Goal: Task Accomplishment & Management: Use online tool/utility

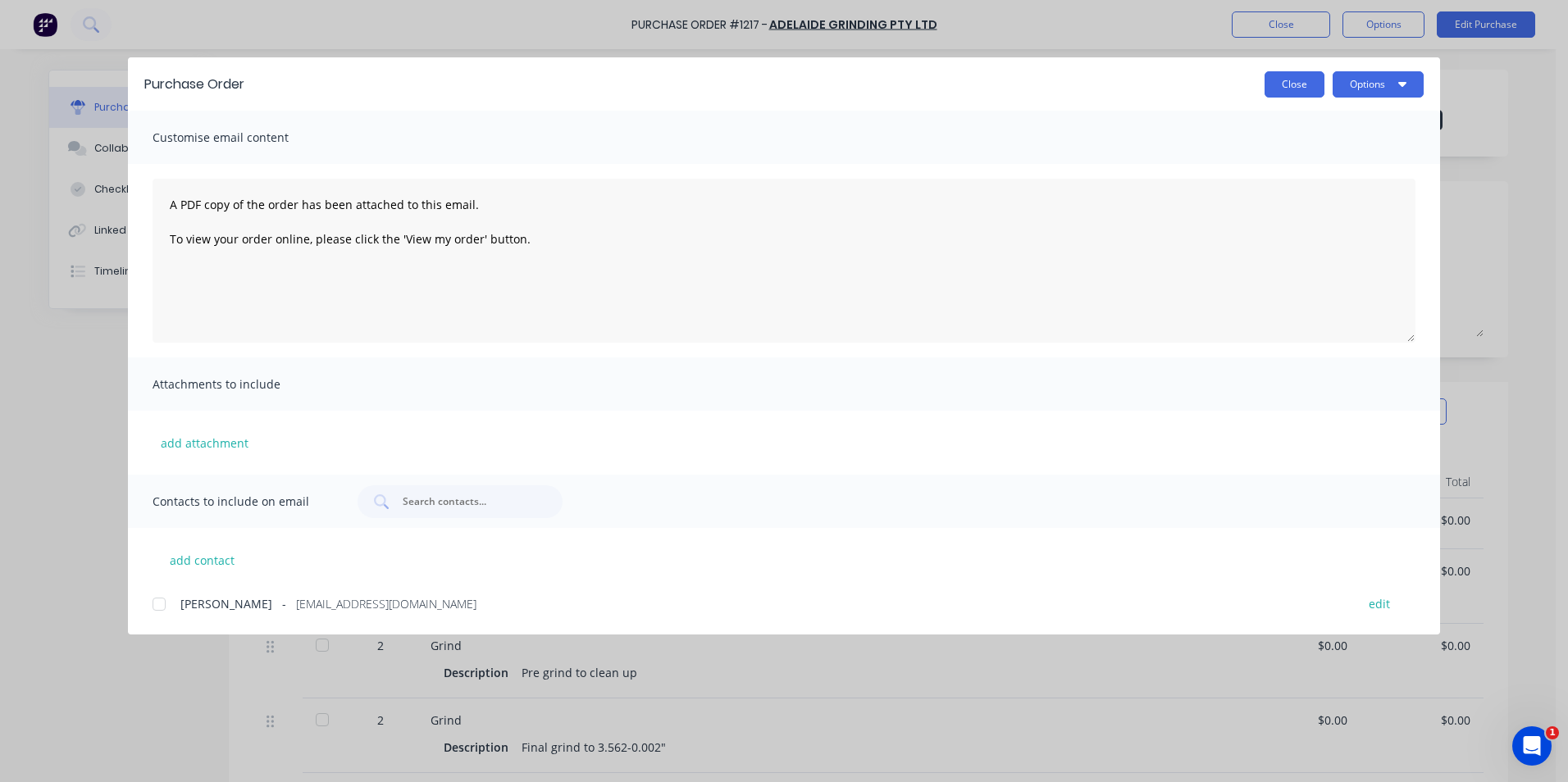
click at [1306, 84] on button "Close" at bounding box center [1295, 85] width 60 height 26
type textarea "x"
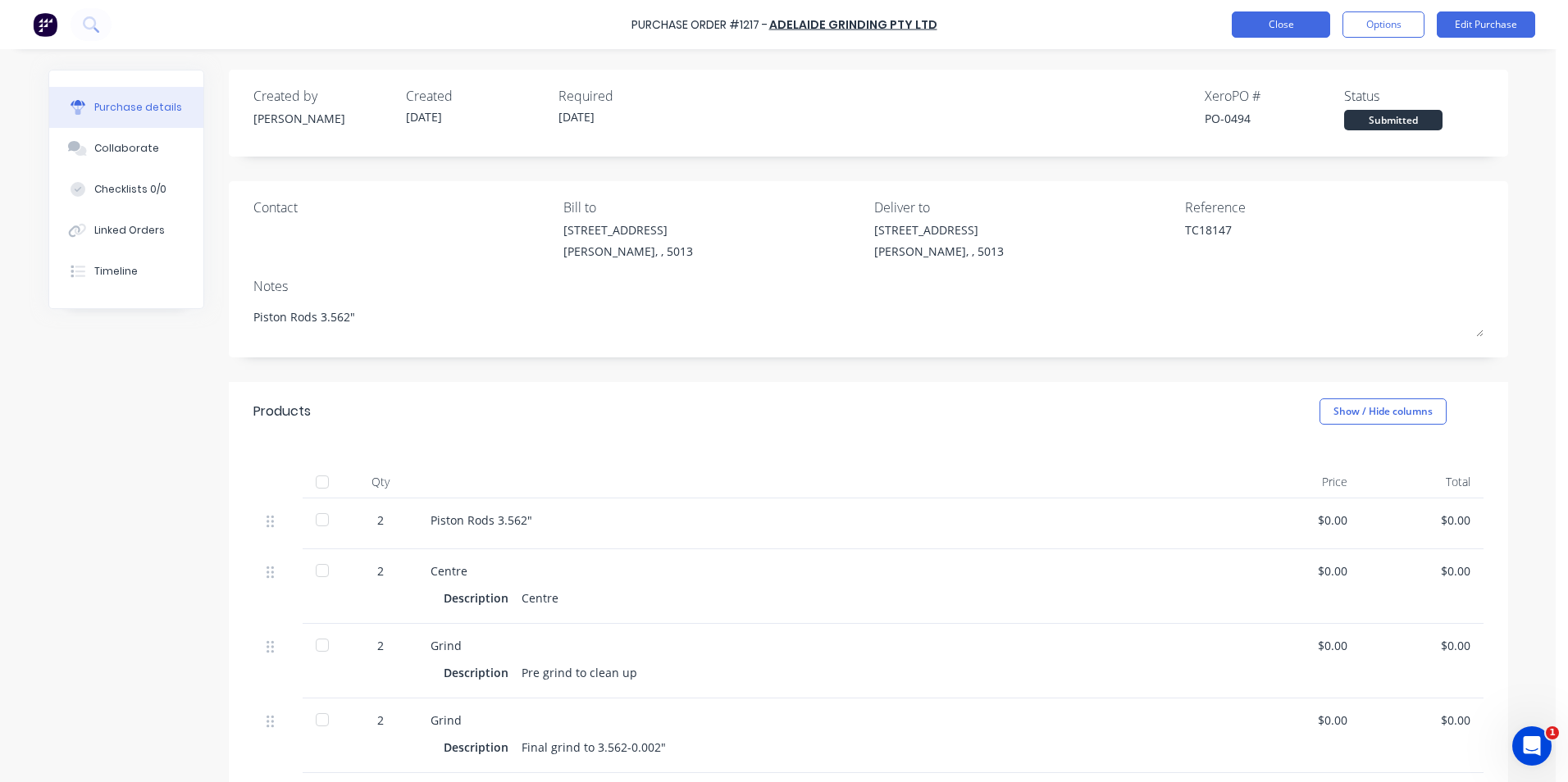
click at [1302, 35] on button "Close" at bounding box center [1280, 24] width 98 height 26
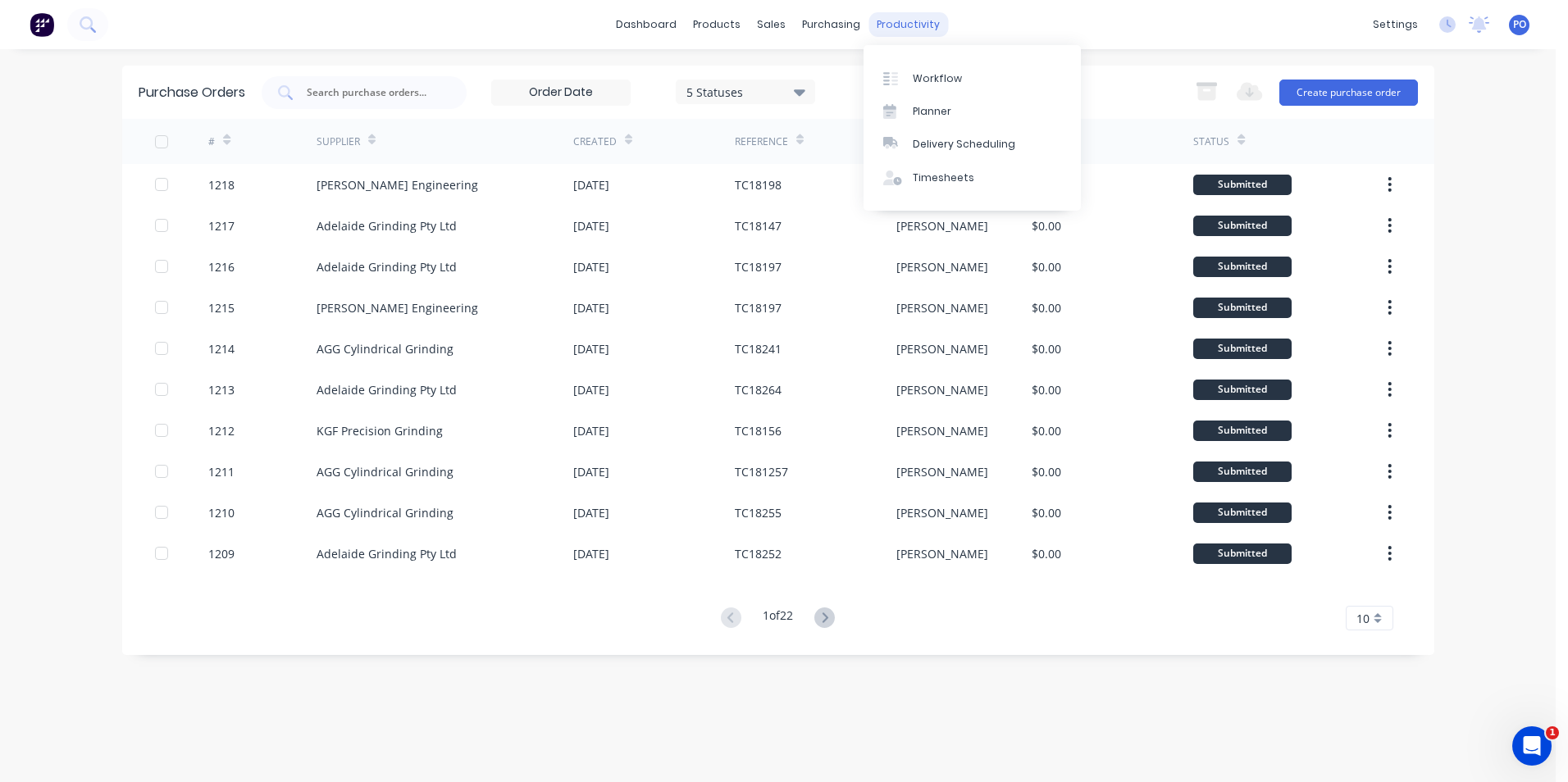
click at [881, 16] on div "productivity" at bounding box center [908, 24] width 79 height 25
click at [921, 73] on div "Workflow" at bounding box center [938, 79] width 50 height 15
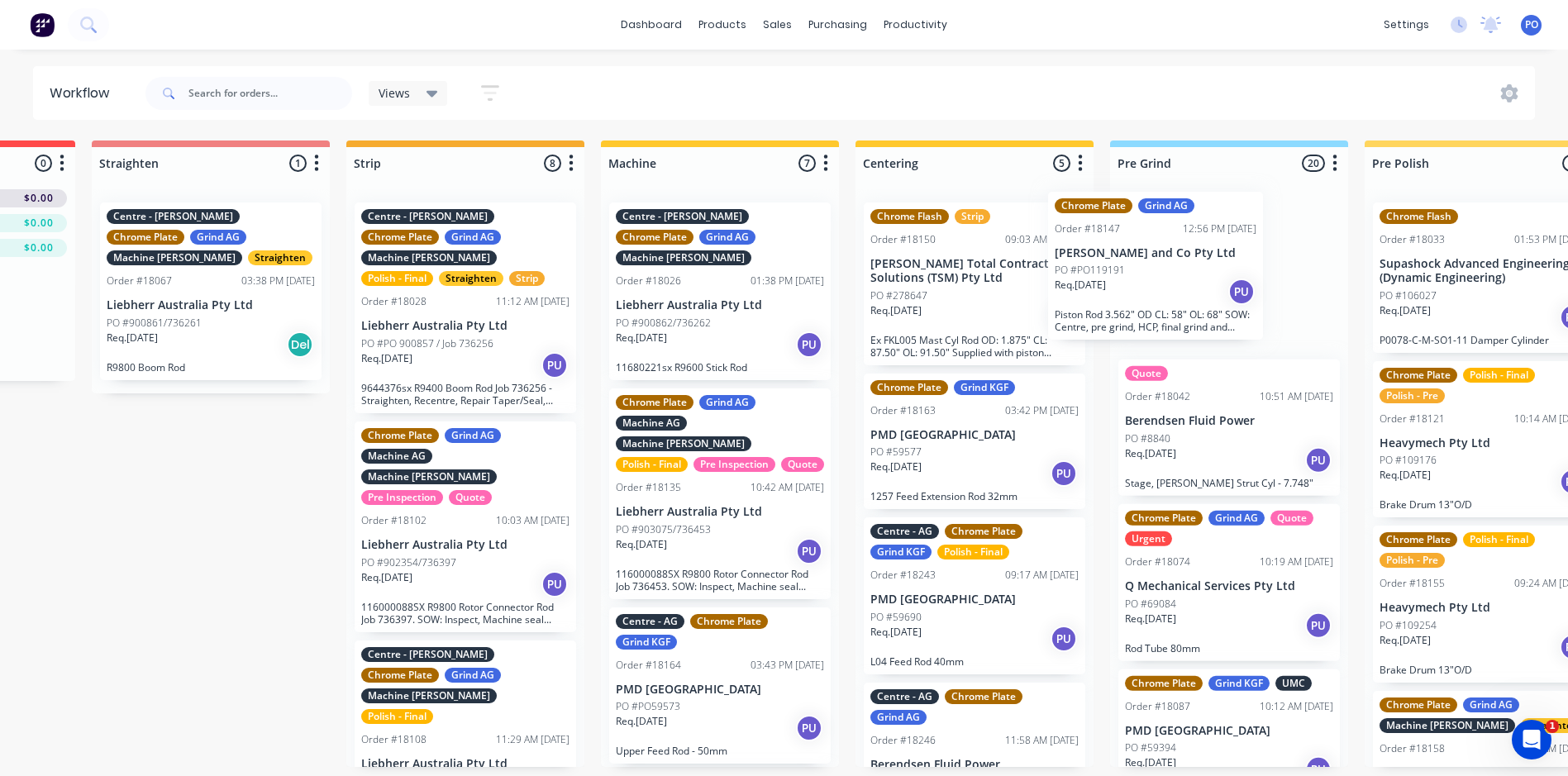
scroll to position [0, 454]
drag, startPoint x: 165, startPoint y: 551, endPoint x: 1174, endPoint y: 278, distance: 1045.3
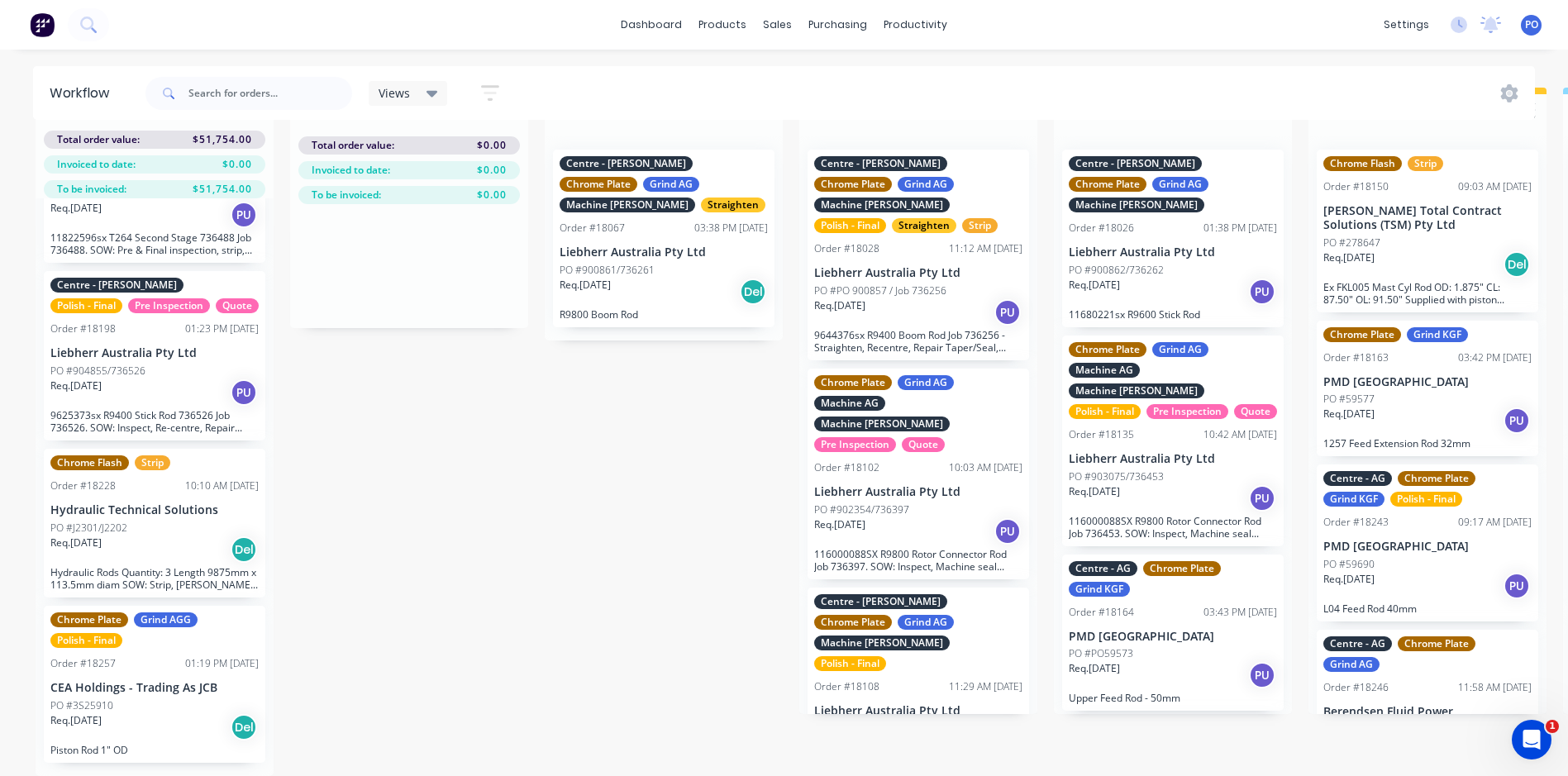
scroll to position [158, 0]
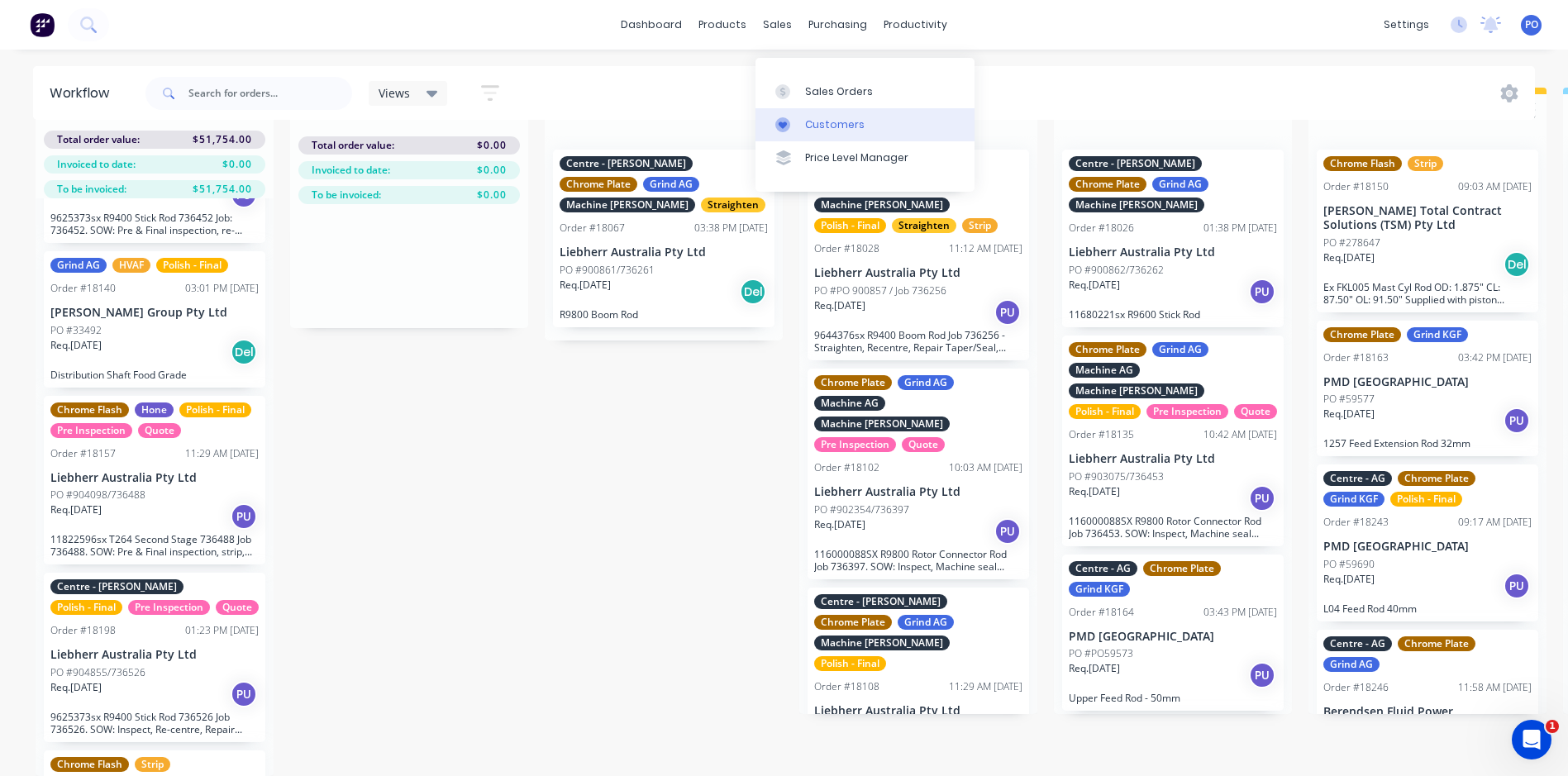
click at [801, 112] on link "Customers" at bounding box center [865, 125] width 219 height 33
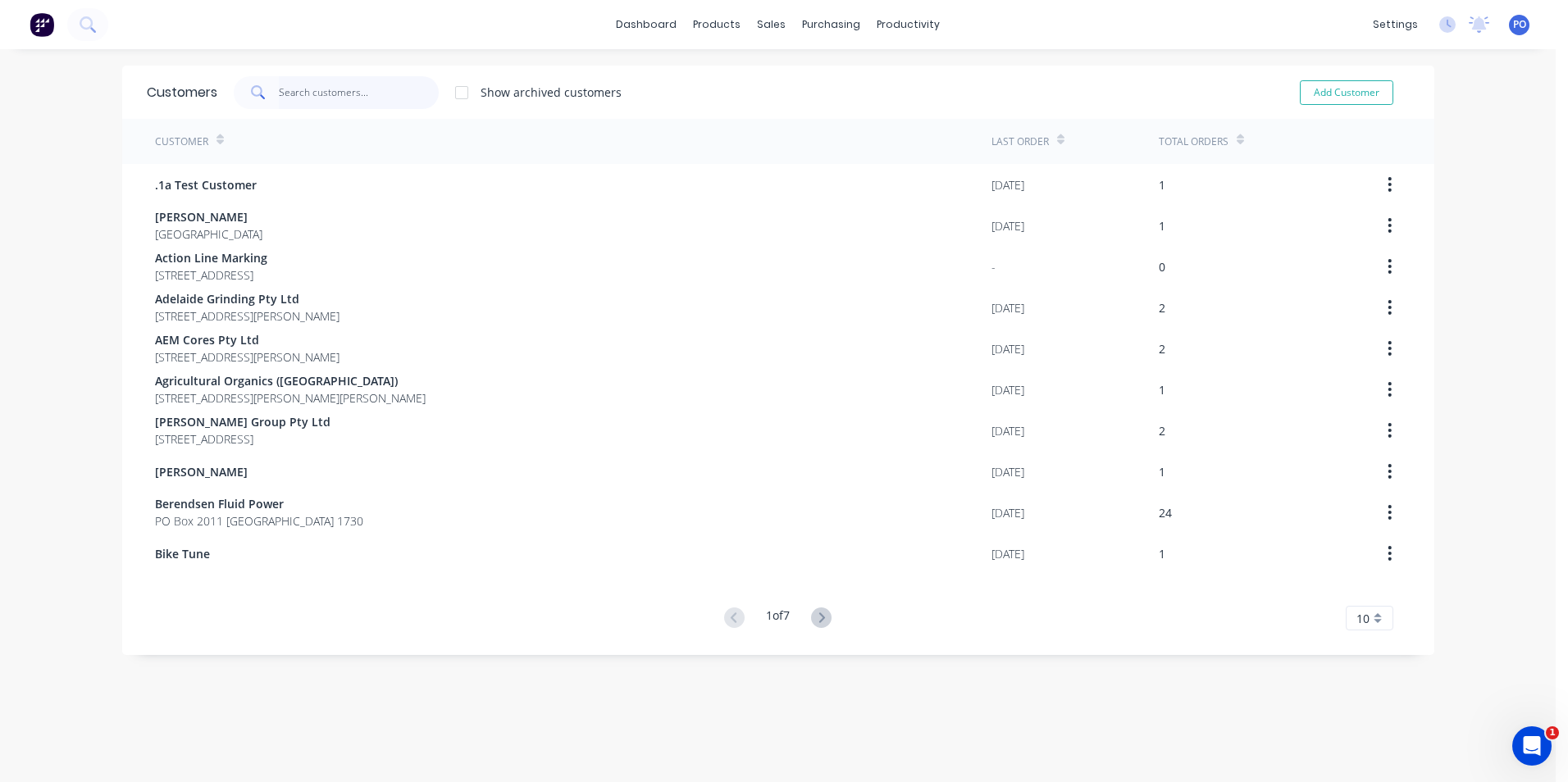
click at [340, 92] on input "text" at bounding box center [359, 92] width 160 height 32
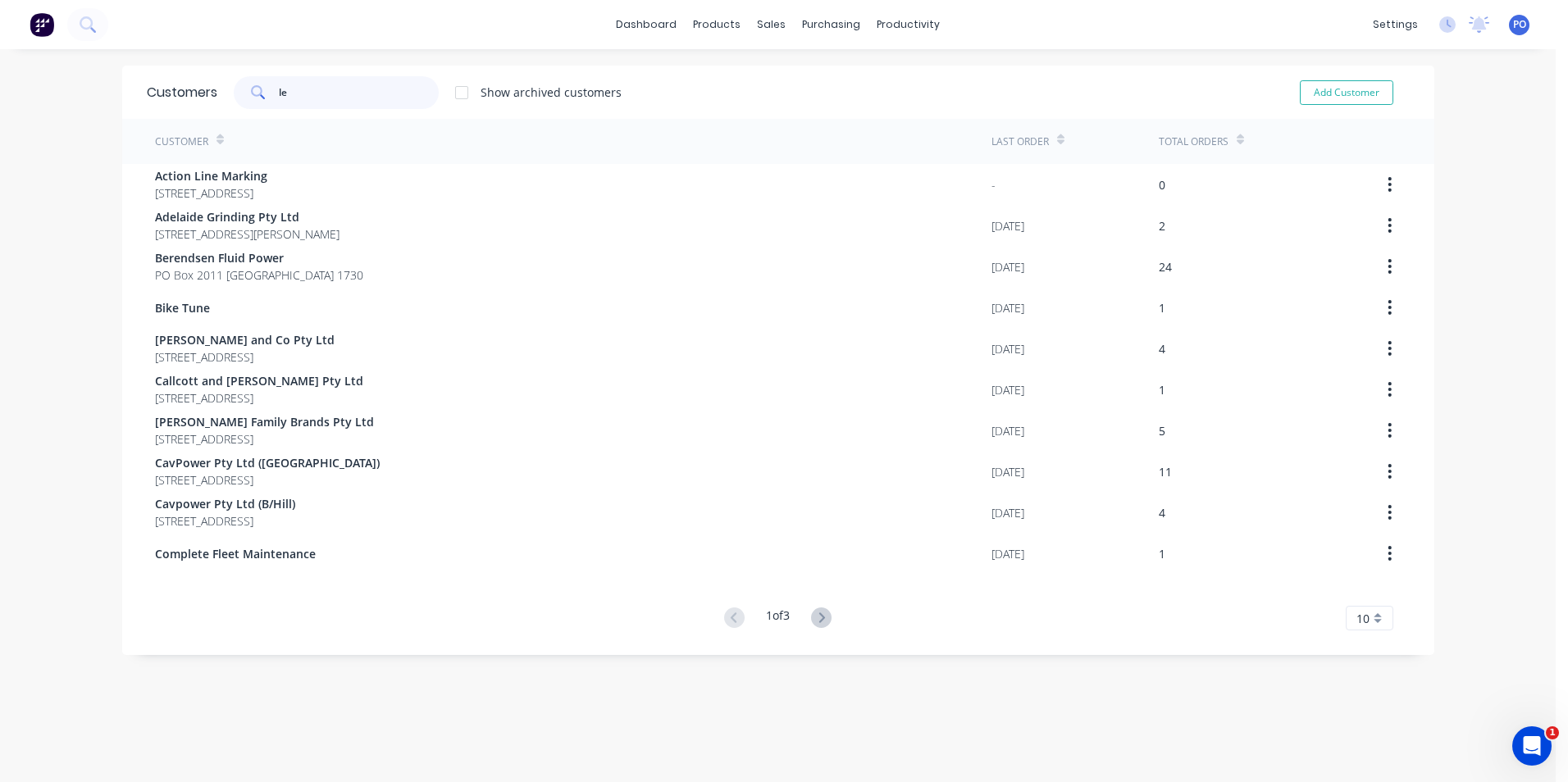
drag, startPoint x: 310, startPoint y: 92, endPoint x: 275, endPoint y: 94, distance: 35.1
click at [279, 94] on input "le" at bounding box center [359, 92] width 160 height 32
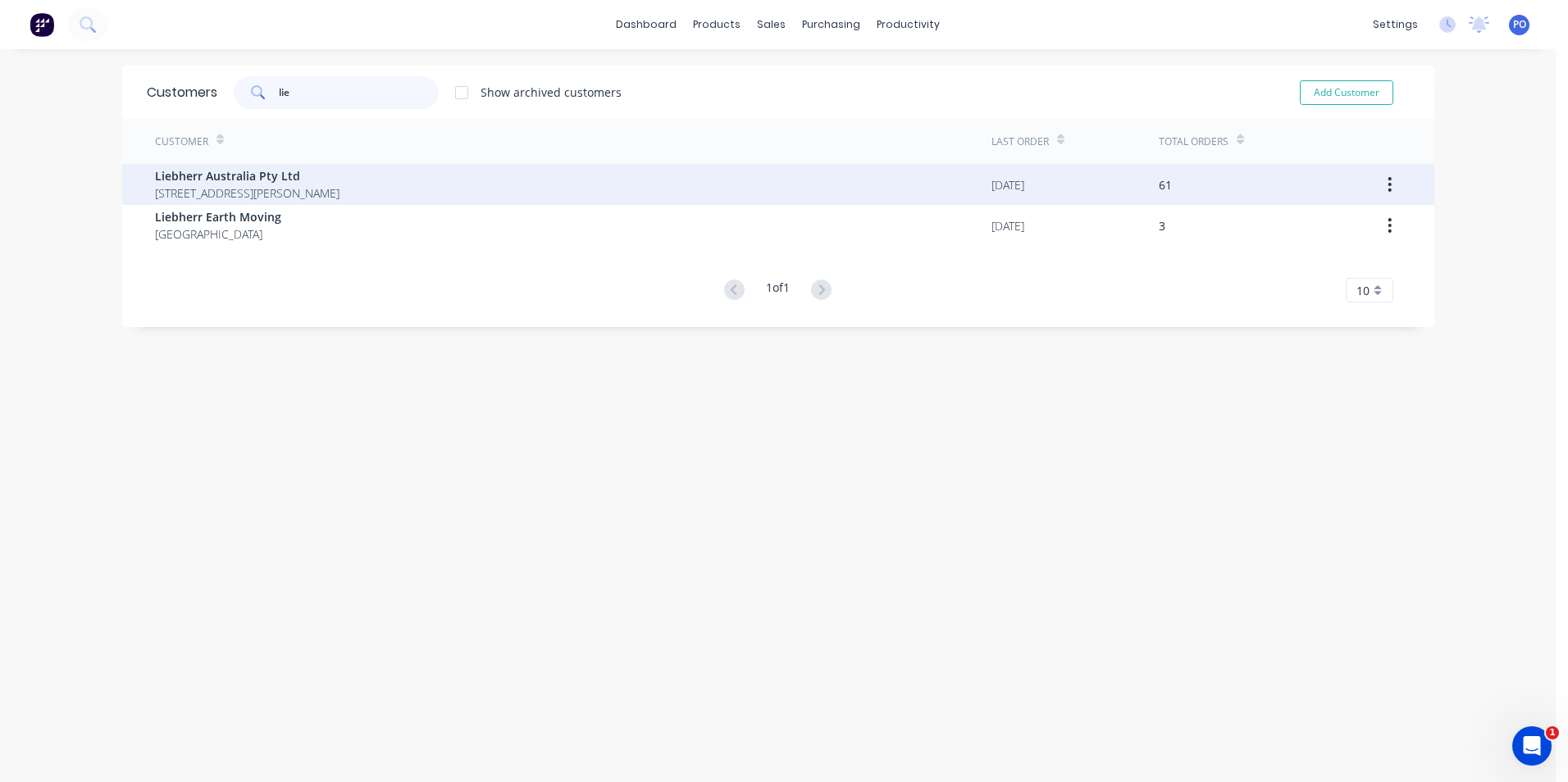
type input "lie"
click at [395, 181] on div "Liebherr Australia Pty Ltd 1 Dr.Willi Liebherr Drive Para Hills West 5096" at bounding box center [573, 184] width 837 height 41
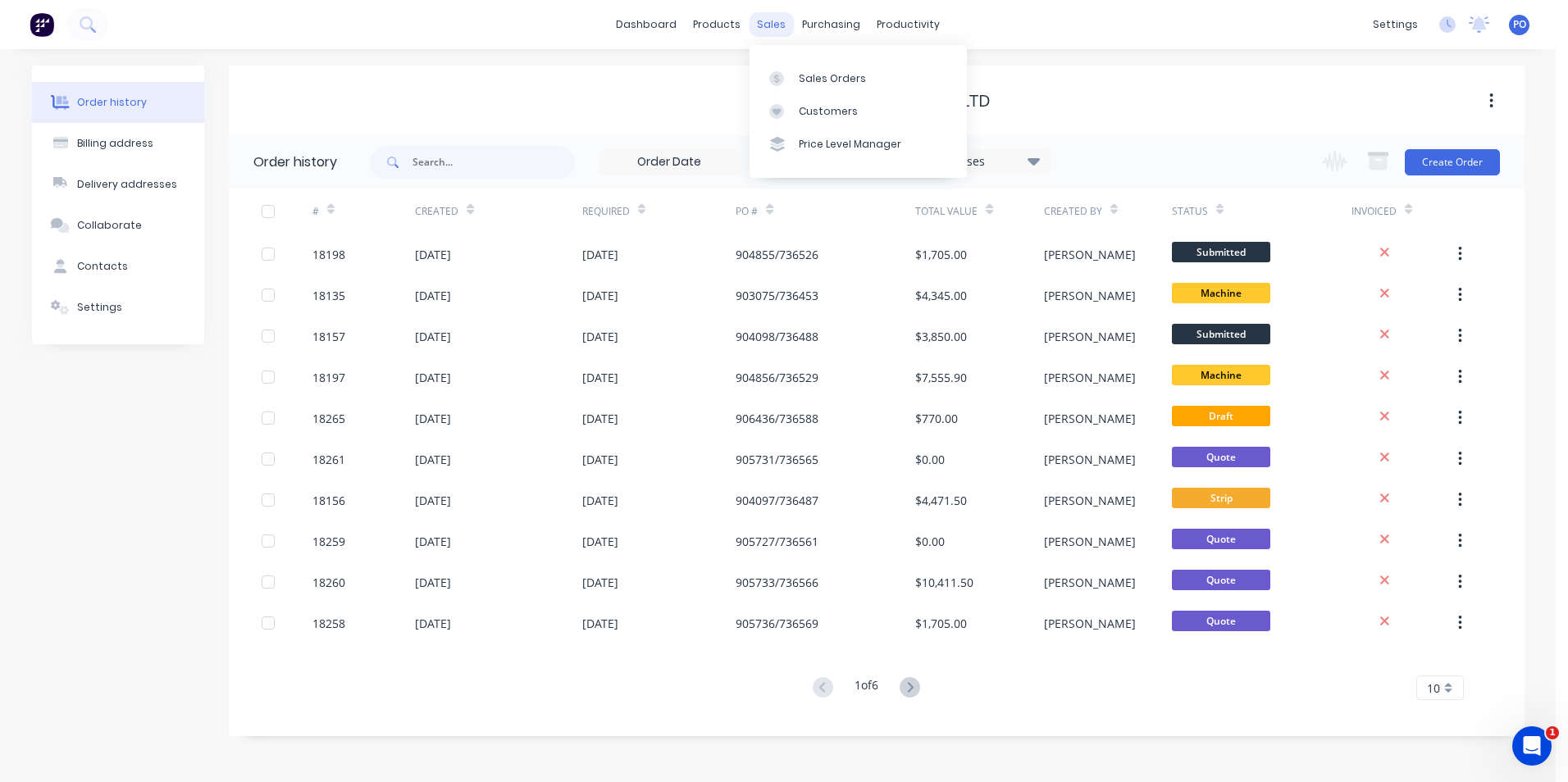
click at [768, 31] on div "sales" at bounding box center [771, 24] width 45 height 25
click at [799, 83] on div "Sales Orders" at bounding box center [832, 79] width 67 height 15
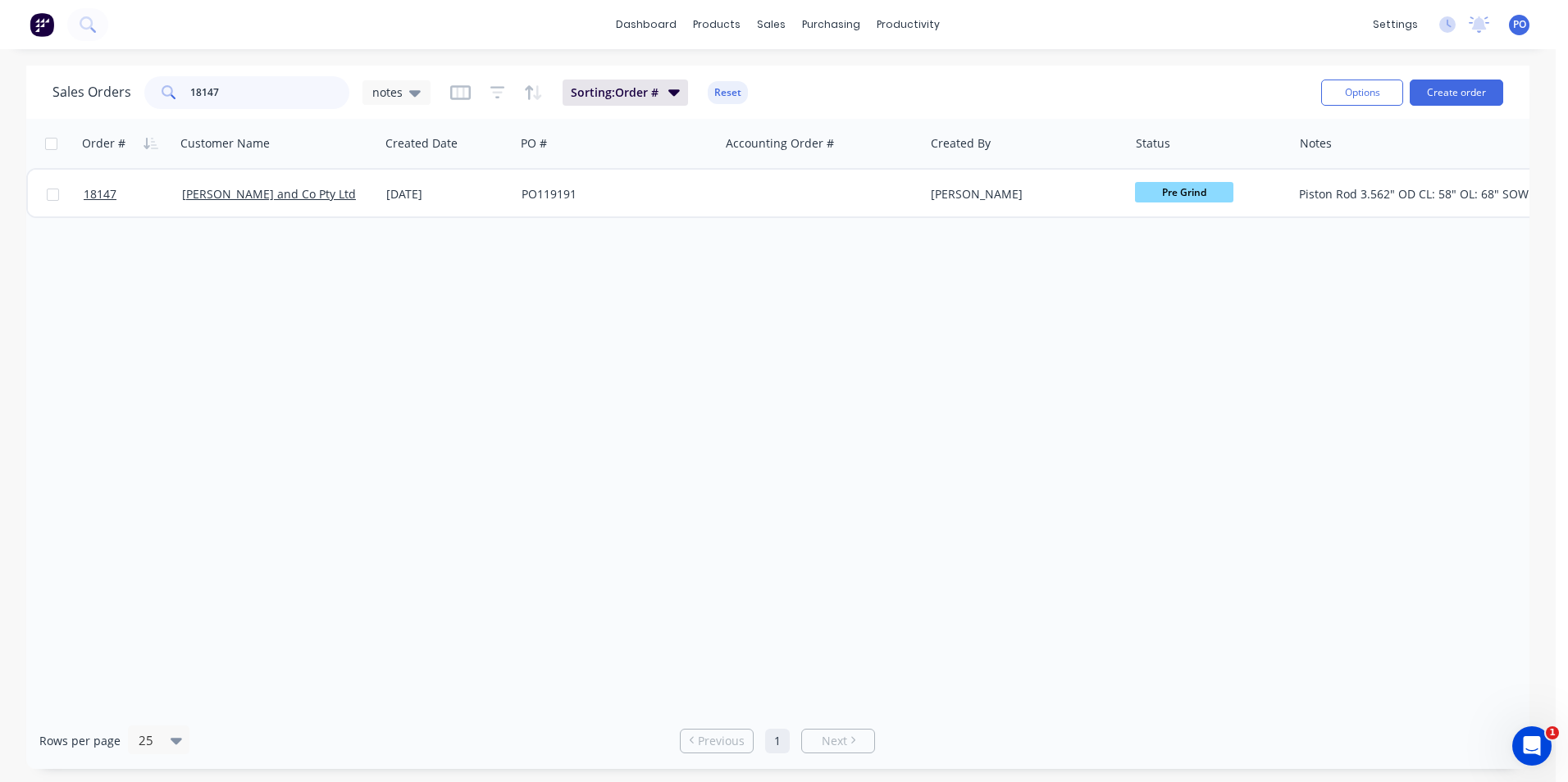
drag, startPoint x: 241, startPoint y: 87, endPoint x: 203, endPoint y: 90, distance: 38.1
click at [203, 90] on input "18147" at bounding box center [270, 92] width 160 height 32
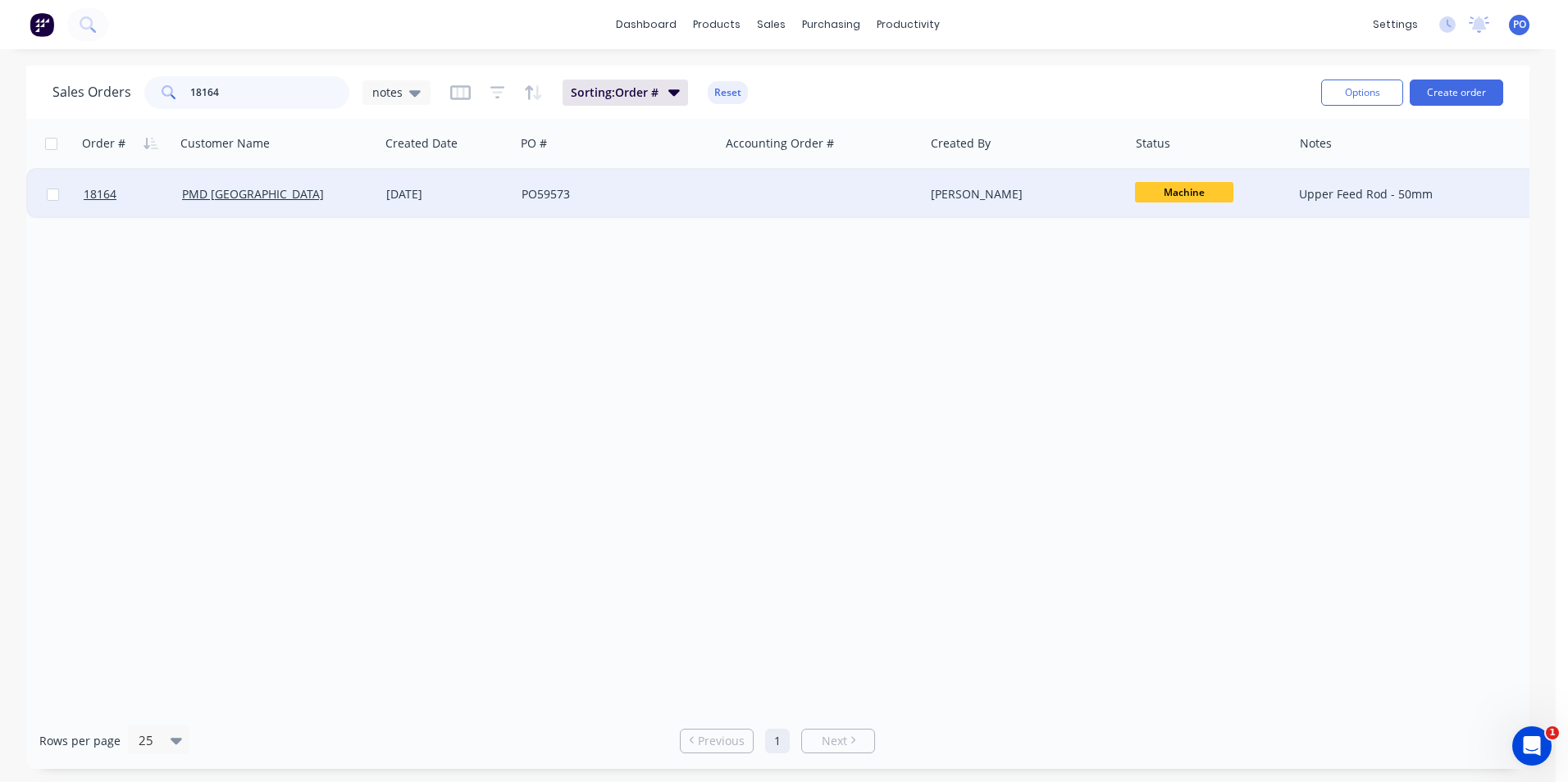
type input "18164"
click at [867, 197] on div at bounding box center [822, 195] width 204 height 50
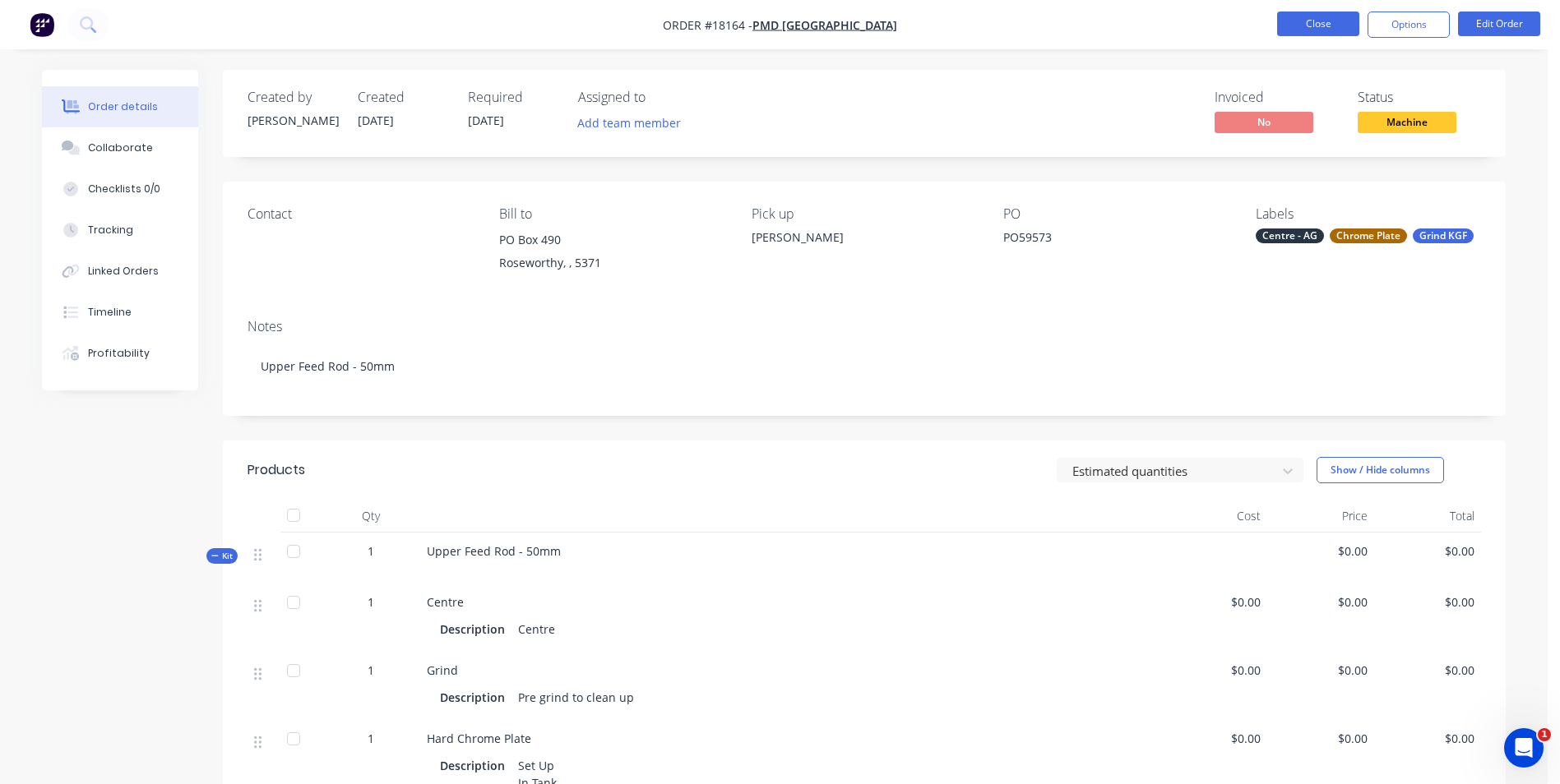
click at [1339, 27] on button "Close" at bounding box center [1318, 23] width 82 height 25
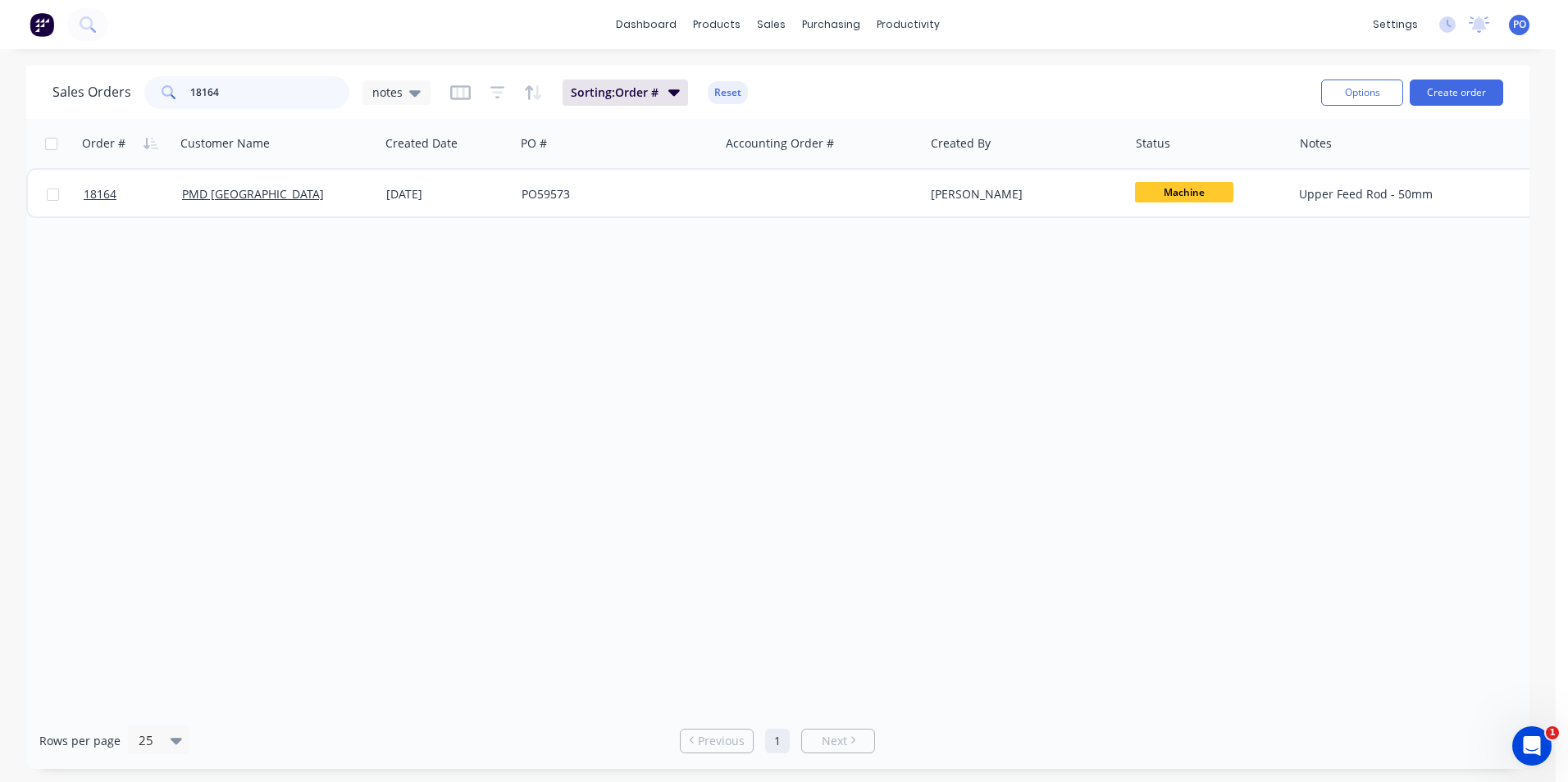
drag, startPoint x: 242, startPoint y: 96, endPoint x: 155, endPoint y: 99, distance: 87.1
click at [155, 103] on div "18164" at bounding box center [247, 92] width 205 height 32
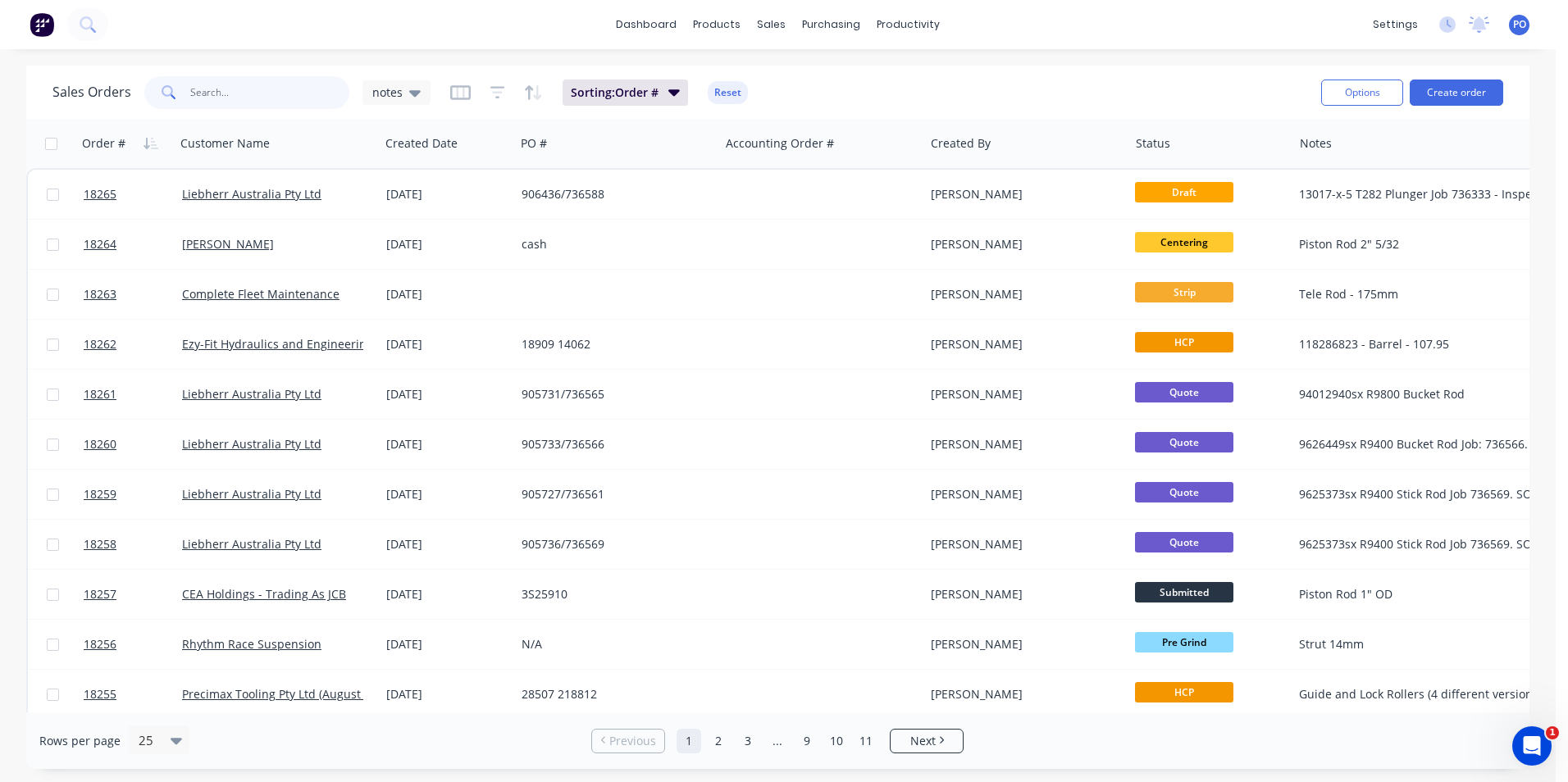
click at [258, 93] on input "text" at bounding box center [270, 92] width 160 height 32
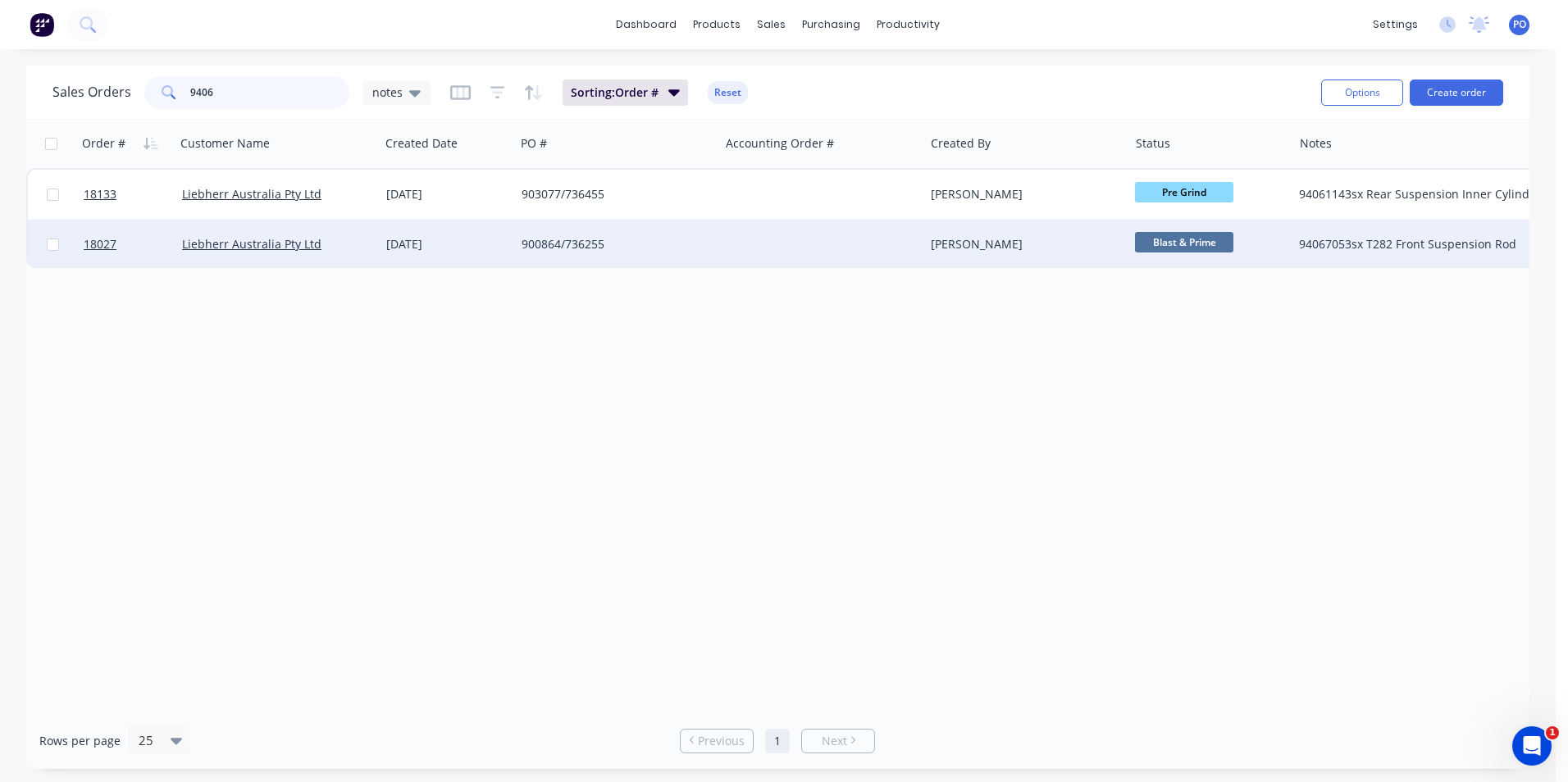
type input "9406"
click at [715, 237] on div "900864/736255" at bounding box center [617, 244] width 204 height 50
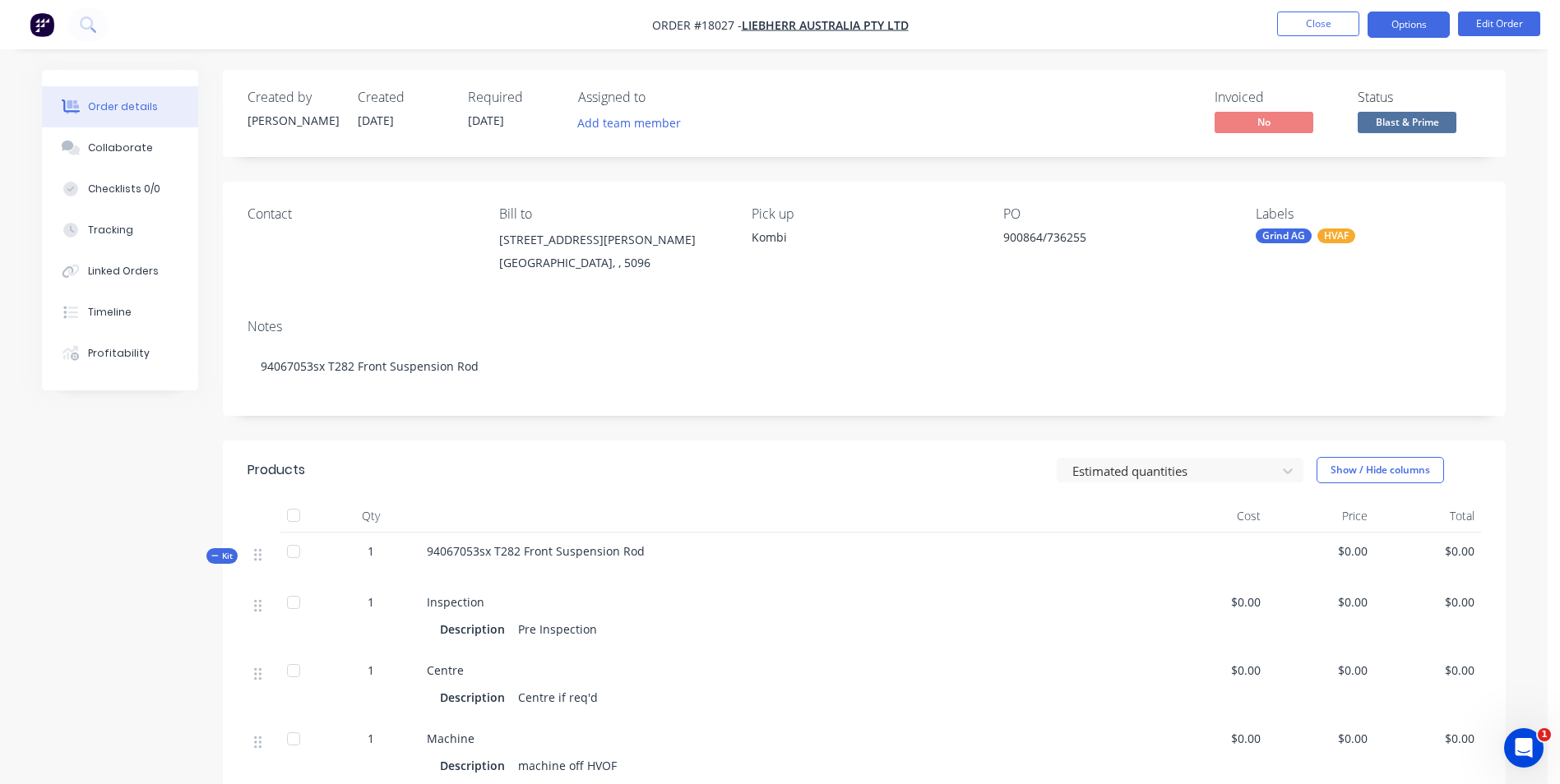
click at [1425, 22] on button "Options" at bounding box center [1408, 24] width 82 height 27
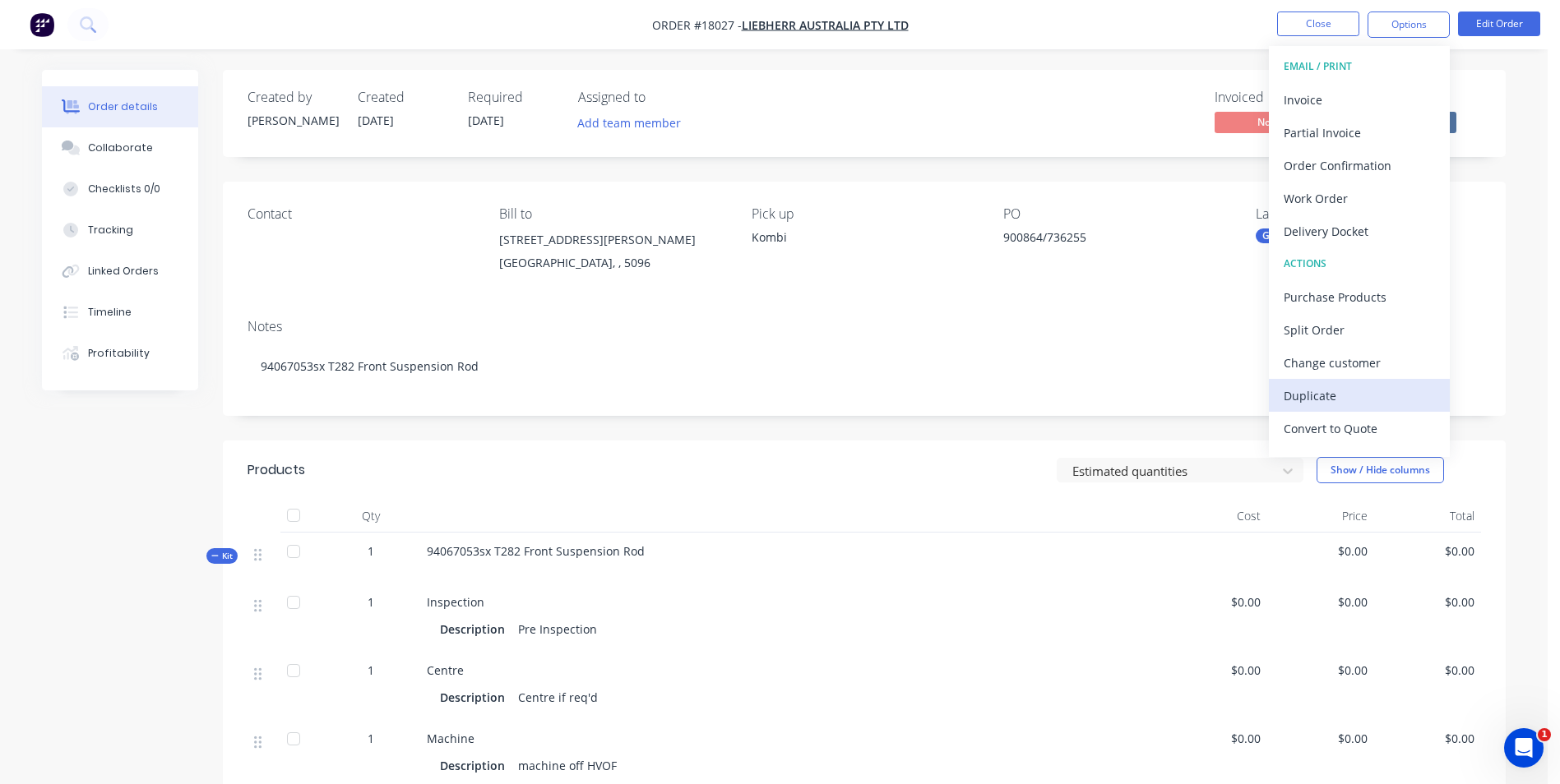
click at [1338, 403] on div "Duplicate" at bounding box center [1359, 395] width 152 height 24
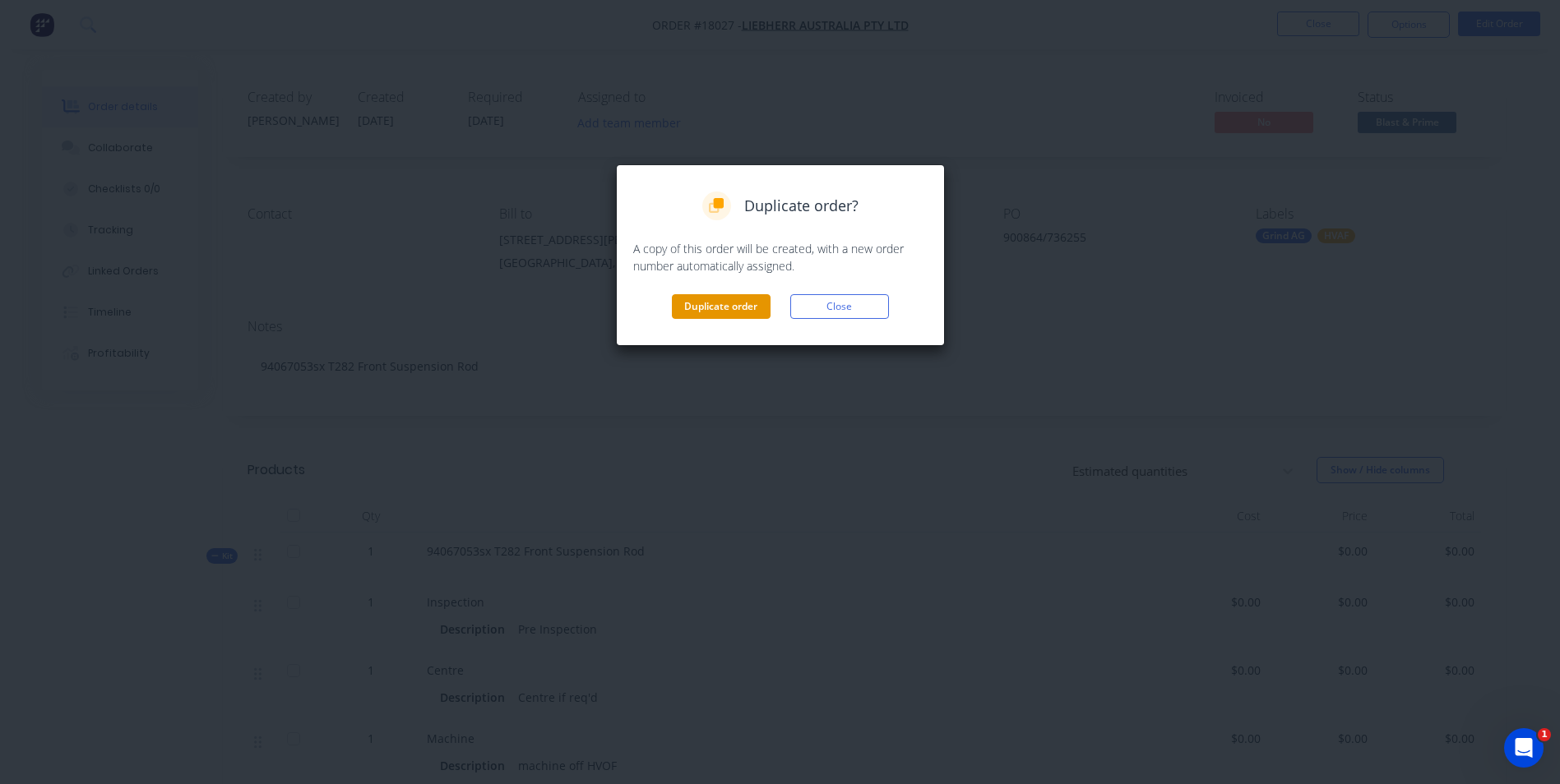
click at [721, 313] on button "Duplicate order" at bounding box center [721, 306] width 98 height 25
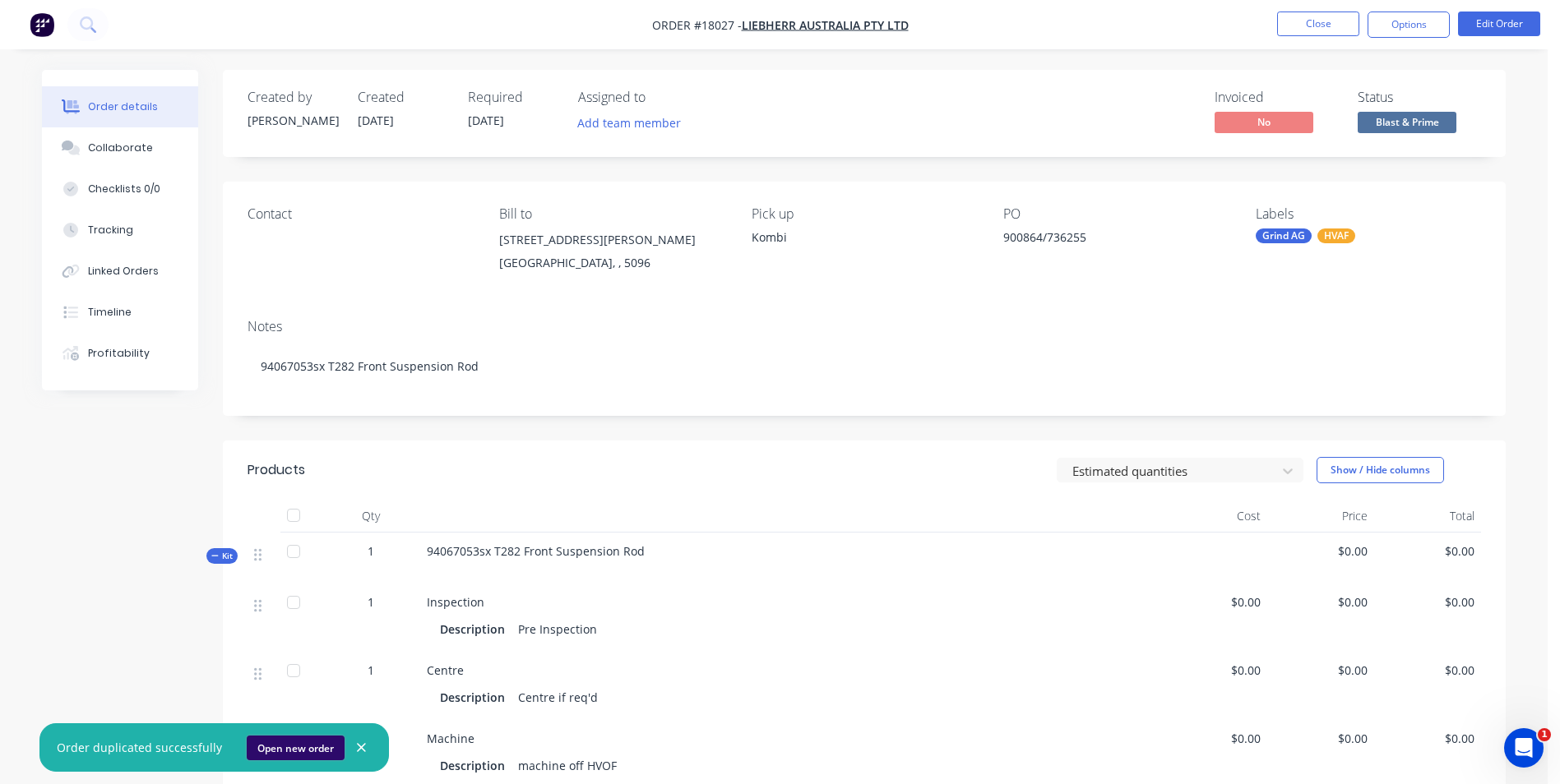
click at [294, 748] on button "Open new order" at bounding box center [295, 747] width 98 height 25
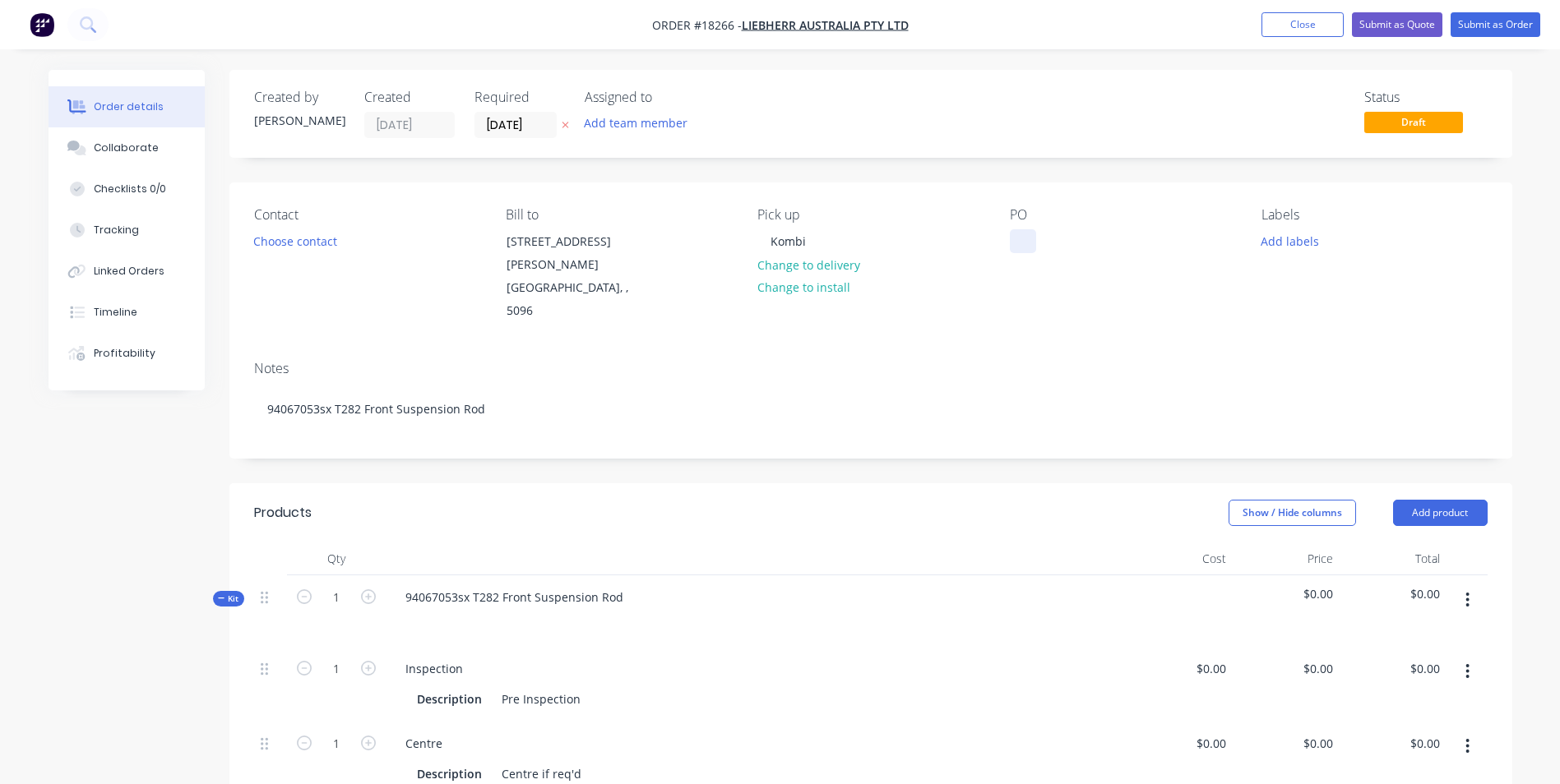
click at [1018, 241] on div at bounding box center [1022, 241] width 27 height 24
click at [1268, 241] on button "Add labels" at bounding box center [1290, 241] width 75 height 22
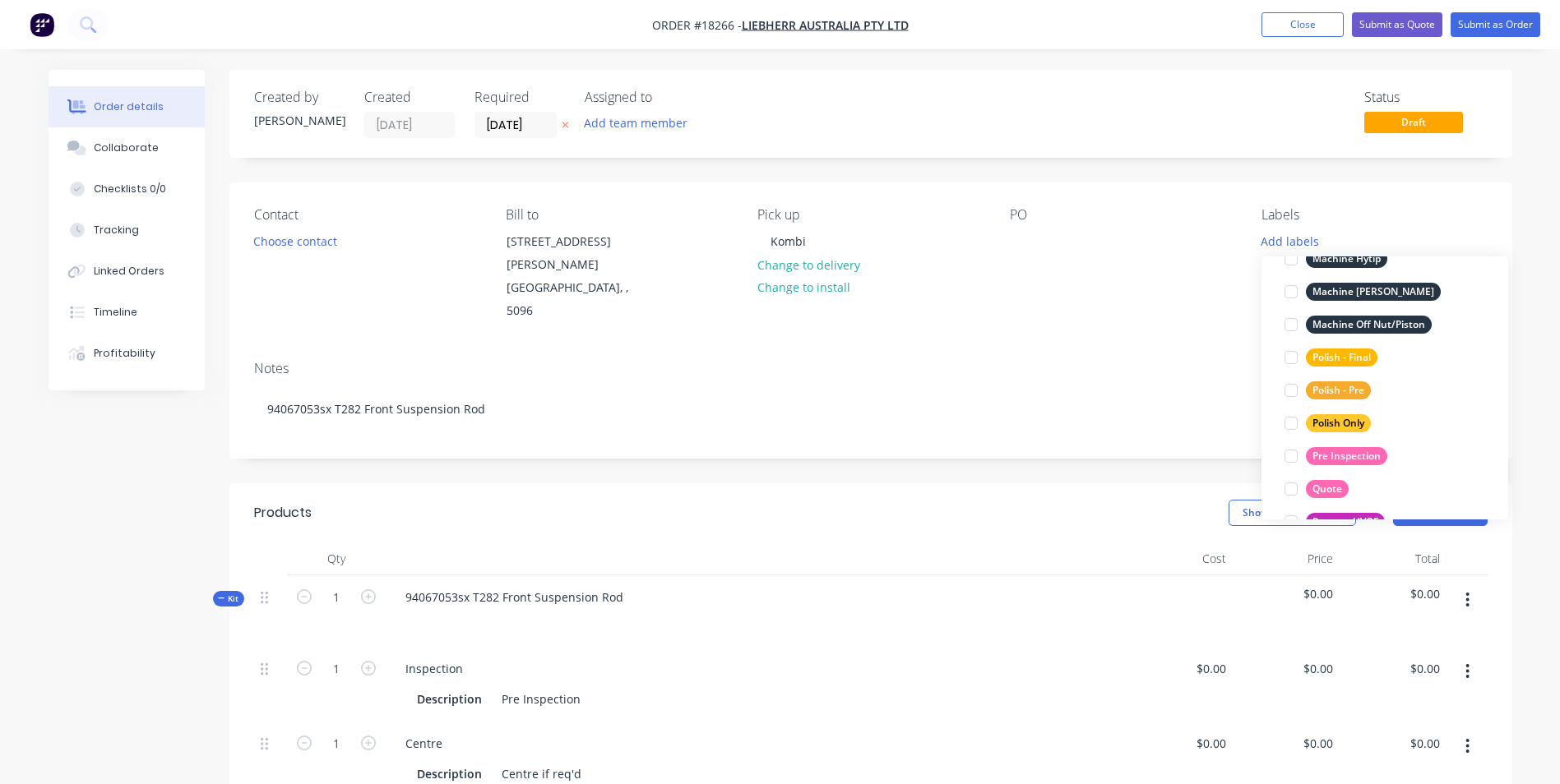
scroll to position [739, 0]
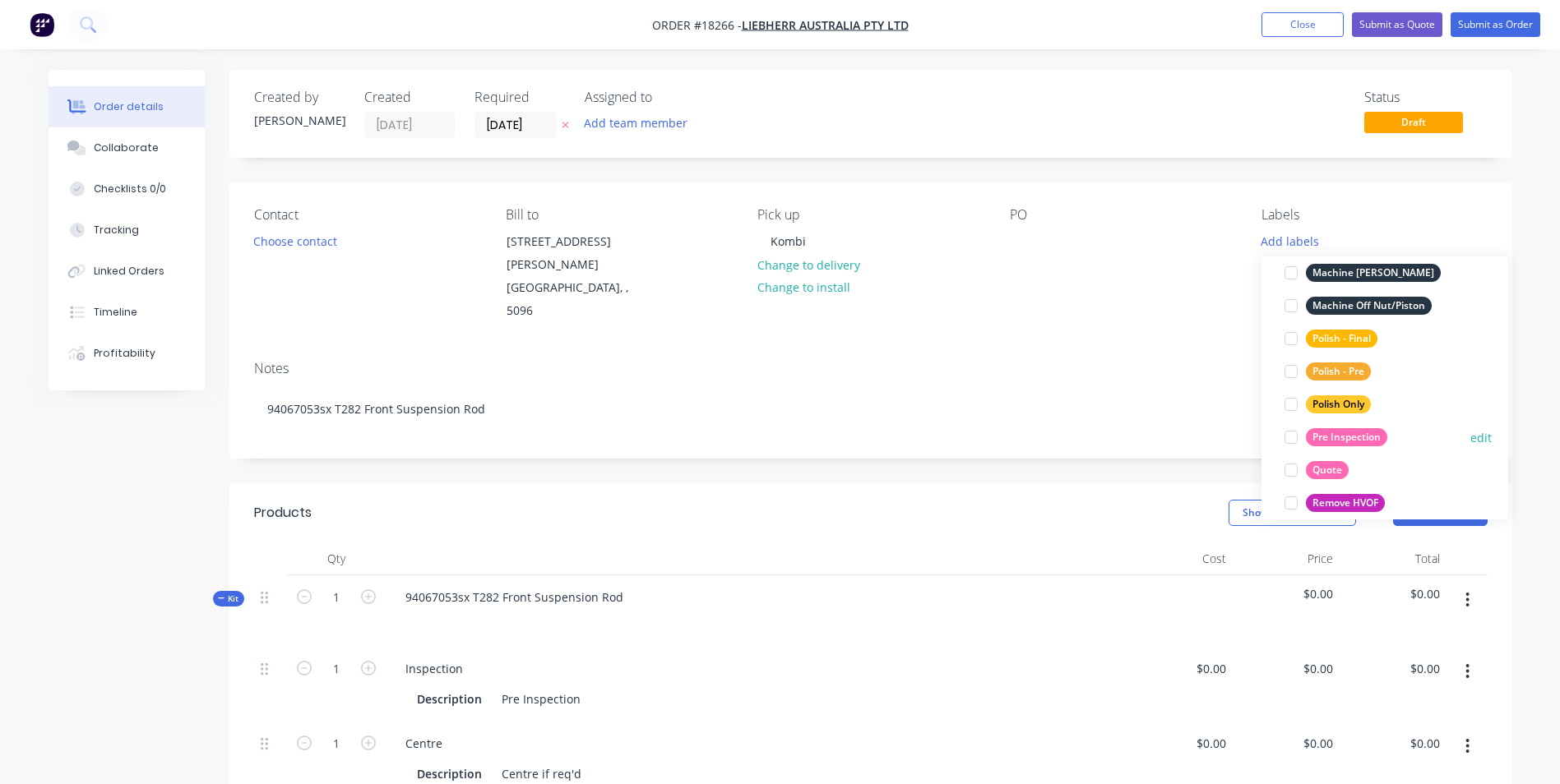
click at [1351, 438] on div "Pre Inspection" at bounding box center [1346, 437] width 81 height 18
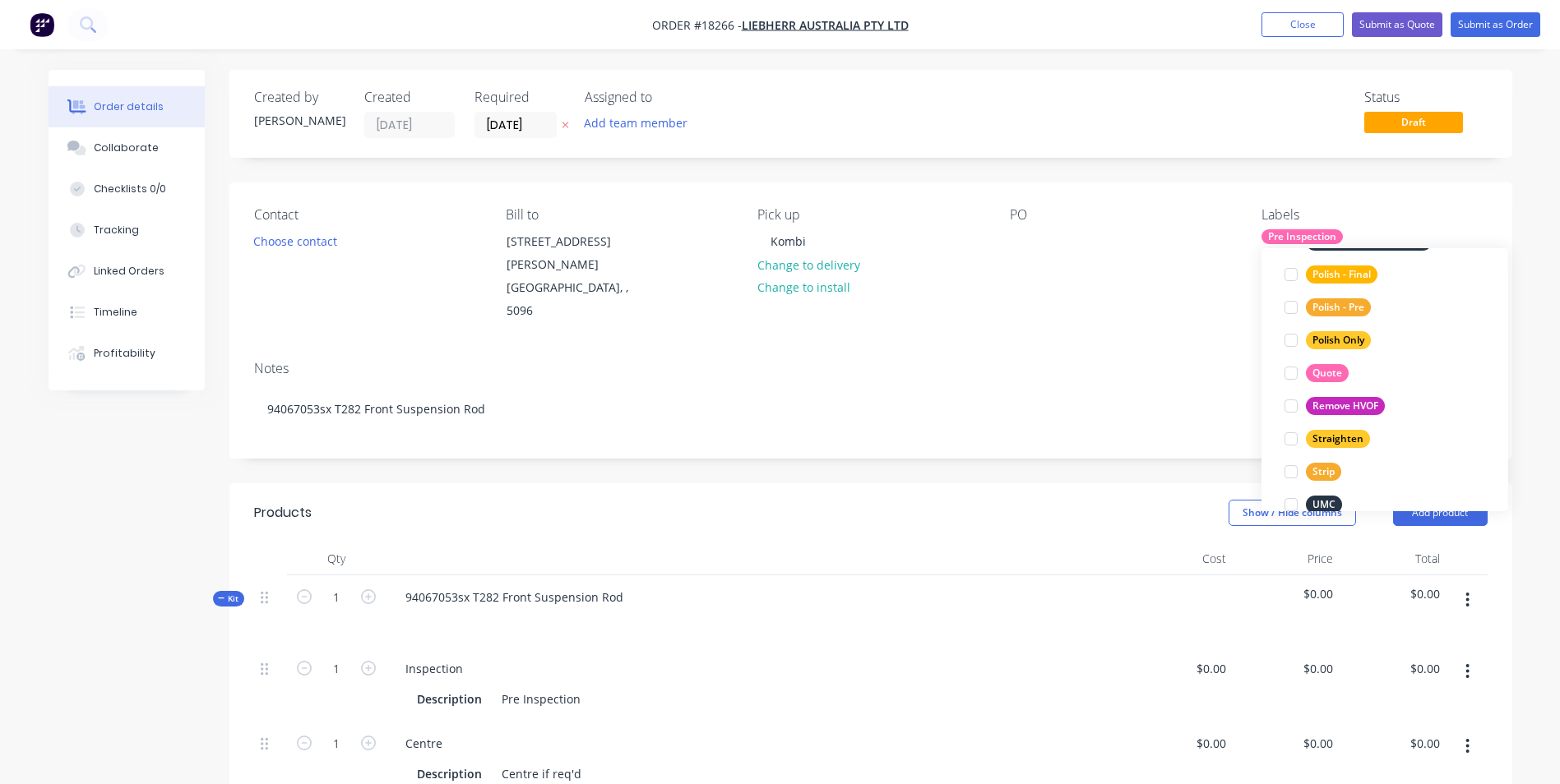
scroll to position [904, 0]
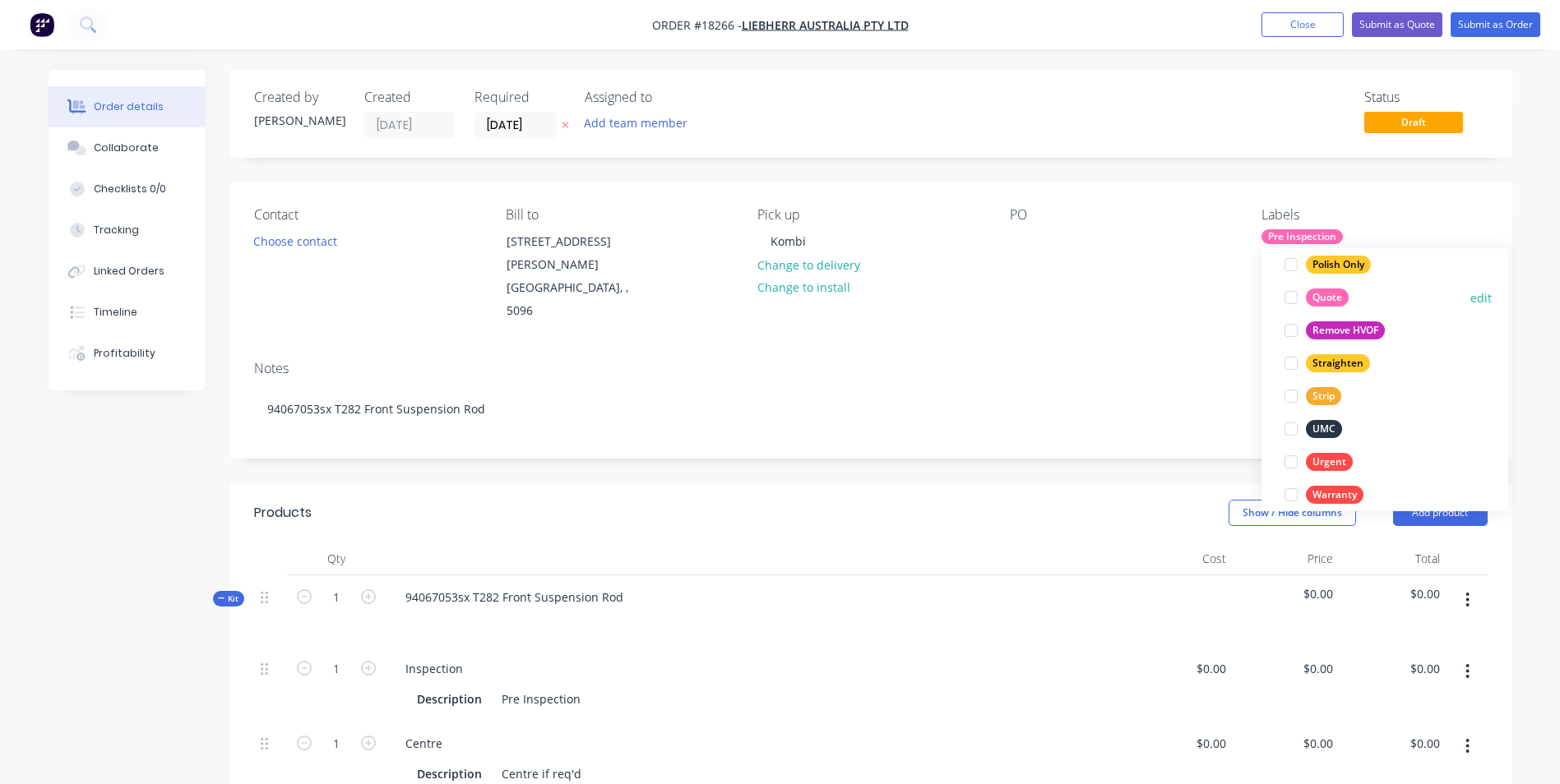
click at [1319, 299] on div "Quote" at bounding box center [1327, 297] width 43 height 18
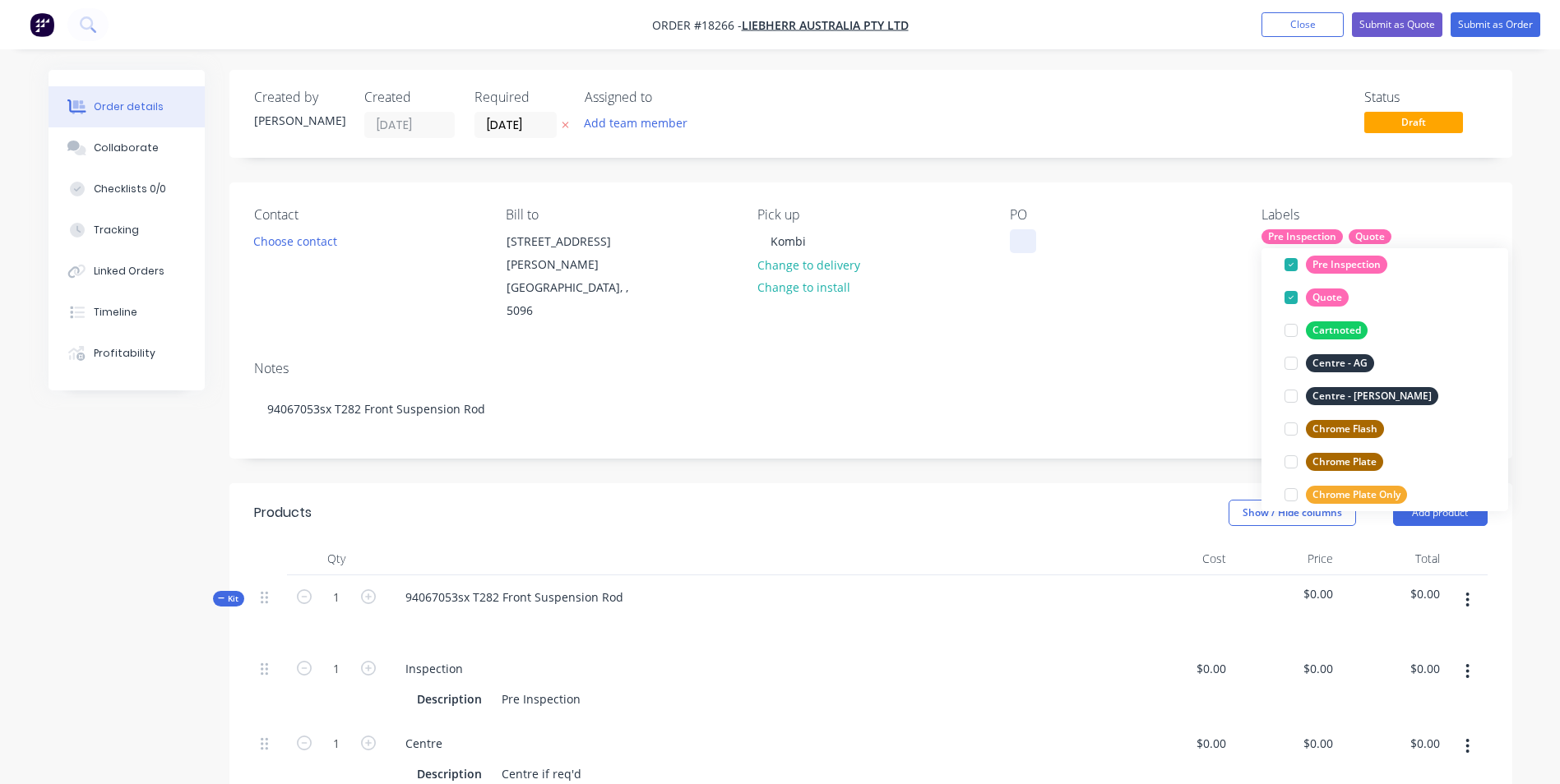
click at [1010, 244] on div at bounding box center [1022, 241] width 27 height 24
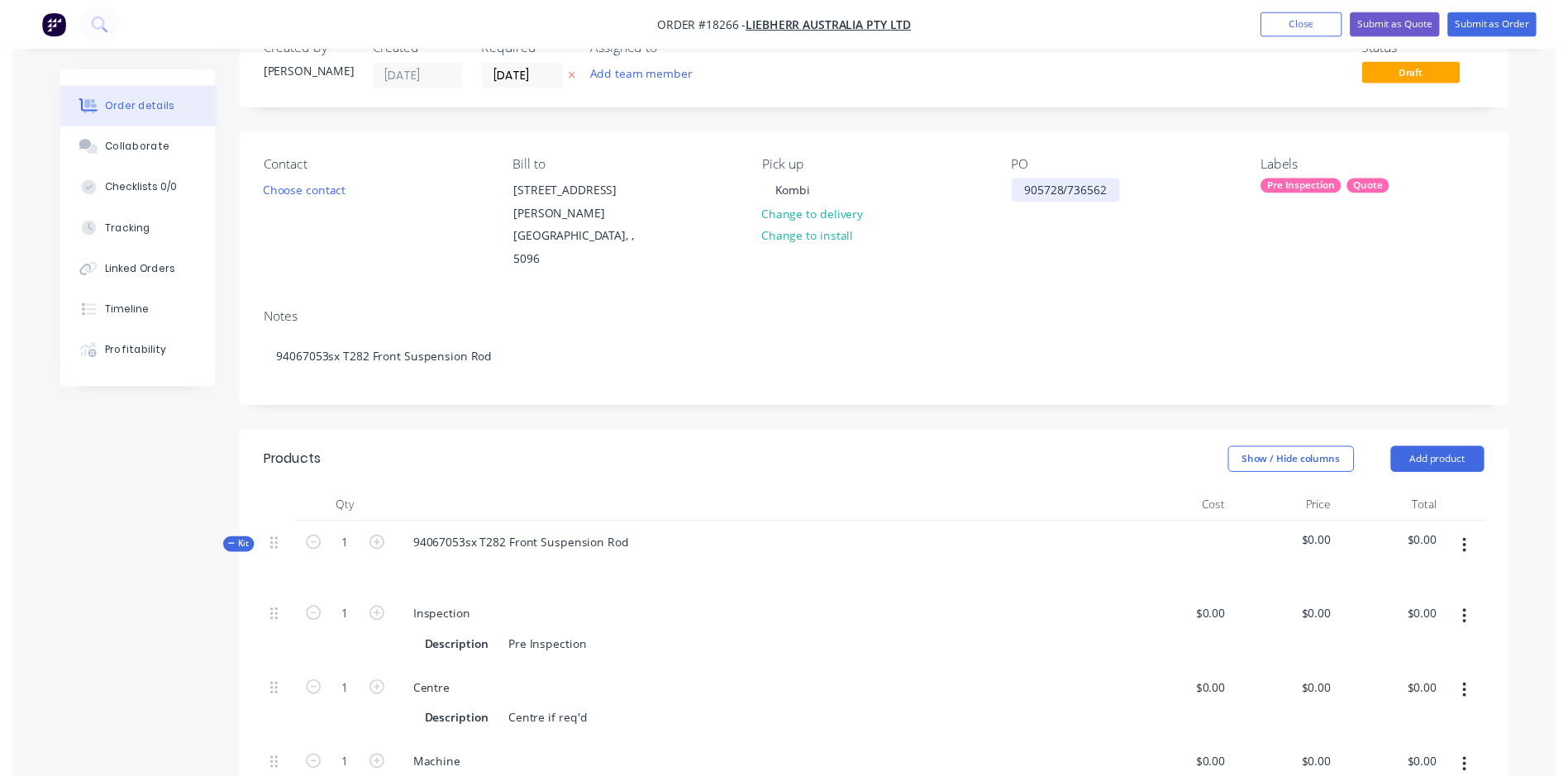
scroll to position [0, 0]
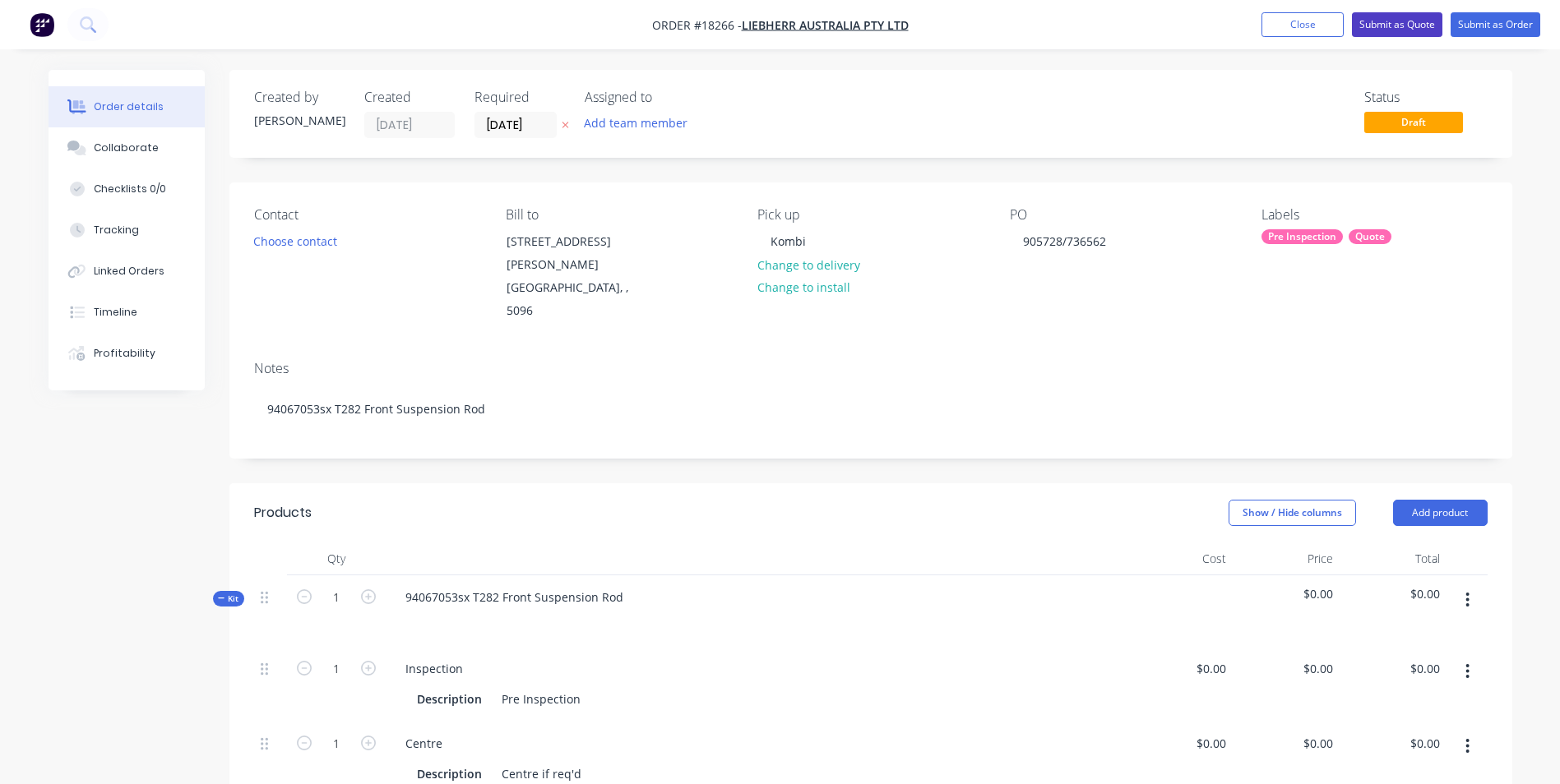
click at [1419, 29] on button "Submit as Quote" at bounding box center [1397, 24] width 91 height 25
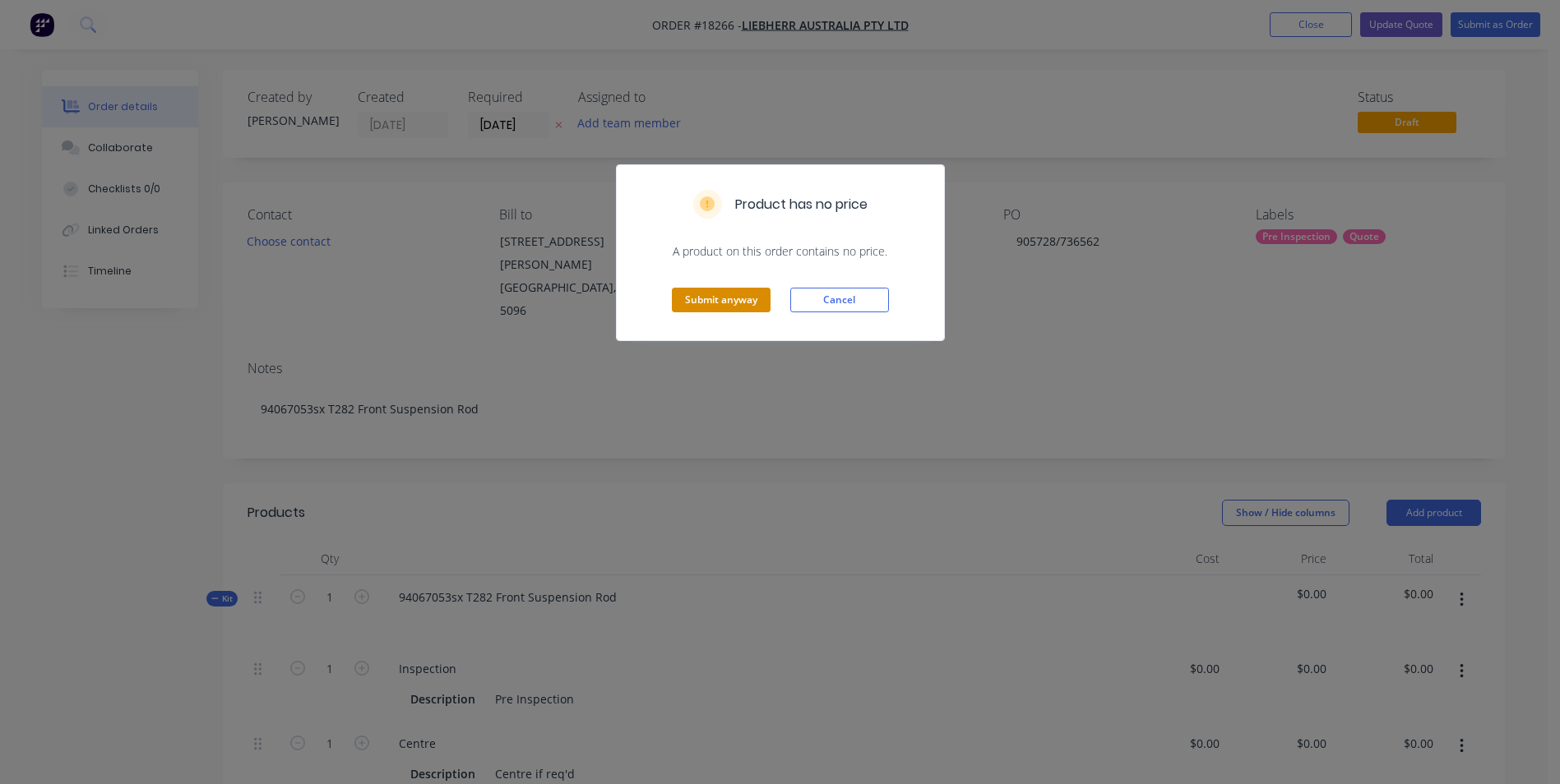
click at [713, 295] on button "Submit anyway" at bounding box center [721, 300] width 98 height 25
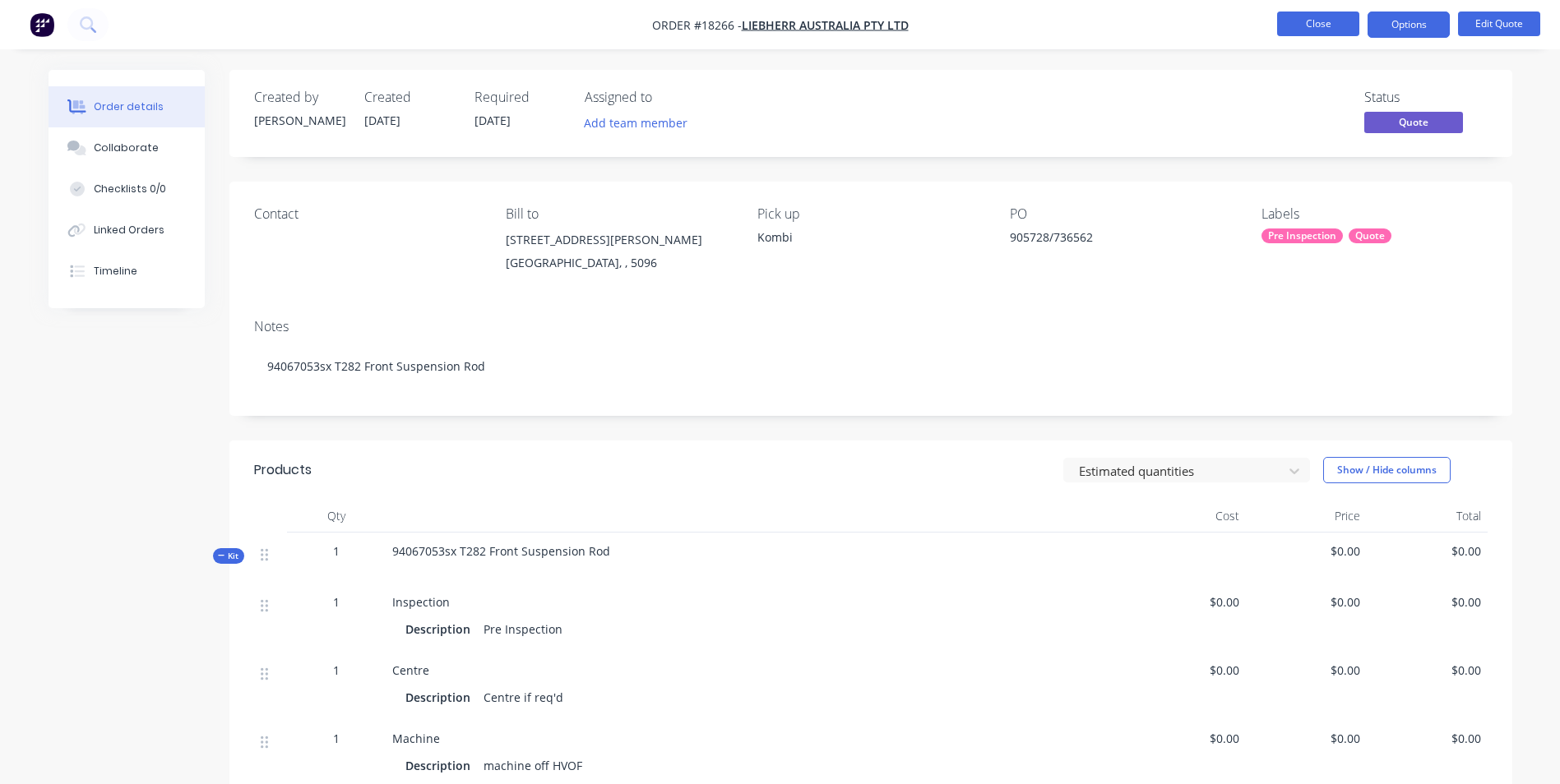
click at [1341, 24] on button "Close" at bounding box center [1318, 23] width 82 height 25
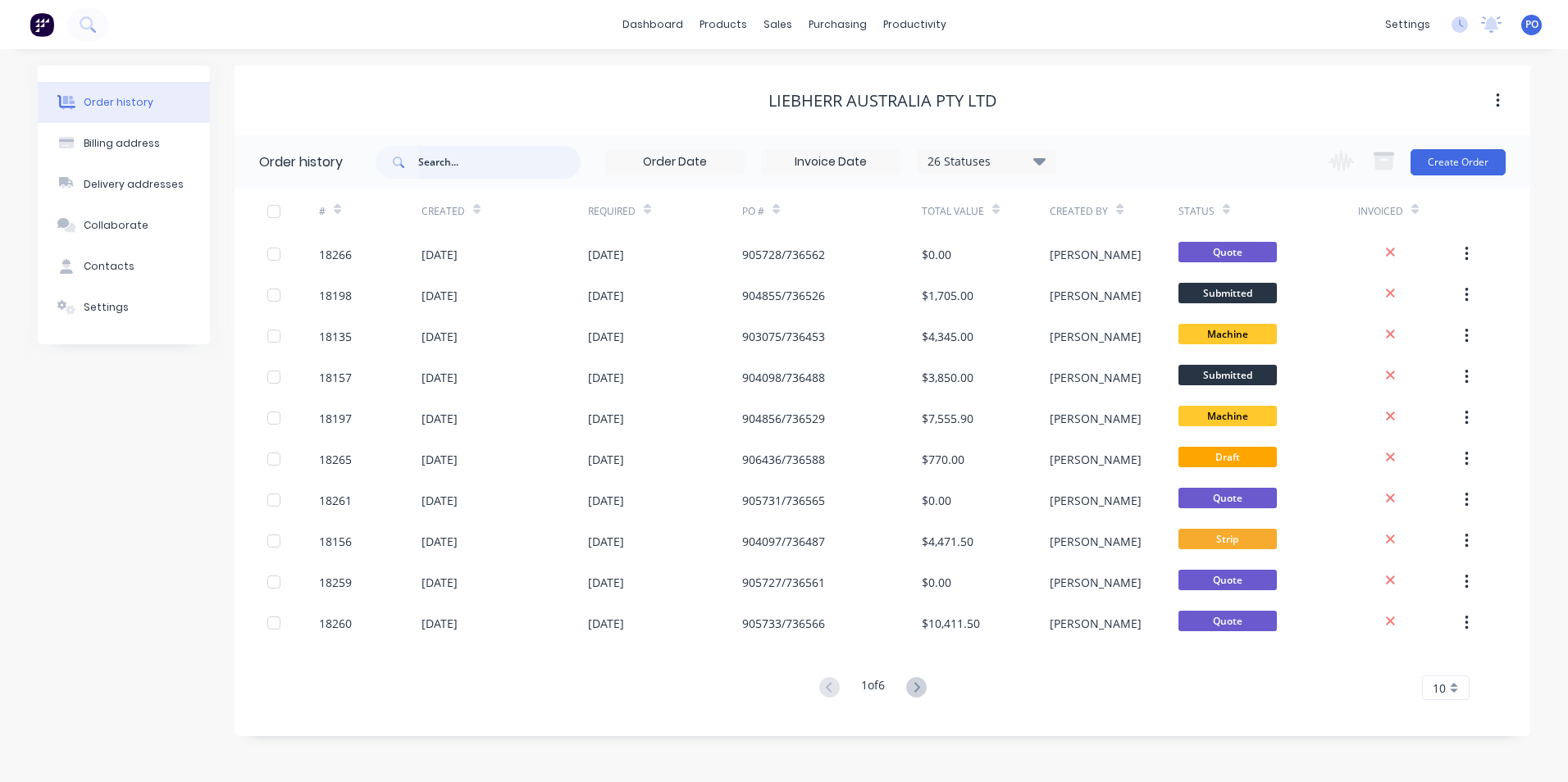
click at [475, 166] on input "text" at bounding box center [500, 162] width 162 height 32
click at [912, 23] on div "productivity" at bounding box center [915, 24] width 79 height 25
click at [947, 79] on div "Workflow" at bounding box center [944, 79] width 50 height 15
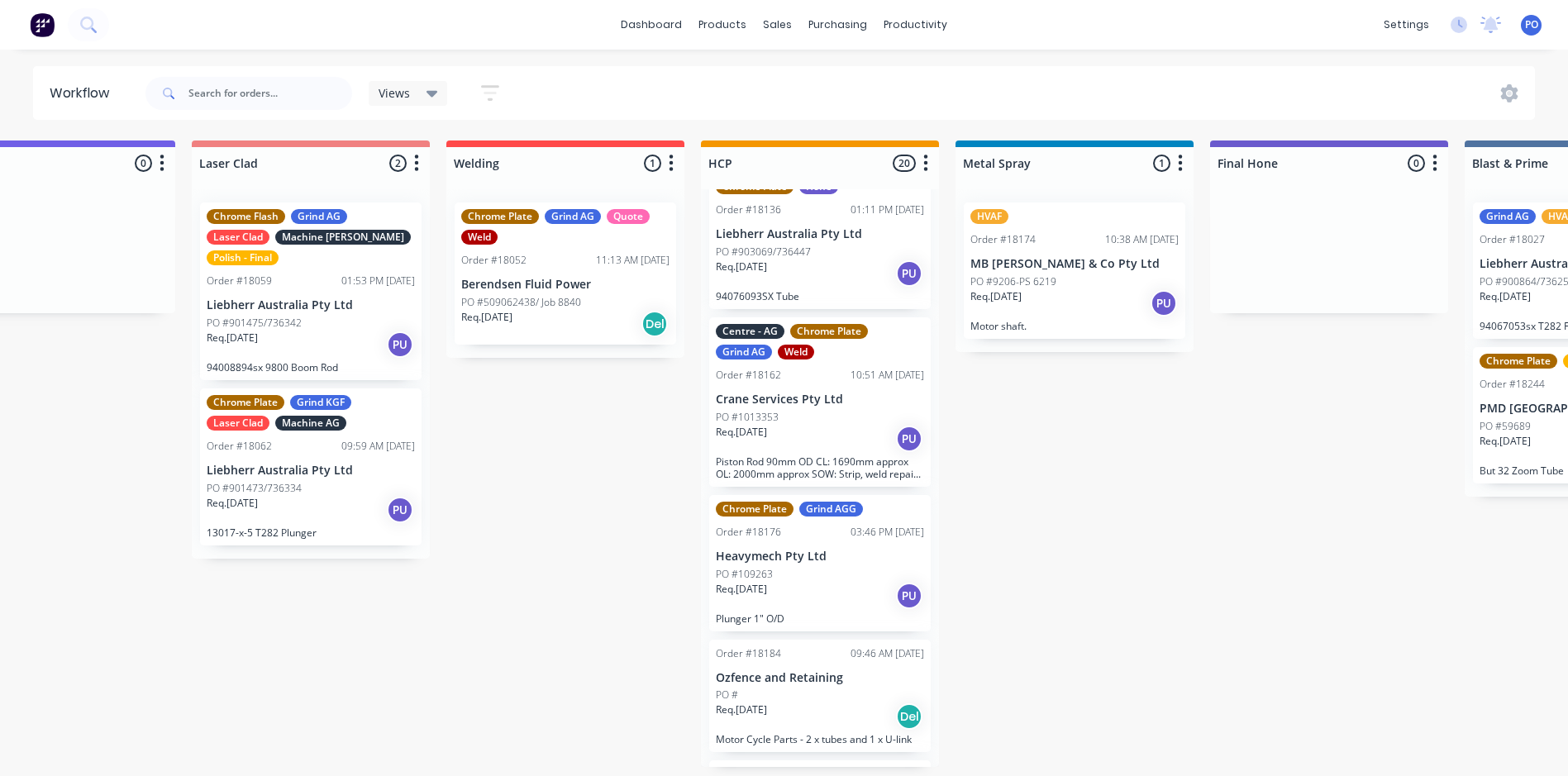
scroll to position [0, 2130]
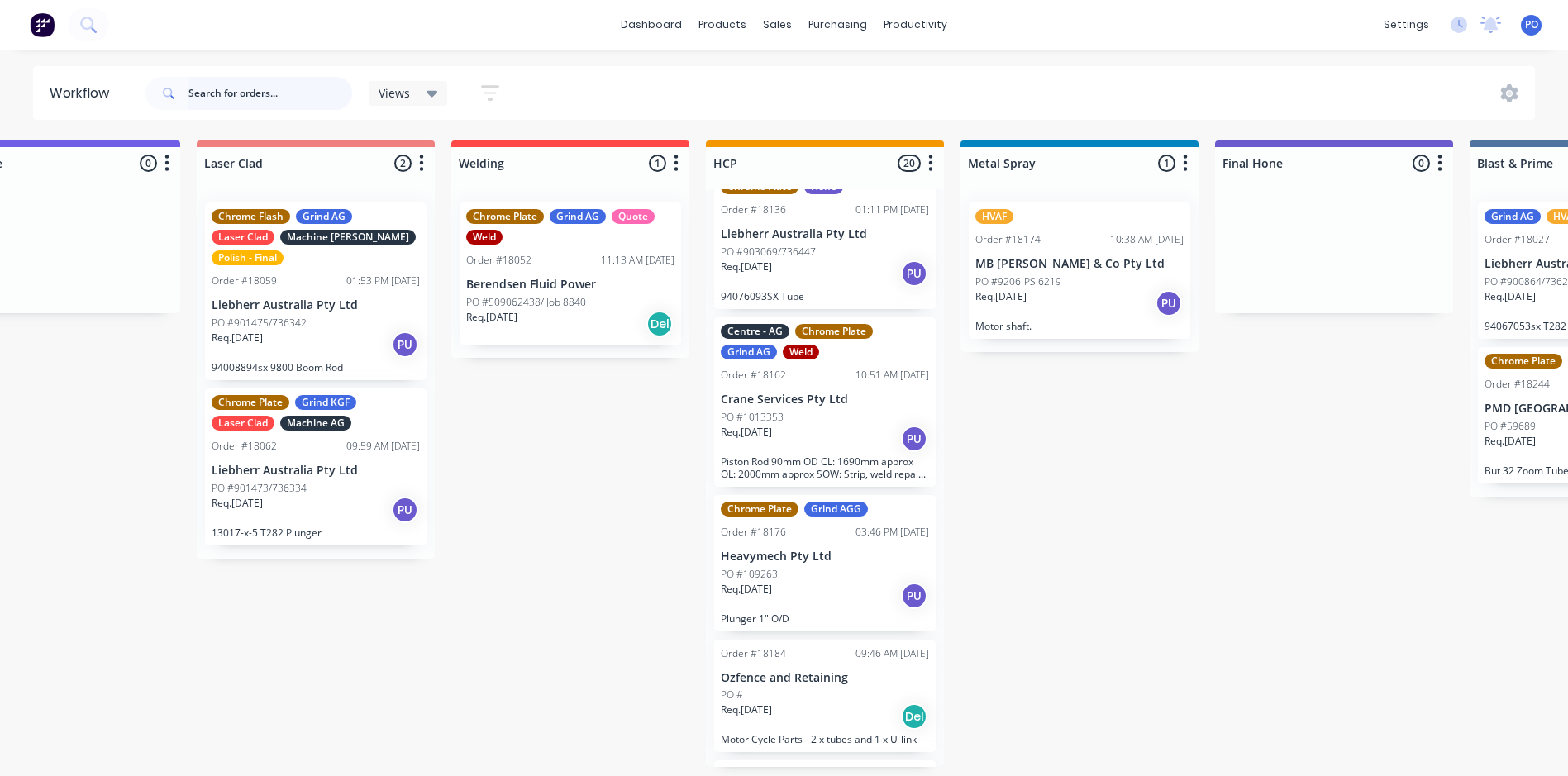
click at [282, 85] on input "text" at bounding box center [270, 93] width 164 height 33
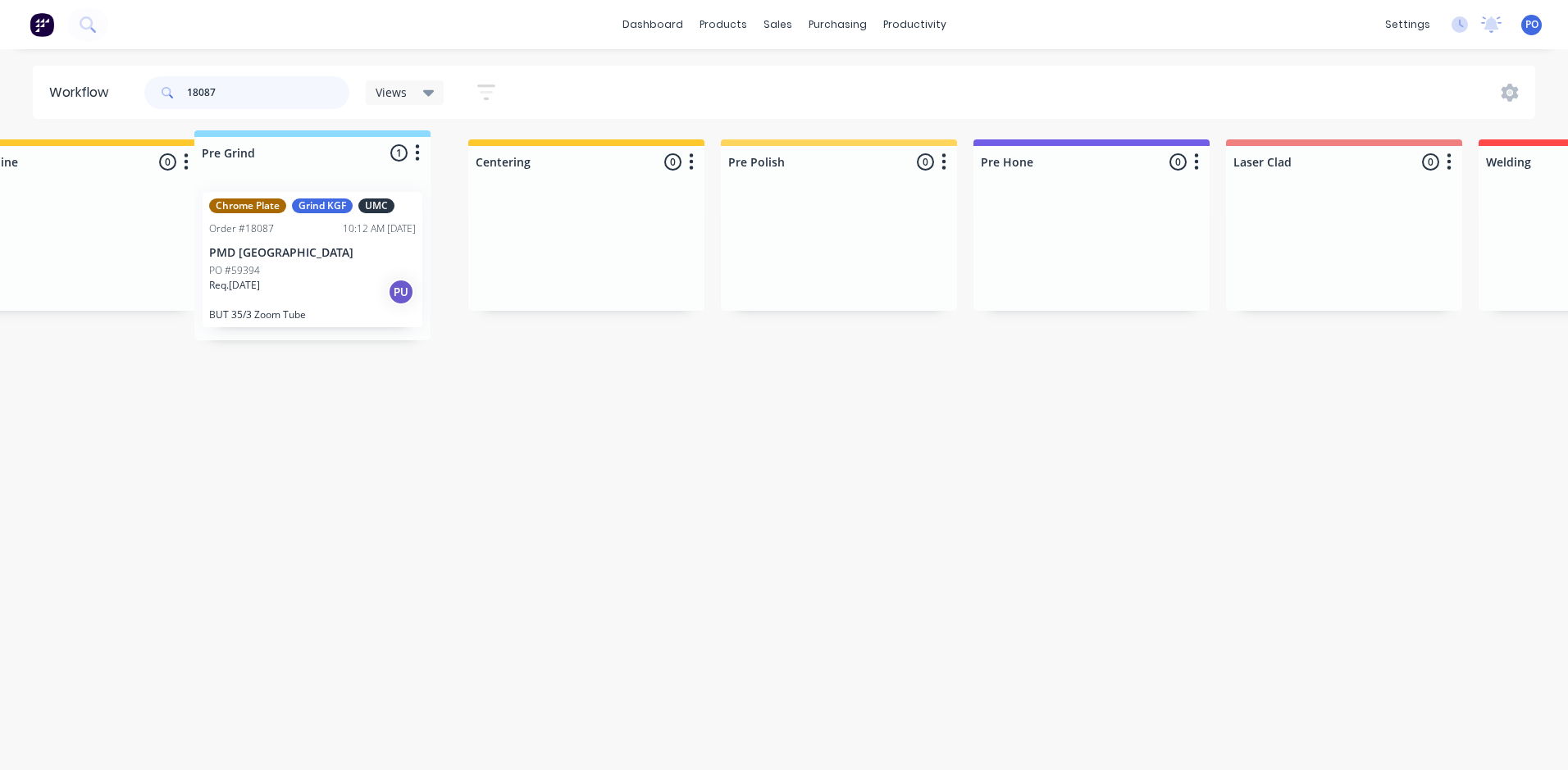
scroll to position [0, 1068]
drag, startPoint x: 447, startPoint y: 164, endPoint x: 388, endPoint y: 155, distance: 59.7
click at [383, 155] on div "Submitted 0 Status colour #273444 hex #273444 Save Cancel Summaries Total order…" at bounding box center [1474, 258] width 5113 height 238
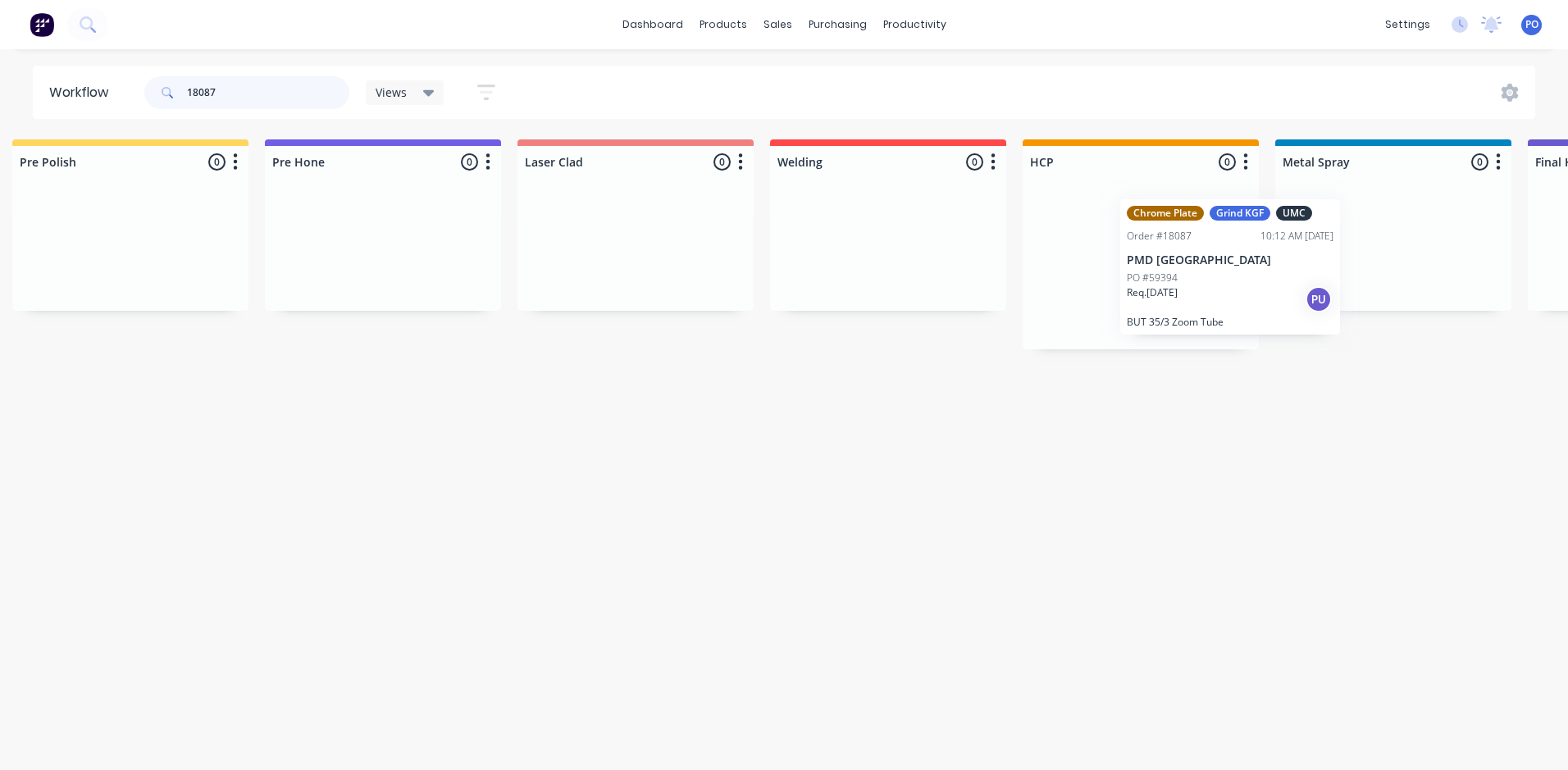
scroll to position [0, 1799]
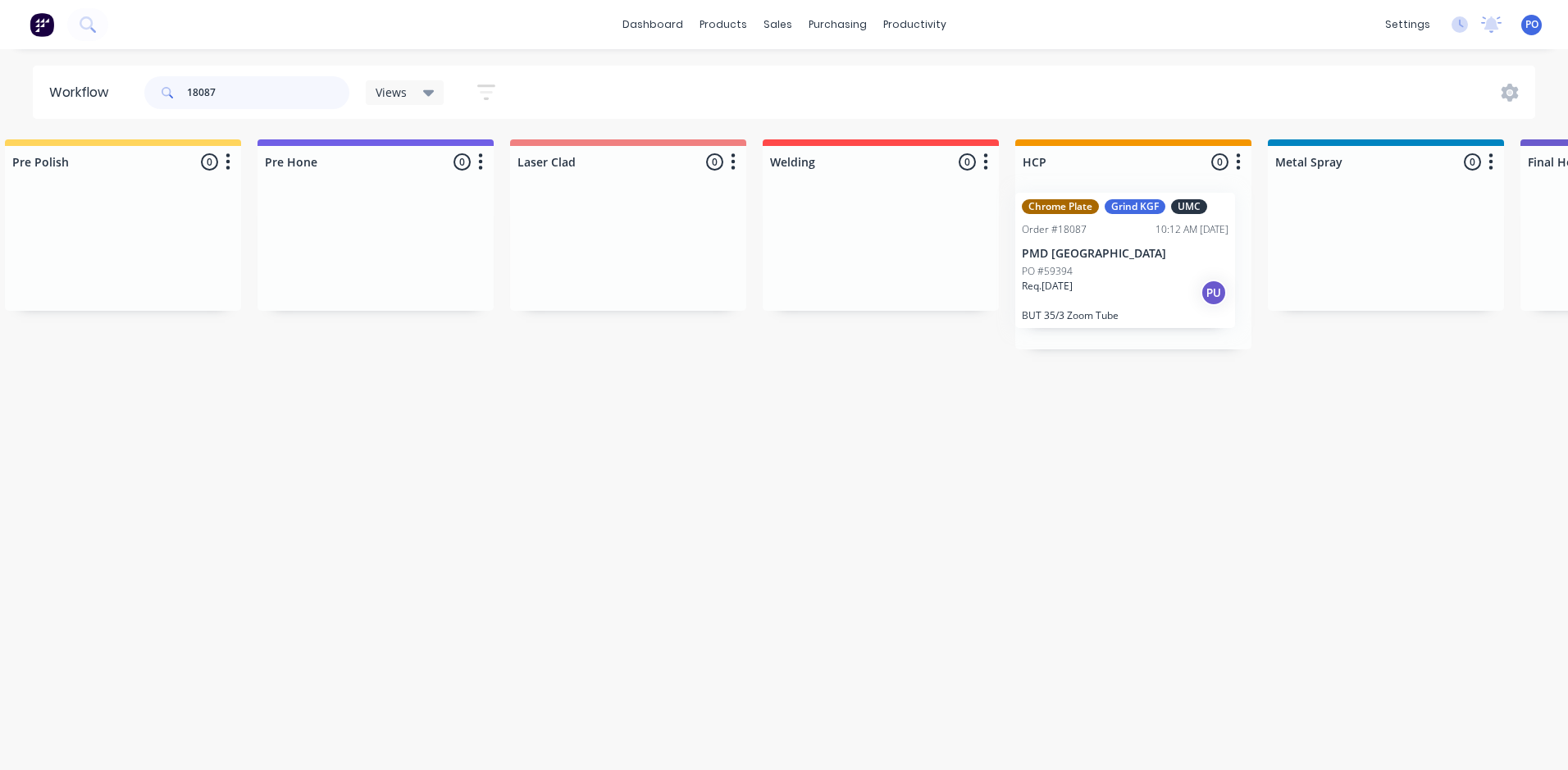
drag, startPoint x: 342, startPoint y: 282, endPoint x: 1126, endPoint y: 271, distance: 784.1
click at [1126, 271] on div "Submitted 0 Status colour #273444 hex #273444 Save Cancel Summaries Total order…" at bounding box center [746, 258] width 5113 height 238
type input "18087"
drag, startPoint x: 223, startPoint y: 94, endPoint x: 187, endPoint y: 93, distance: 36.0
click at [187, 93] on input "18087" at bounding box center [268, 92] width 162 height 32
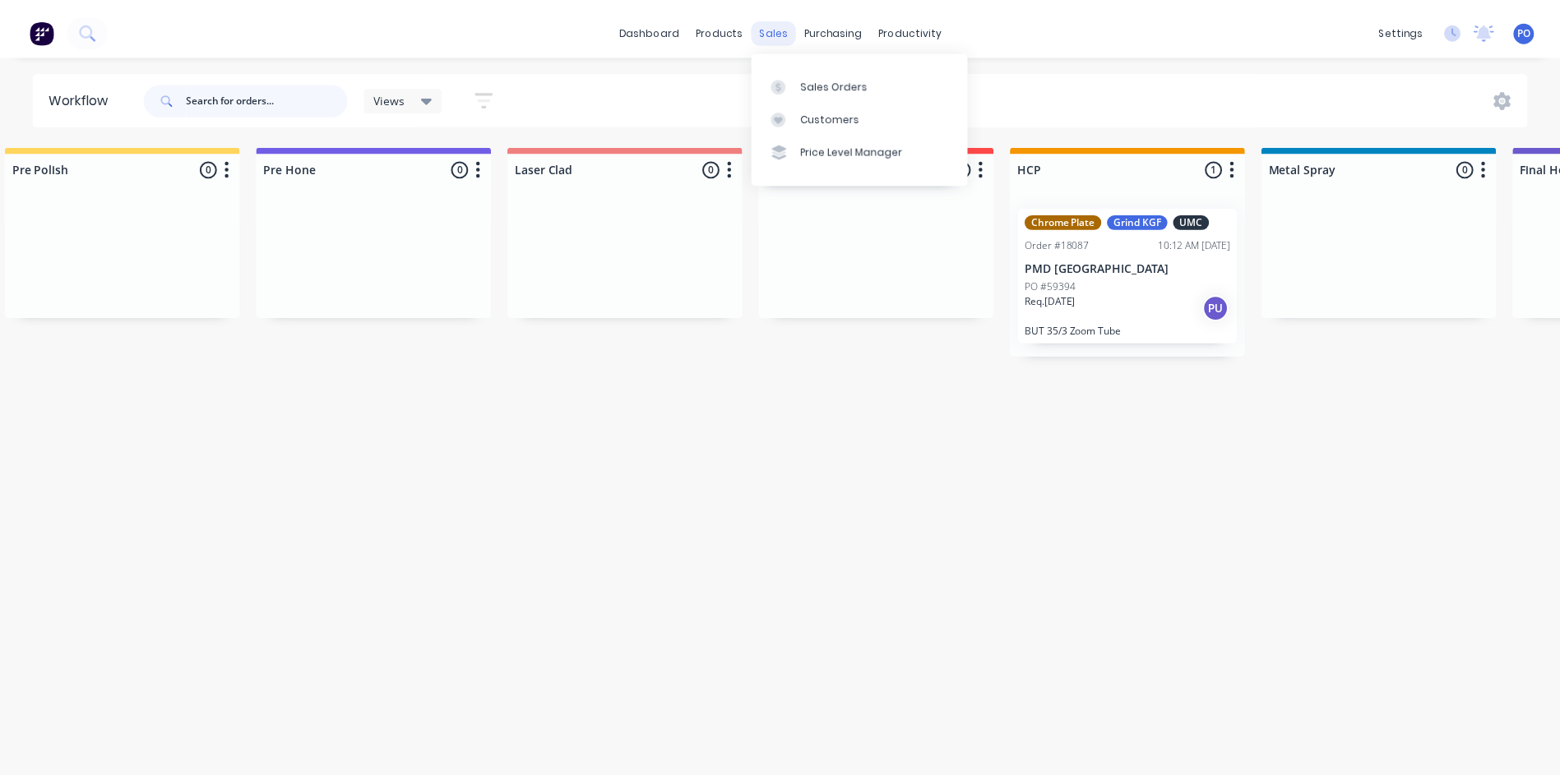
scroll to position [0, 0]
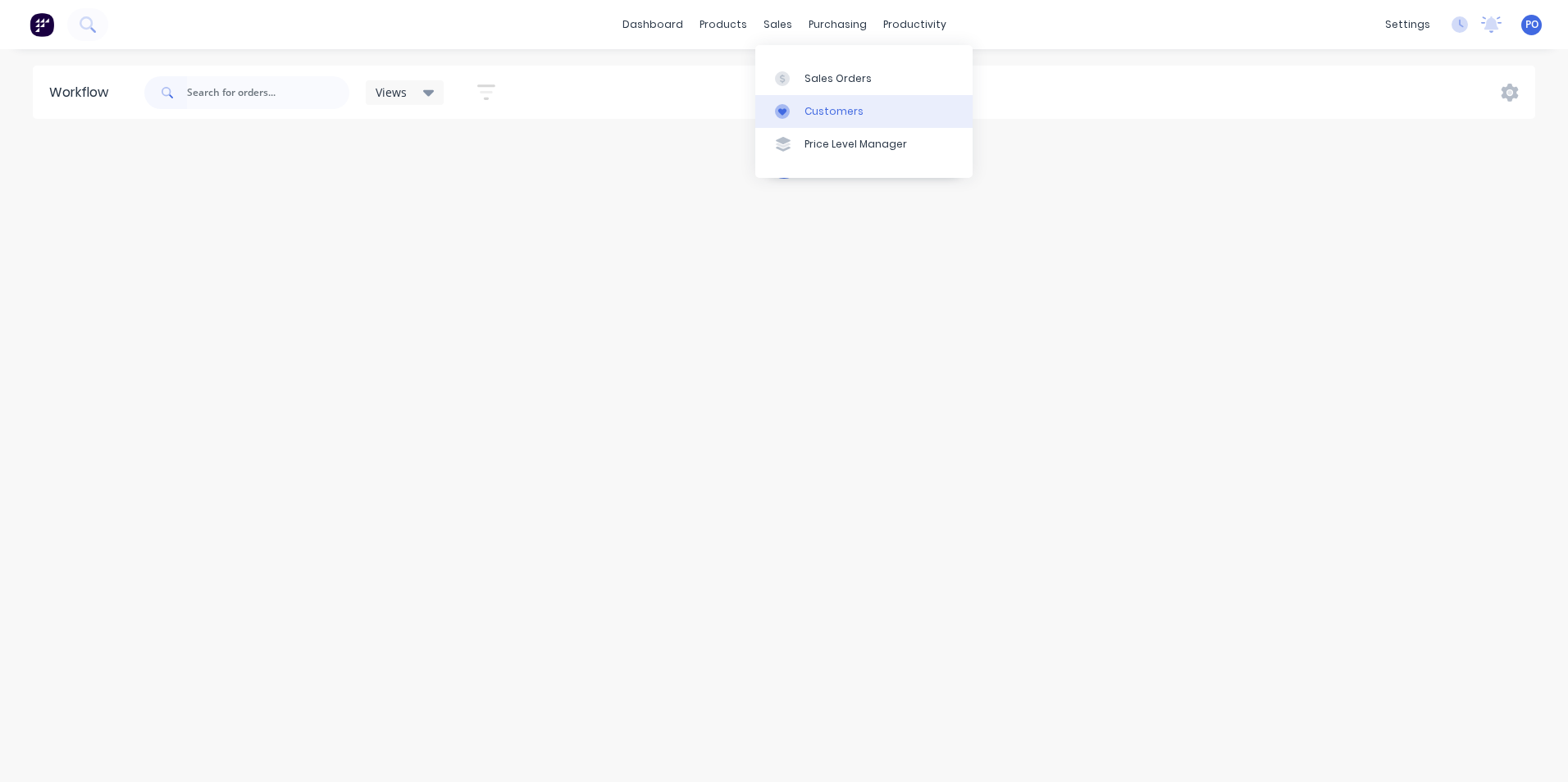
click at [796, 108] on div at bounding box center [787, 111] width 25 height 15
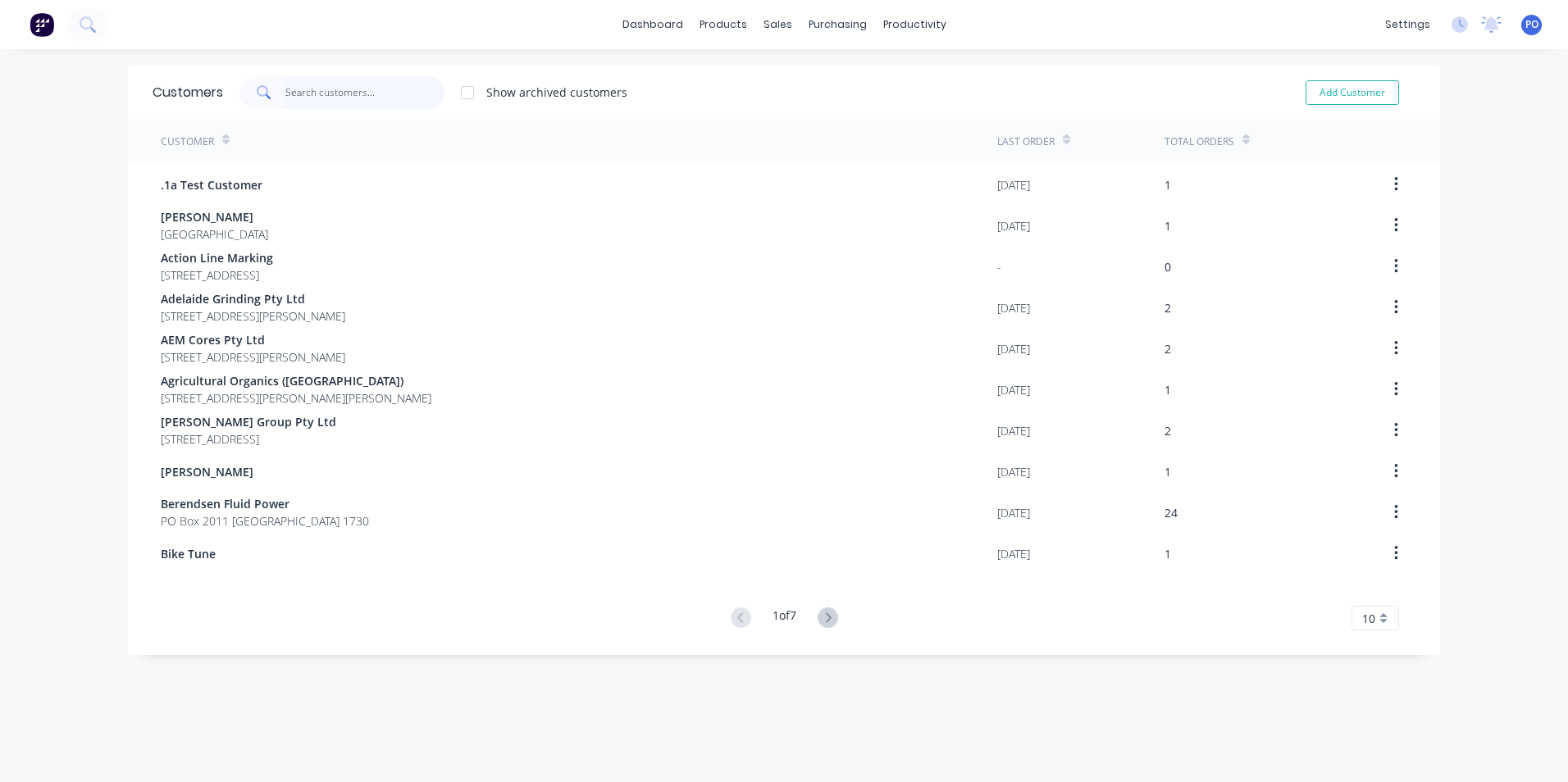
click at [327, 85] on input "text" at bounding box center [365, 92] width 160 height 32
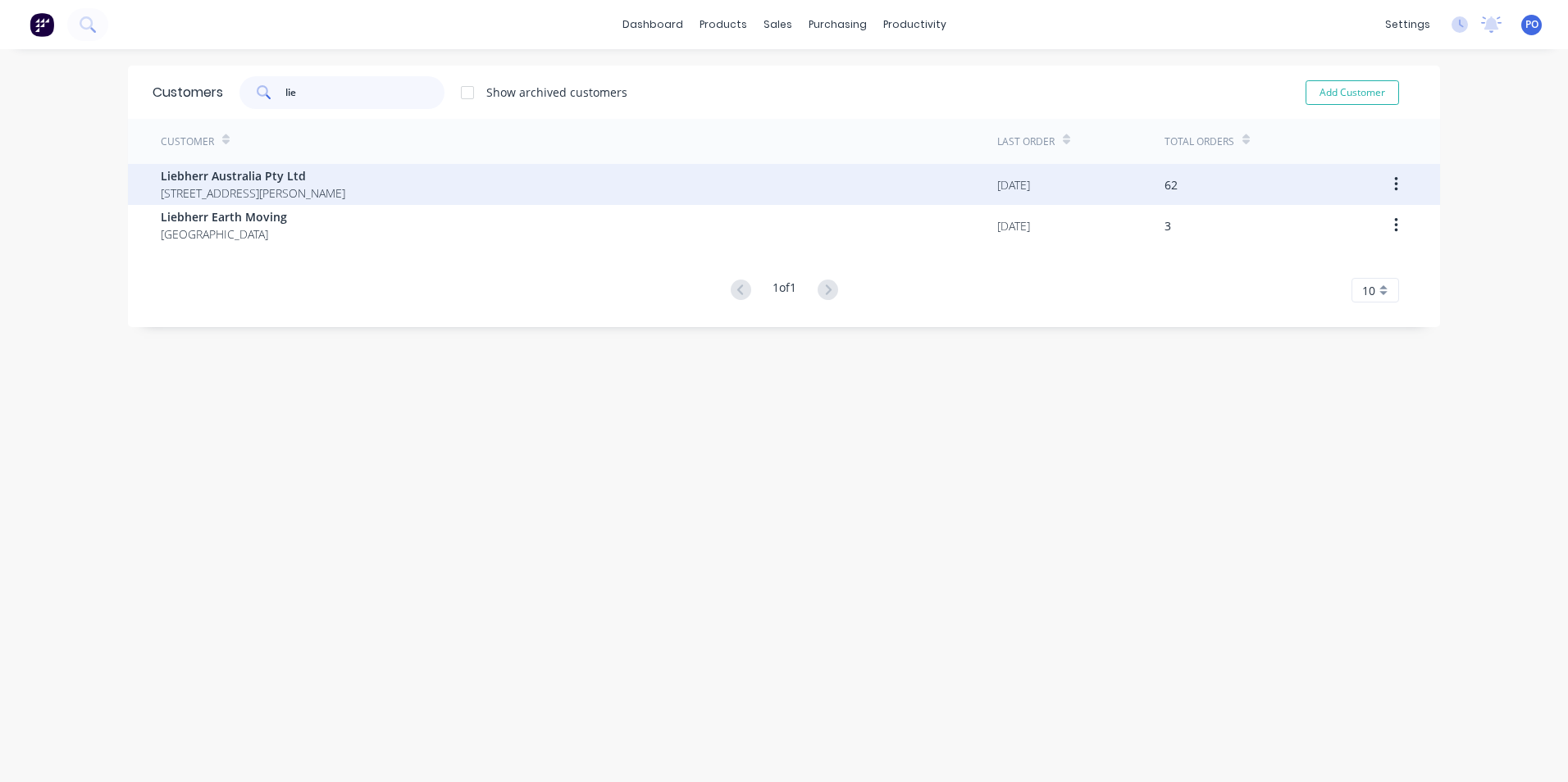
type input "lie"
click at [512, 170] on div "Liebherr Australia Pty Ltd 1 Dr.Willi Liebherr Drive Para Hills West 5096" at bounding box center [579, 184] width 837 height 41
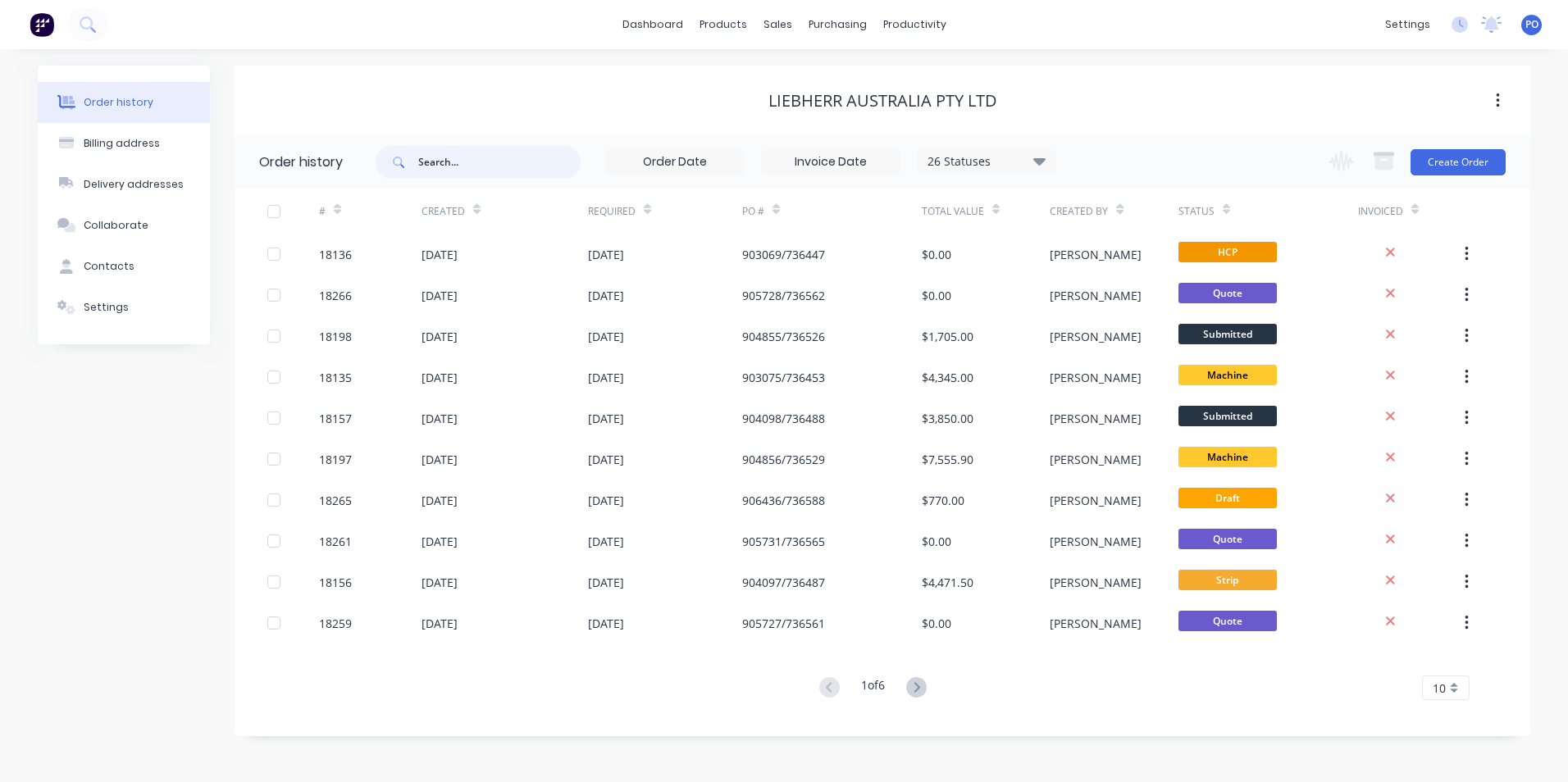
click at [465, 166] on input "text" at bounding box center [500, 162] width 162 height 32
type input "9407"
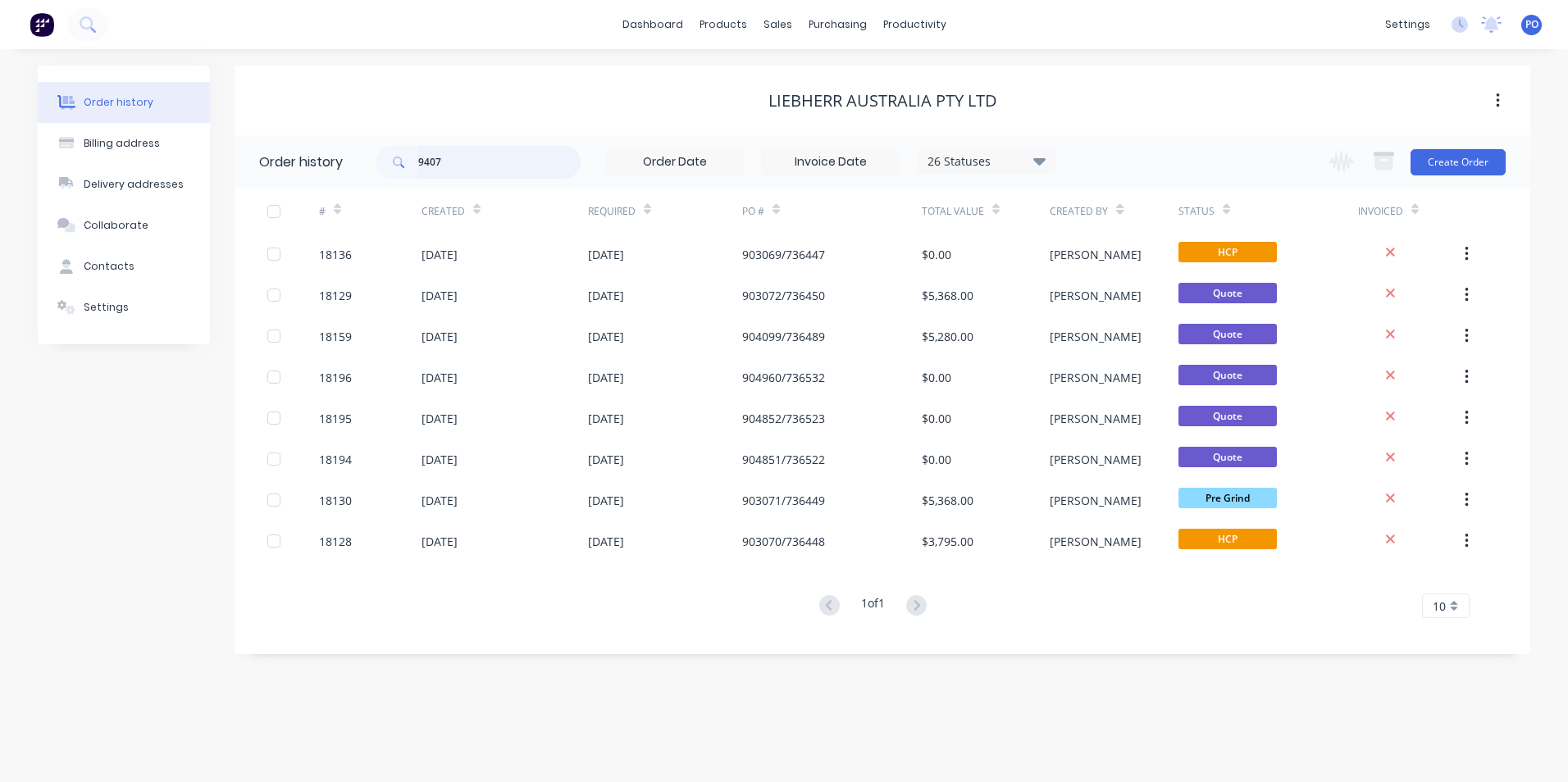
click at [485, 170] on input "9407" at bounding box center [500, 162] width 162 height 32
type input "94076948"
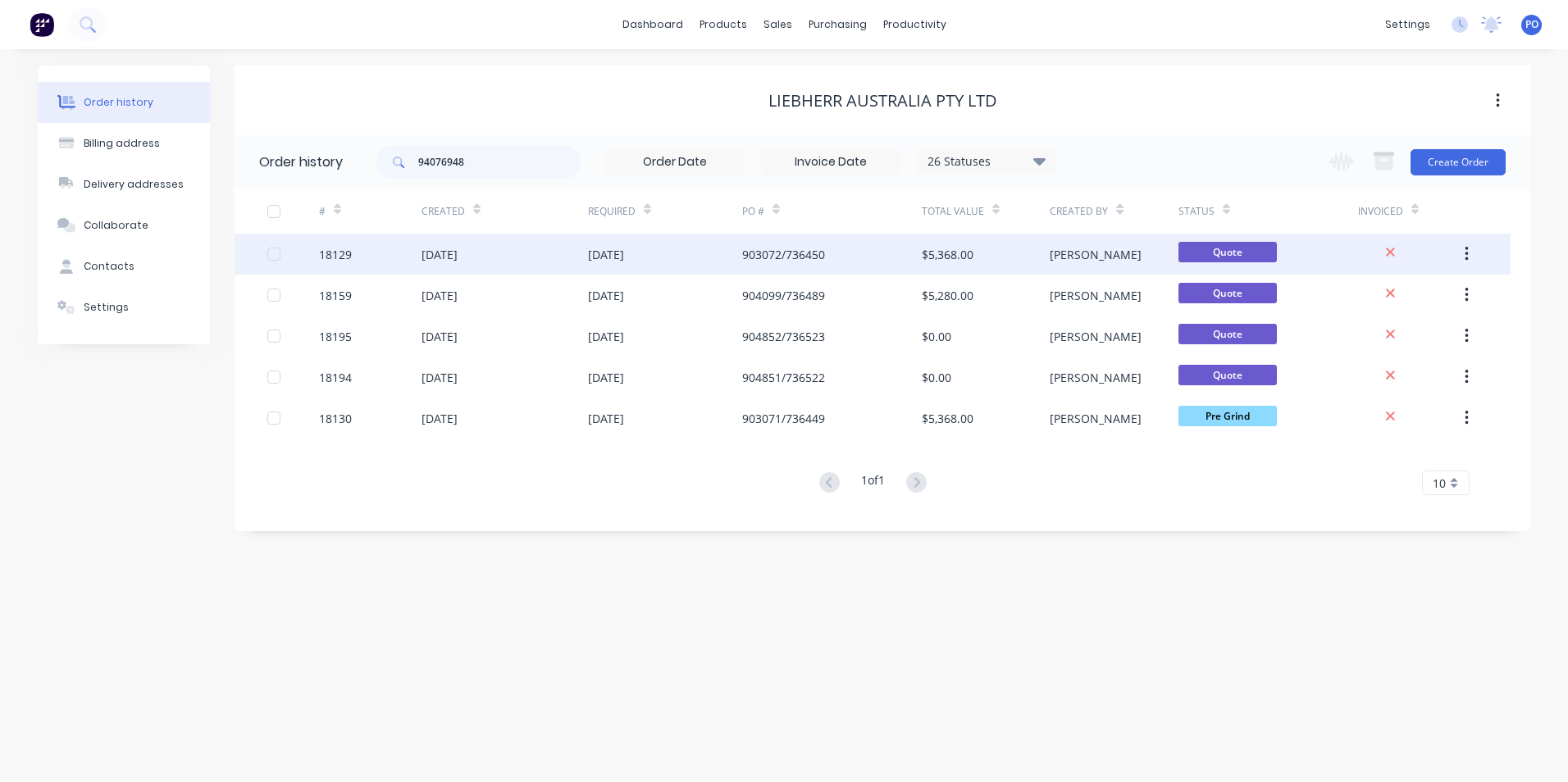
click at [805, 265] on div "903072/736450" at bounding box center [832, 254] width 179 height 41
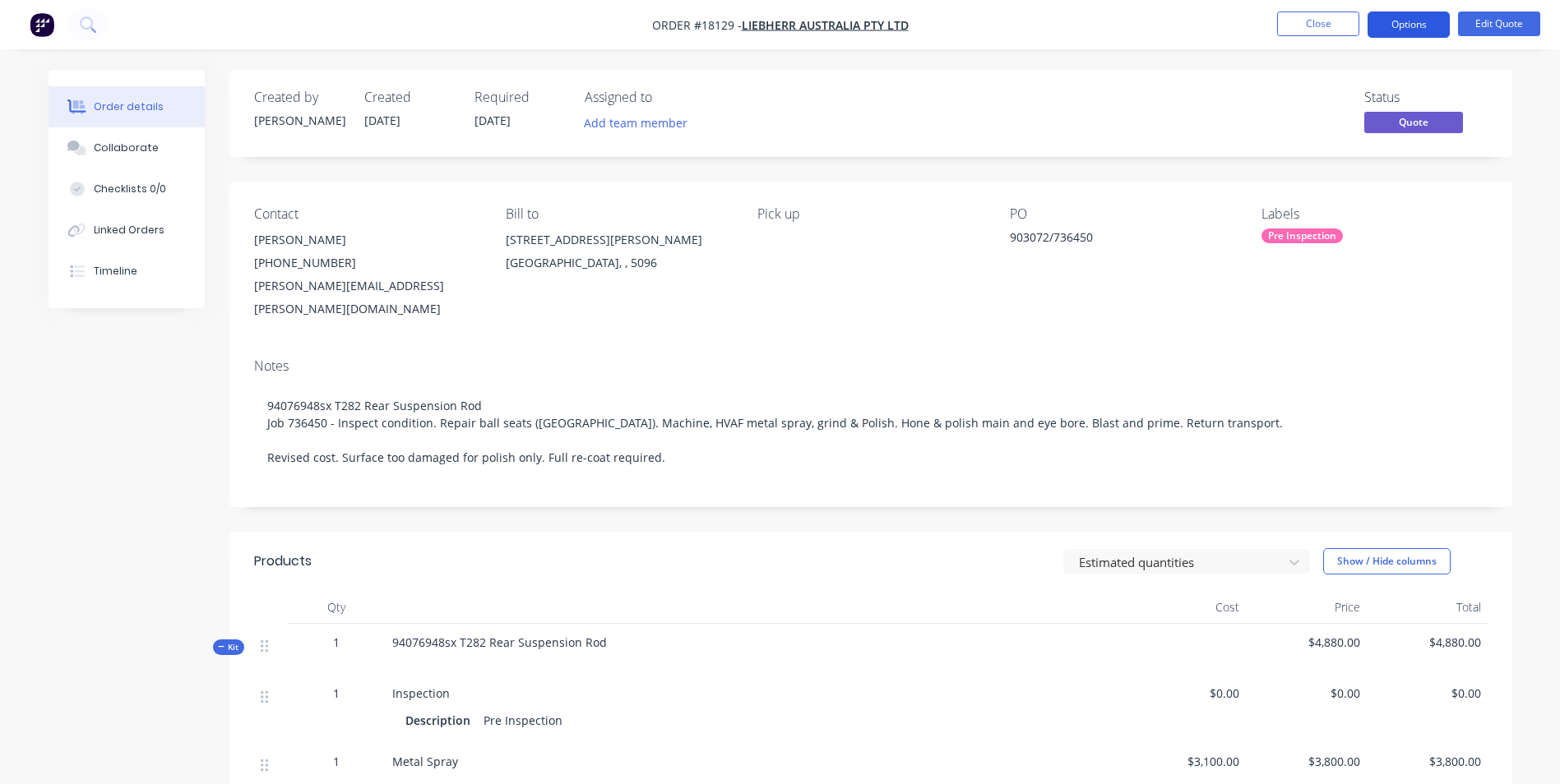
click at [1410, 27] on button "Options" at bounding box center [1408, 24] width 82 height 27
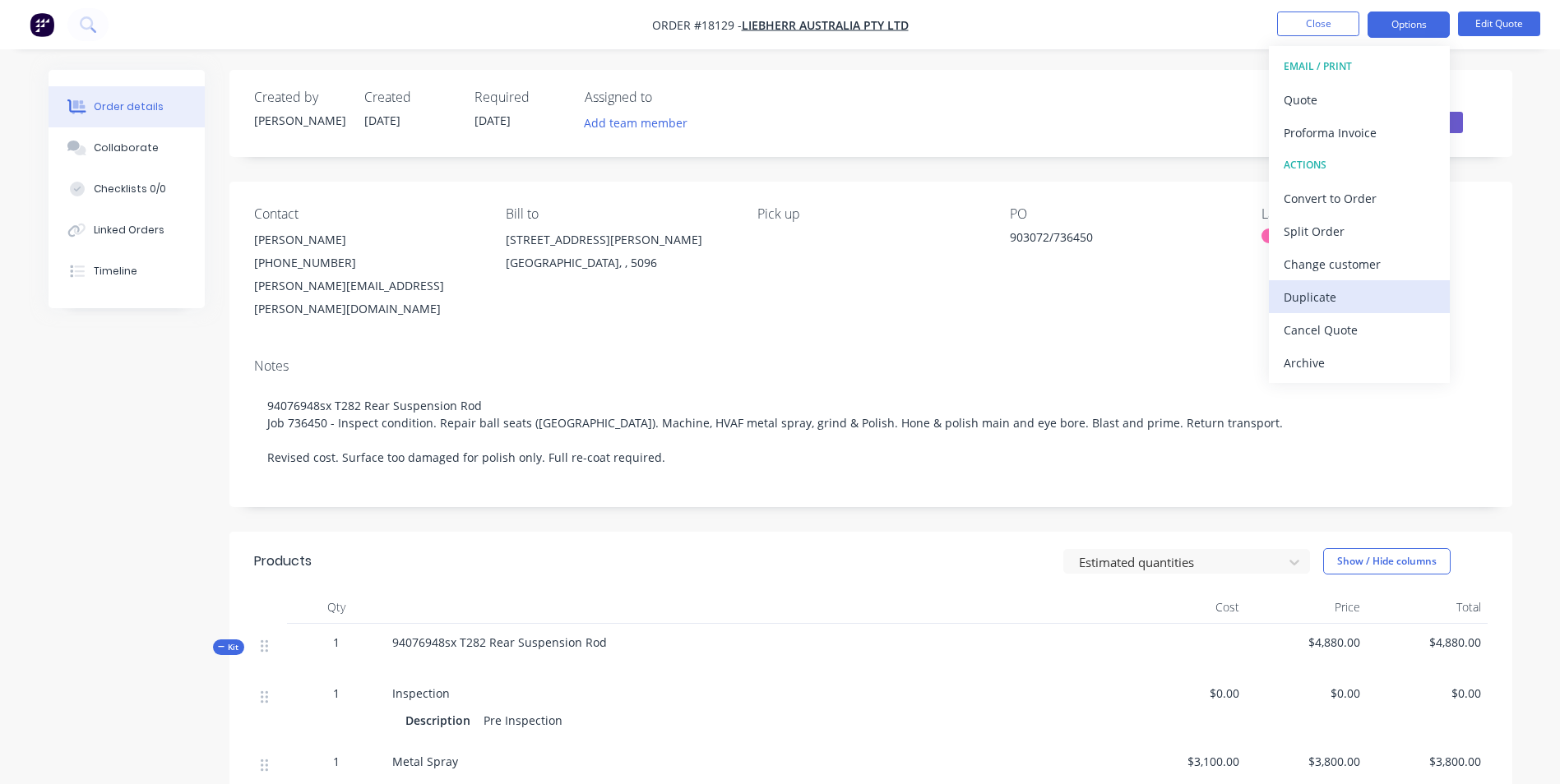
click at [1294, 307] on div "Duplicate" at bounding box center [1359, 297] width 152 height 24
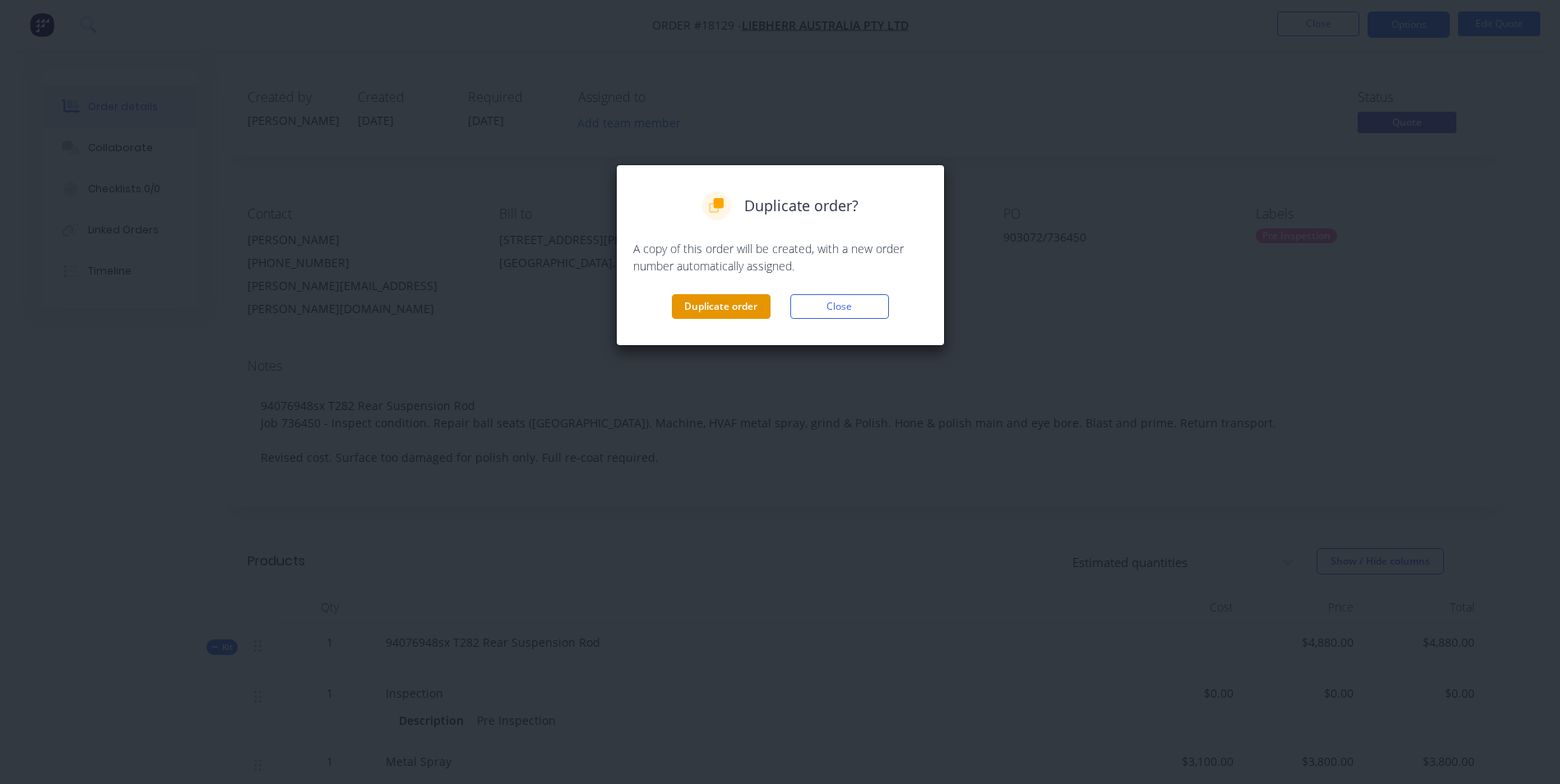
click at [720, 303] on button "Duplicate order" at bounding box center [721, 306] width 98 height 25
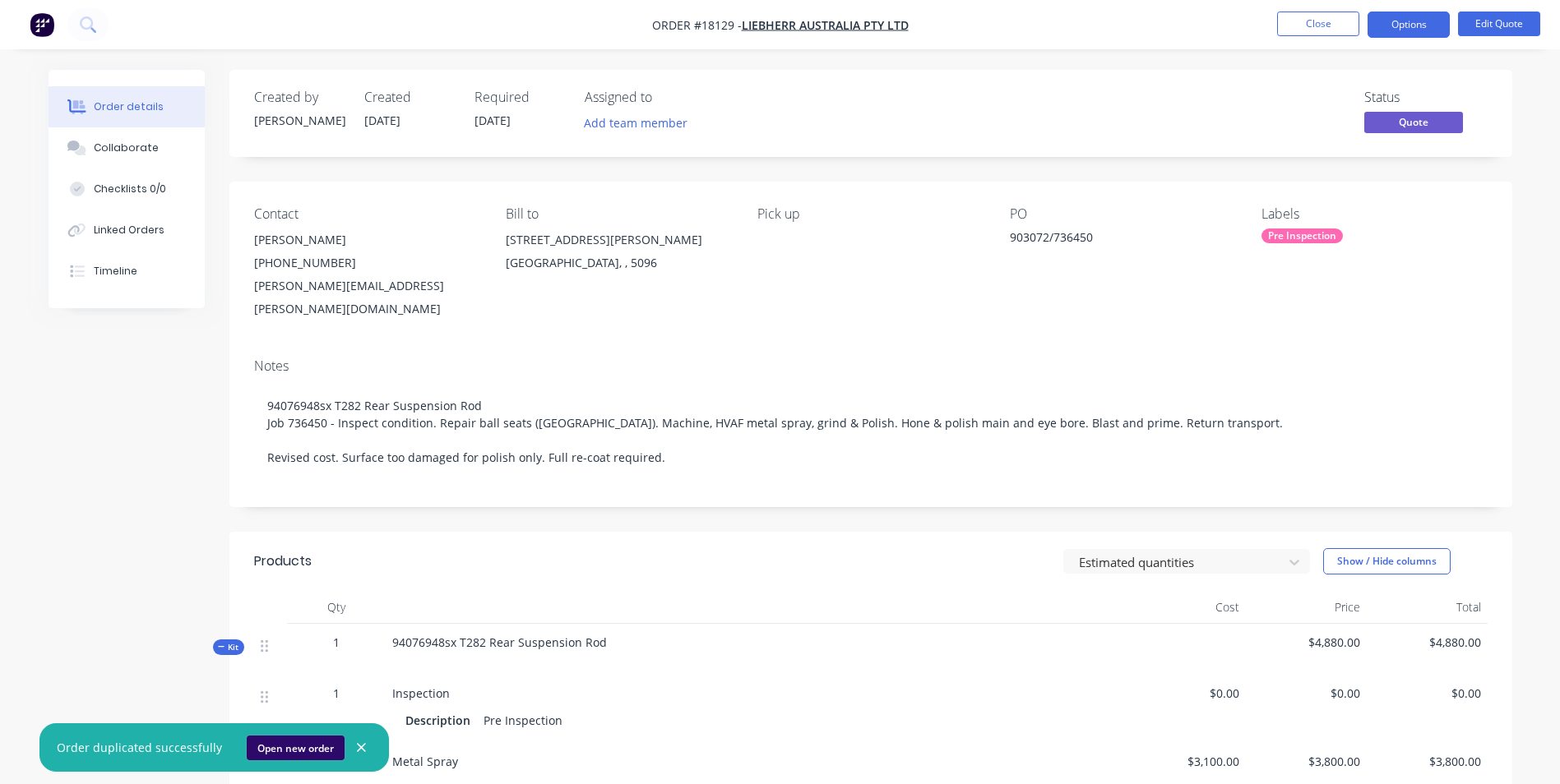
click at [285, 741] on button "Open new order" at bounding box center [295, 747] width 98 height 25
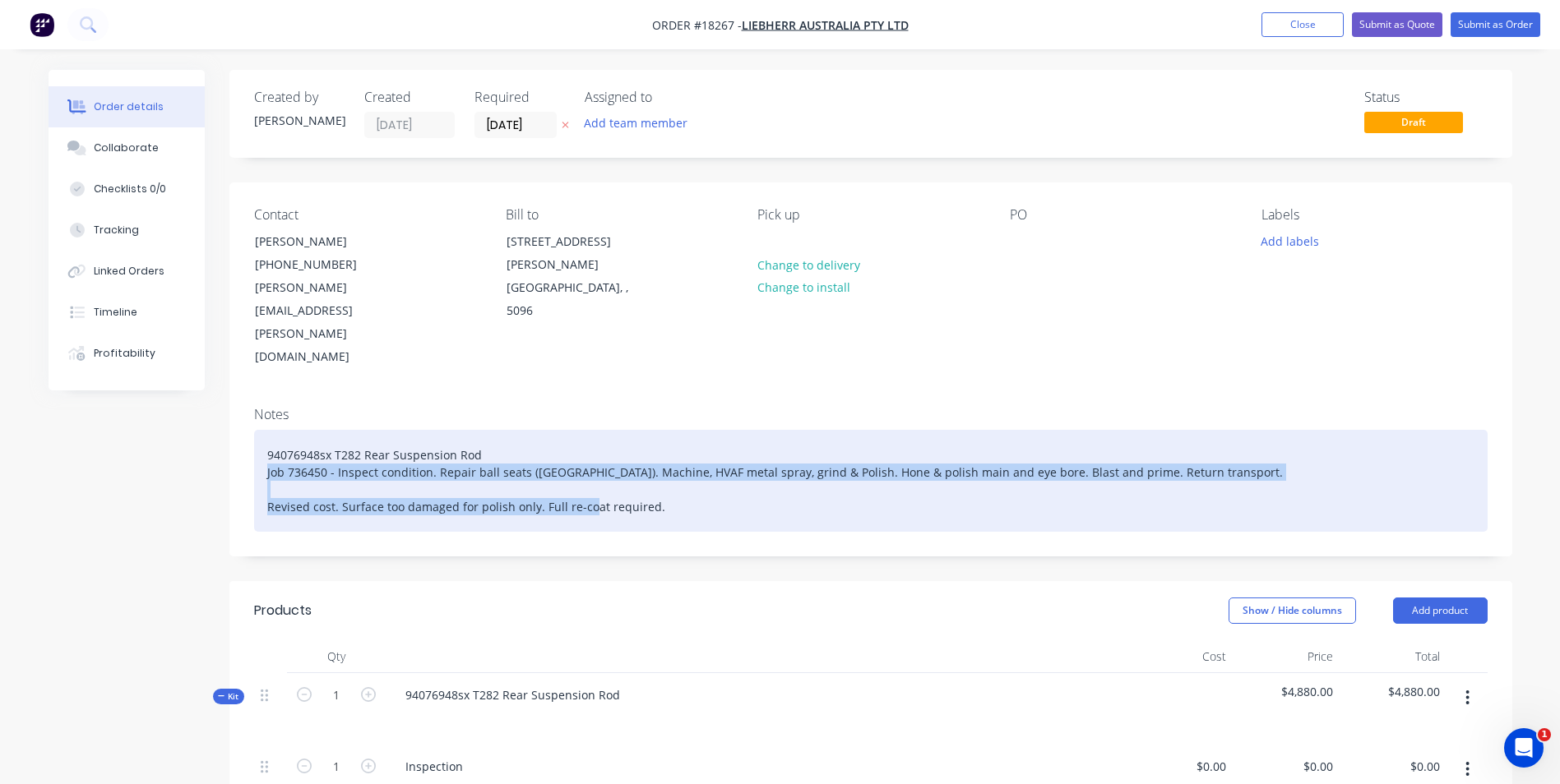
drag, startPoint x: 267, startPoint y: 401, endPoint x: 705, endPoint y: 454, distance: 441.2
click at [704, 454] on div "94076948sx T282 Rear Suspension Rod Job 736450 - Inspect condition. Repair ball…" at bounding box center [871, 480] width 1233 height 102
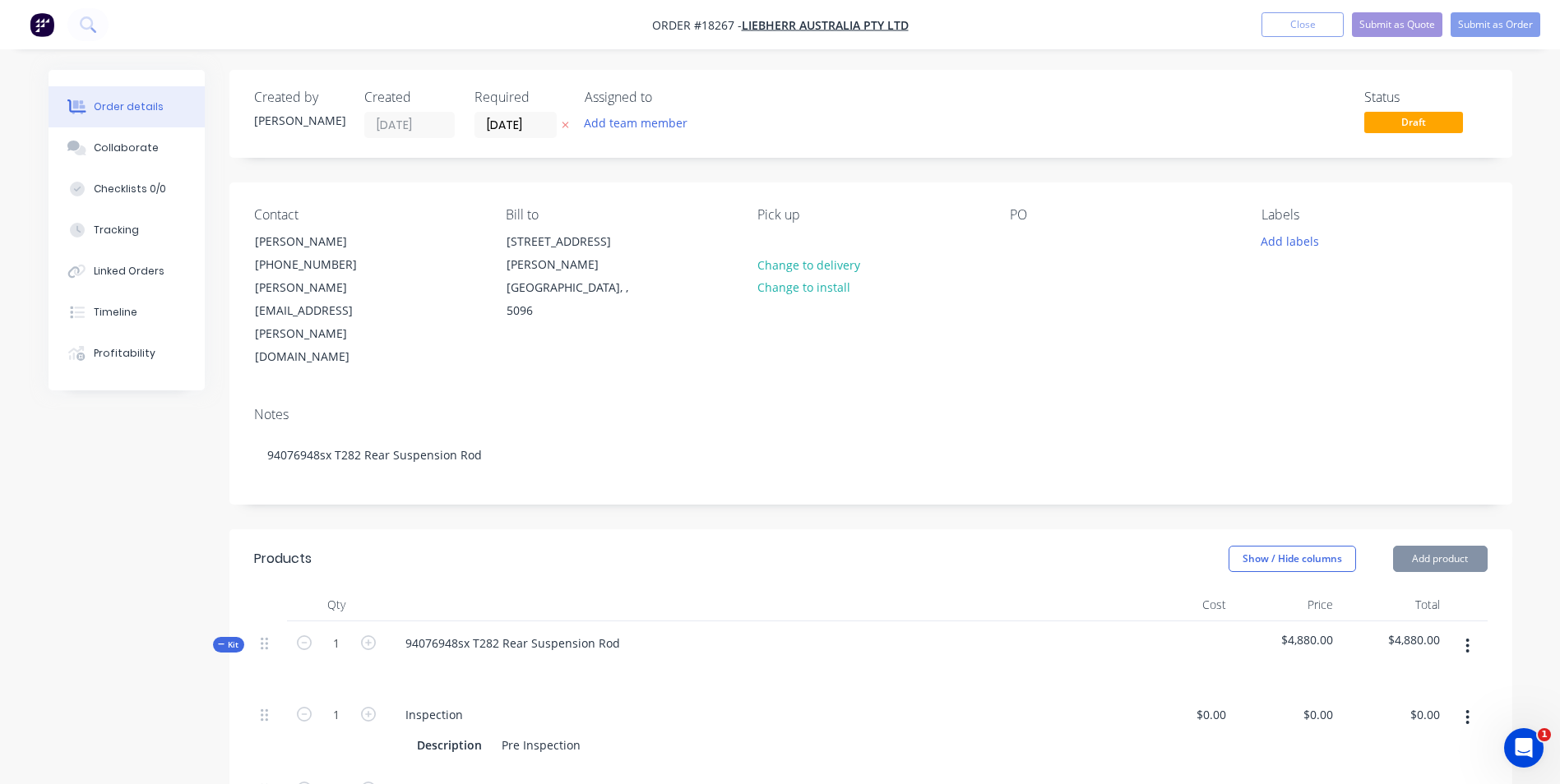
click at [633, 621] on div "94076948sx T282 Rear Suspension Rod" at bounding box center [755, 657] width 740 height 72
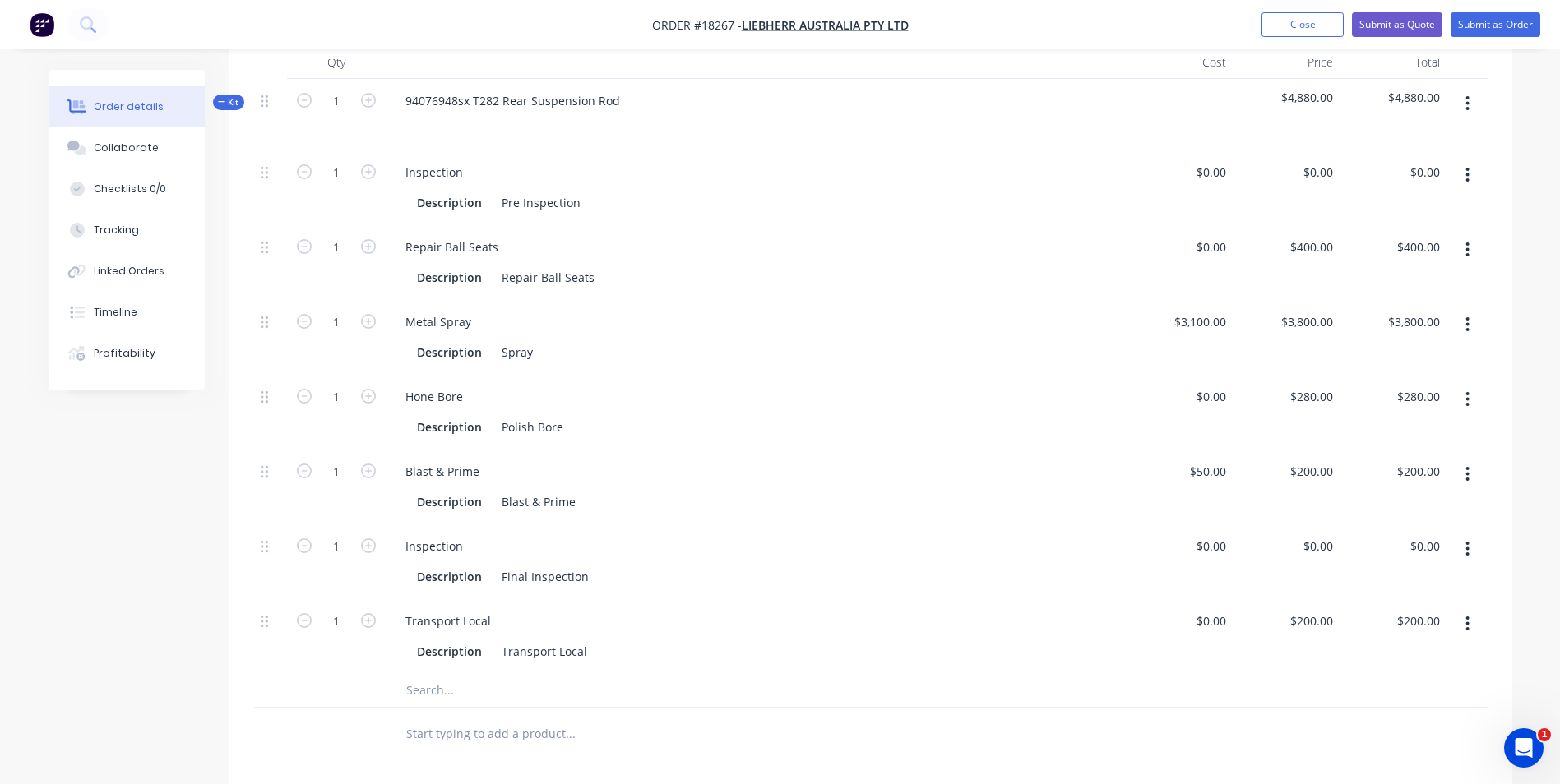
scroll to position [246, 0]
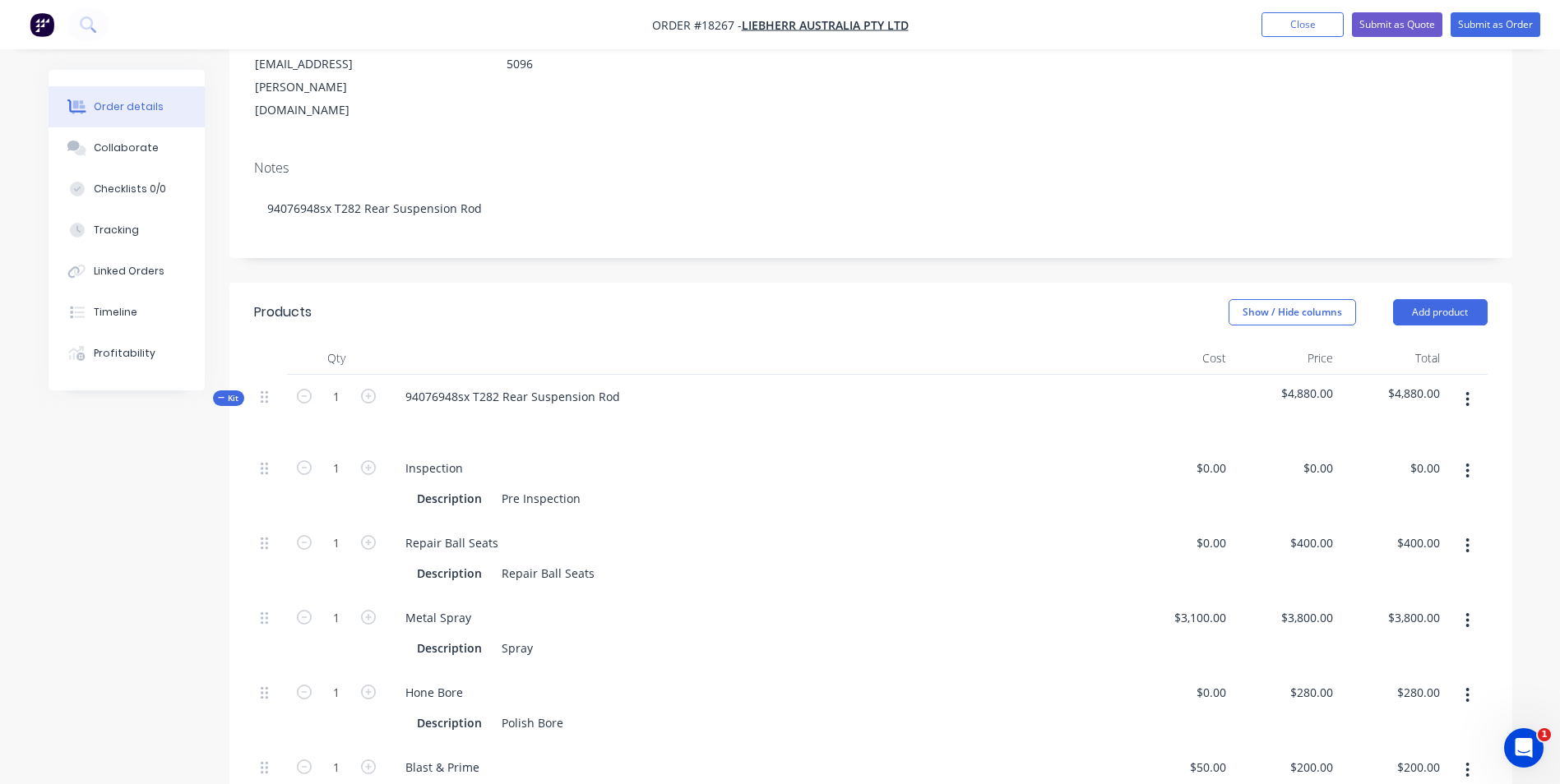
click at [1308, 384] on span "$4,880.00" at bounding box center [1285, 393] width 93 height 17
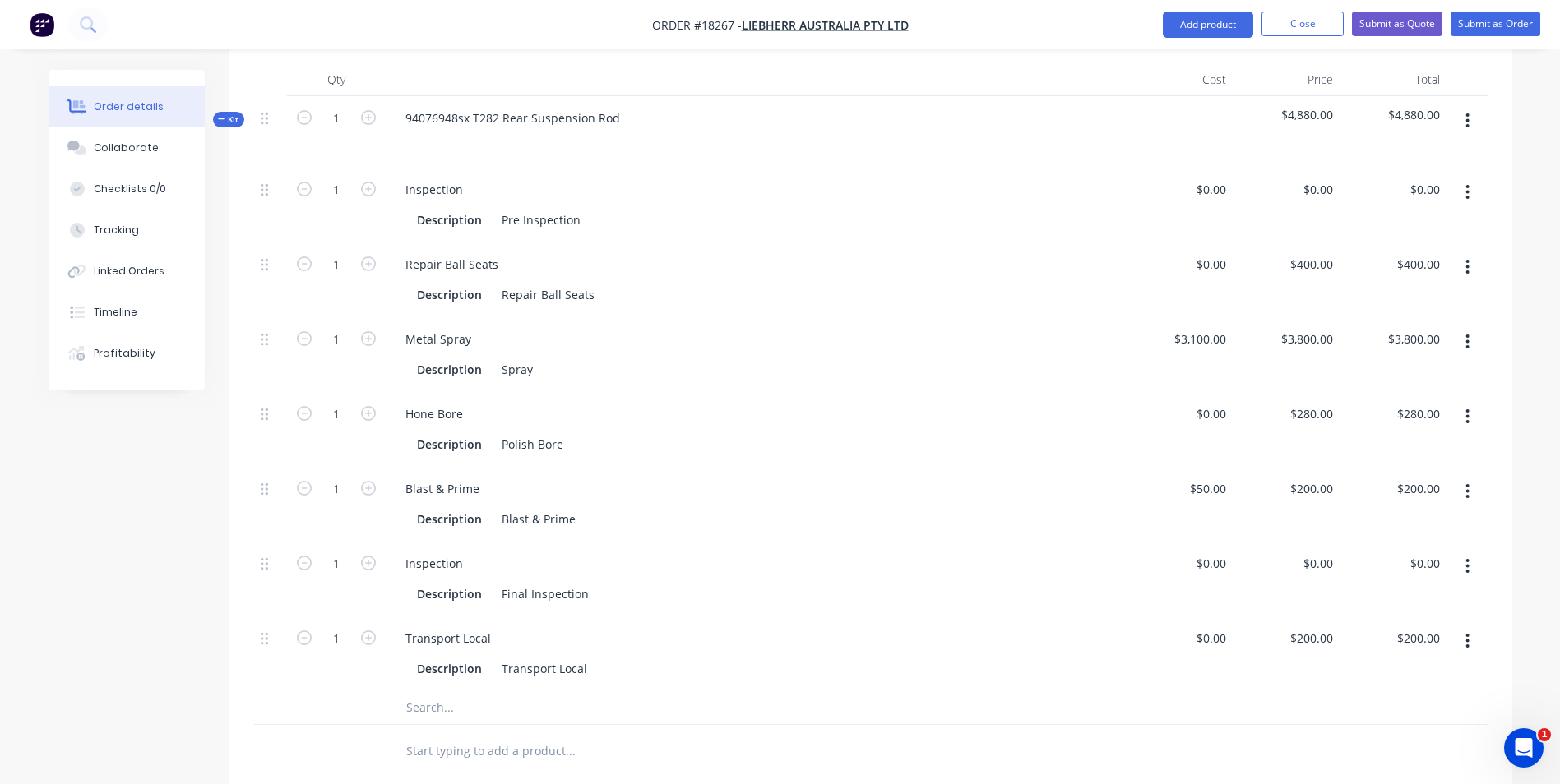
scroll to position [575, 0]
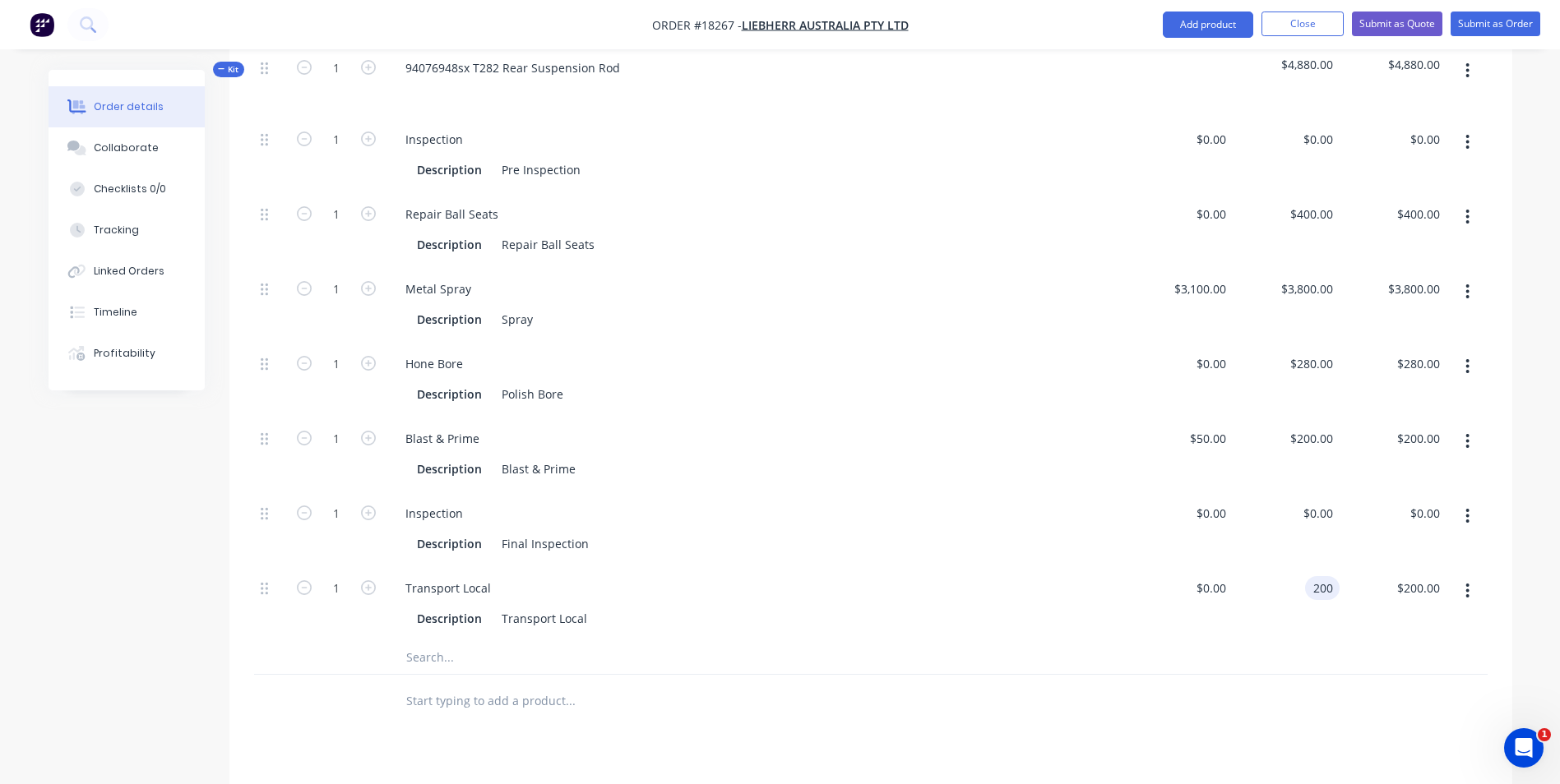
click at [1307, 576] on div "200 200" at bounding box center [1322, 588] width 34 height 24
type input "0"
type input "200"
type input "$0.00"
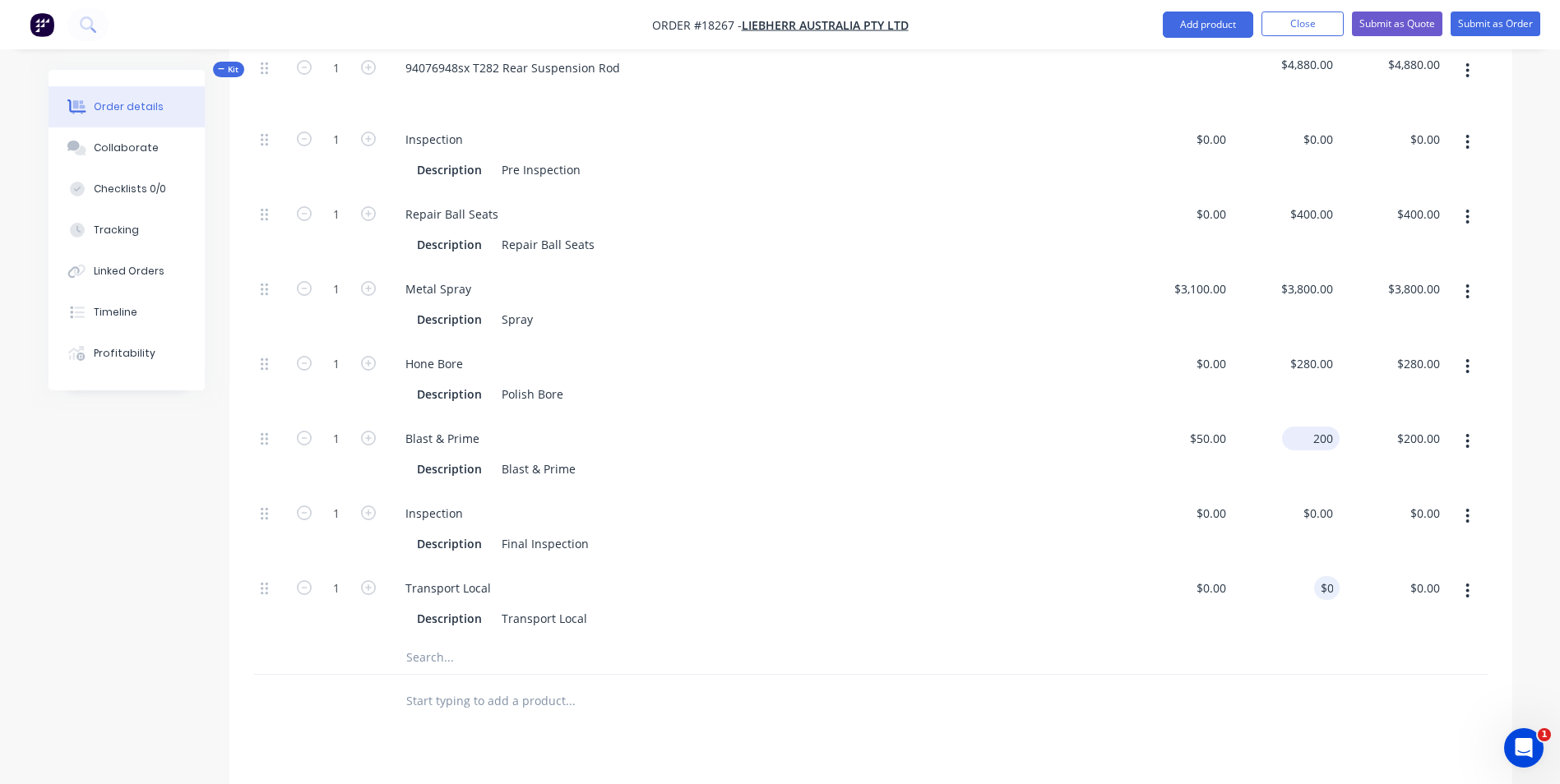
click at [1314, 426] on input "200" at bounding box center [1314, 438] width 51 height 24
type input "0"
type input "280"
type input "$0.00"
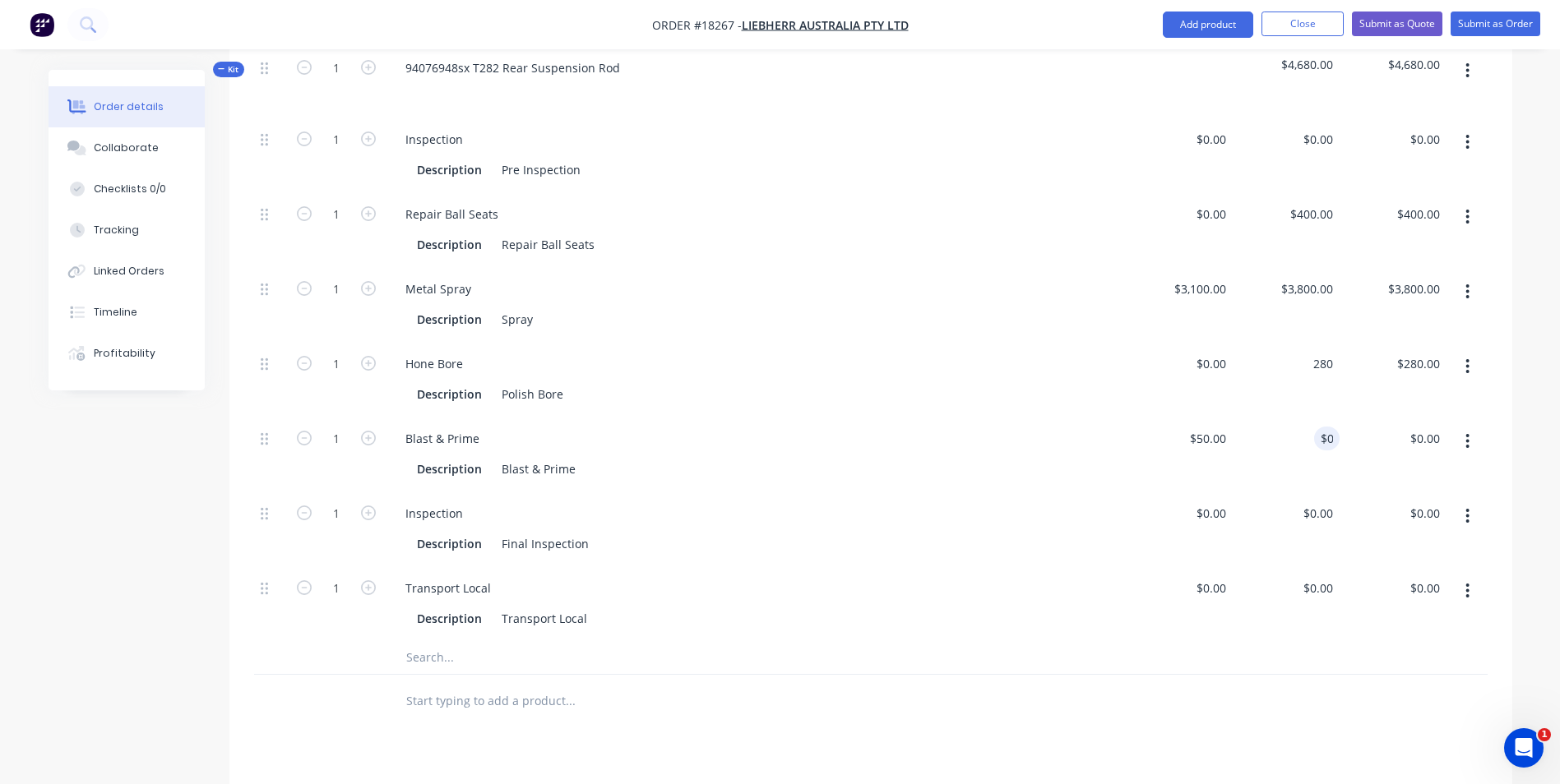
click at [1304, 342] on div "280 $280.00" at bounding box center [1285, 378] width 107 height 74
type input "0"
type input "3800"
type input "$0.00"
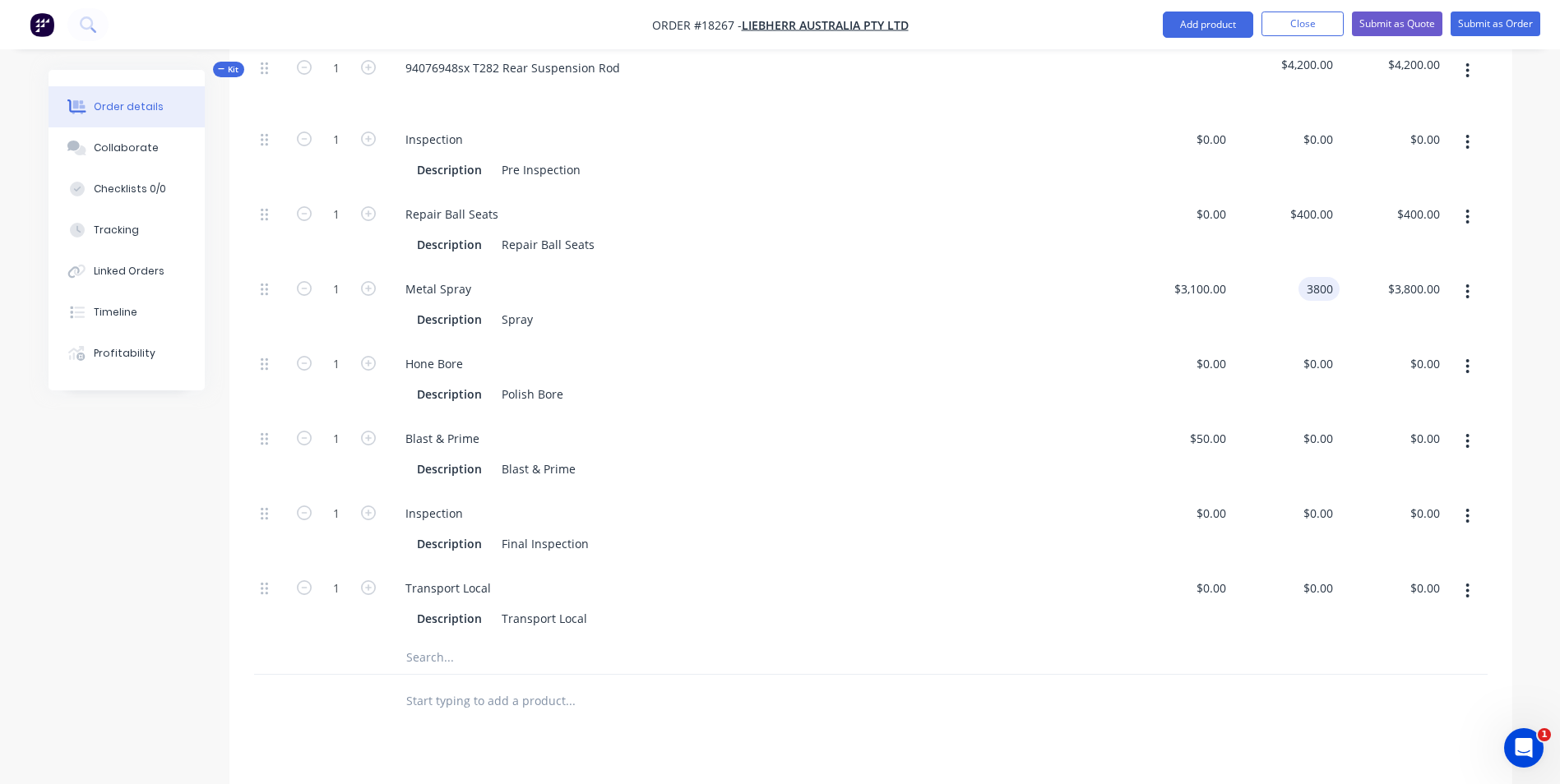
click at [1316, 277] on input "3800" at bounding box center [1322, 289] width 34 height 24
type input "0"
type input "400"
type input "$0.00"
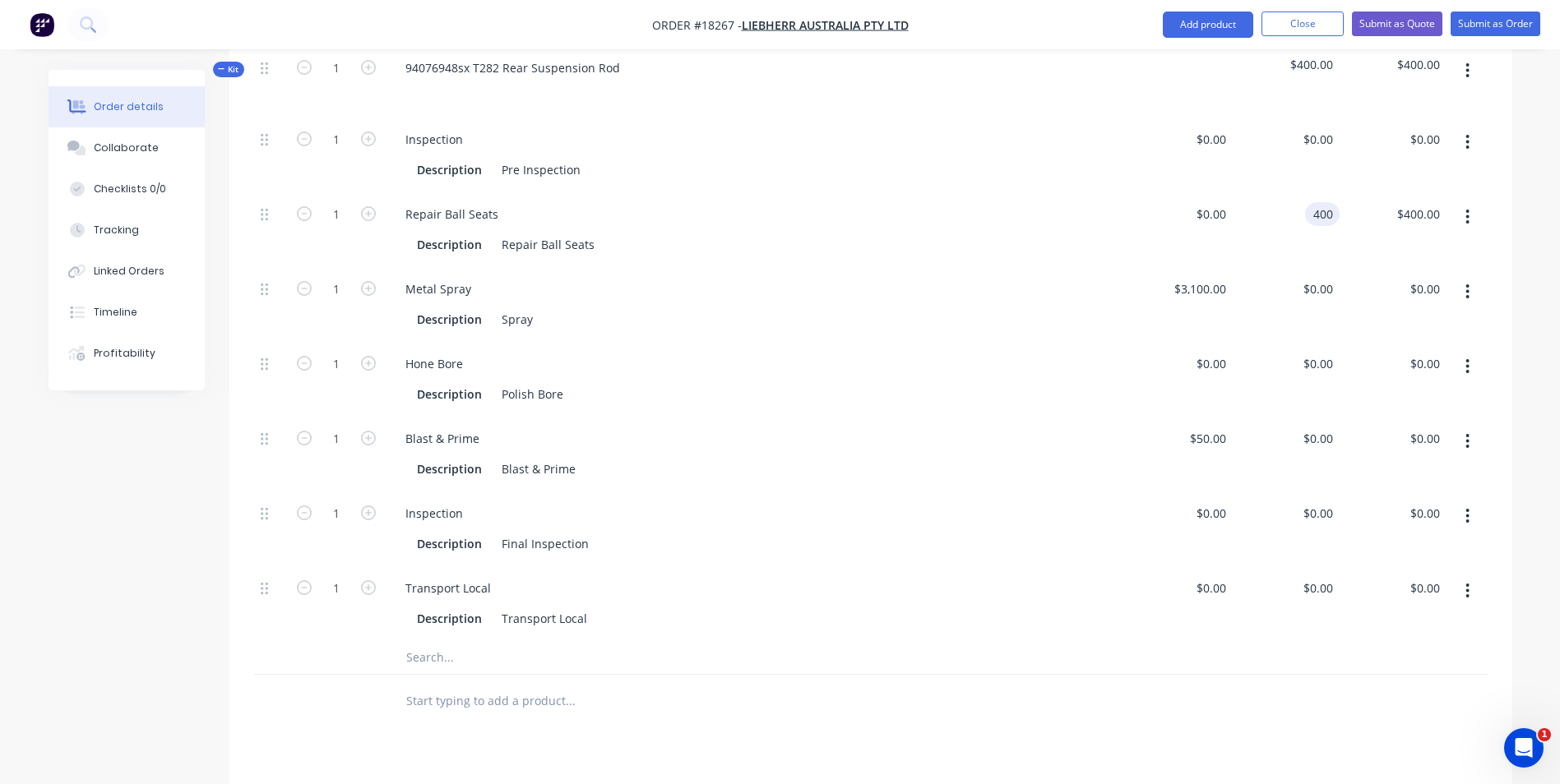
click at [1333, 202] on input "400" at bounding box center [1325, 214] width 28 height 24
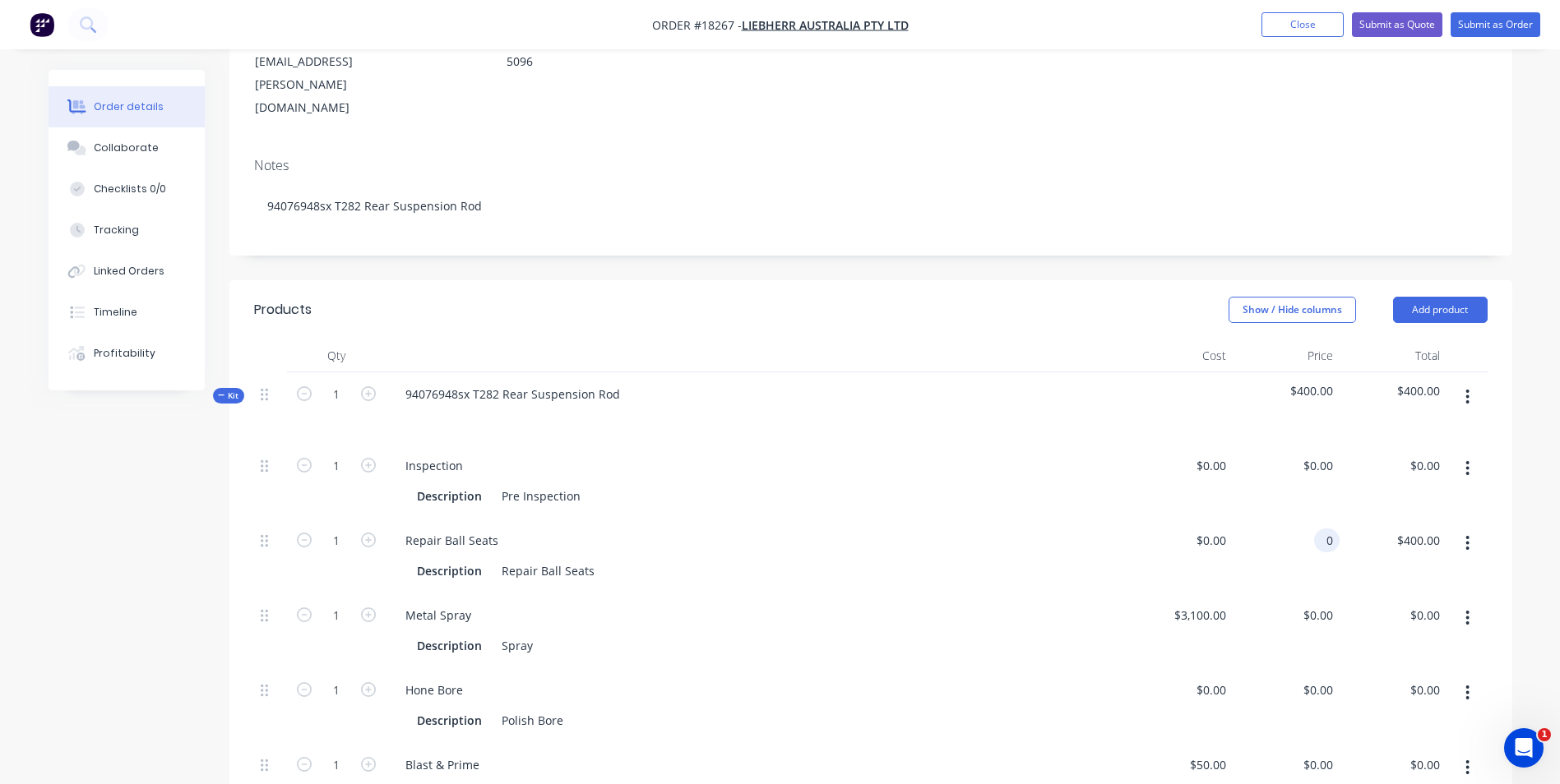
scroll to position [246, 0]
type input "$0.00"
click at [1319, 606] on div "0 0" at bounding box center [1327, 618] width 26 height 24
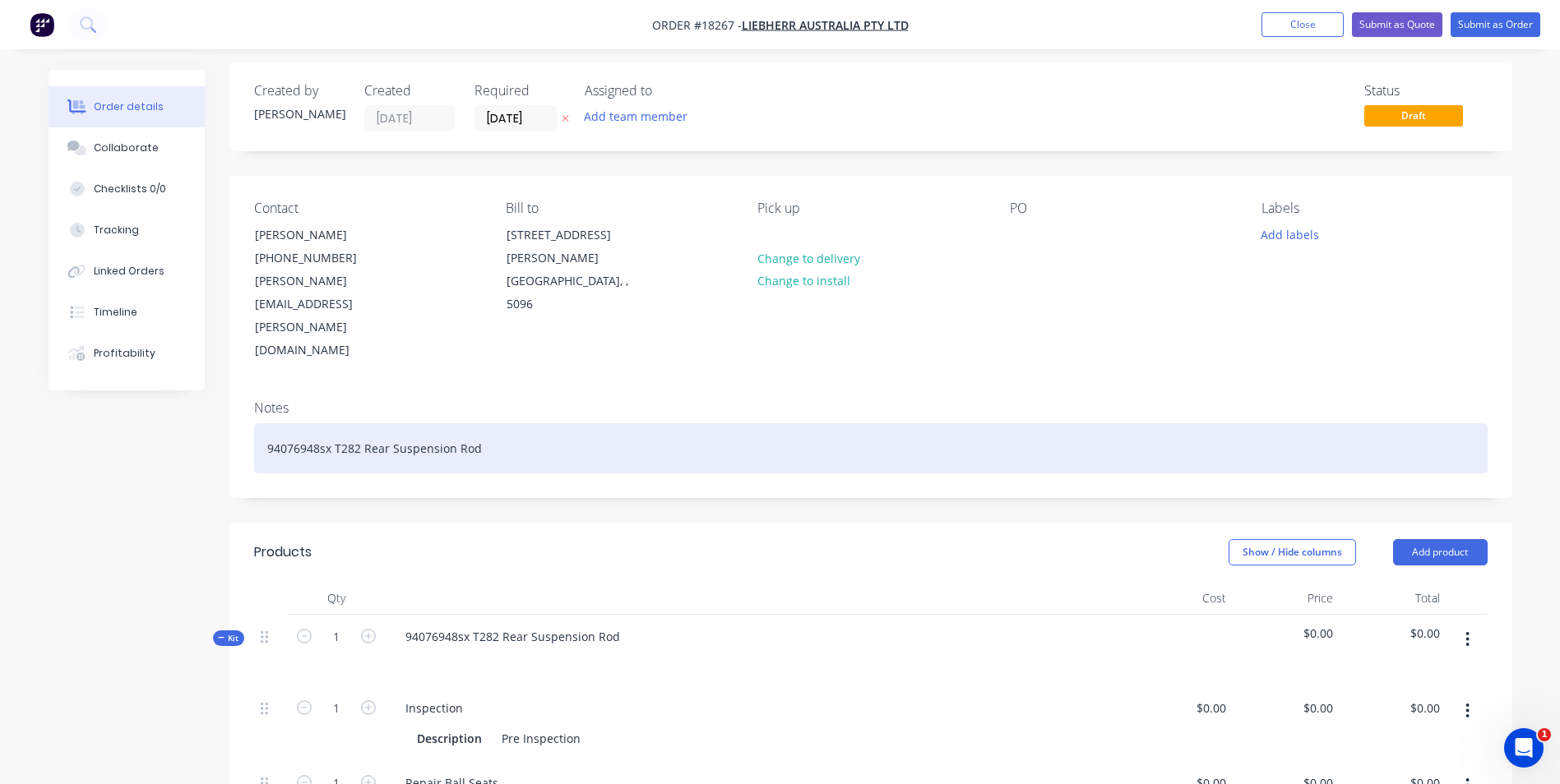
scroll to position [0, 0]
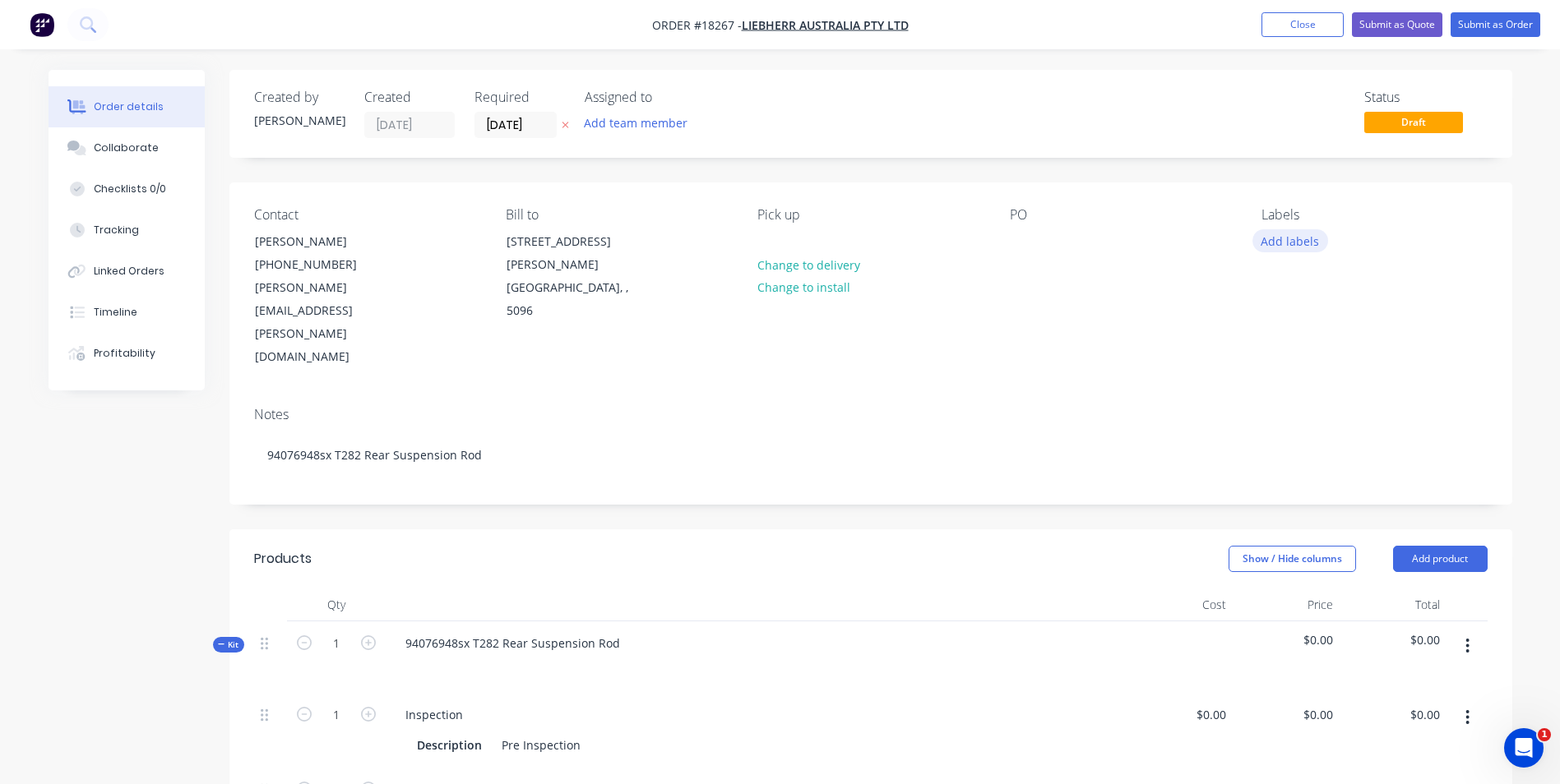
type input "$0.00"
click at [1300, 239] on button "Add labels" at bounding box center [1290, 241] width 75 height 22
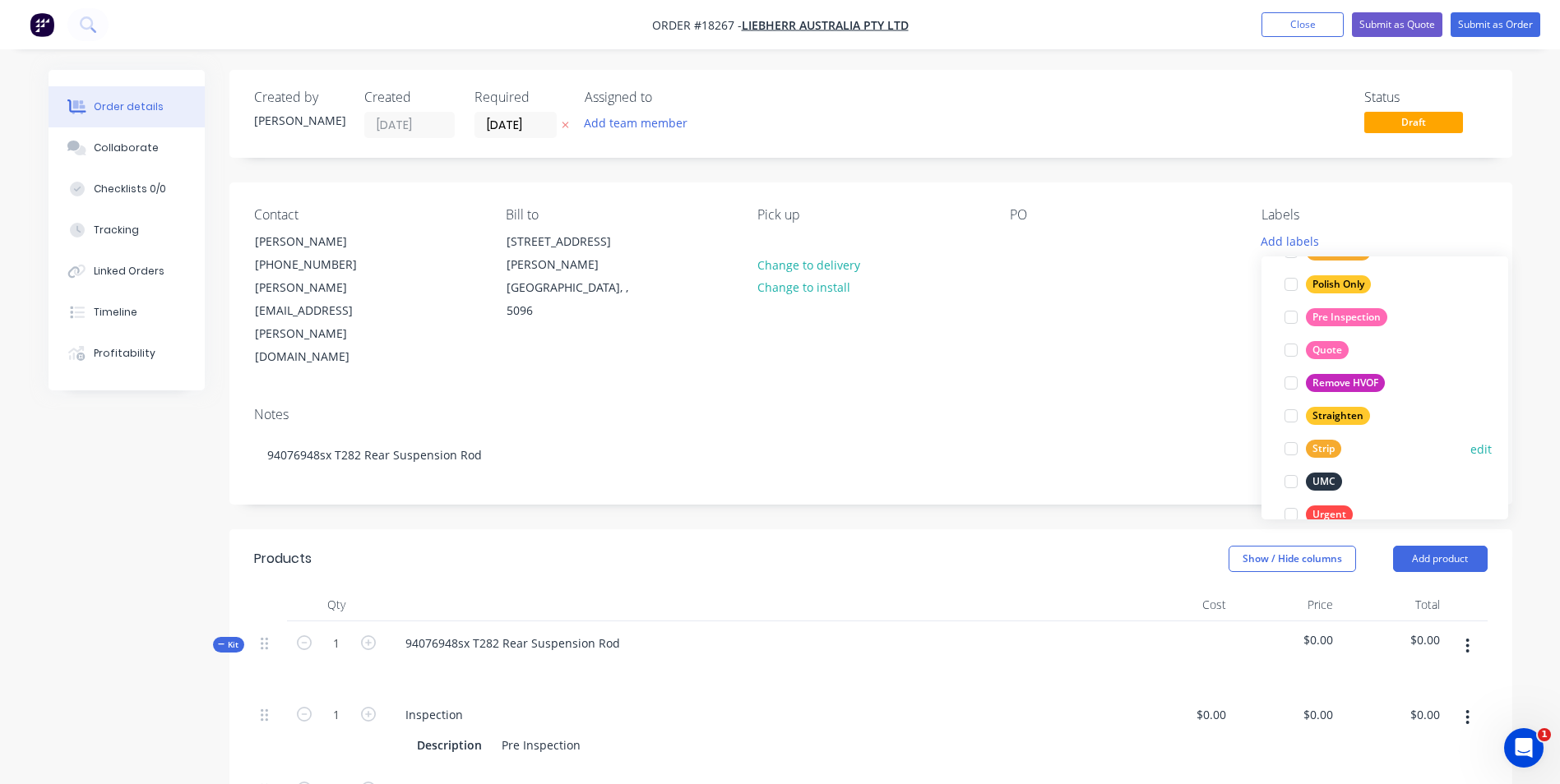
scroll to position [822, 0]
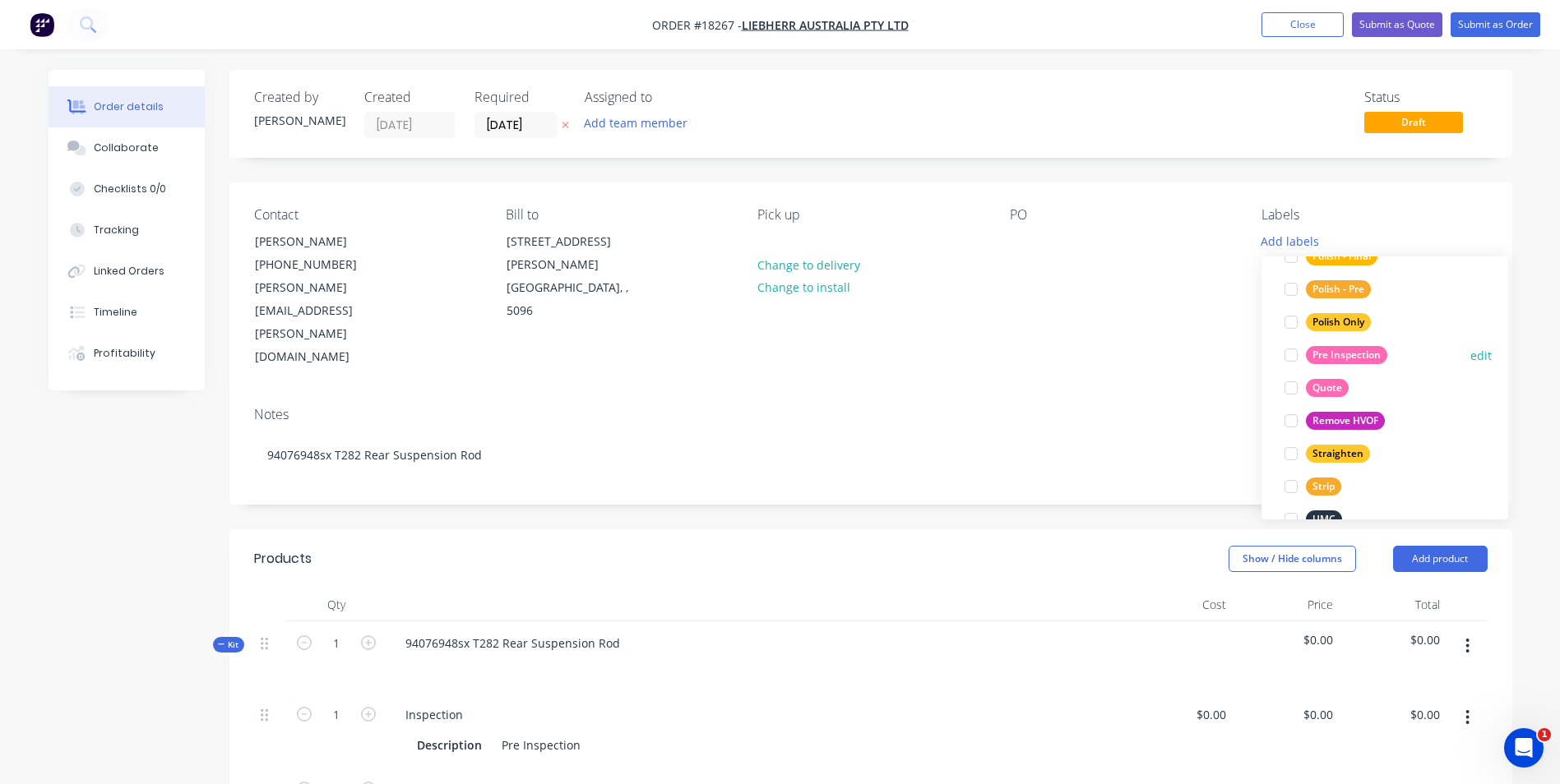
click at [1336, 354] on div "Pre Inspection" at bounding box center [1346, 354] width 81 height 18
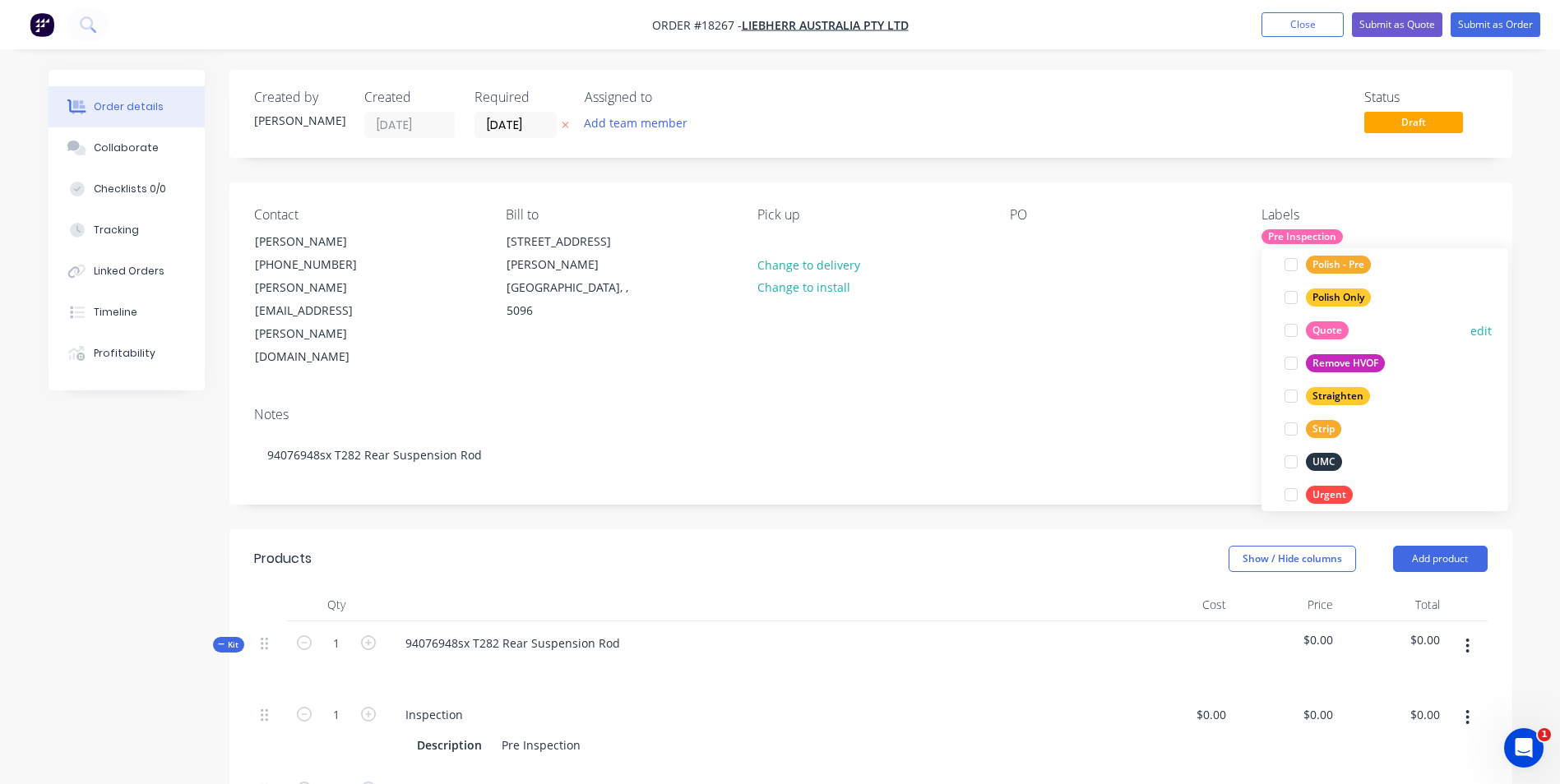
click at [1325, 335] on div "Quote" at bounding box center [1327, 330] width 43 height 18
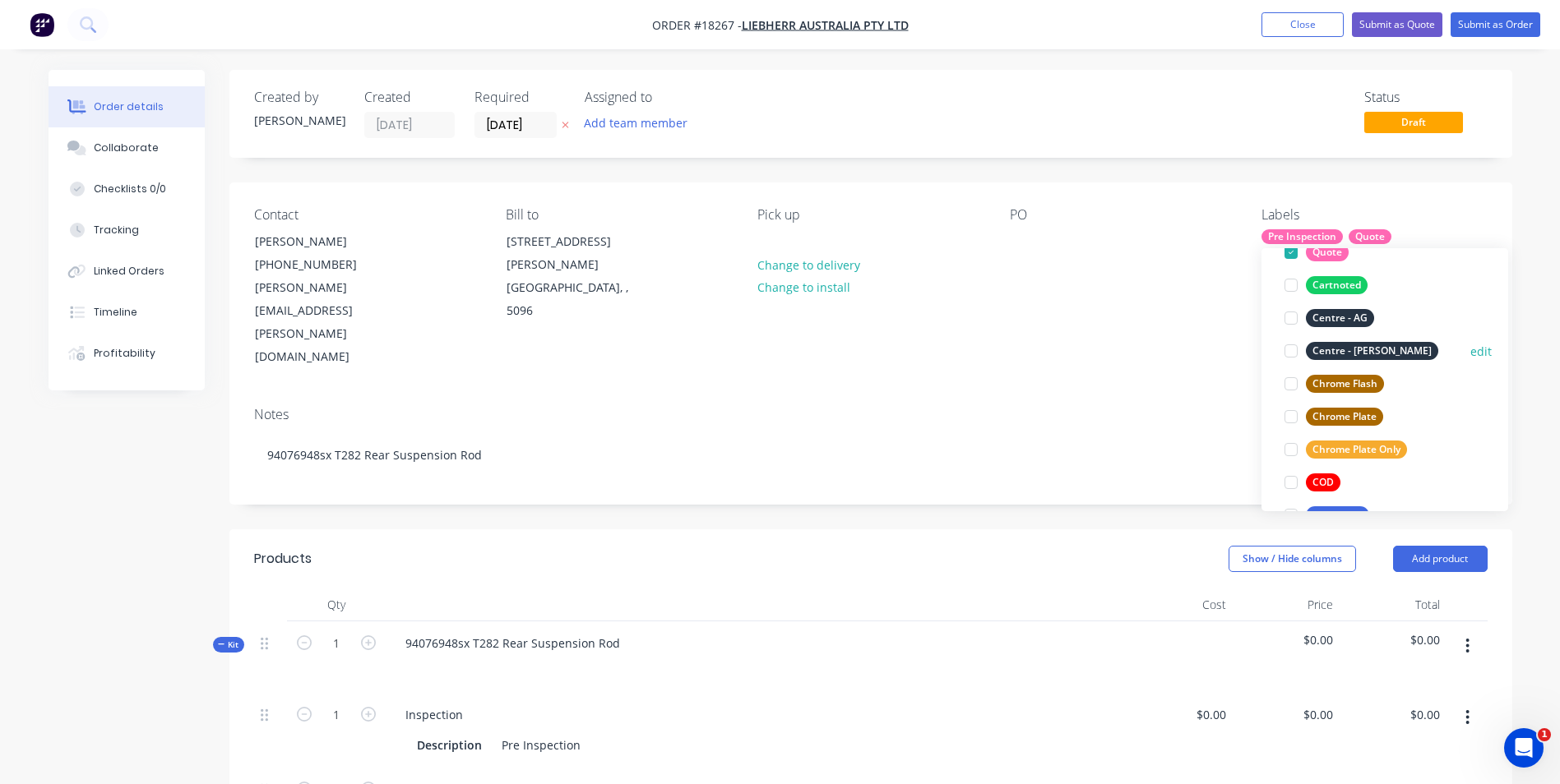
scroll to position [164, 0]
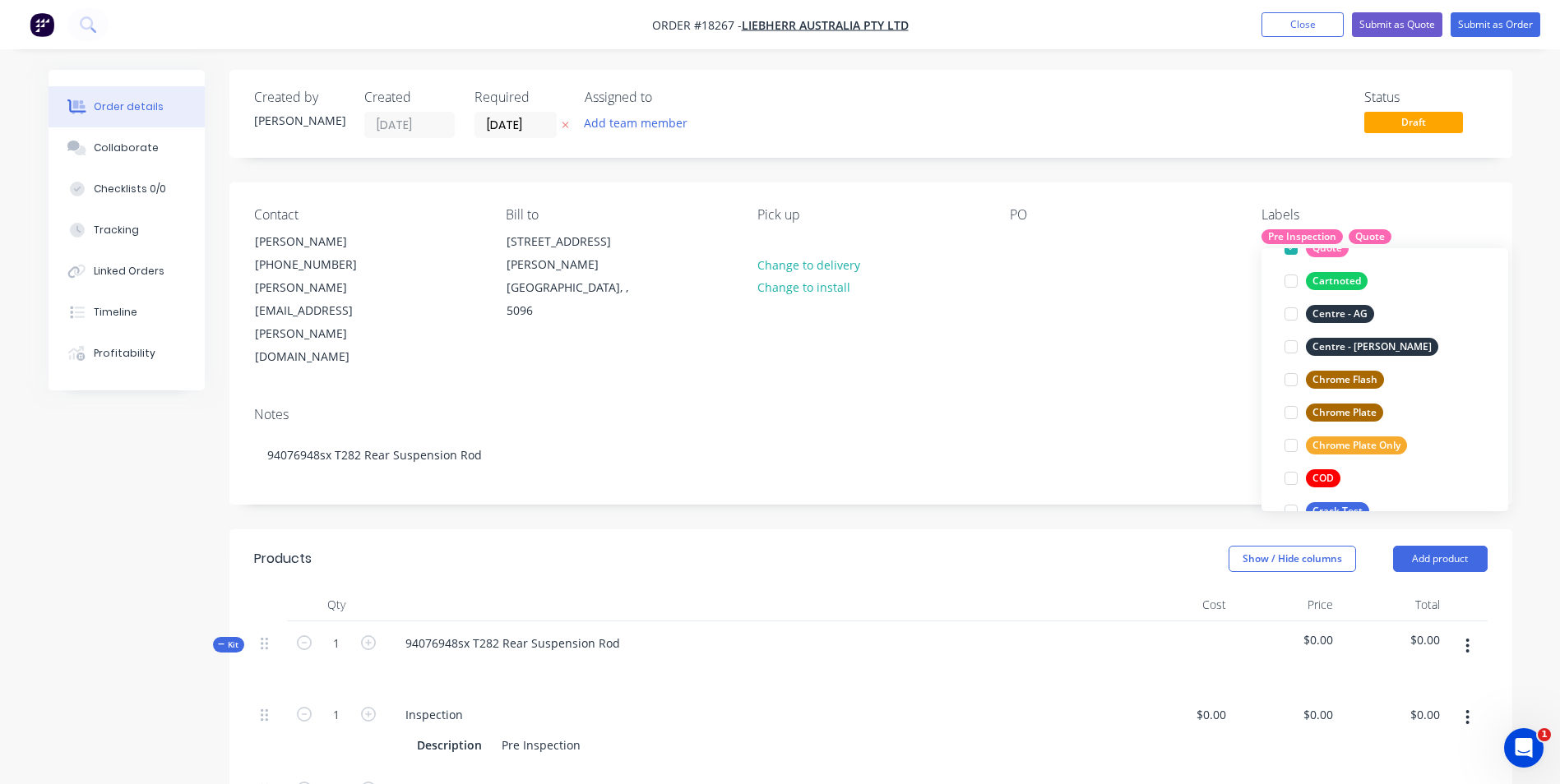
click at [1226, 276] on div "PO" at bounding box center [1122, 288] width 225 height 162
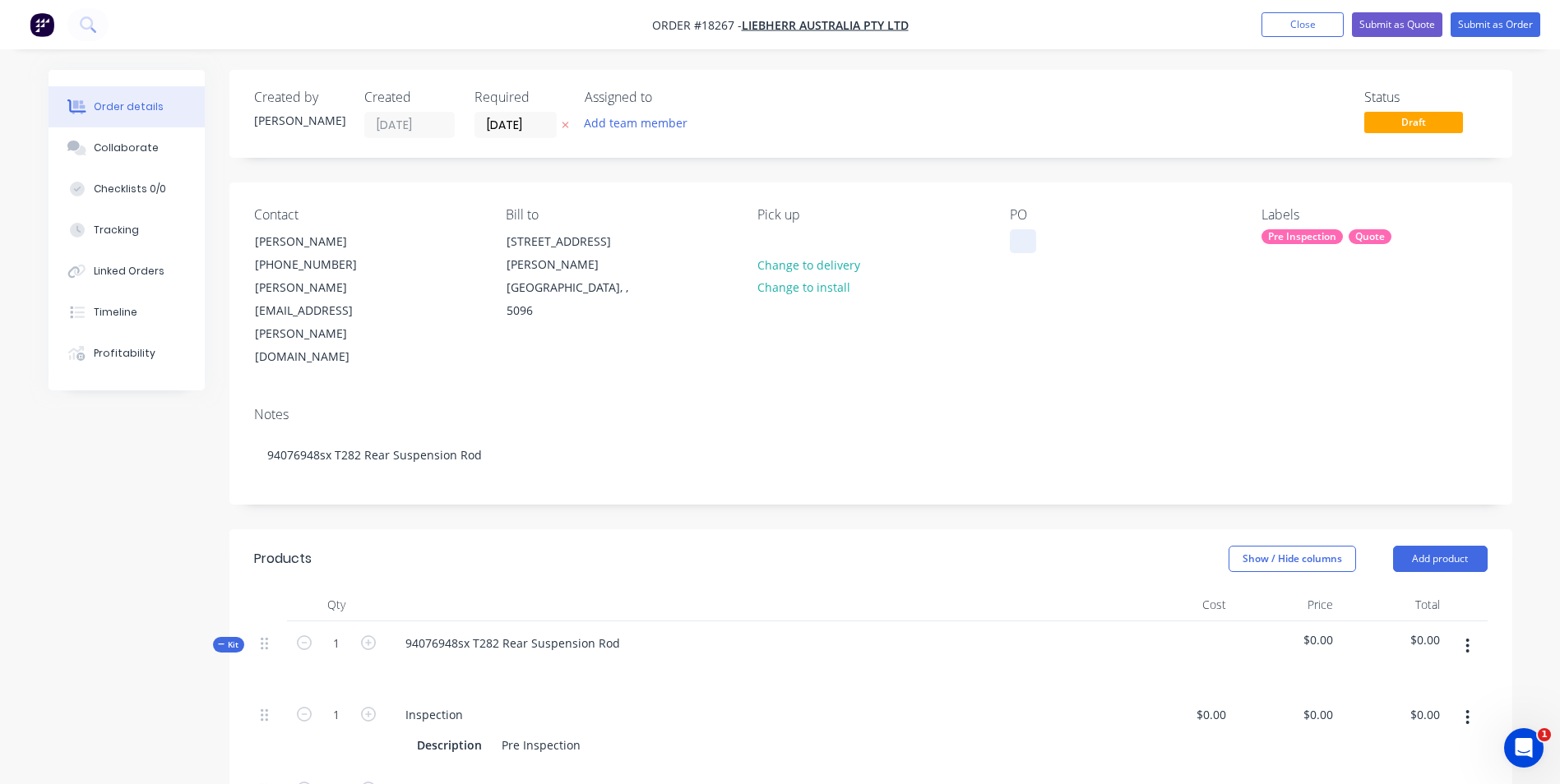
click at [1022, 239] on div at bounding box center [1022, 241] width 27 height 24
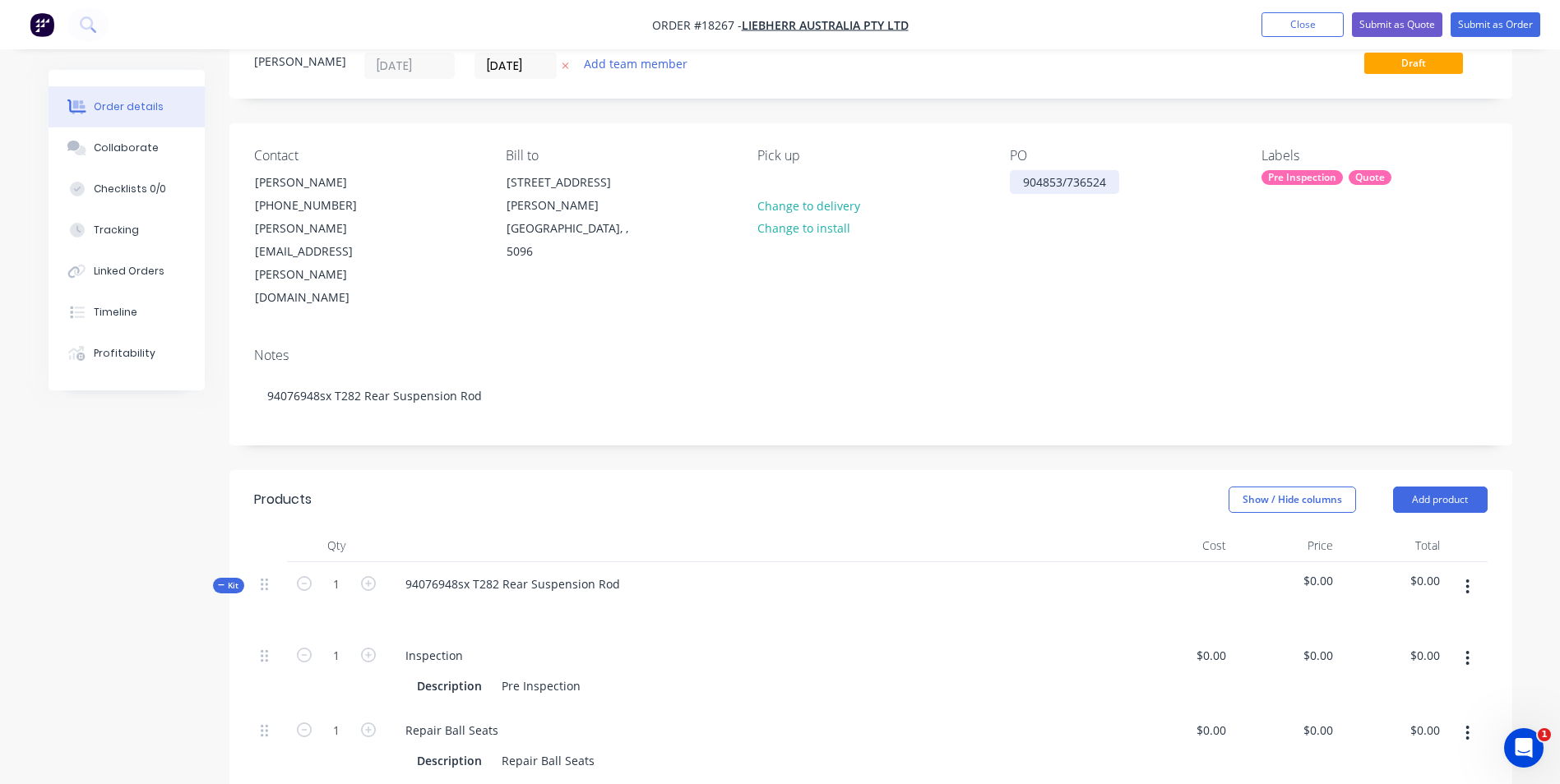
scroll to position [0, 0]
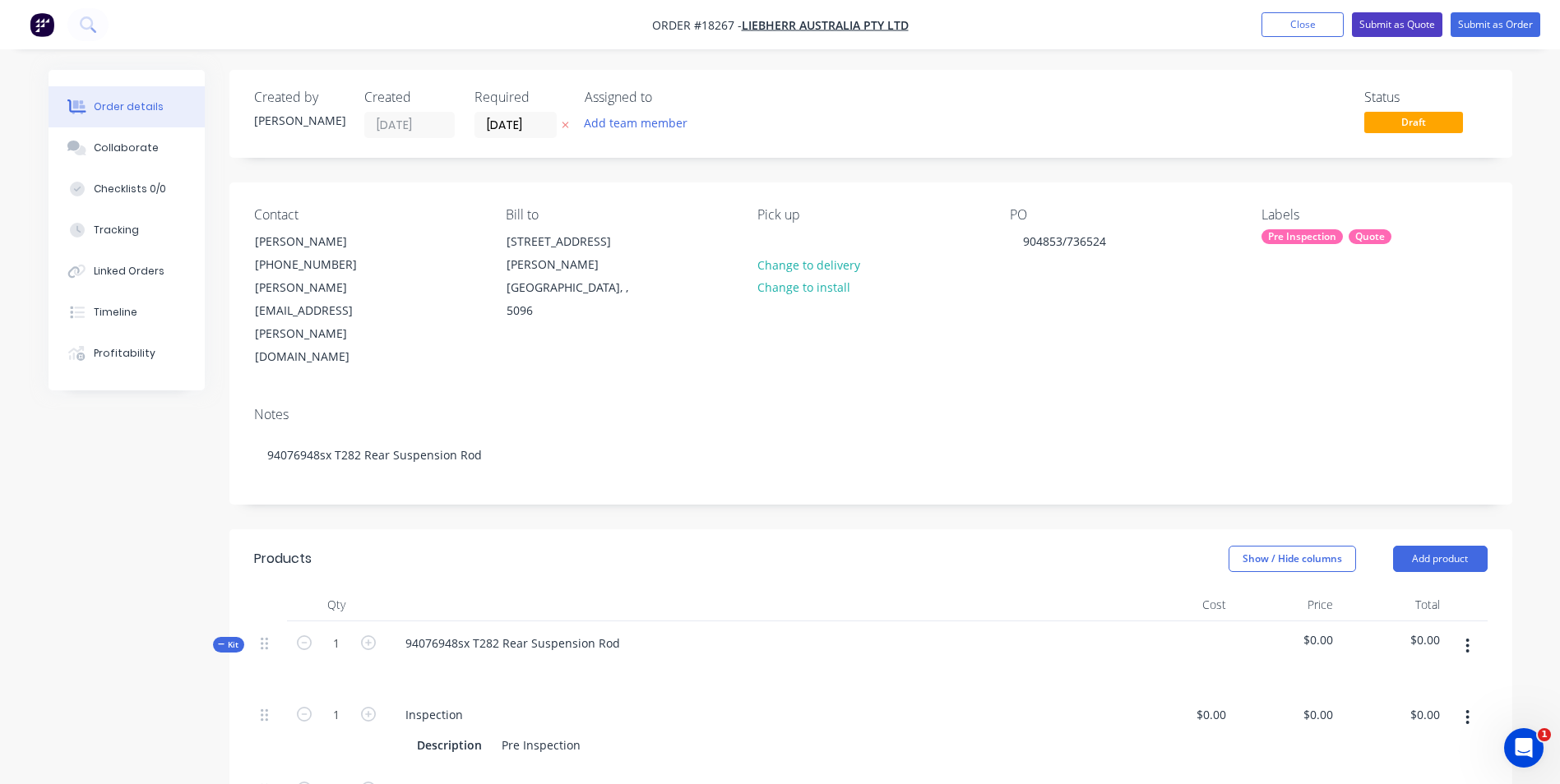
click at [1411, 28] on button "Submit as Quote" at bounding box center [1397, 24] width 91 height 25
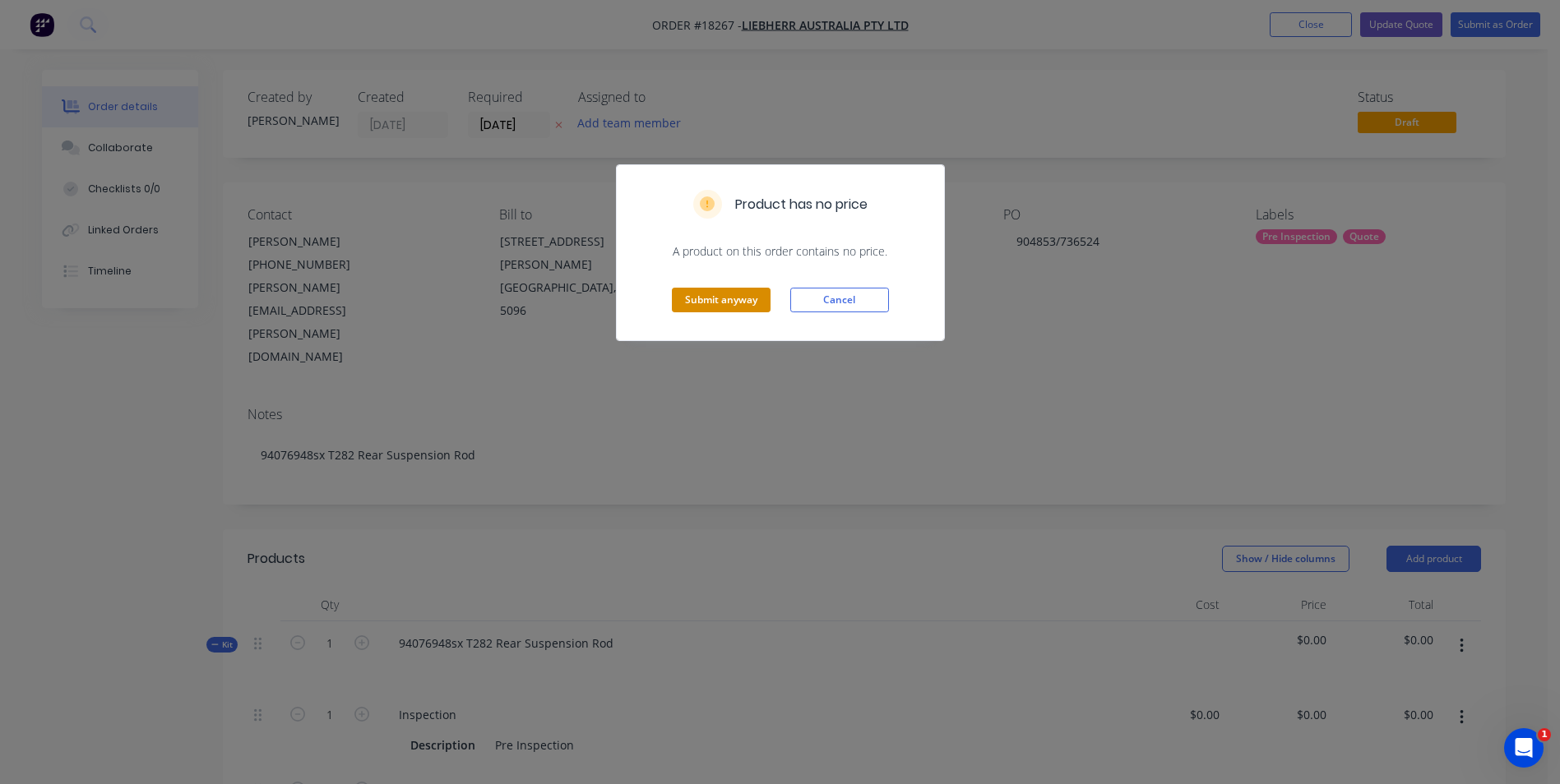
click at [715, 298] on button "Submit anyway" at bounding box center [721, 300] width 98 height 25
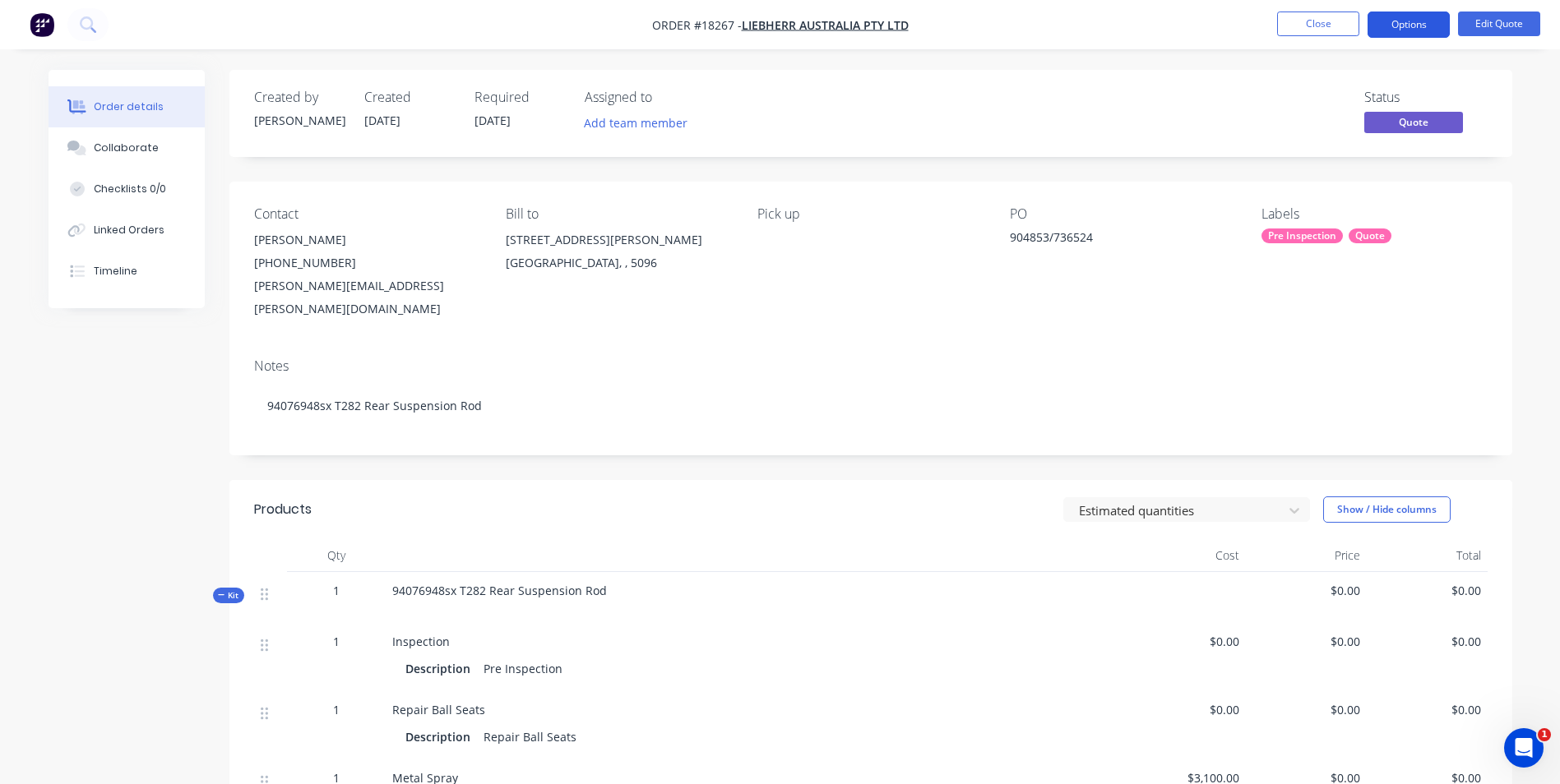
click at [1409, 26] on button "Options" at bounding box center [1408, 24] width 82 height 27
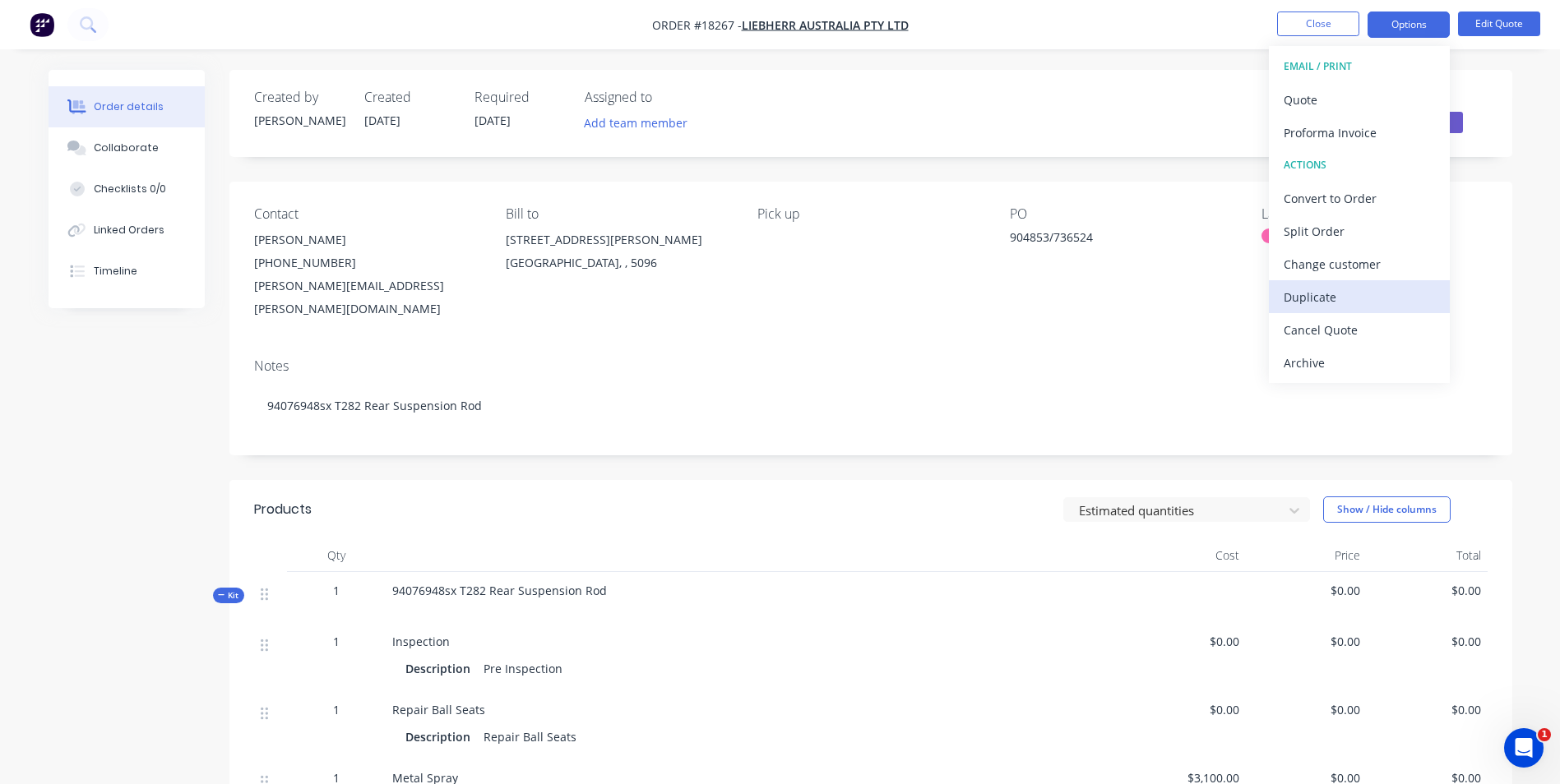
click at [1329, 296] on div "Duplicate" at bounding box center [1359, 297] width 152 height 24
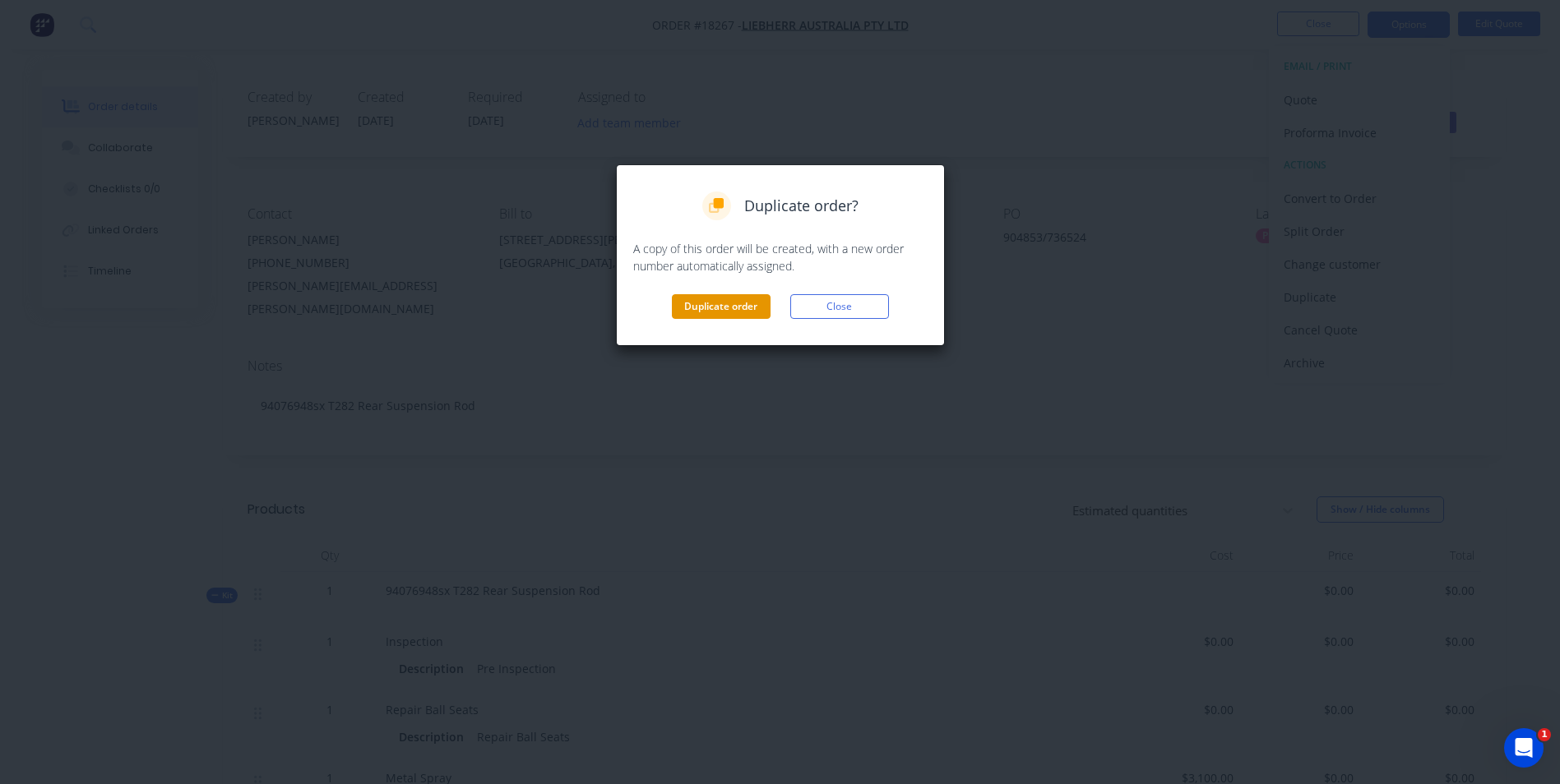
click at [708, 300] on button "Duplicate order" at bounding box center [721, 306] width 98 height 25
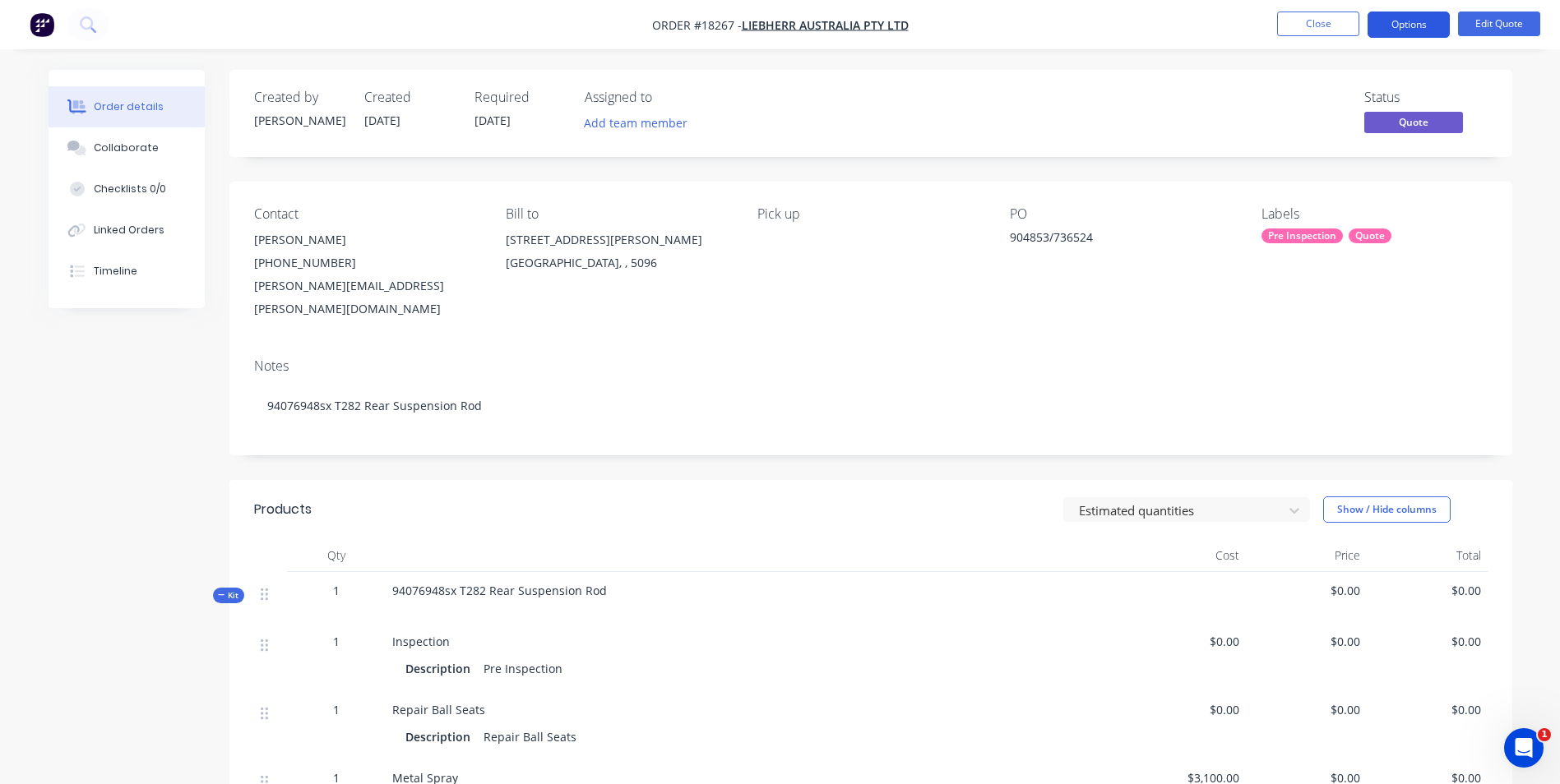
click at [1426, 30] on button "Options" at bounding box center [1408, 24] width 82 height 27
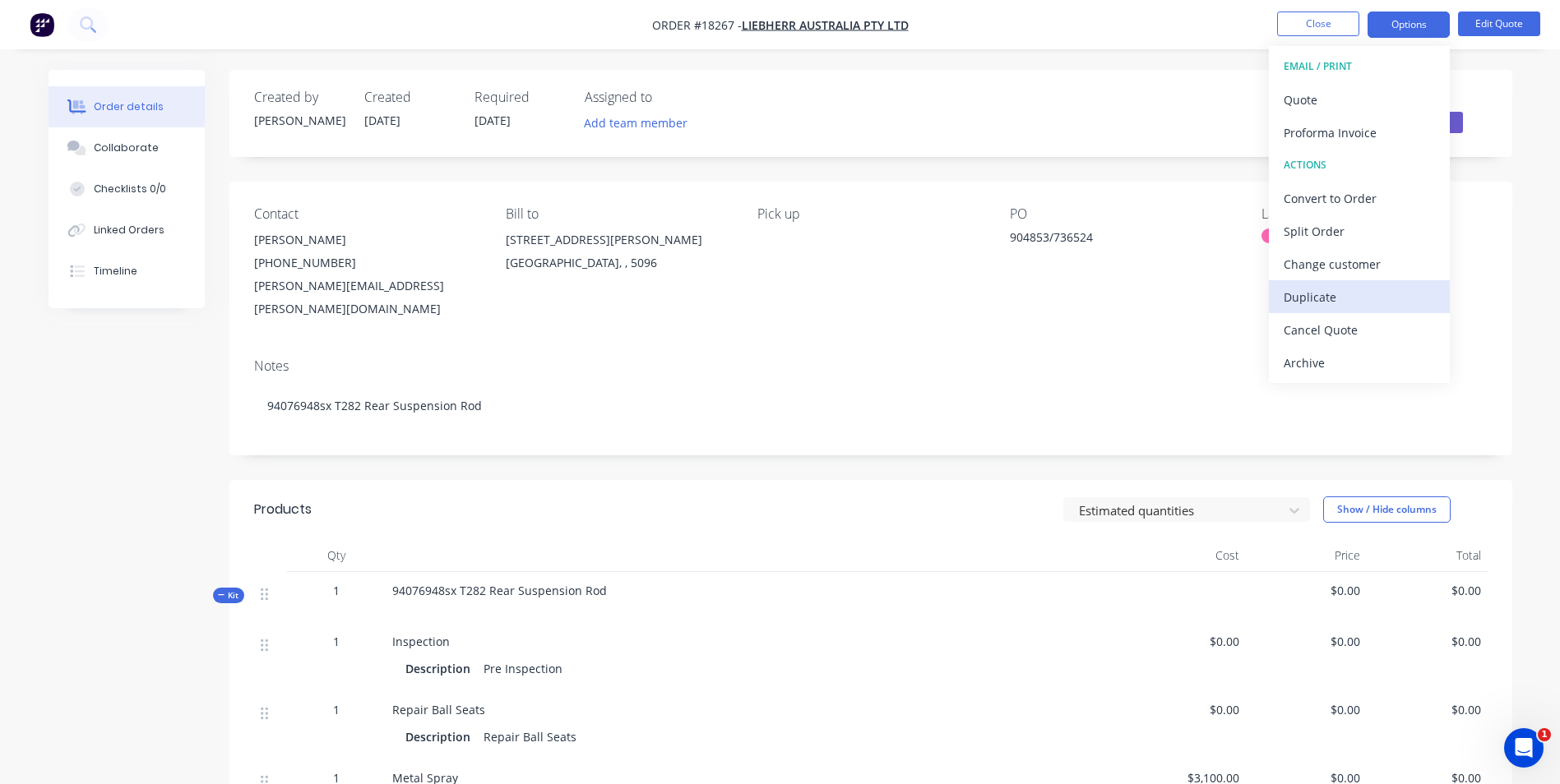
click at [1357, 305] on div "Duplicate" at bounding box center [1359, 297] width 152 height 24
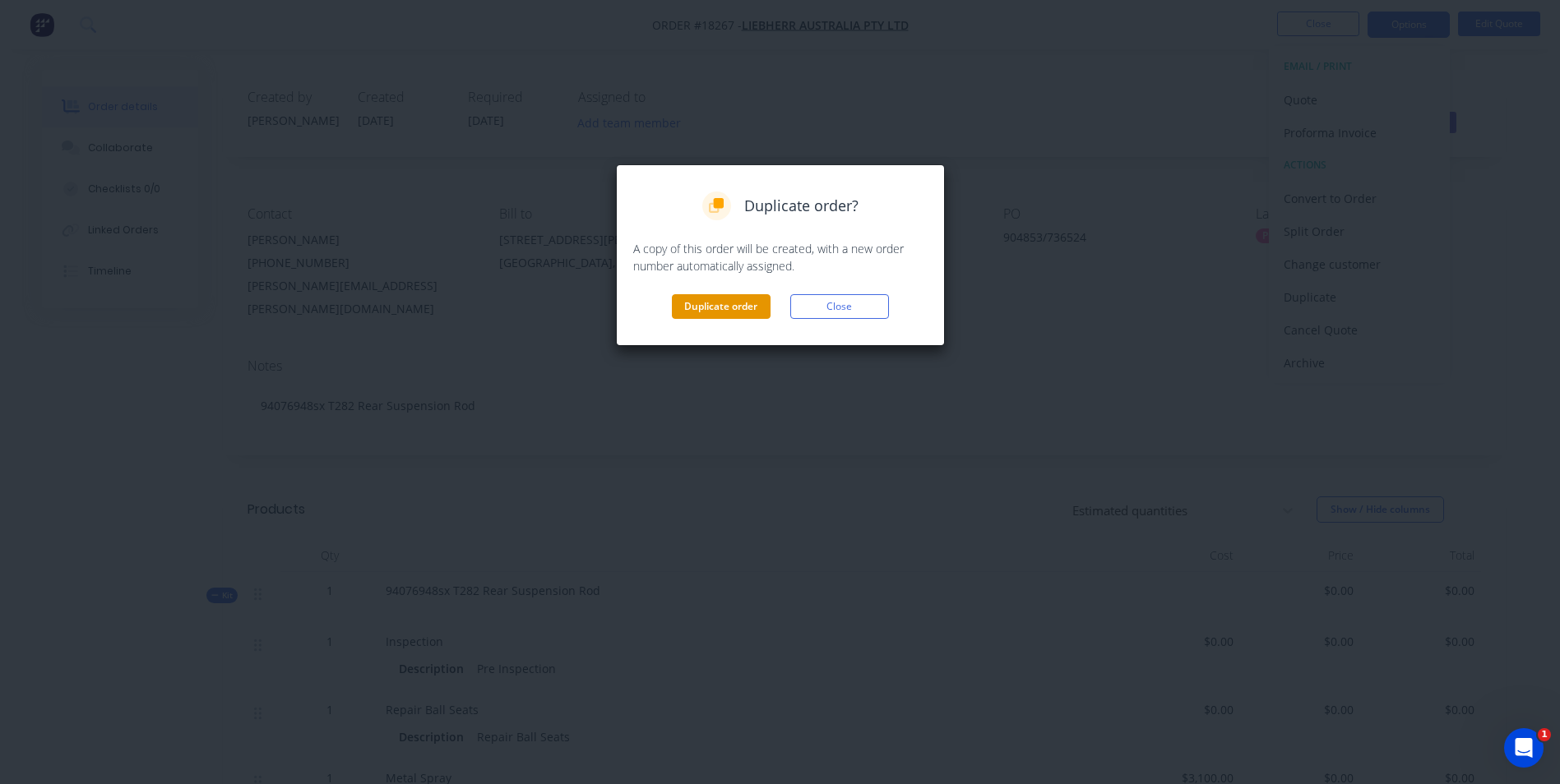
click at [753, 308] on button "Duplicate order" at bounding box center [721, 306] width 98 height 25
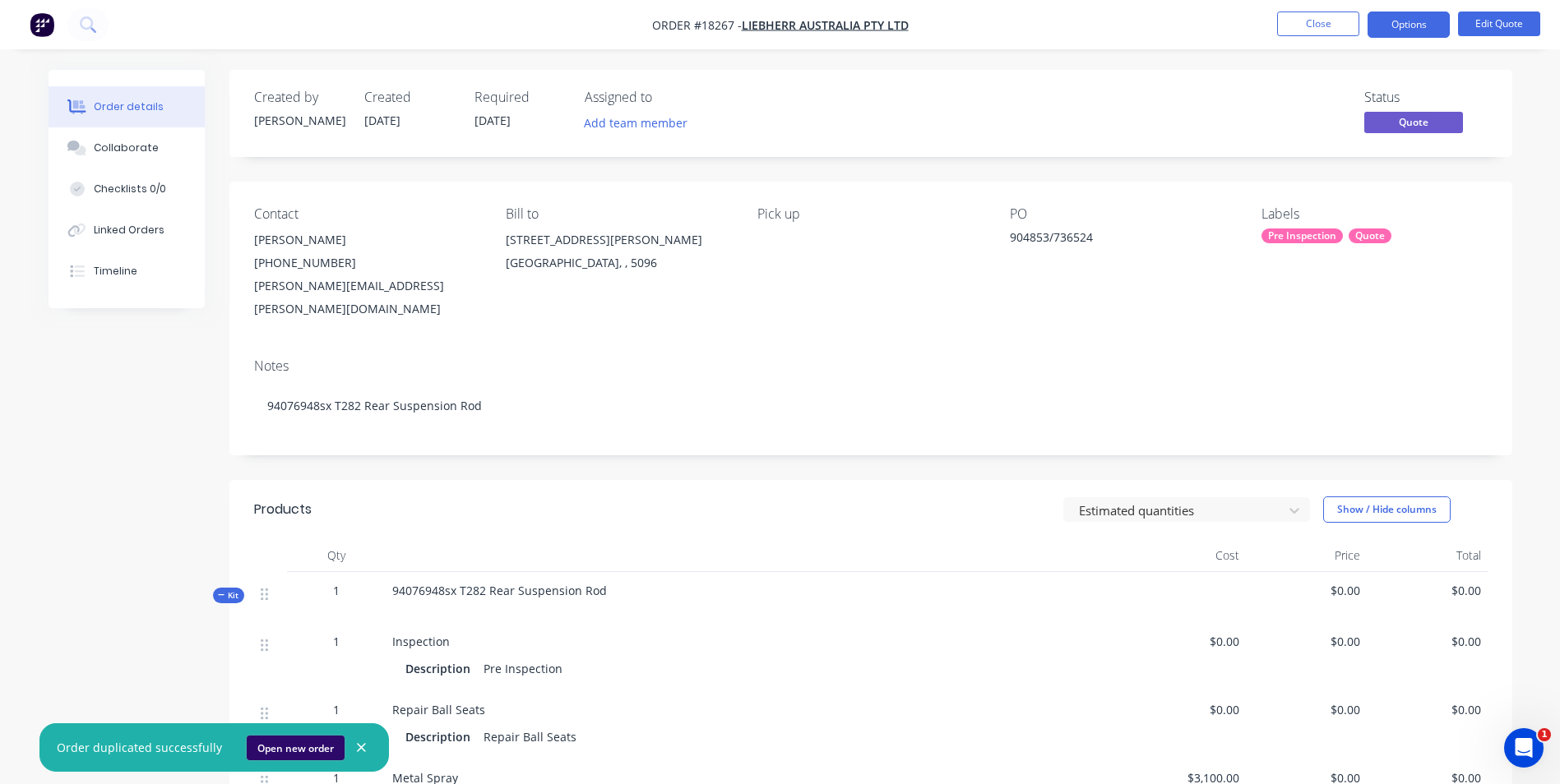
click at [272, 738] on button "Open new order" at bounding box center [295, 747] width 98 height 25
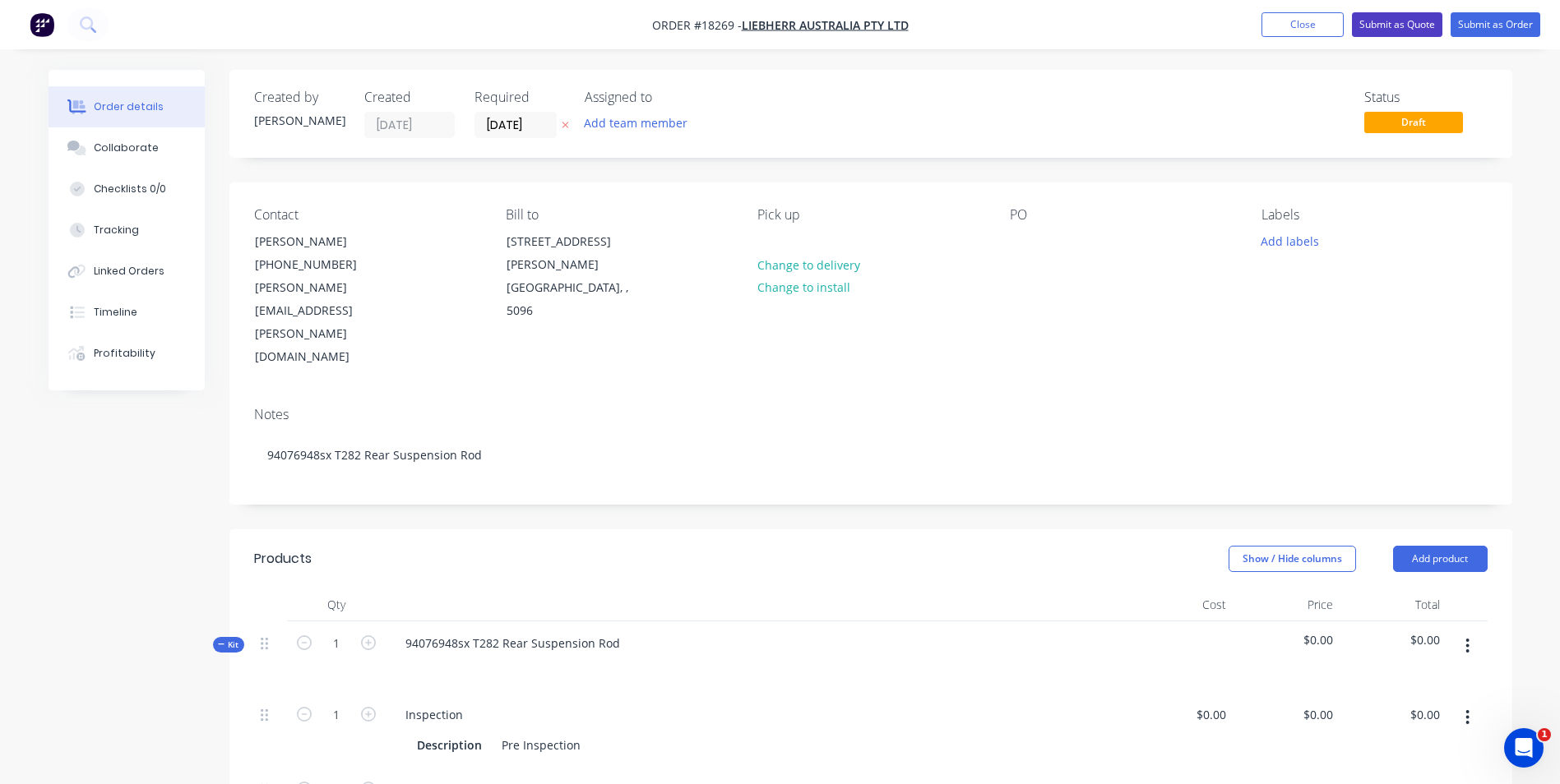
click at [1372, 18] on button "Submit as Quote" at bounding box center [1397, 24] width 91 height 25
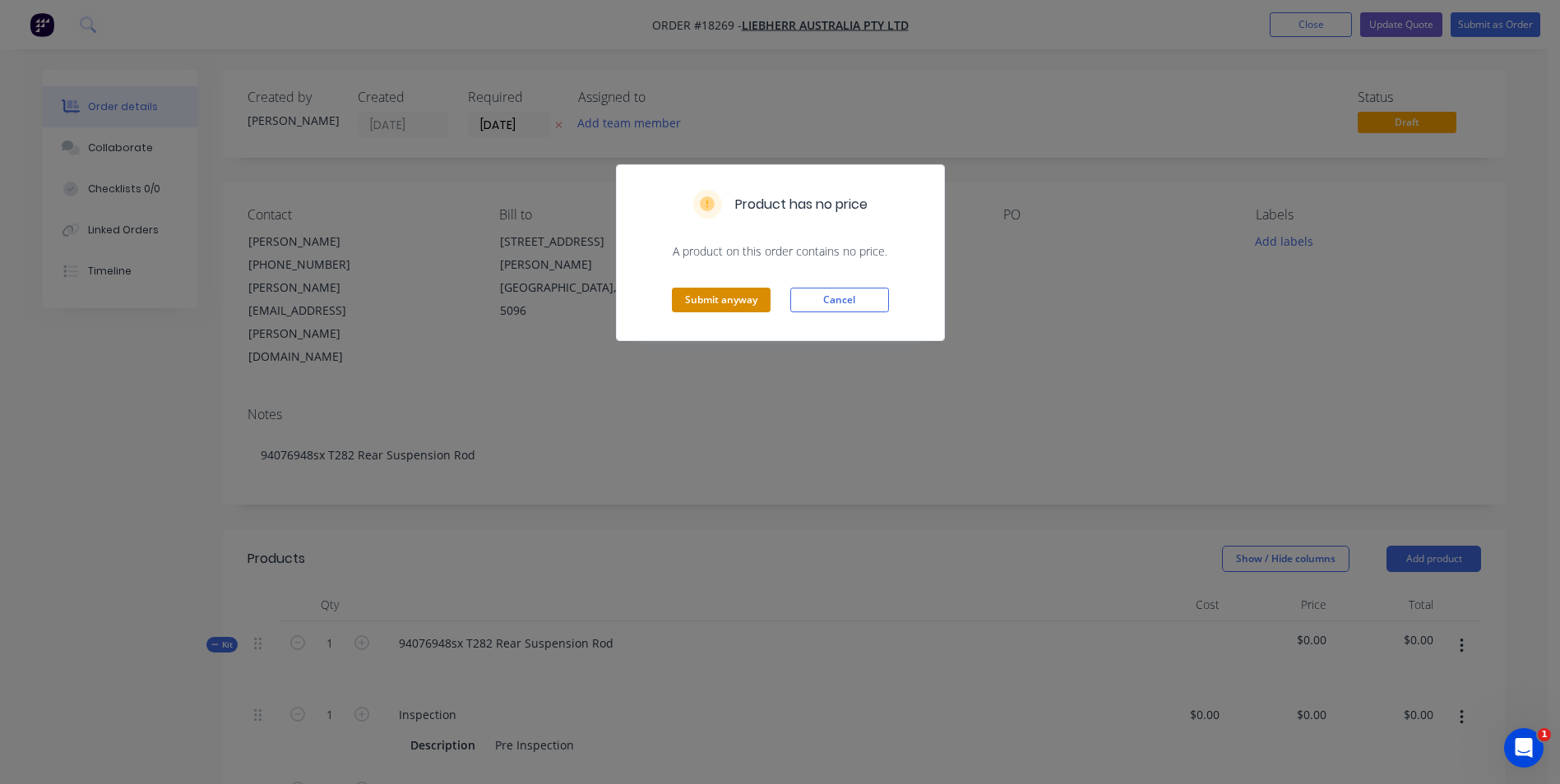
click at [717, 301] on button "Submit anyway" at bounding box center [721, 300] width 98 height 25
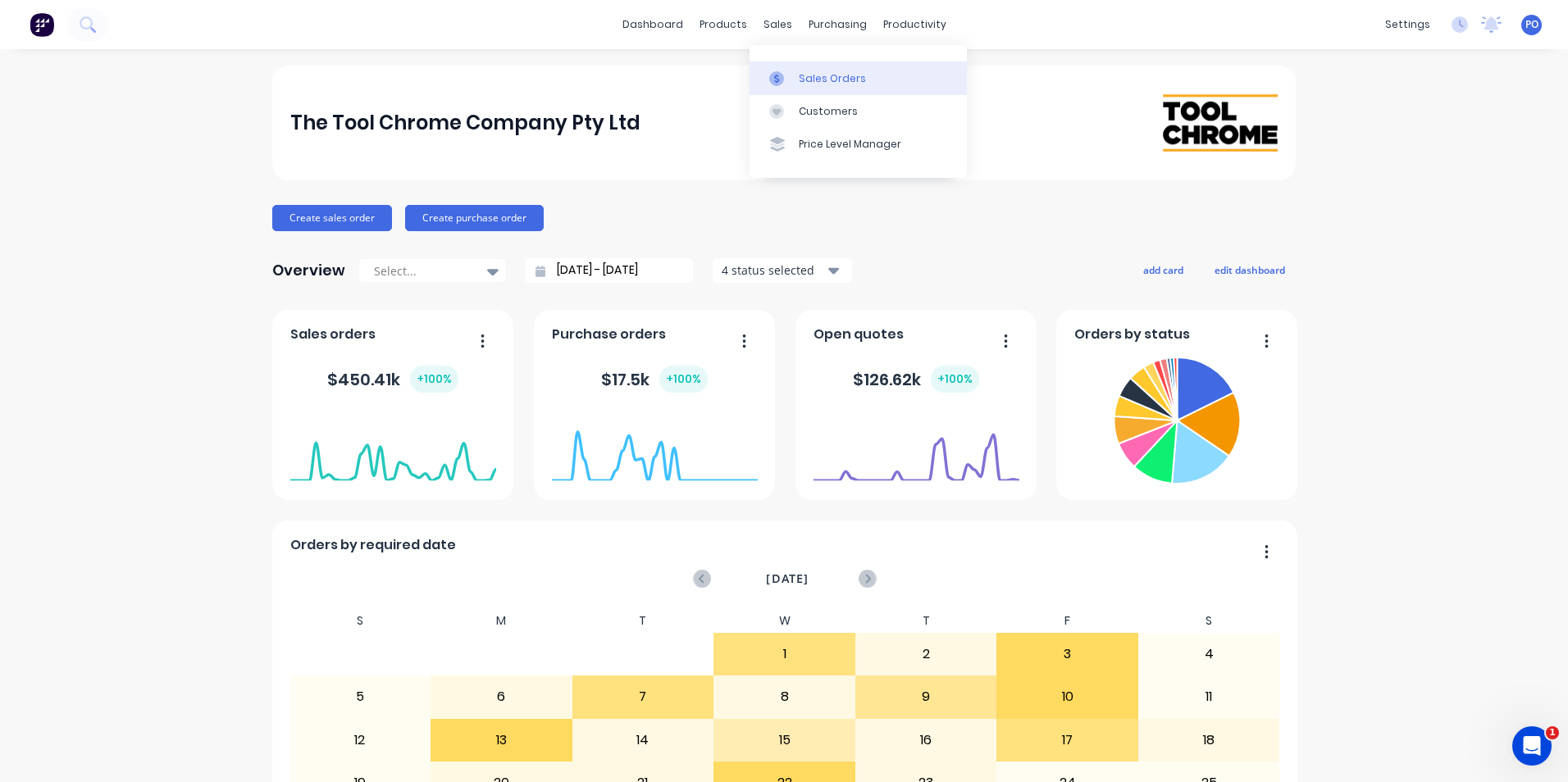
click at [800, 79] on div "Sales Orders" at bounding box center [832, 79] width 67 height 15
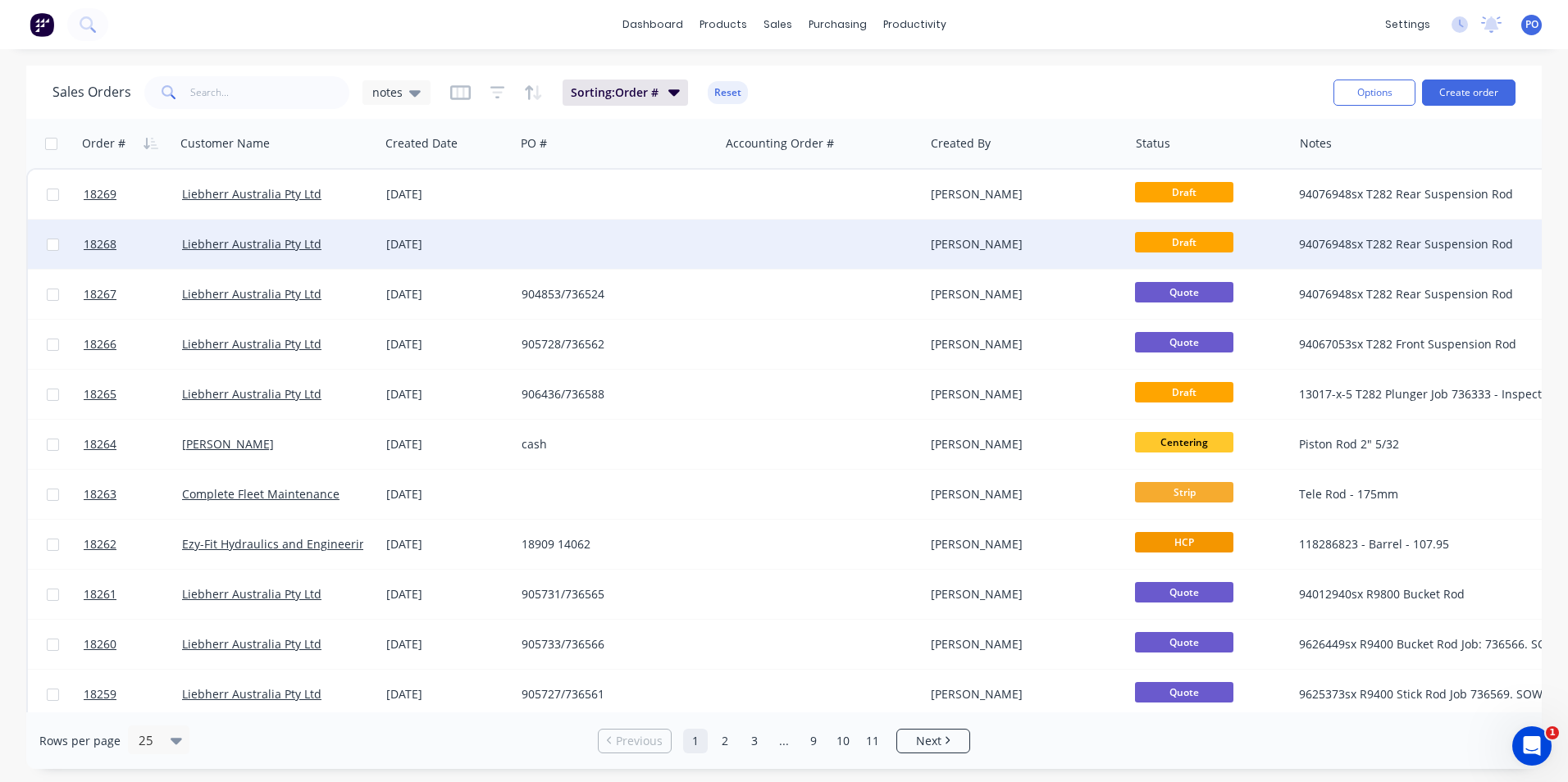
click at [800, 236] on div at bounding box center [822, 244] width 204 height 50
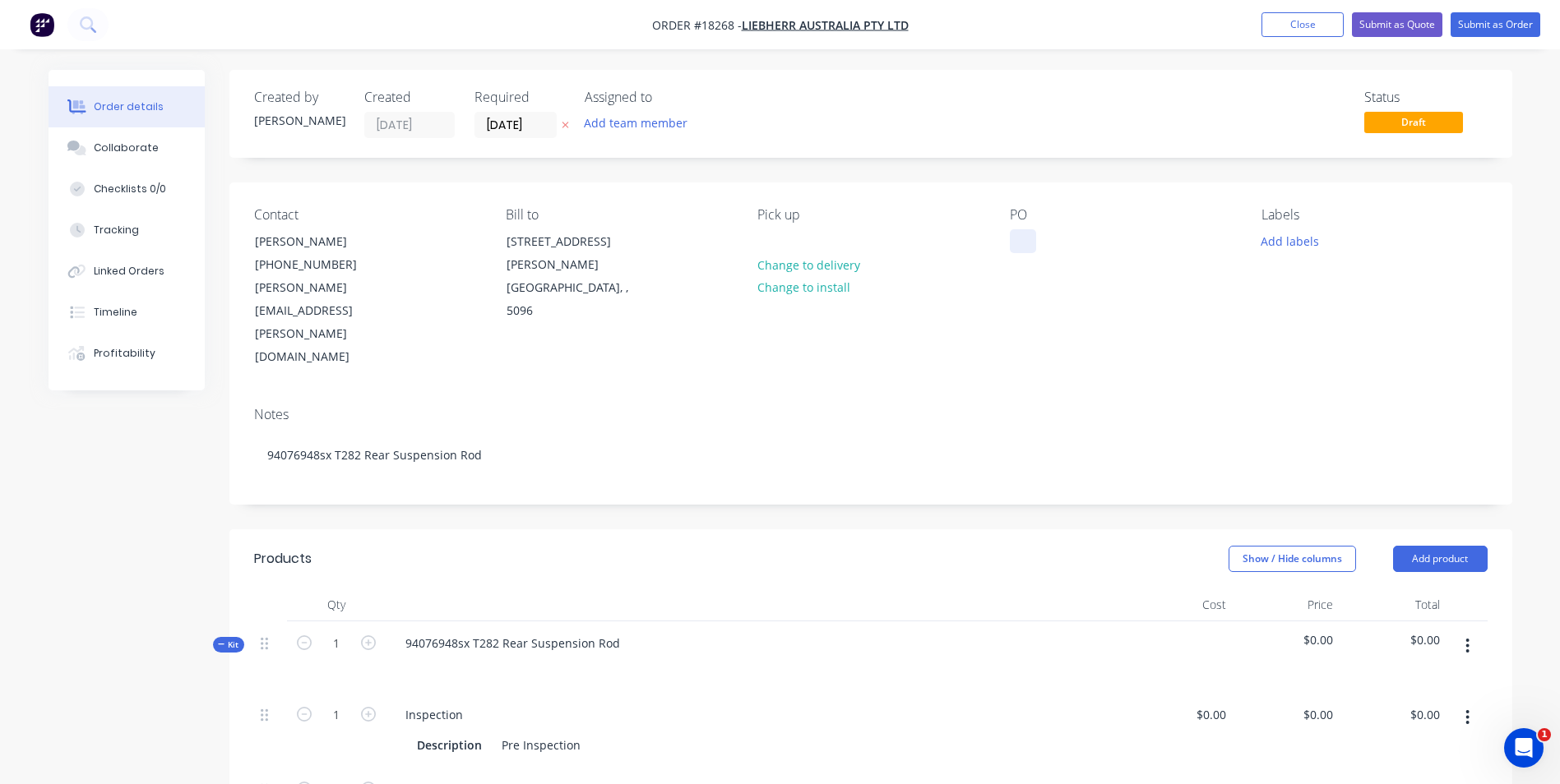
click at [1021, 242] on div at bounding box center [1022, 241] width 27 height 24
click at [1280, 241] on button "Add labels" at bounding box center [1290, 241] width 75 height 22
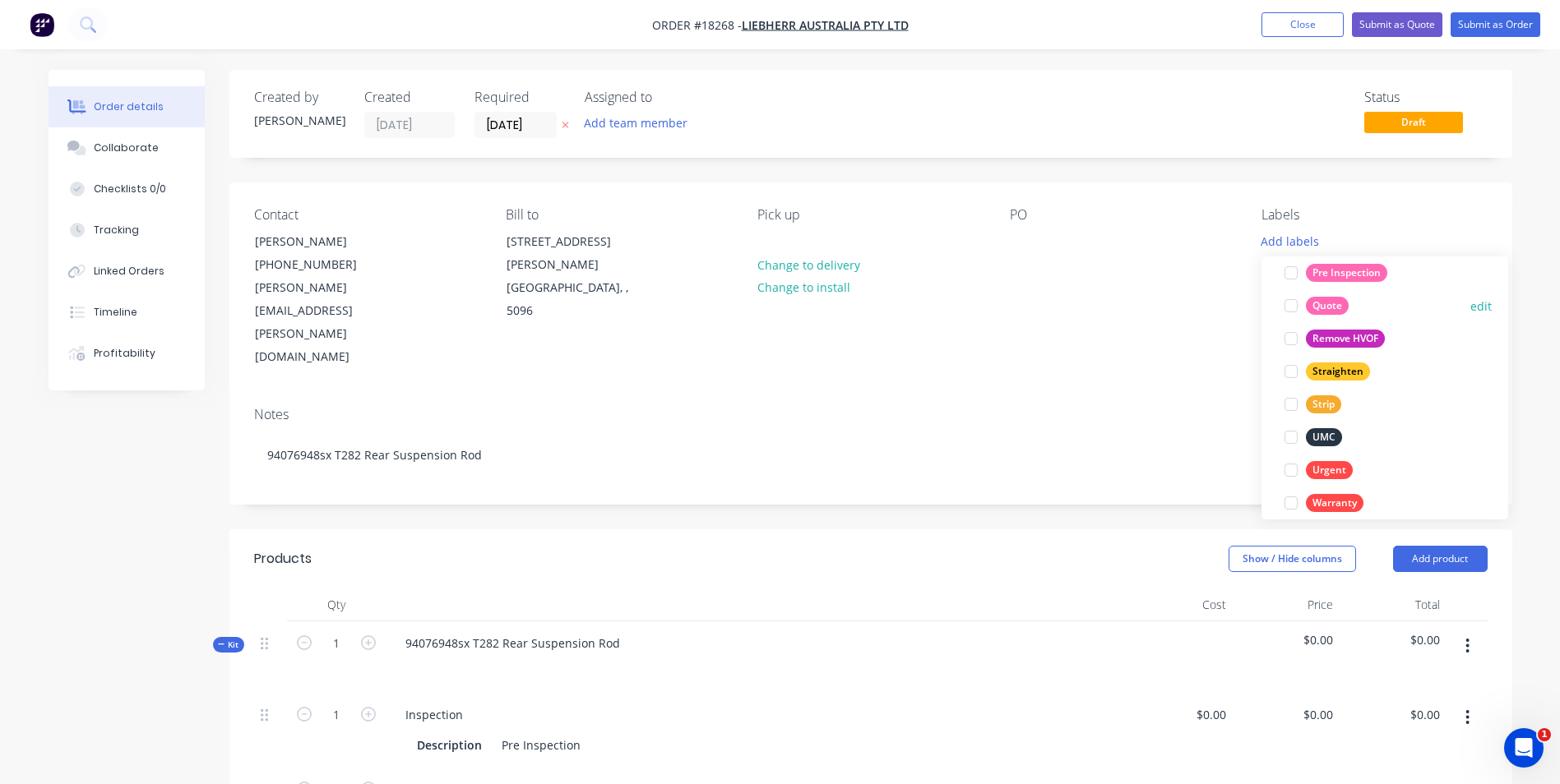
click at [1318, 302] on div "Quote" at bounding box center [1327, 306] width 43 height 18
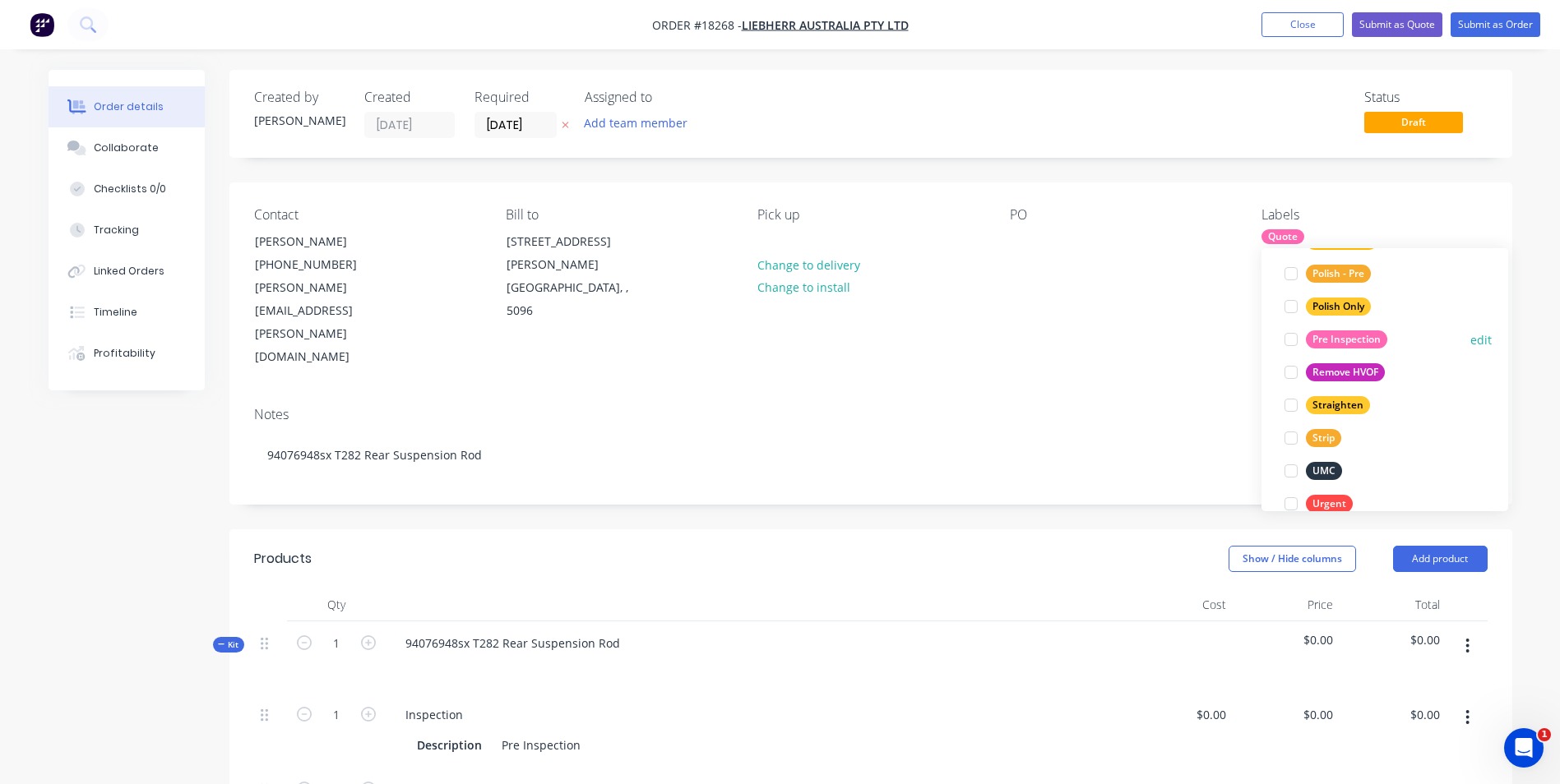
scroll to position [904, 0]
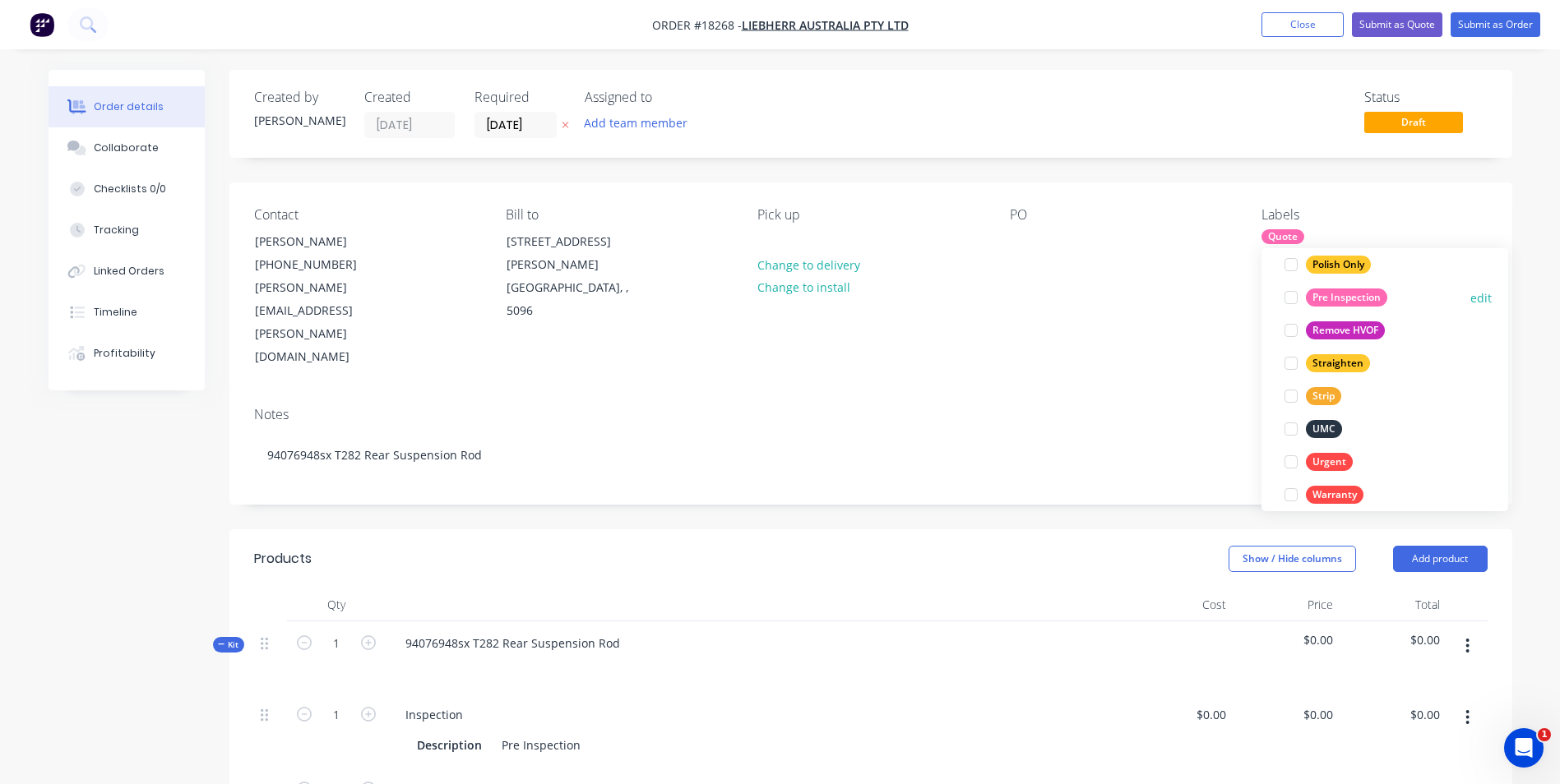
click at [1295, 300] on div at bounding box center [1290, 297] width 33 height 33
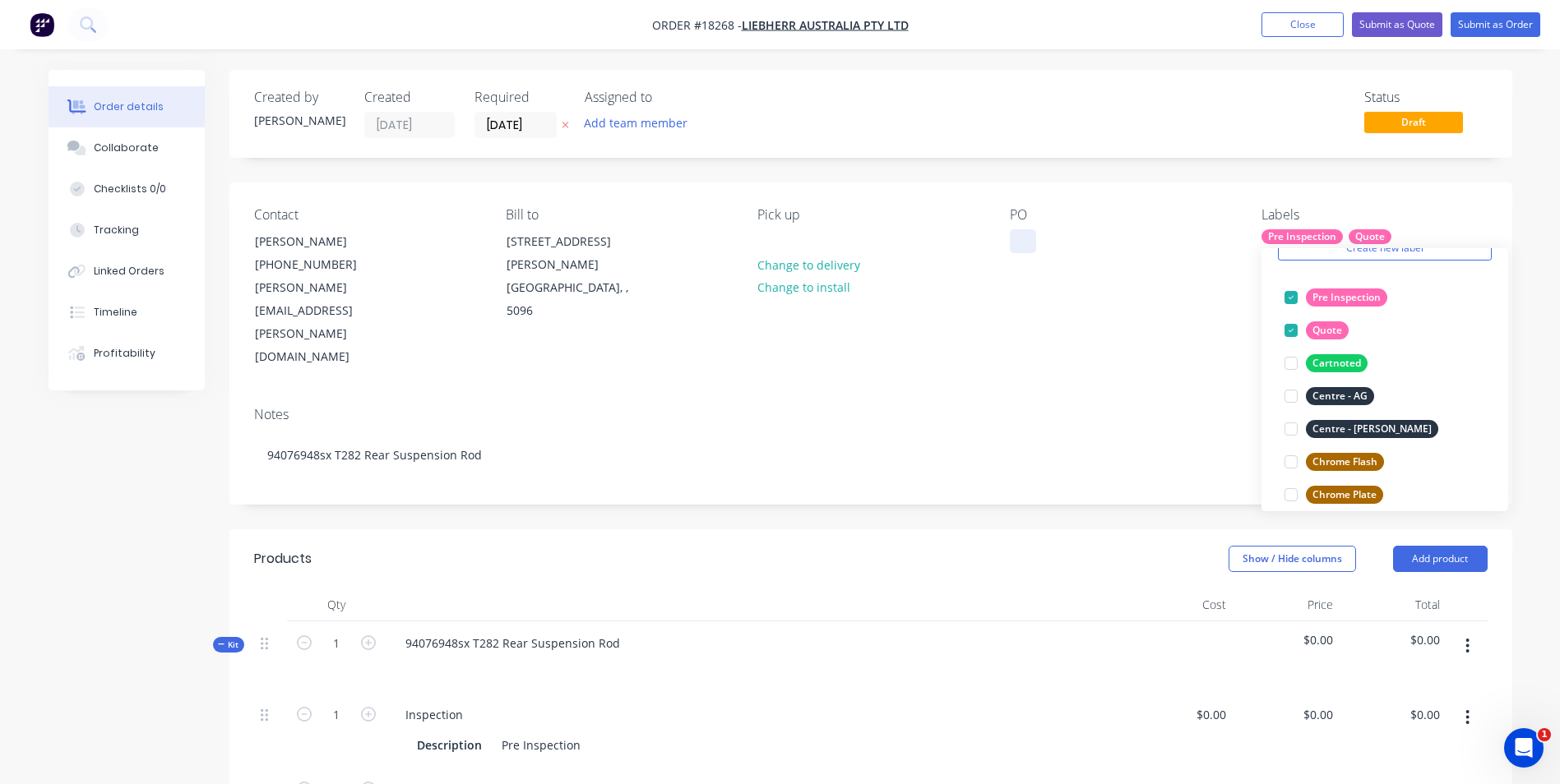
click at [1017, 236] on div at bounding box center [1022, 241] width 27 height 24
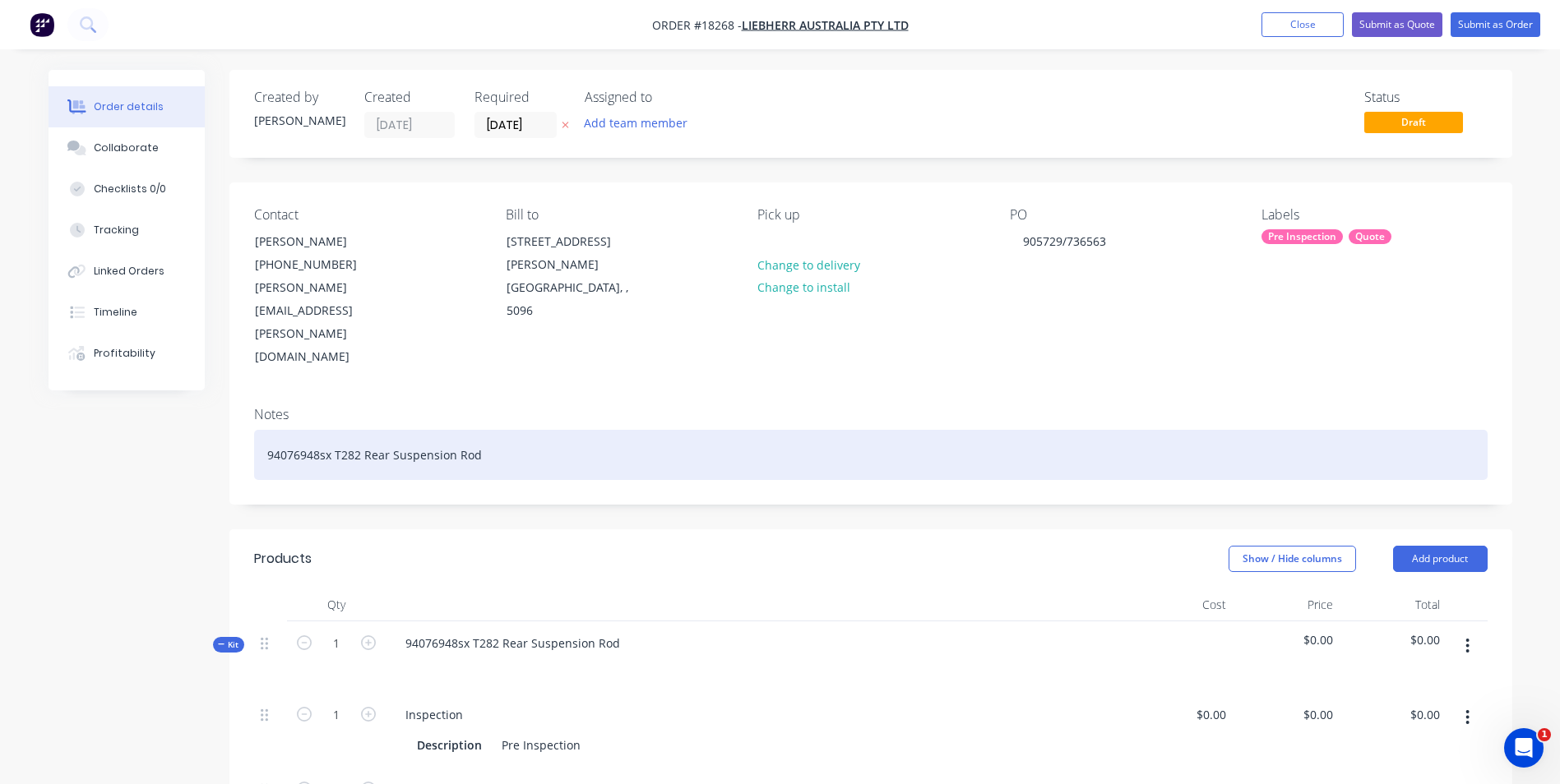
click at [522, 430] on div "94076948sx T282 Rear Suspension Rod" at bounding box center [871, 454] width 1233 height 50
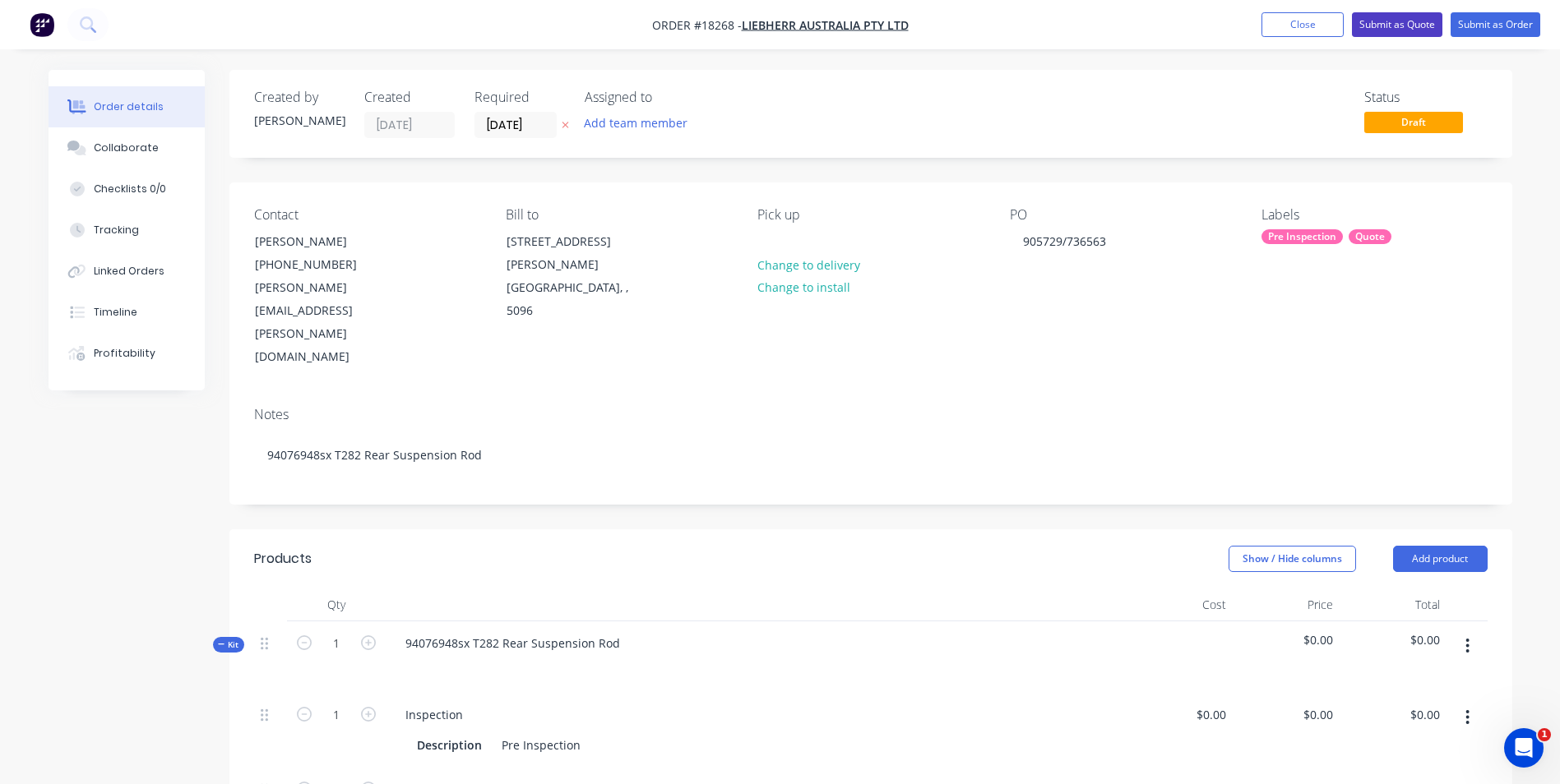
click at [1412, 30] on button "Submit as Quote" at bounding box center [1397, 24] width 91 height 25
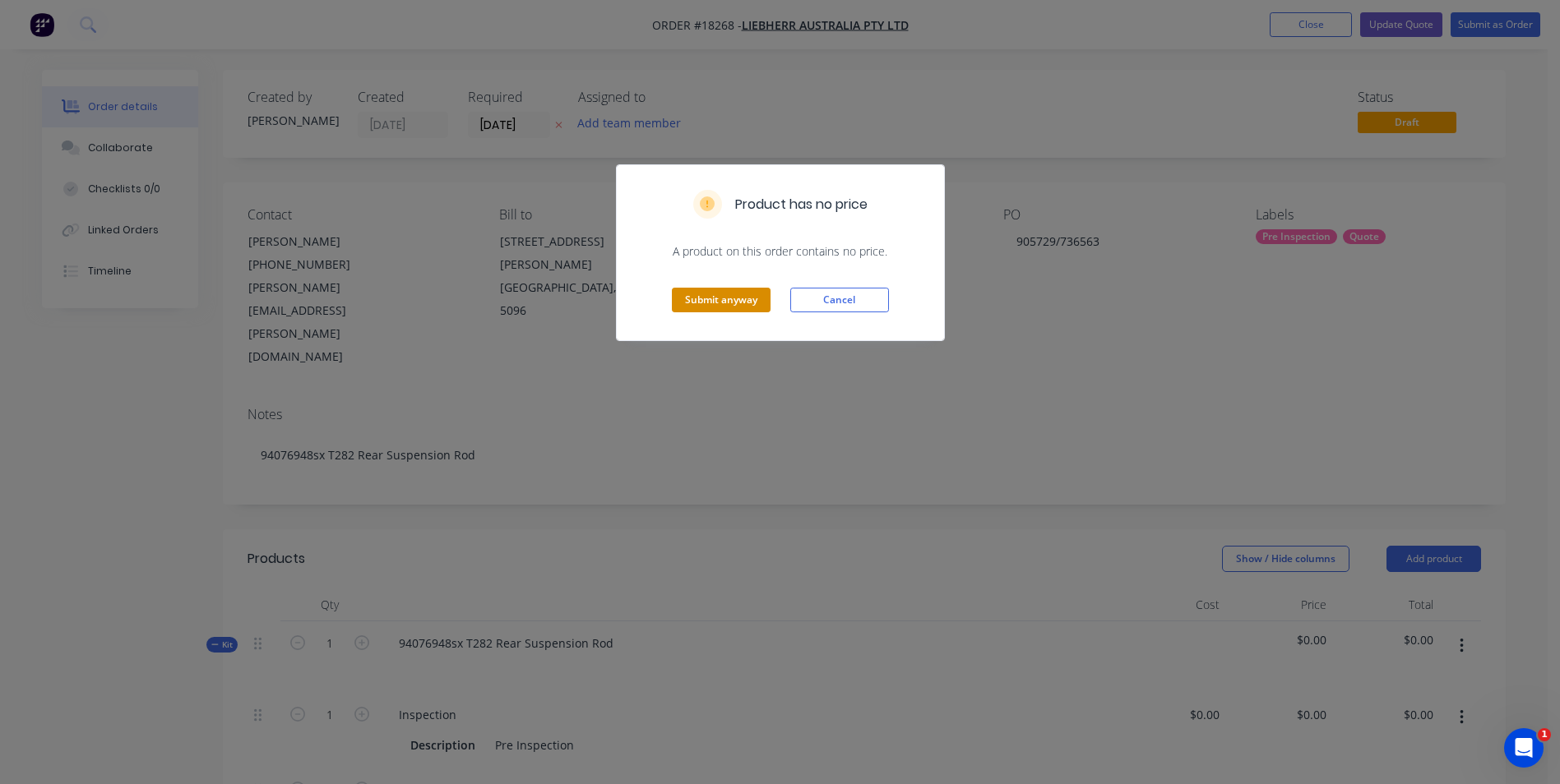
click at [695, 306] on button "Submit anyway" at bounding box center [721, 300] width 98 height 25
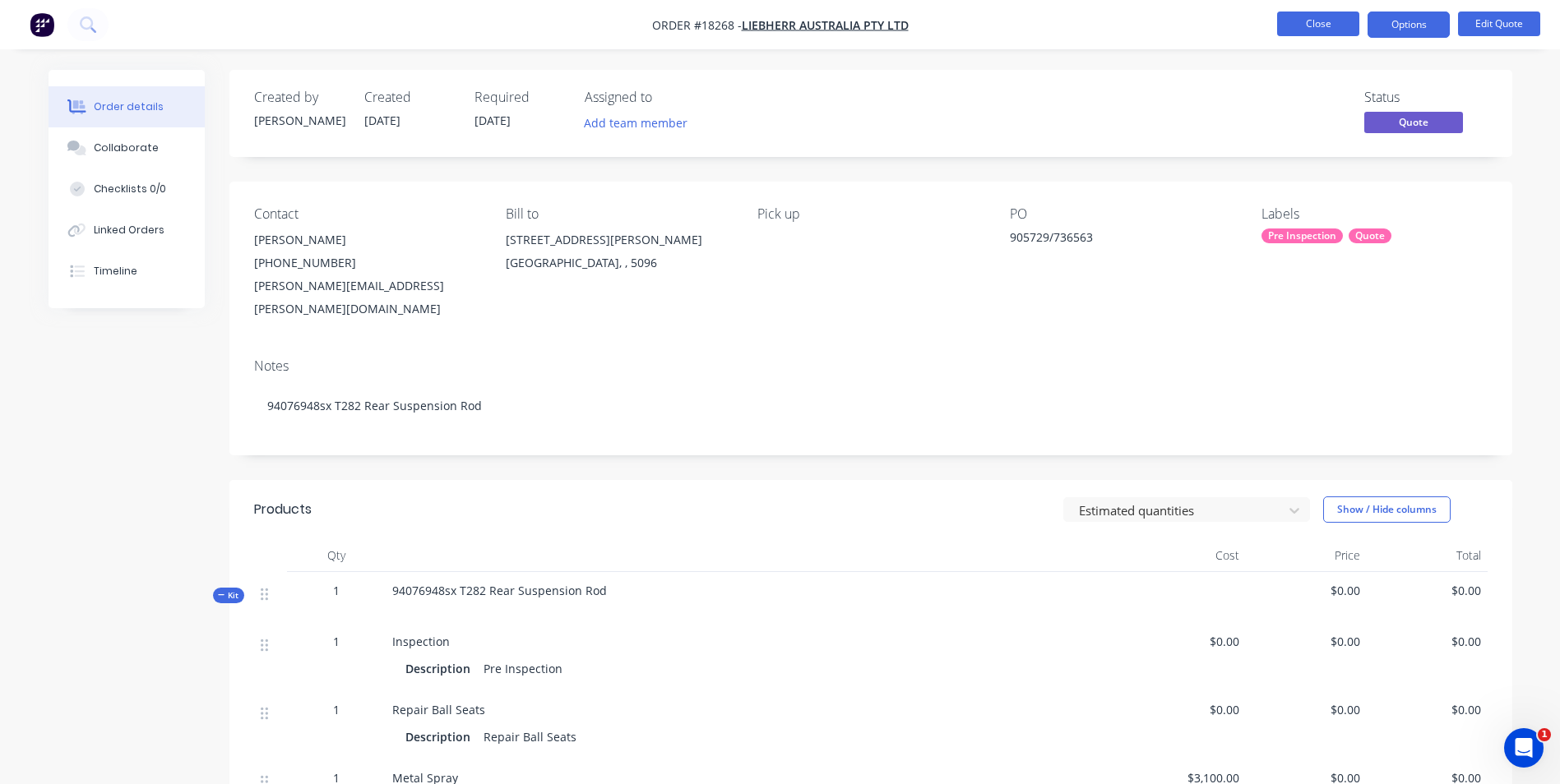
click at [1329, 23] on button "Close" at bounding box center [1318, 23] width 82 height 25
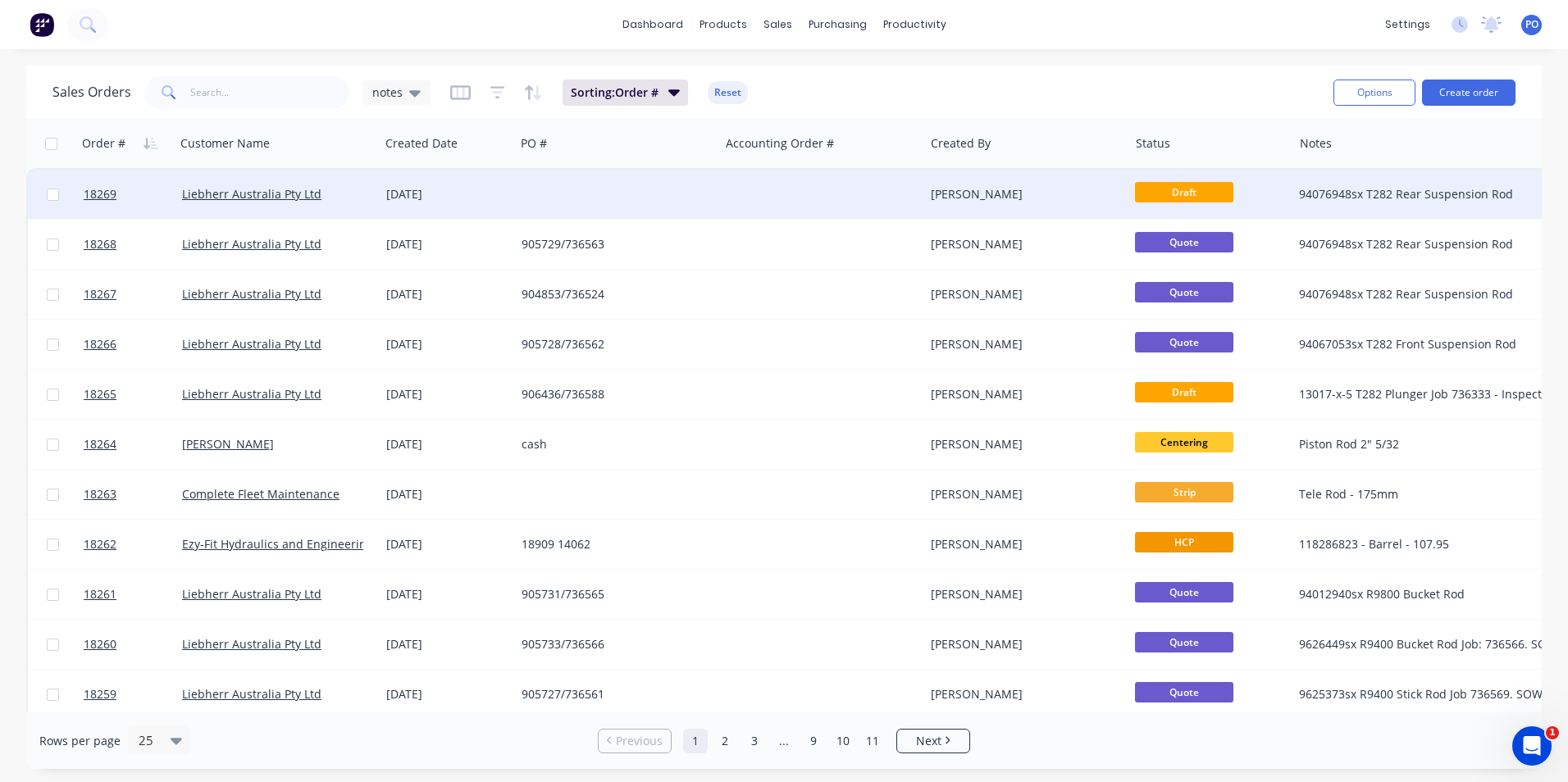
click at [699, 196] on div at bounding box center [617, 195] width 204 height 50
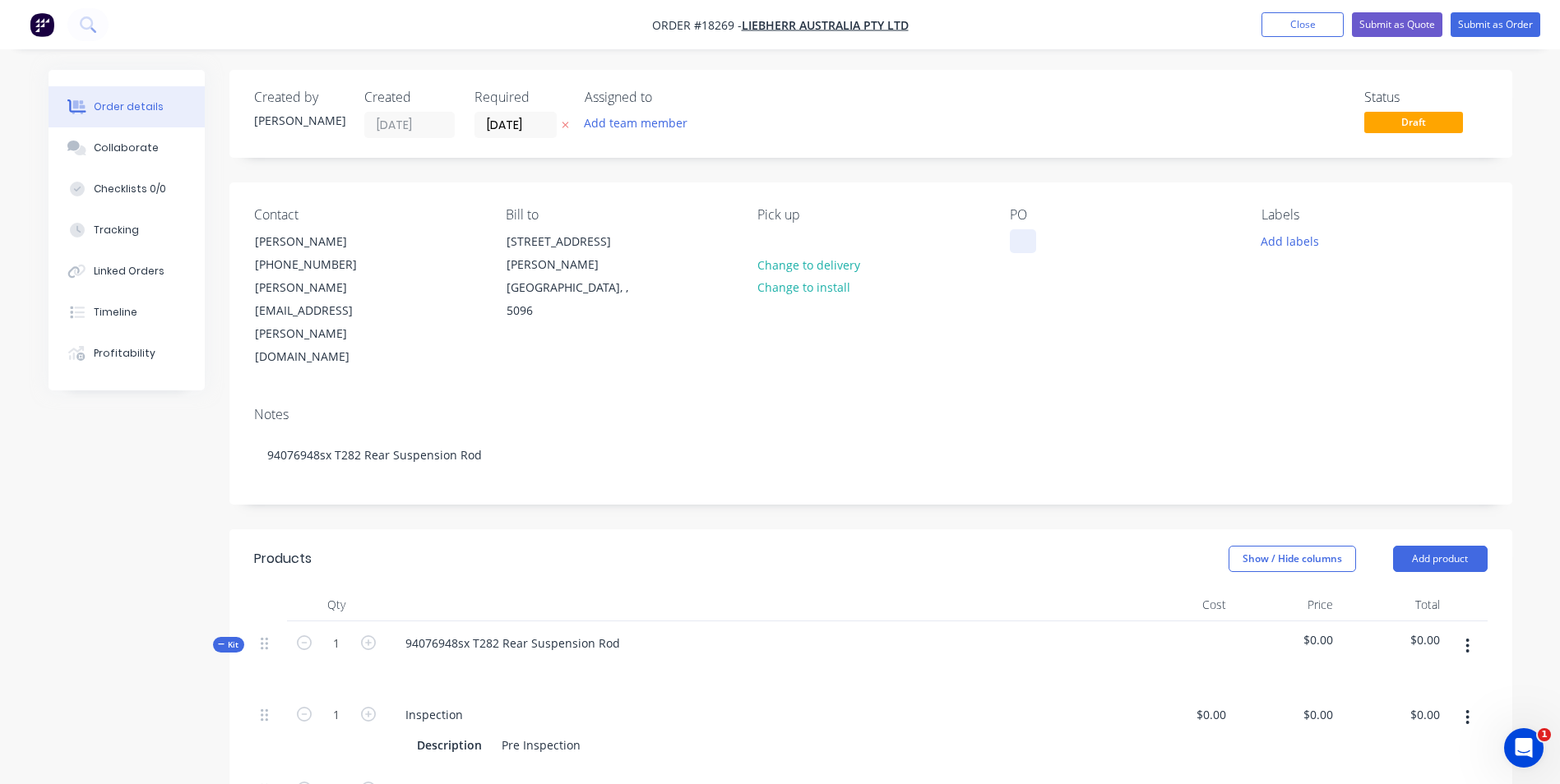
click at [1020, 245] on div at bounding box center [1022, 241] width 27 height 24
click at [1020, 241] on div at bounding box center [1022, 241] width 27 height 24
click at [1285, 242] on button "Add labels" at bounding box center [1290, 241] width 75 height 22
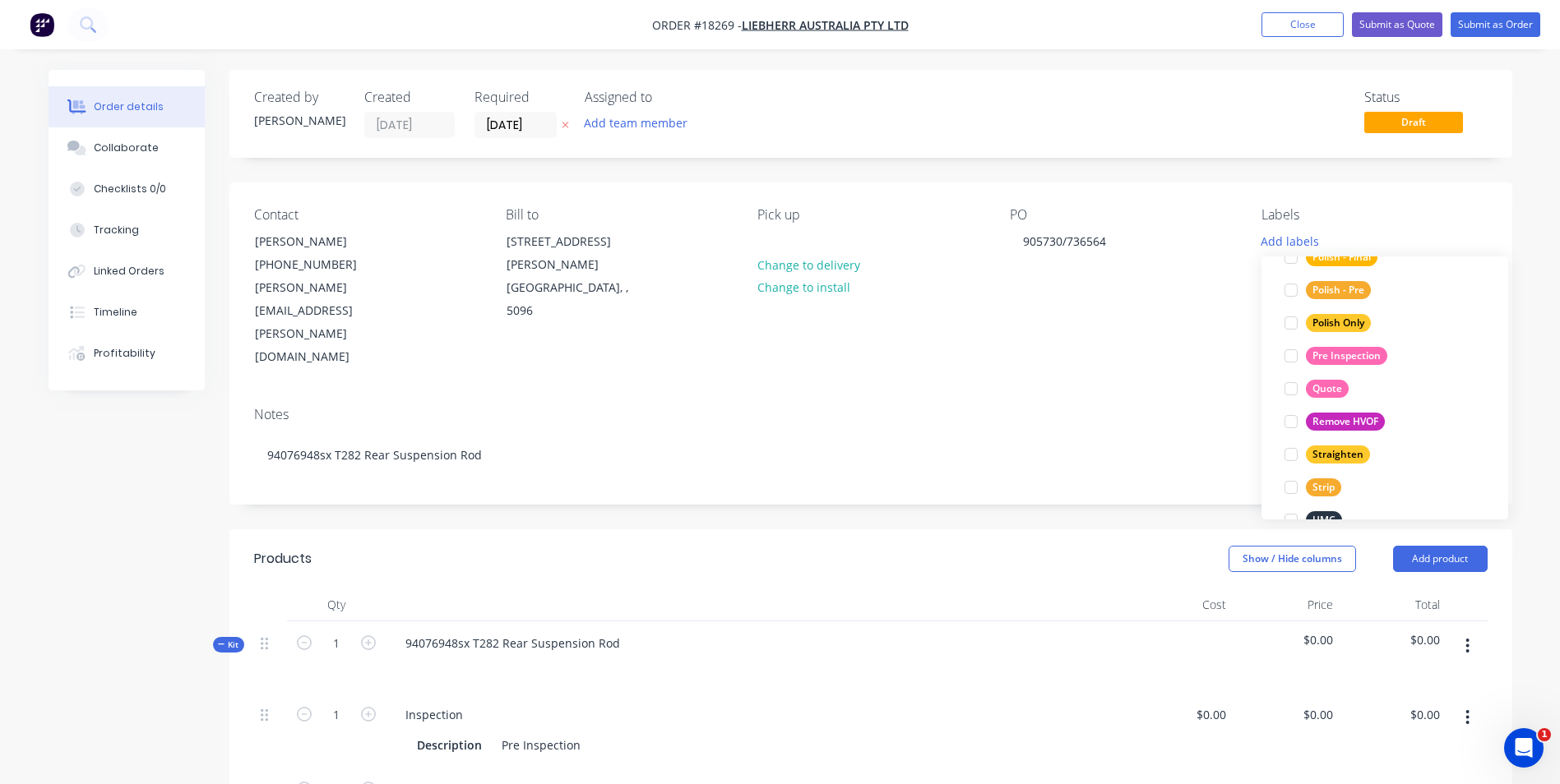
scroll to position [822, 0]
click at [1317, 383] on div "Quote" at bounding box center [1327, 388] width 43 height 18
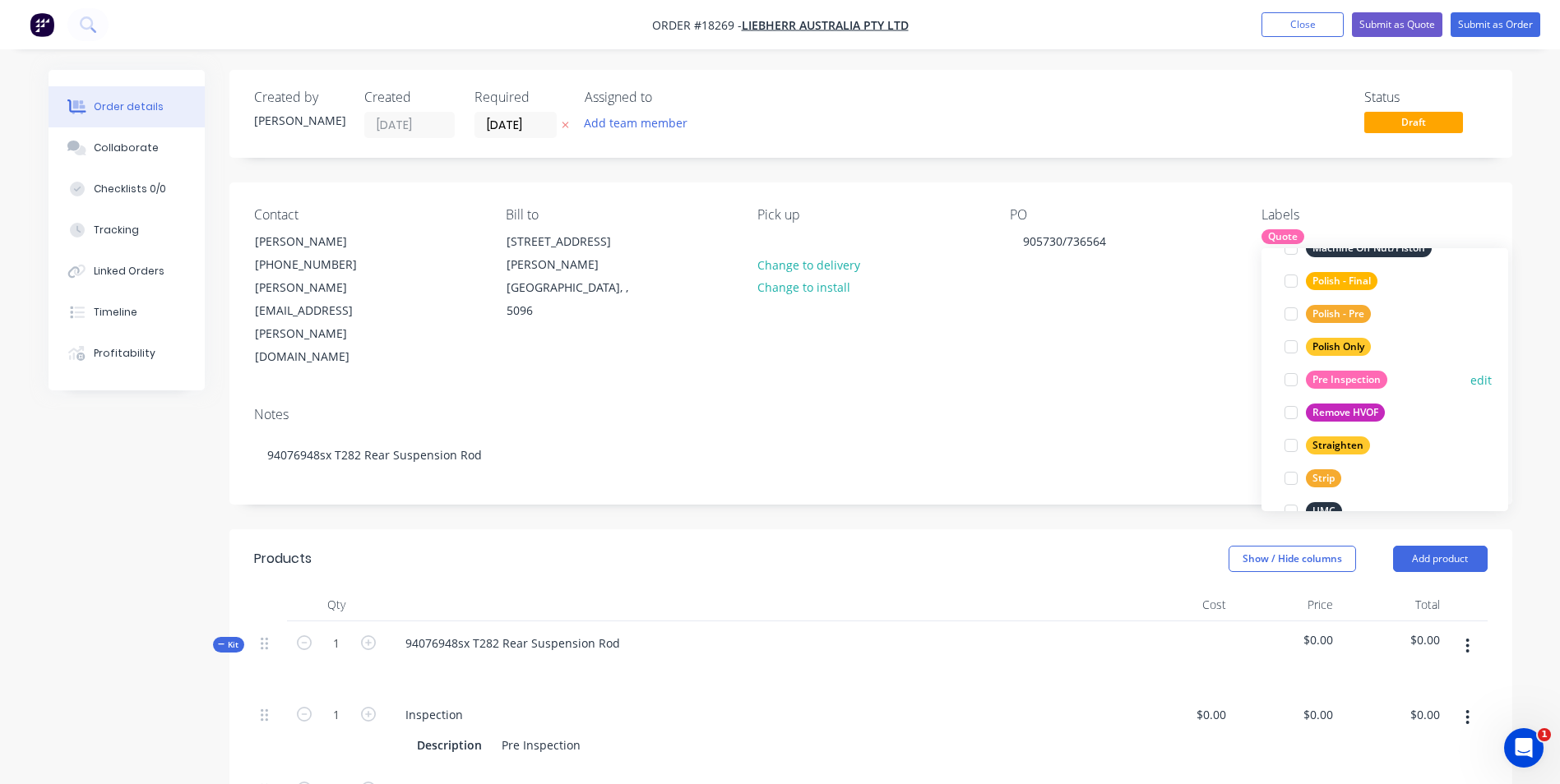
click at [1340, 384] on div "Pre Inspection" at bounding box center [1346, 379] width 81 height 18
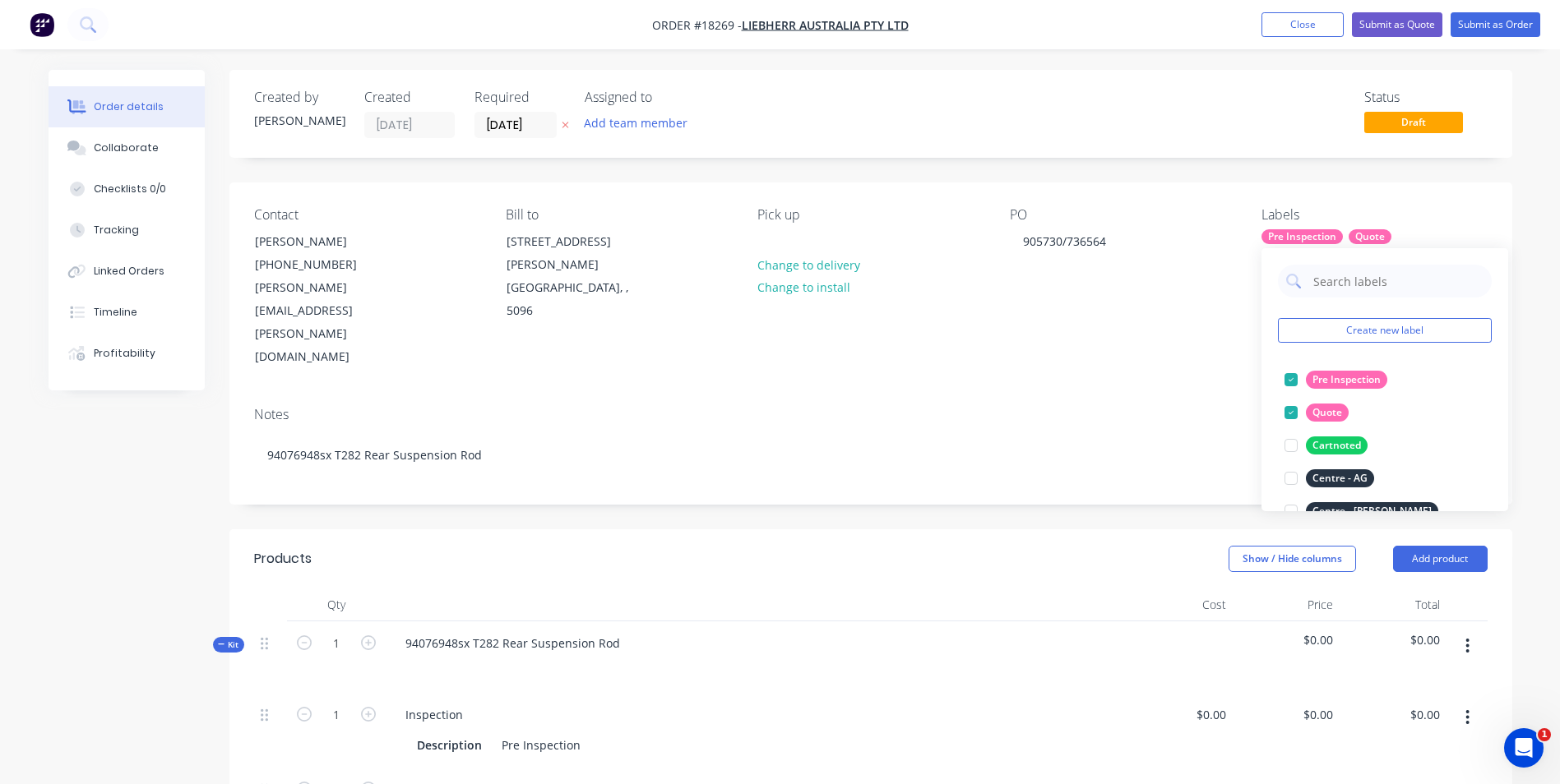
click at [1033, 282] on div "PO 905730/736564" at bounding box center [1122, 288] width 225 height 162
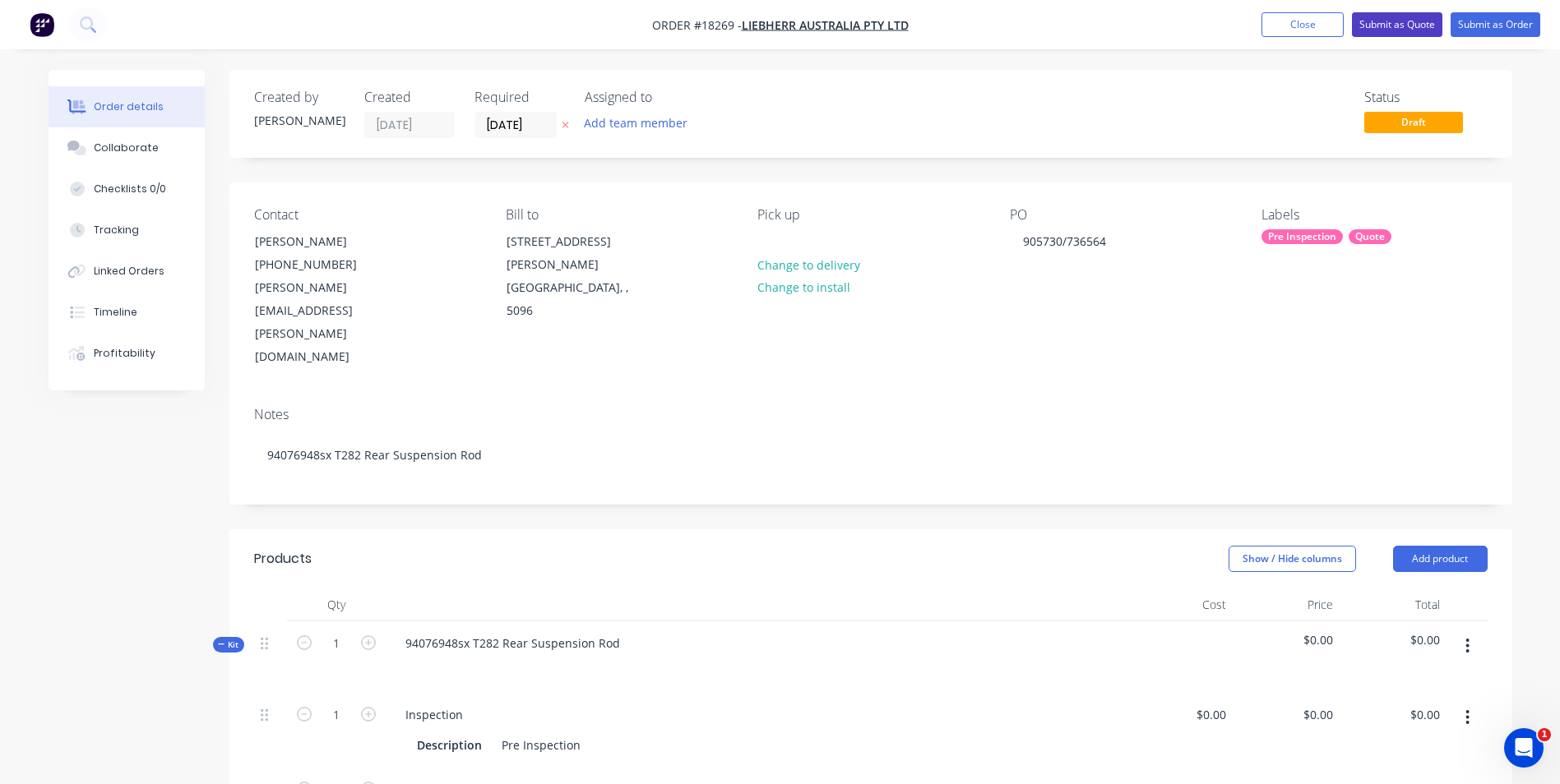
click at [1419, 18] on button "Submit as Quote" at bounding box center [1397, 24] width 91 height 25
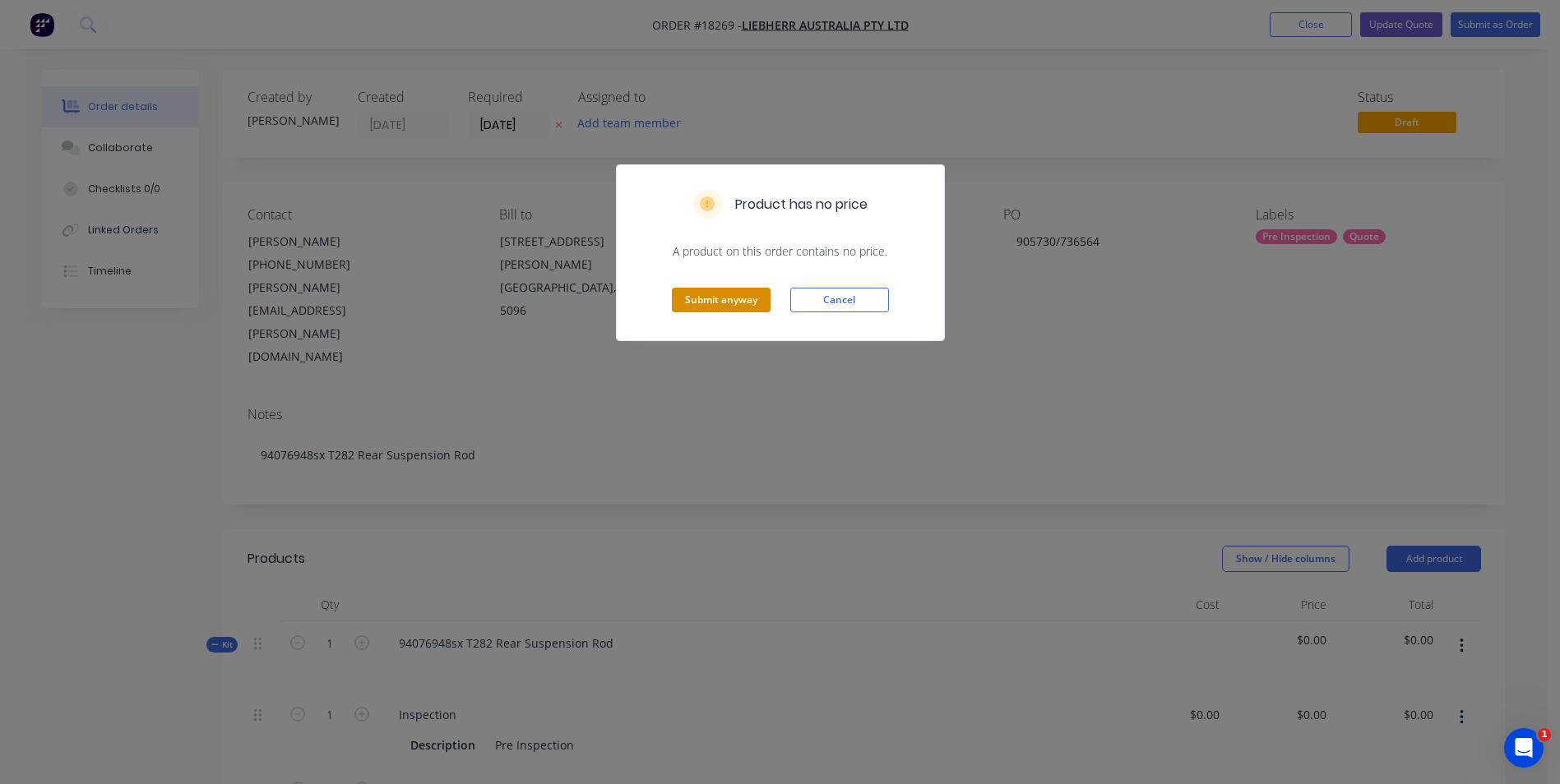
click at [706, 308] on button "Submit anyway" at bounding box center [721, 300] width 98 height 25
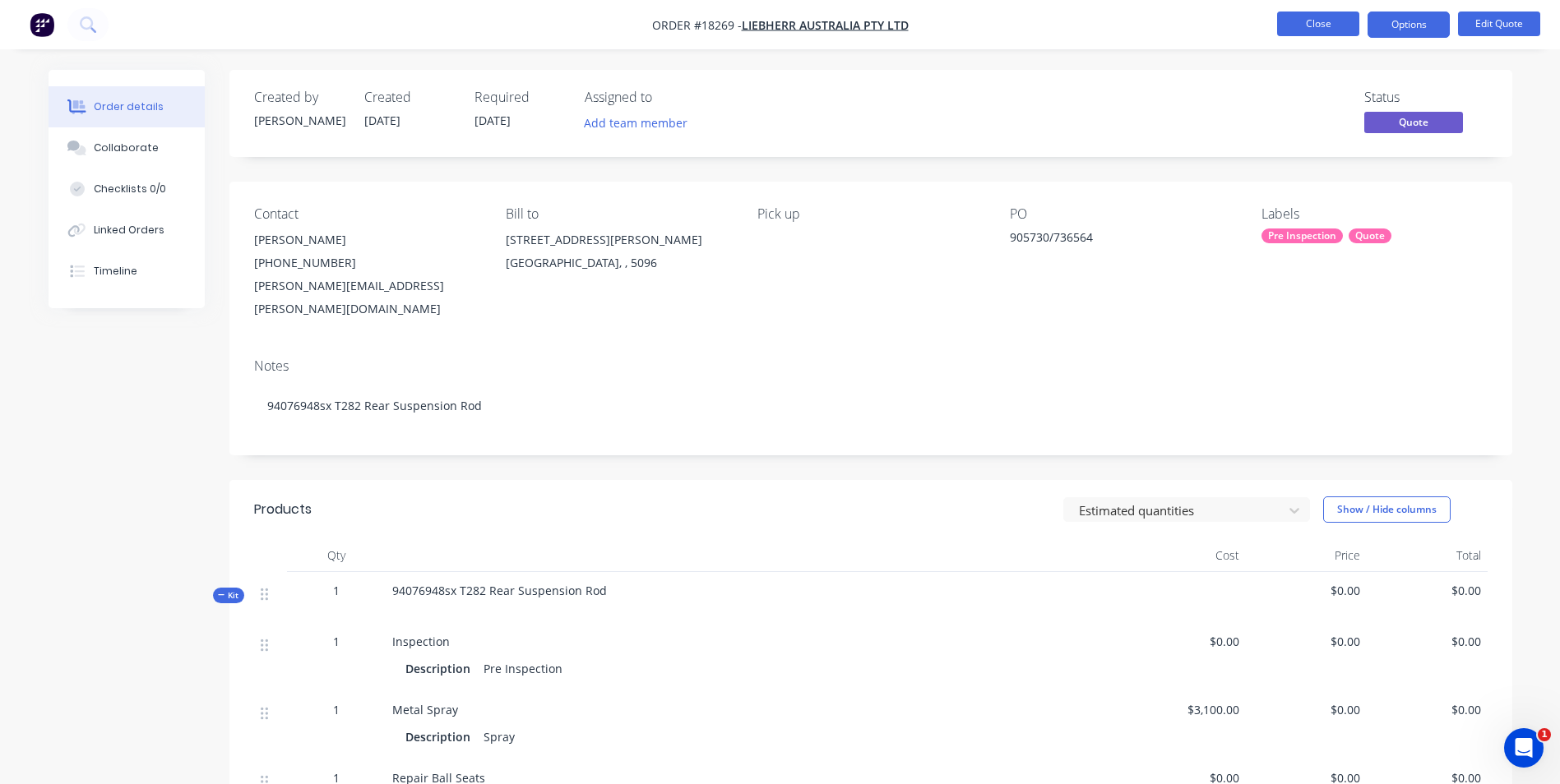
click at [1332, 31] on button "Close" at bounding box center [1318, 23] width 82 height 25
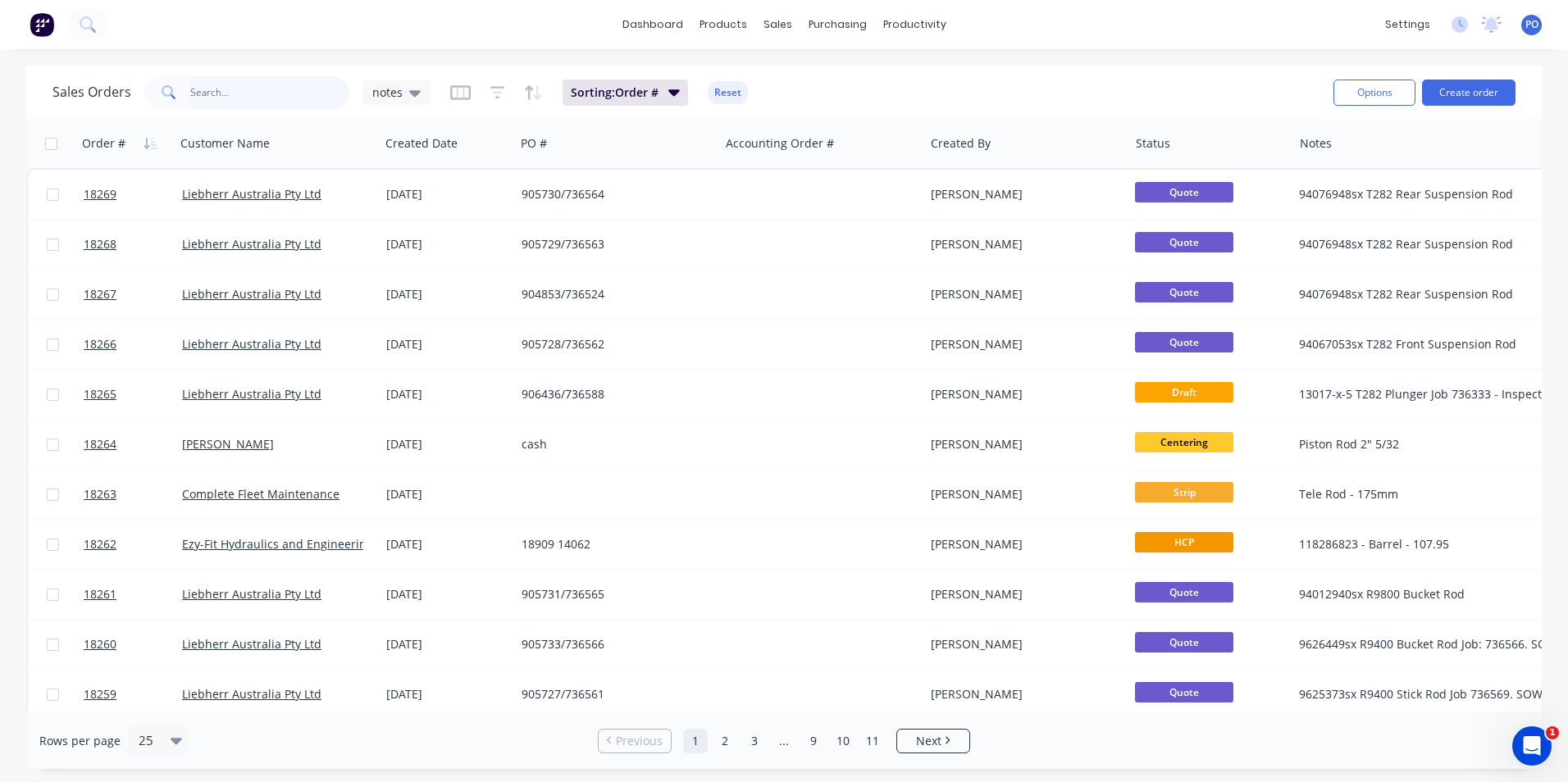
click at [243, 98] on input "text" at bounding box center [270, 92] width 160 height 32
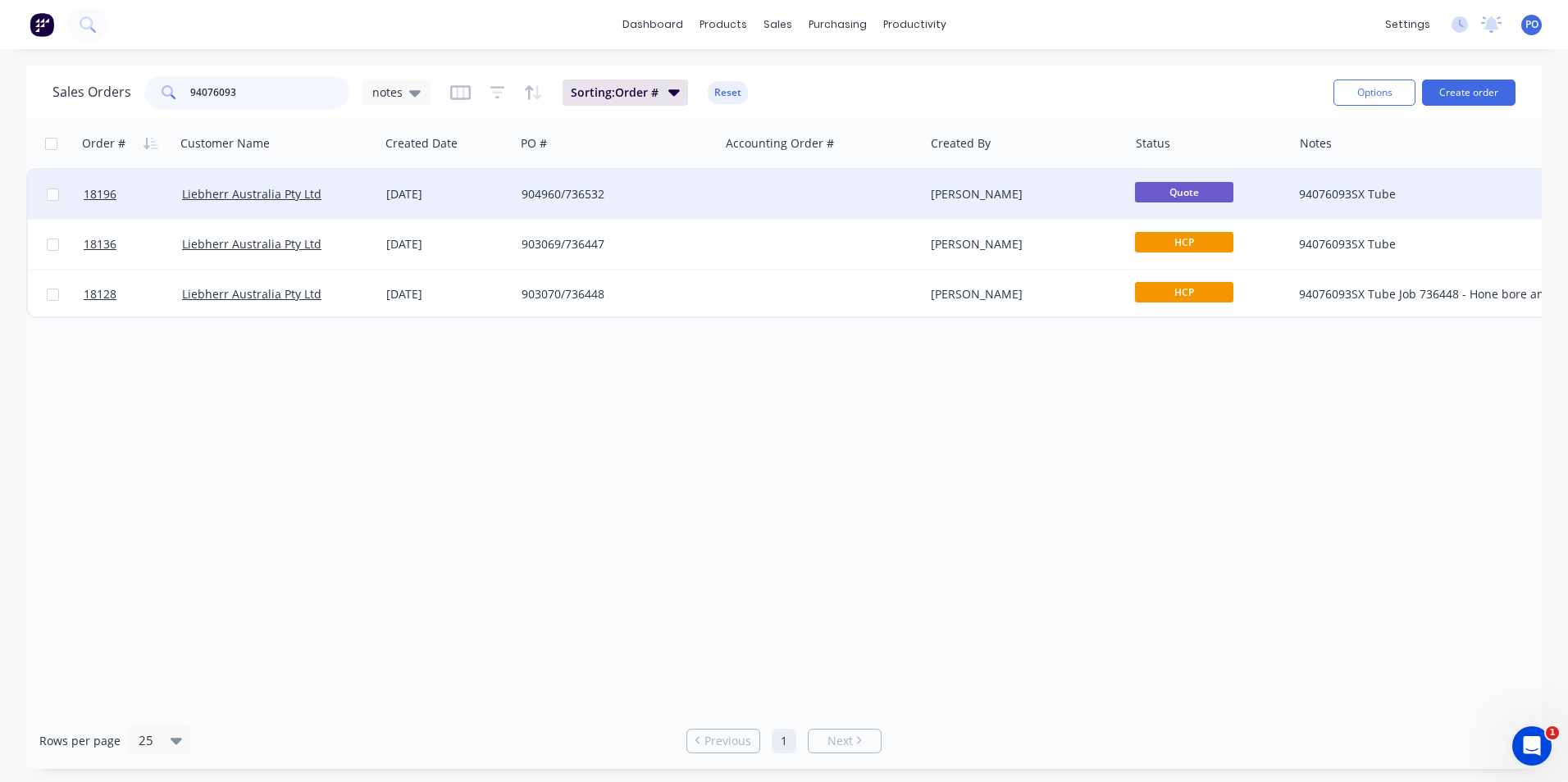
type input "94076093"
click at [756, 200] on div at bounding box center [822, 195] width 204 height 50
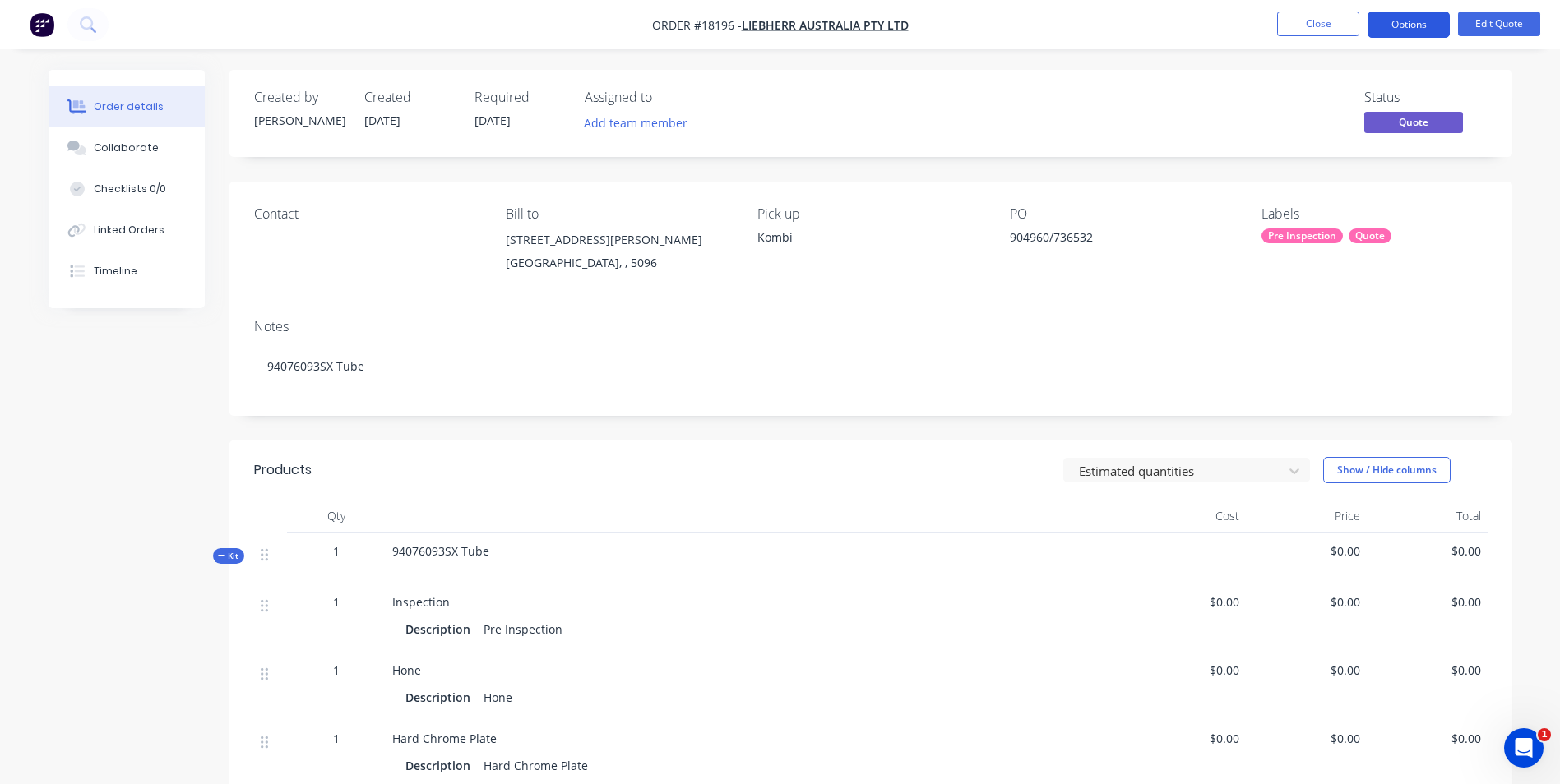
click at [1424, 31] on button "Options" at bounding box center [1408, 24] width 82 height 27
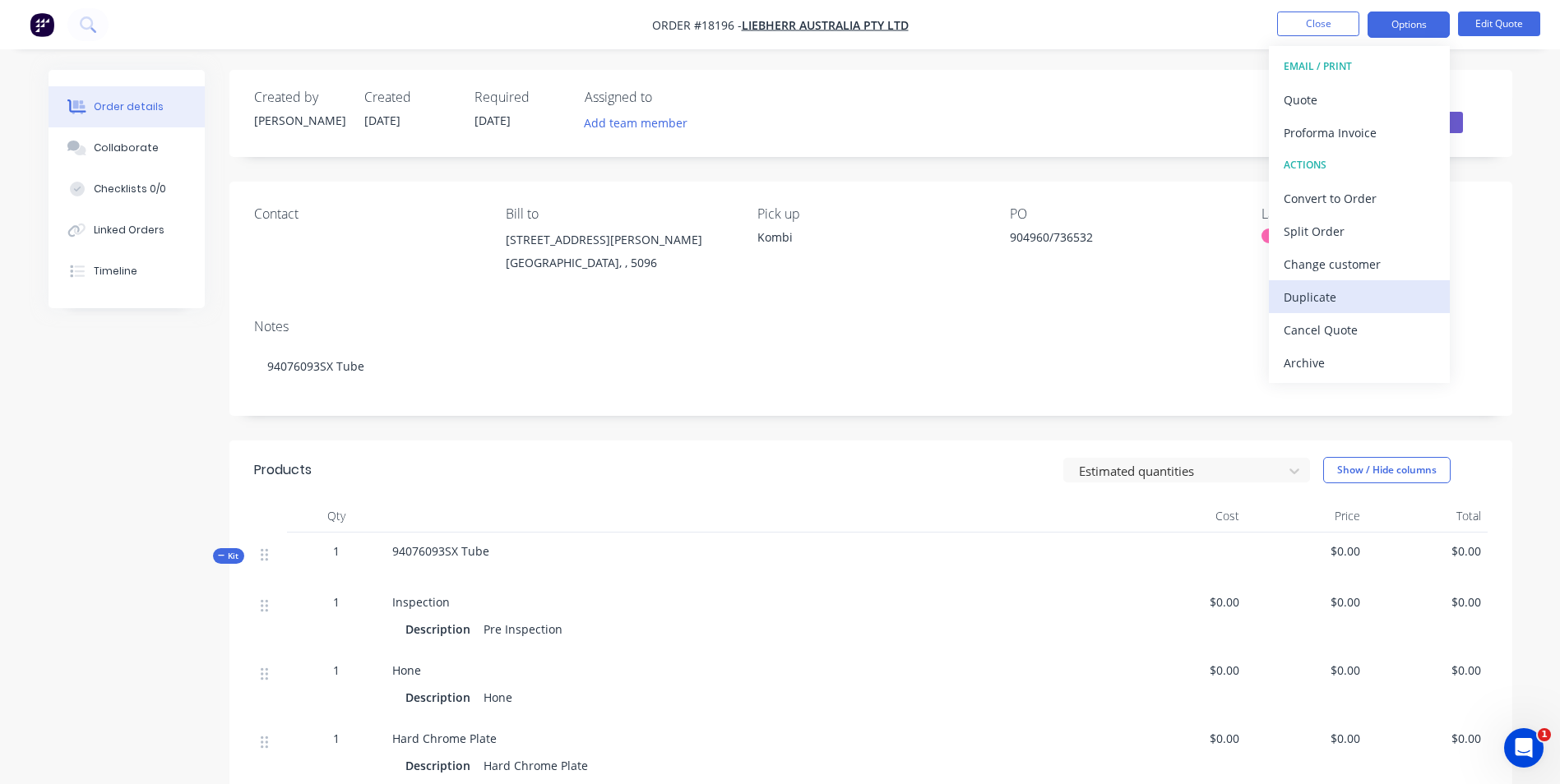
click at [1356, 300] on div "Duplicate" at bounding box center [1359, 297] width 152 height 24
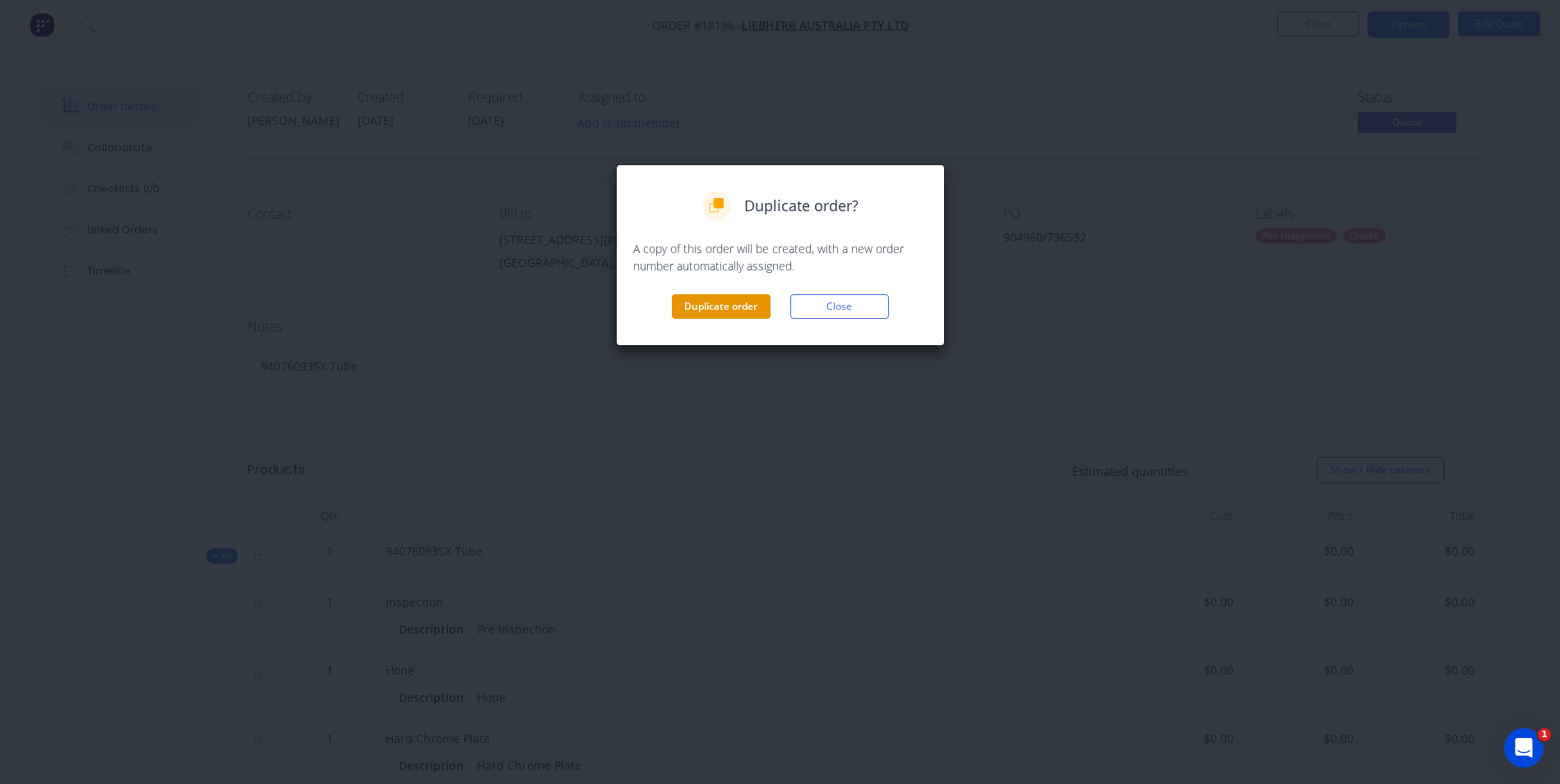
click at [735, 313] on button "Duplicate order" at bounding box center [721, 306] width 98 height 25
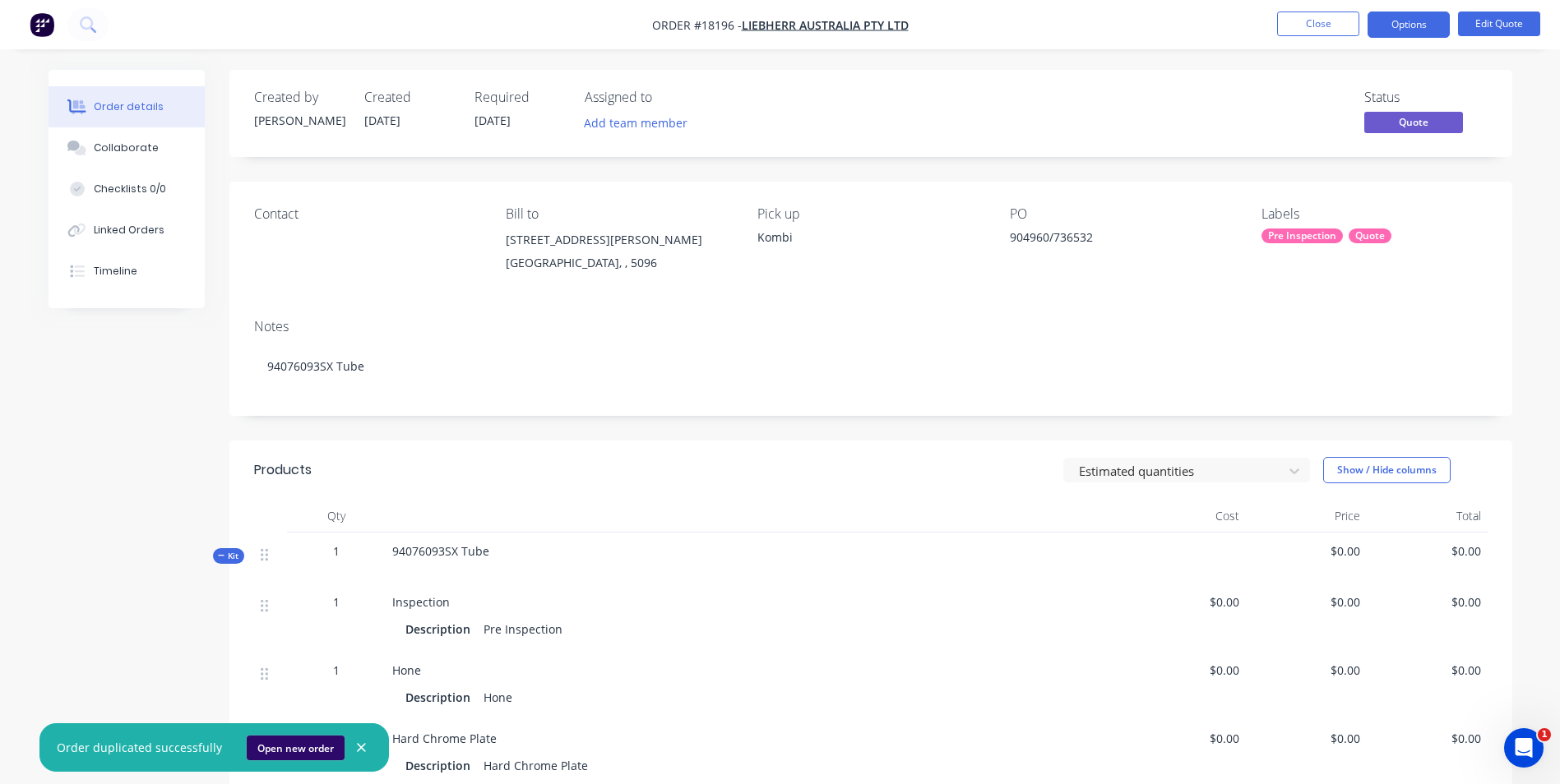
click at [279, 744] on button "Open new order" at bounding box center [295, 747] width 98 height 25
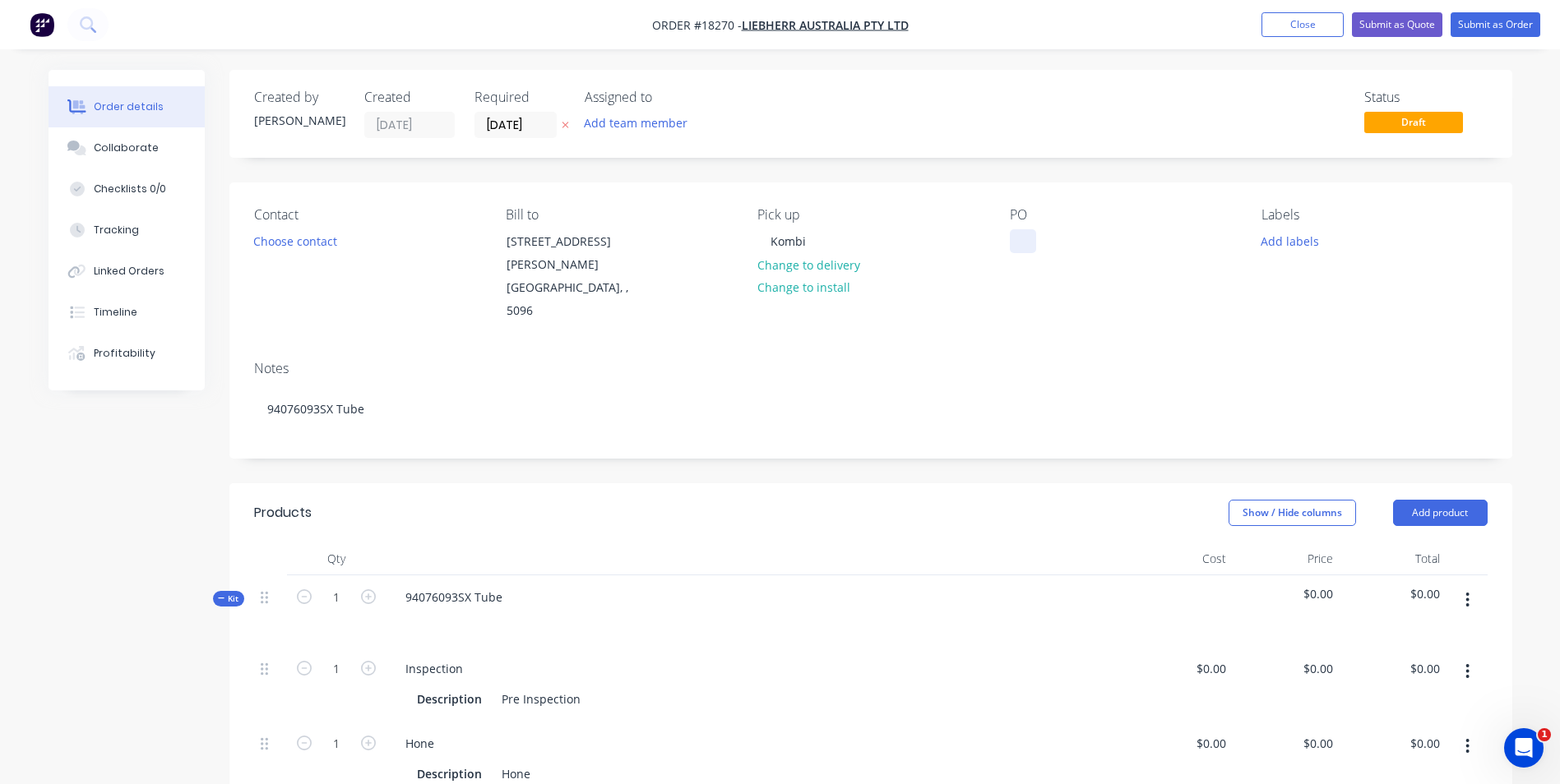
click at [1014, 240] on div at bounding box center [1022, 241] width 27 height 24
click at [1297, 237] on button "Add labels" at bounding box center [1290, 241] width 75 height 22
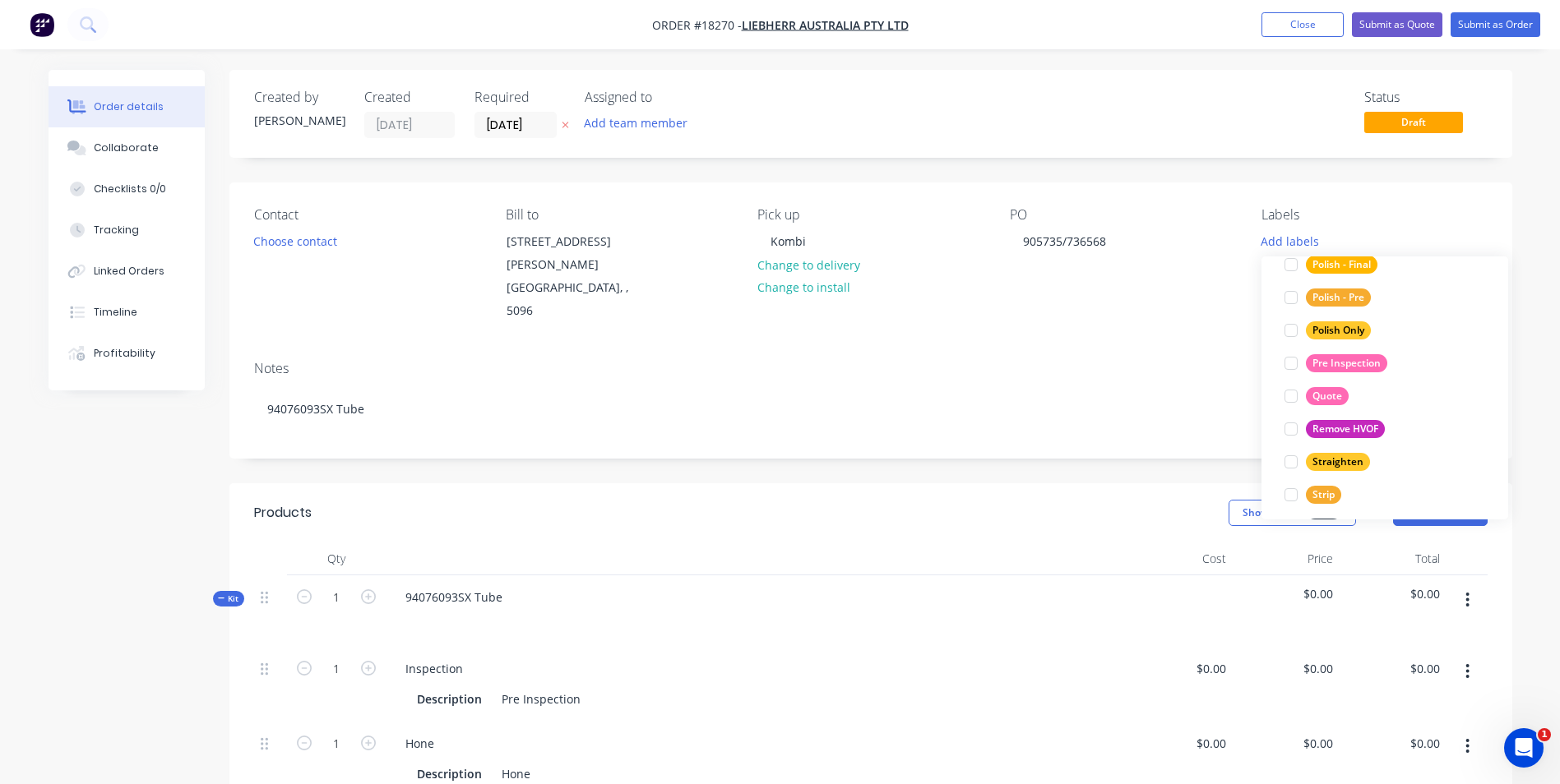
scroll to position [822, 0]
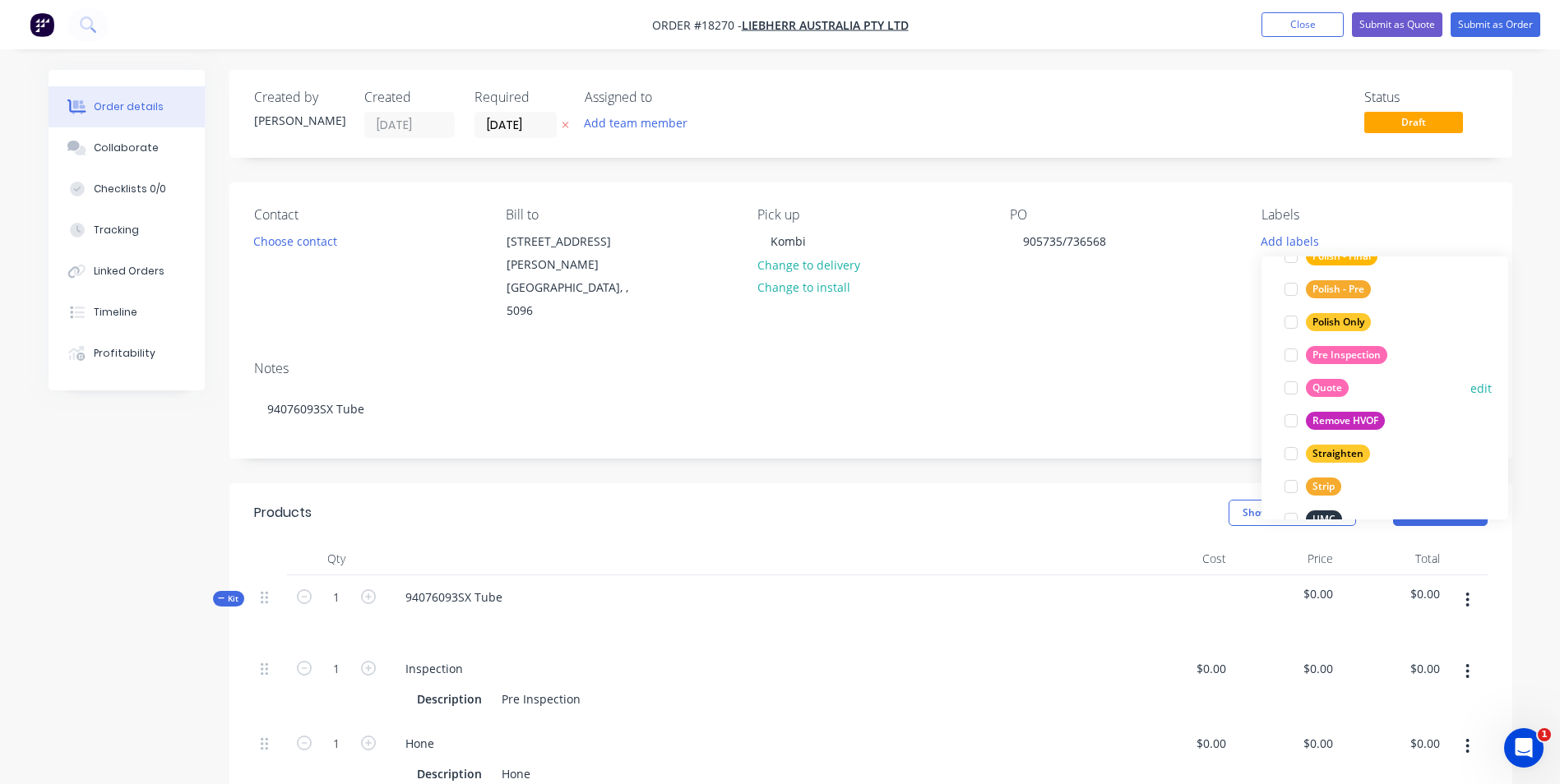
click at [1330, 391] on div "Quote" at bounding box center [1327, 388] width 43 height 18
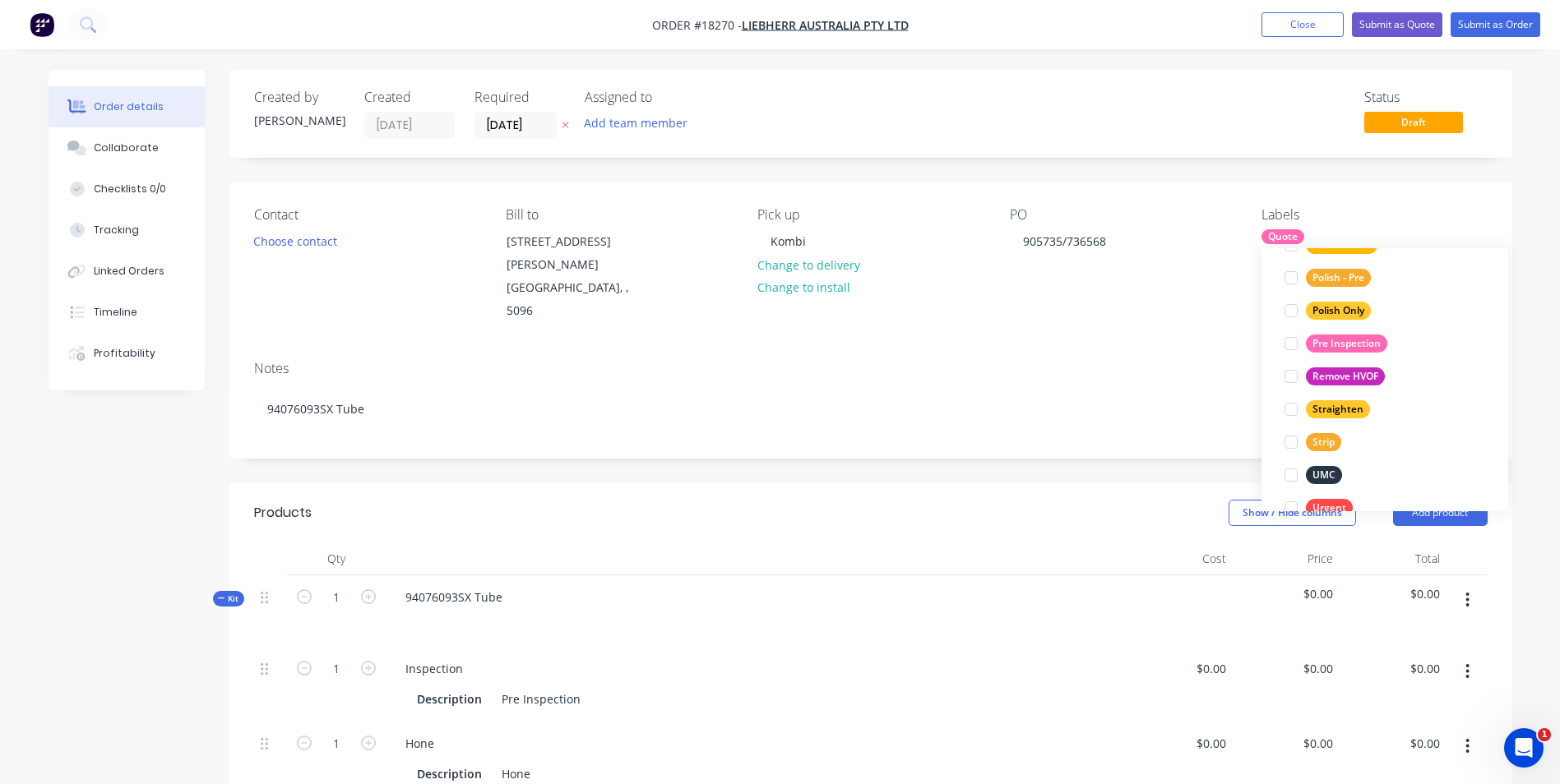
scroll to position [904, 0]
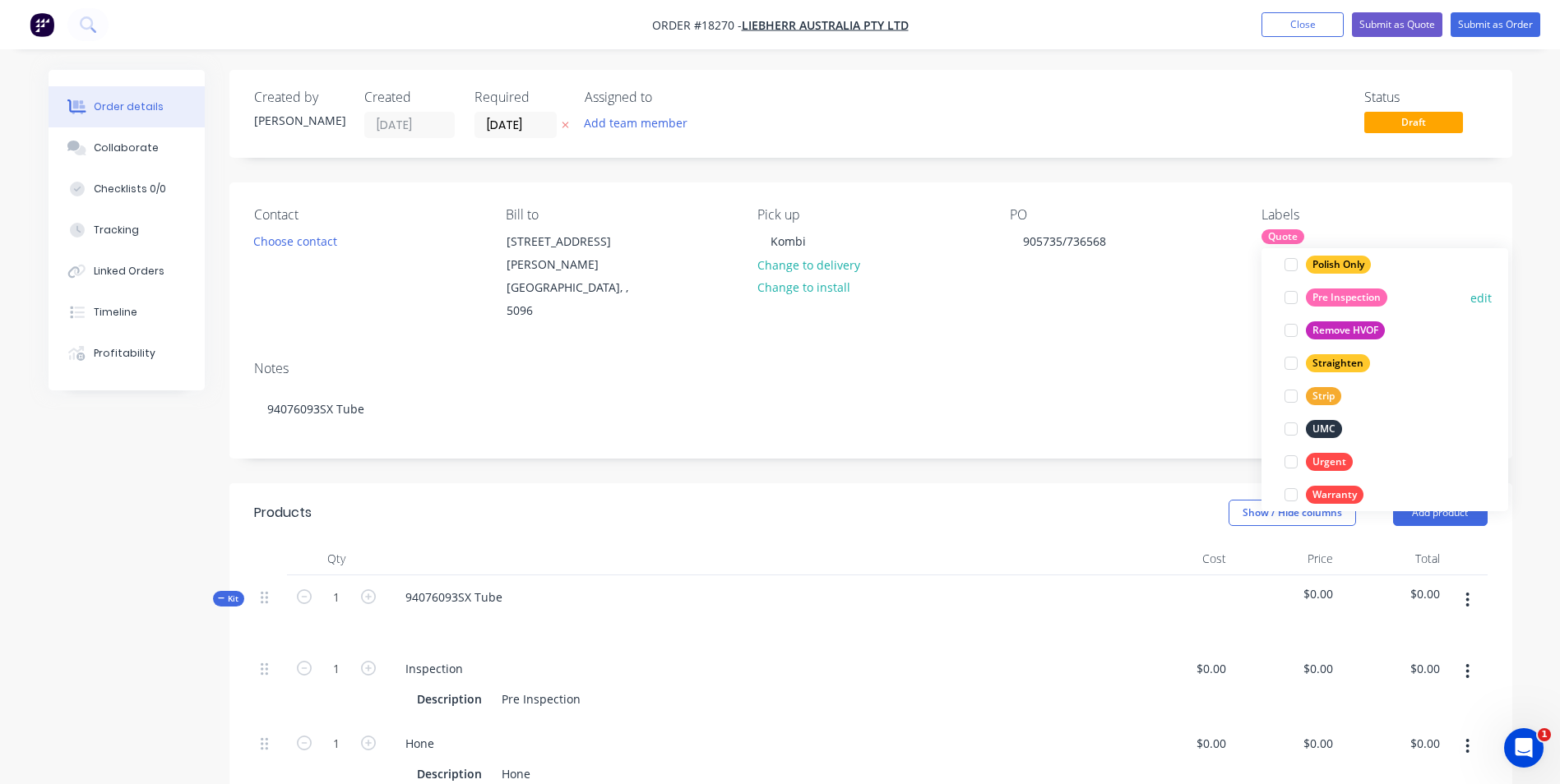
click at [1351, 293] on div "Pre Inspection" at bounding box center [1346, 297] width 81 height 18
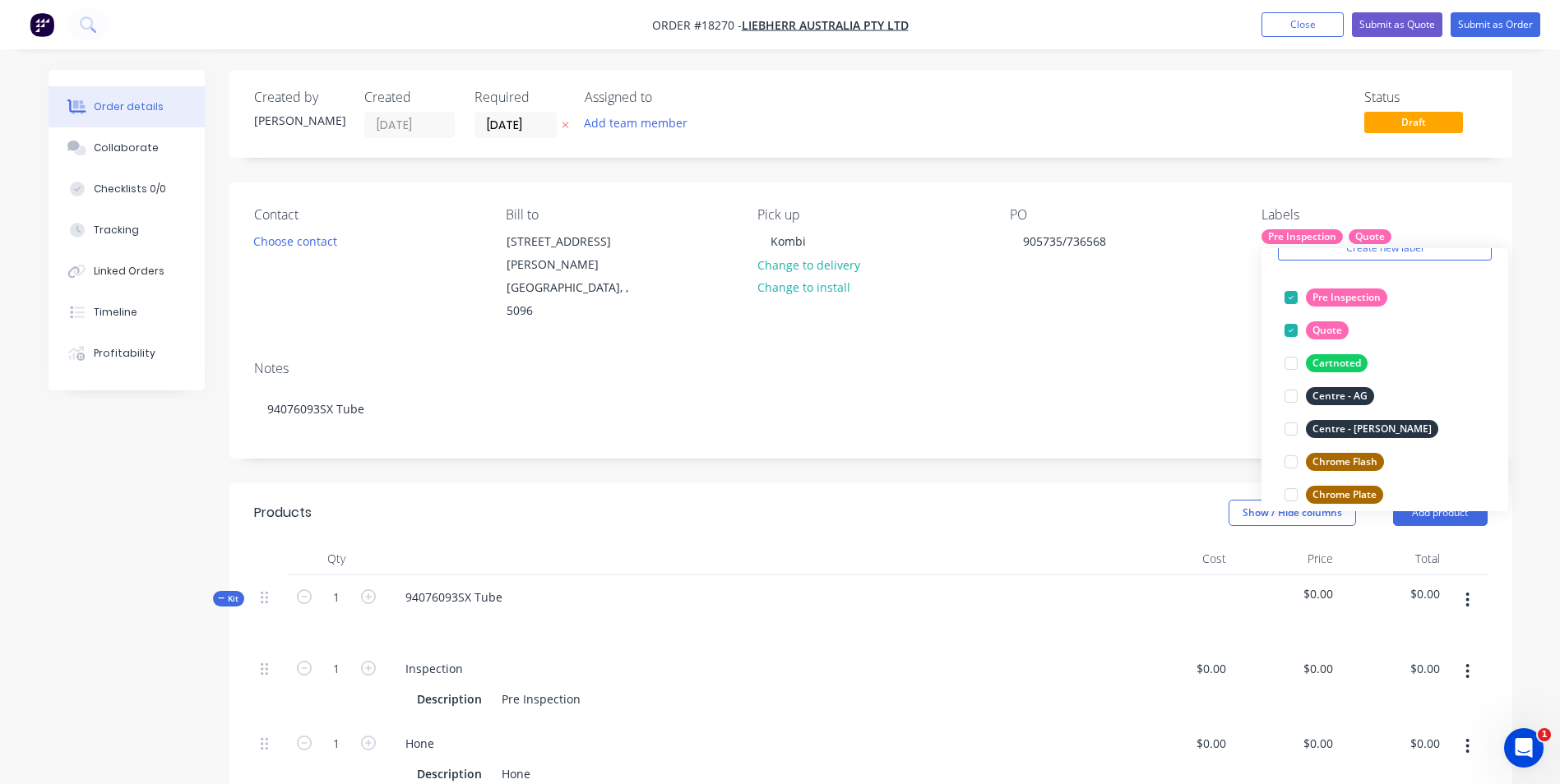
click at [1032, 270] on div "PO 905735/736568" at bounding box center [1122, 264] width 225 height 116
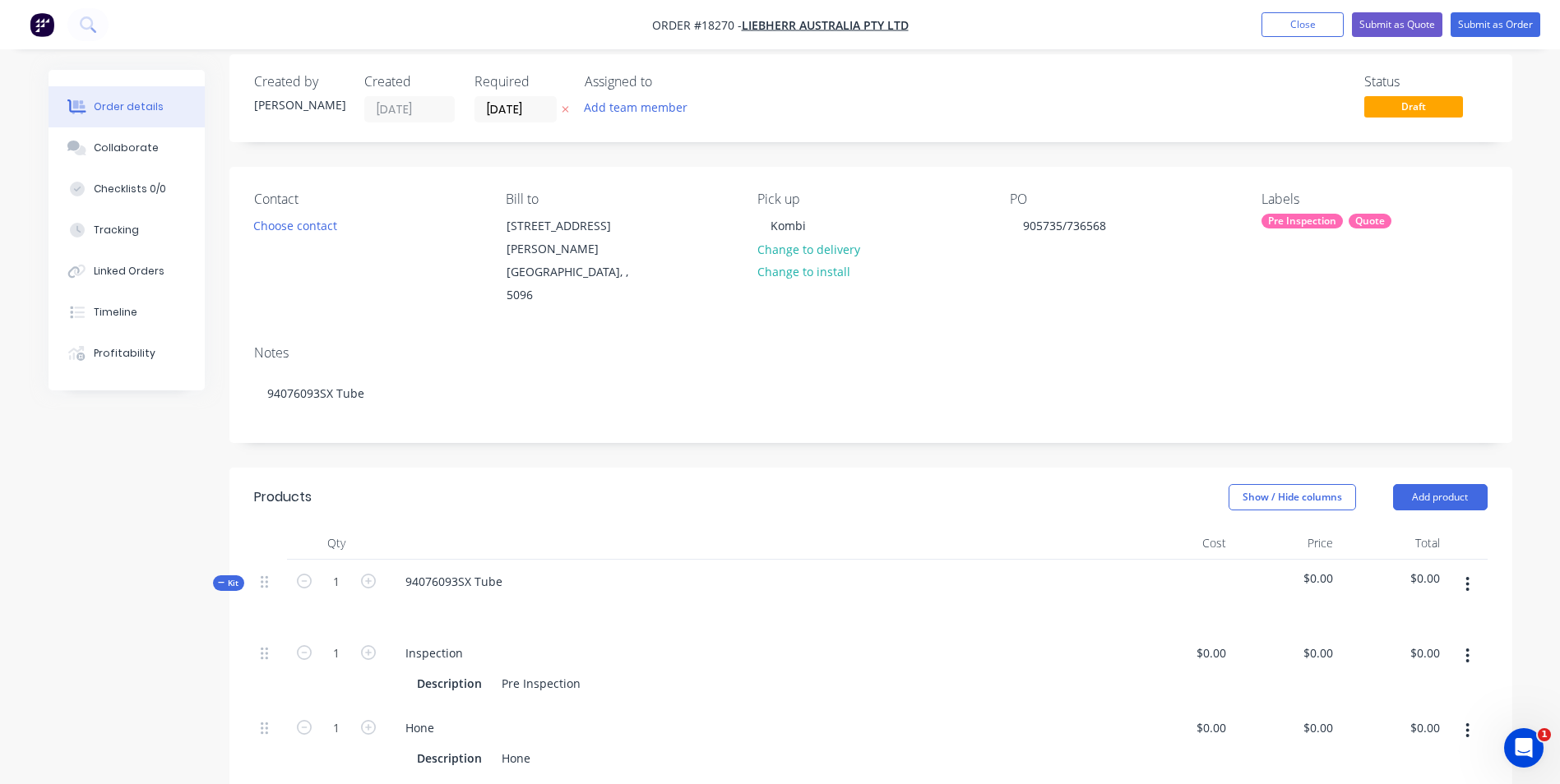
scroll to position [0, 0]
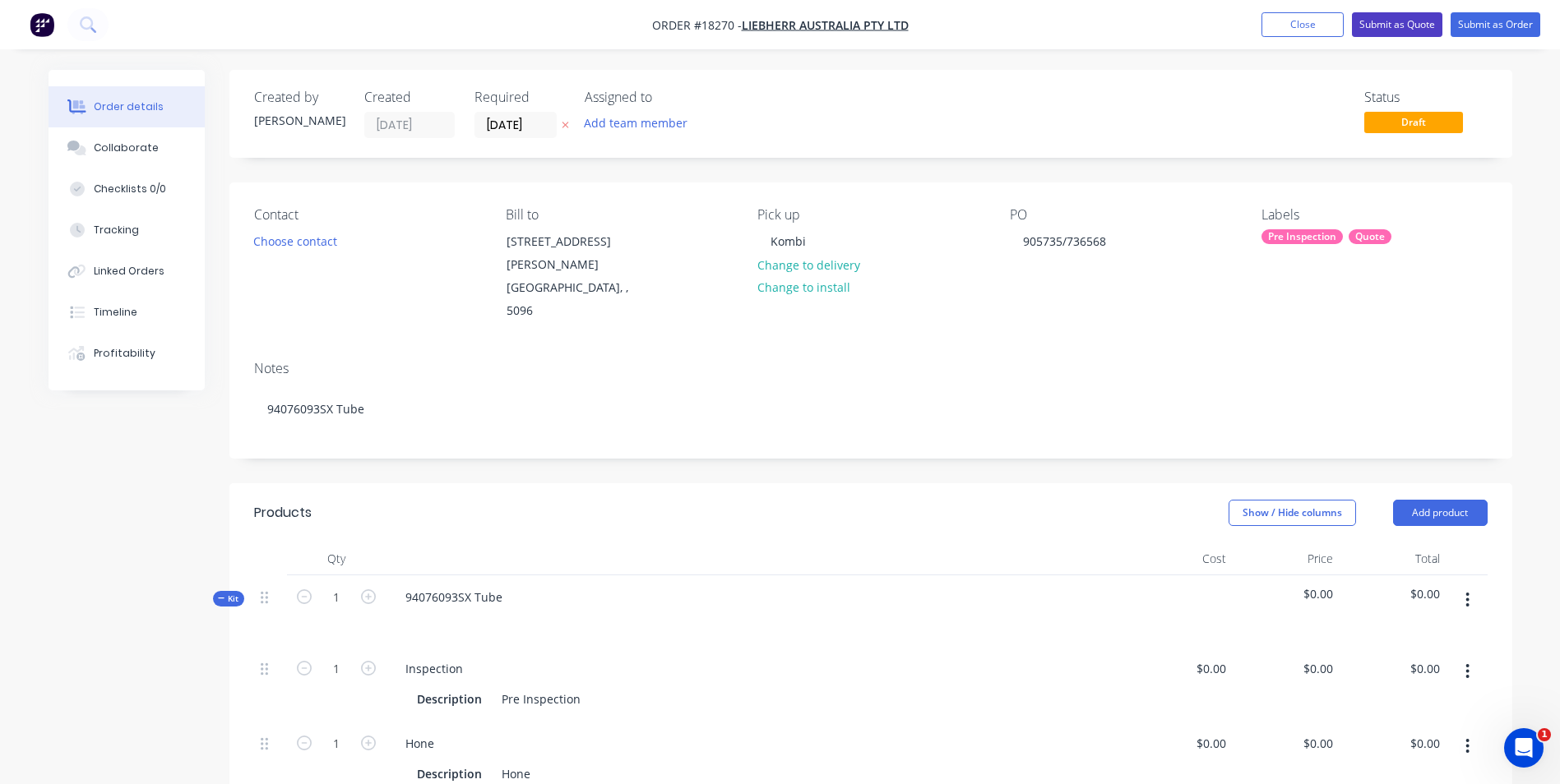
click at [1409, 26] on button "Submit as Quote" at bounding box center [1397, 24] width 91 height 25
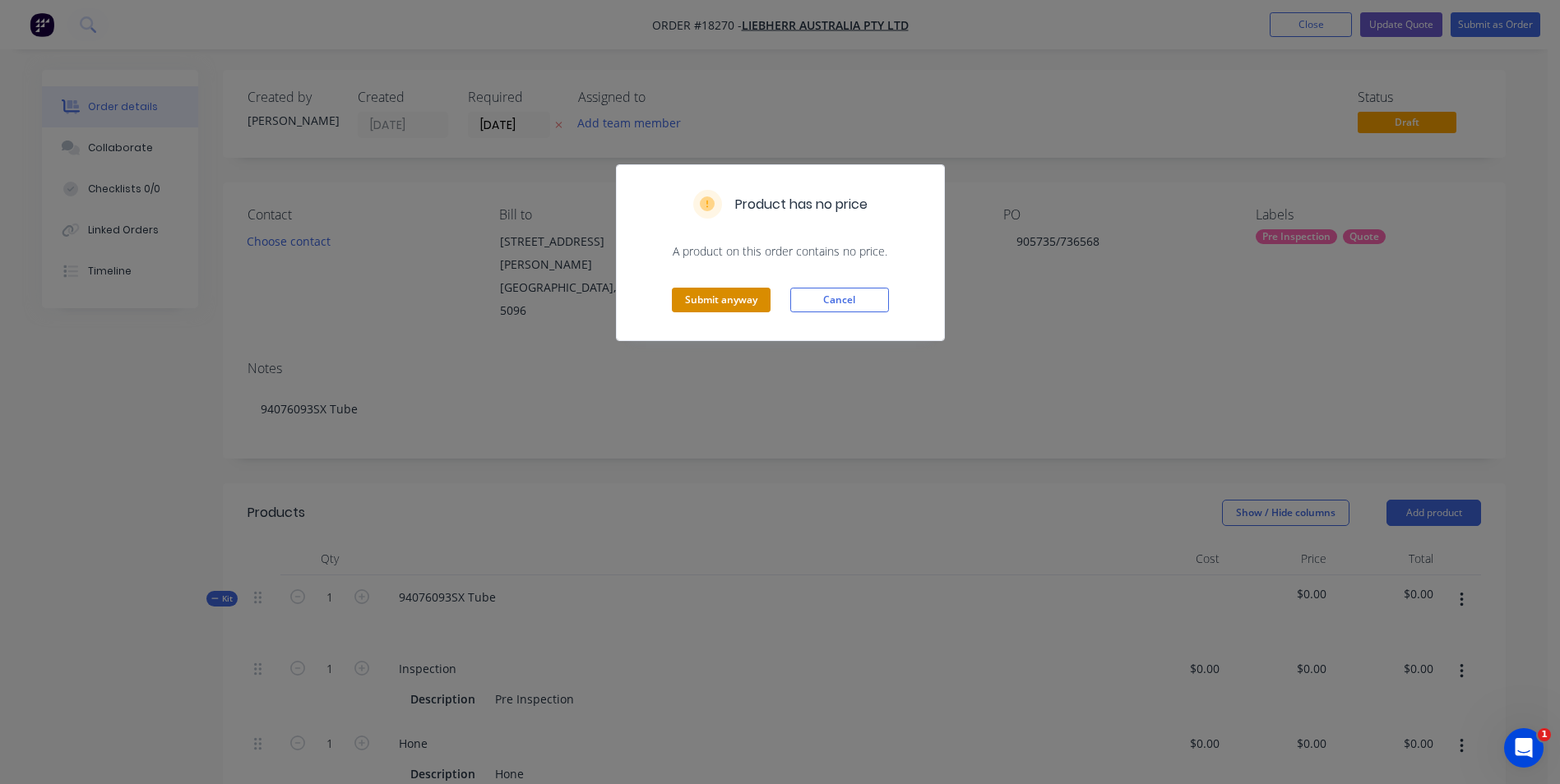
click at [743, 303] on button "Submit anyway" at bounding box center [721, 300] width 98 height 25
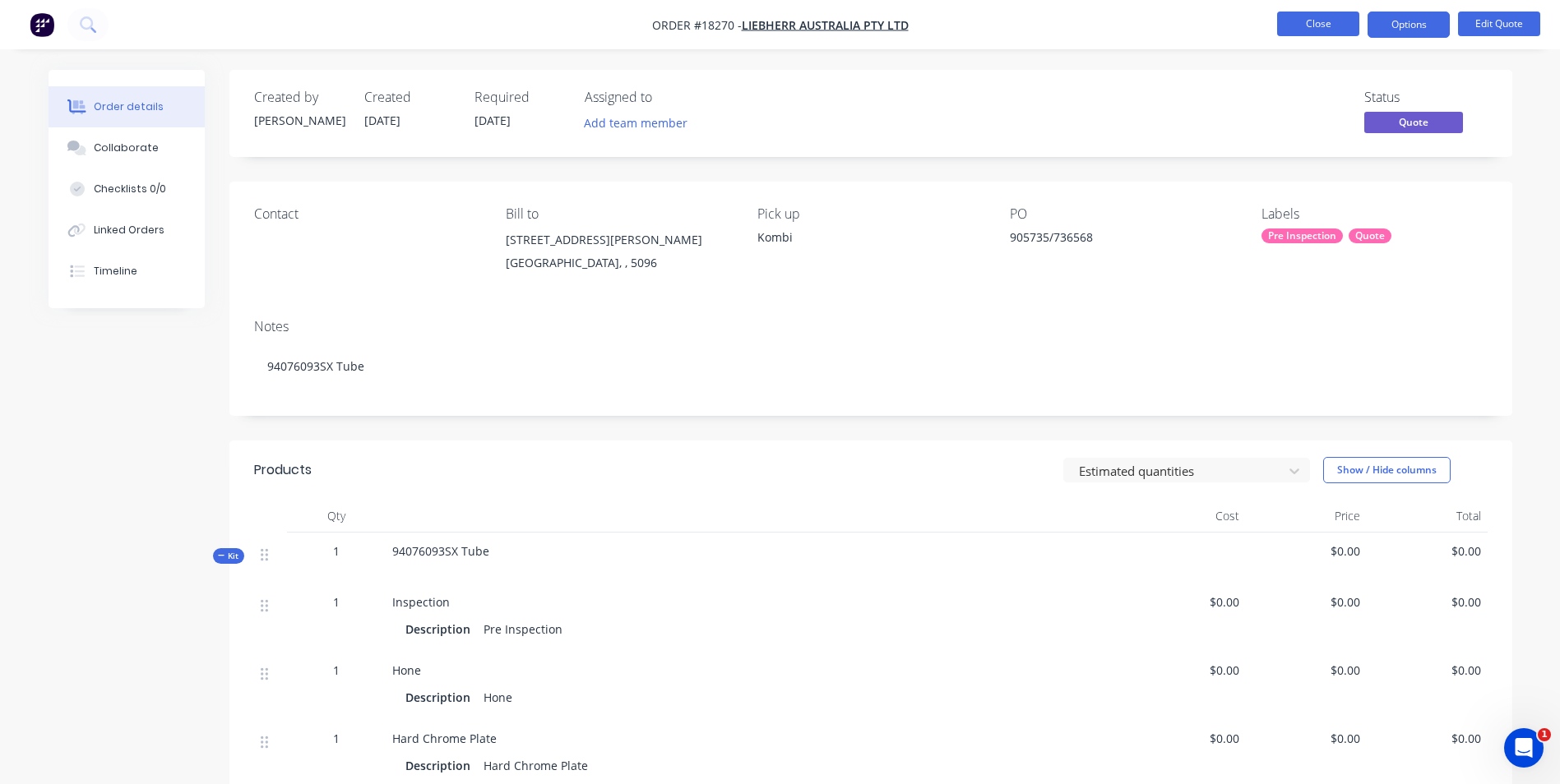
click at [1318, 23] on button "Close" at bounding box center [1318, 23] width 82 height 25
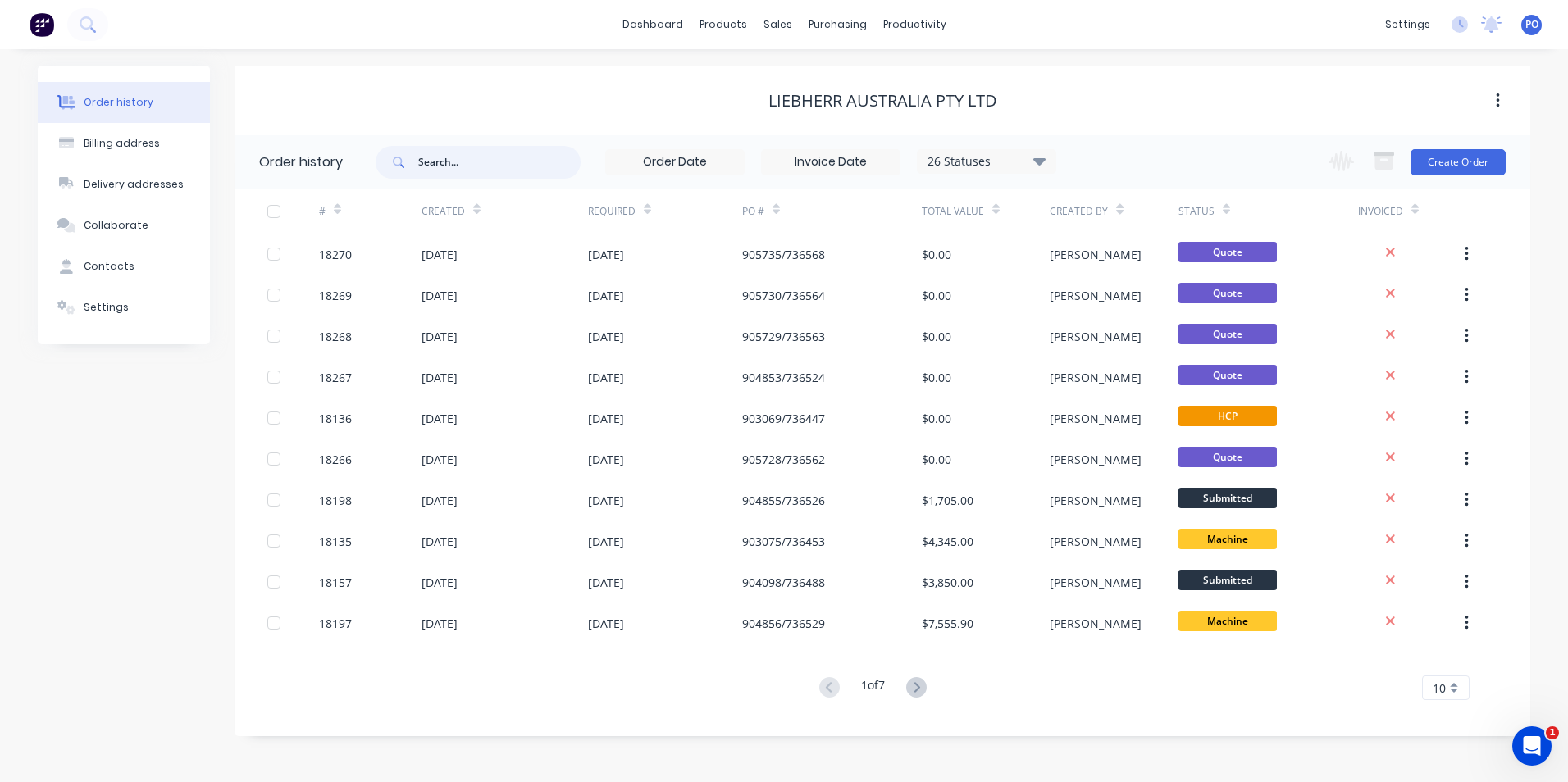
click at [465, 164] on input "text" at bounding box center [500, 162] width 162 height 32
type input "13017"
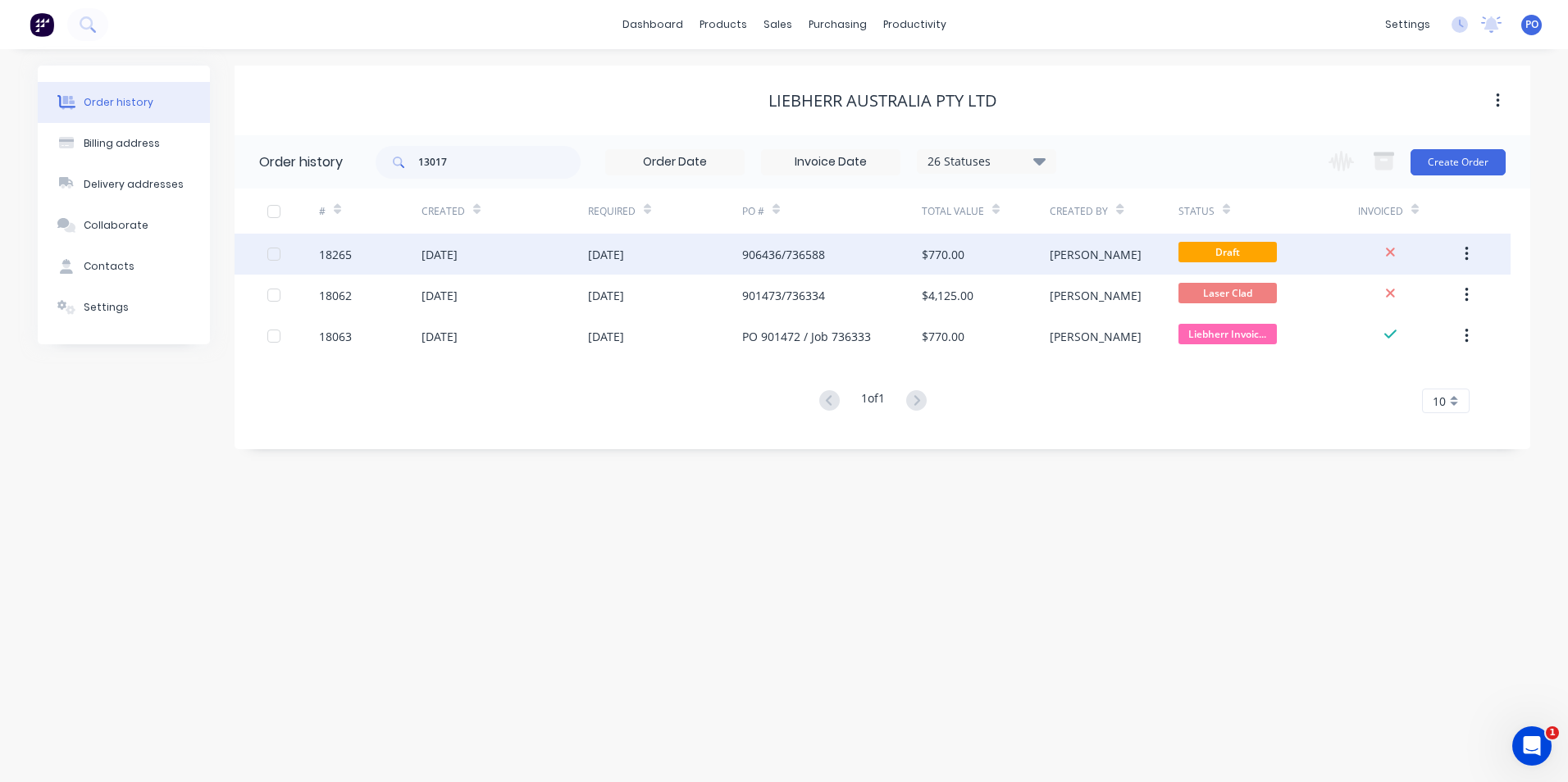
click at [689, 249] on div "[DATE]" at bounding box center [665, 254] width 155 height 41
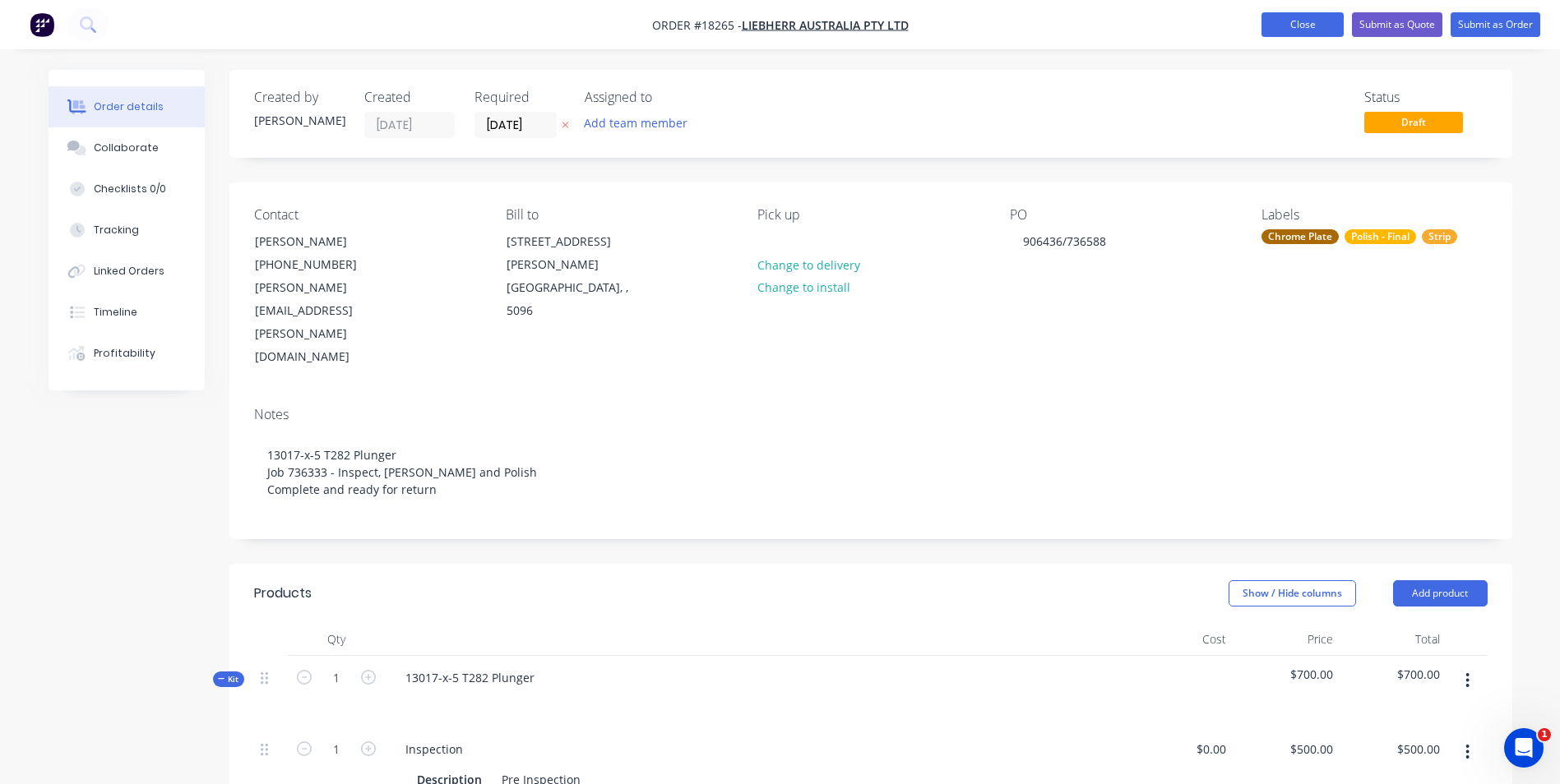
click at [1313, 31] on button "Close" at bounding box center [1302, 24] width 82 height 25
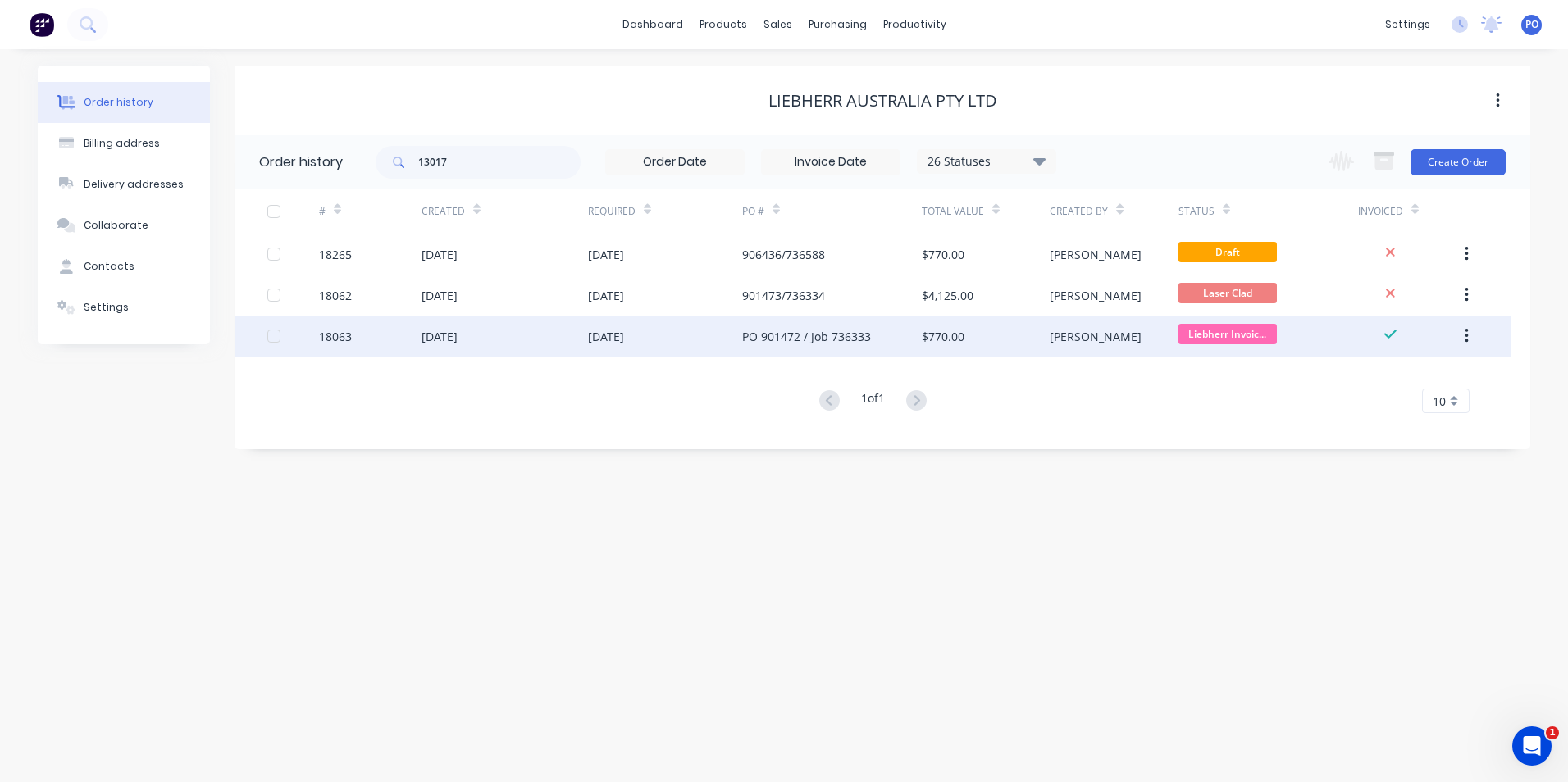
click at [678, 337] on div "[DATE]" at bounding box center [665, 336] width 155 height 41
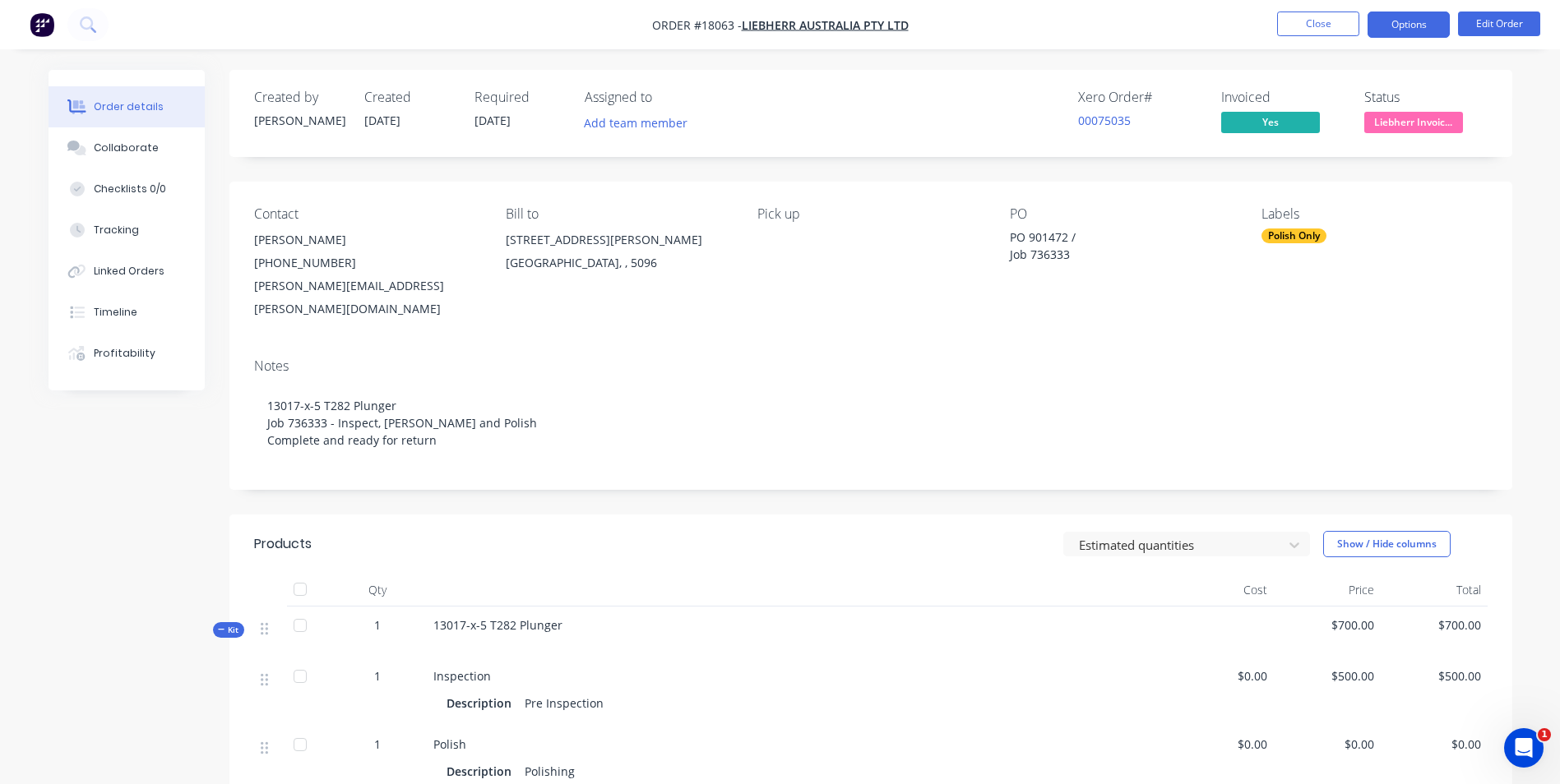
click at [1394, 31] on button "Options" at bounding box center [1408, 24] width 82 height 27
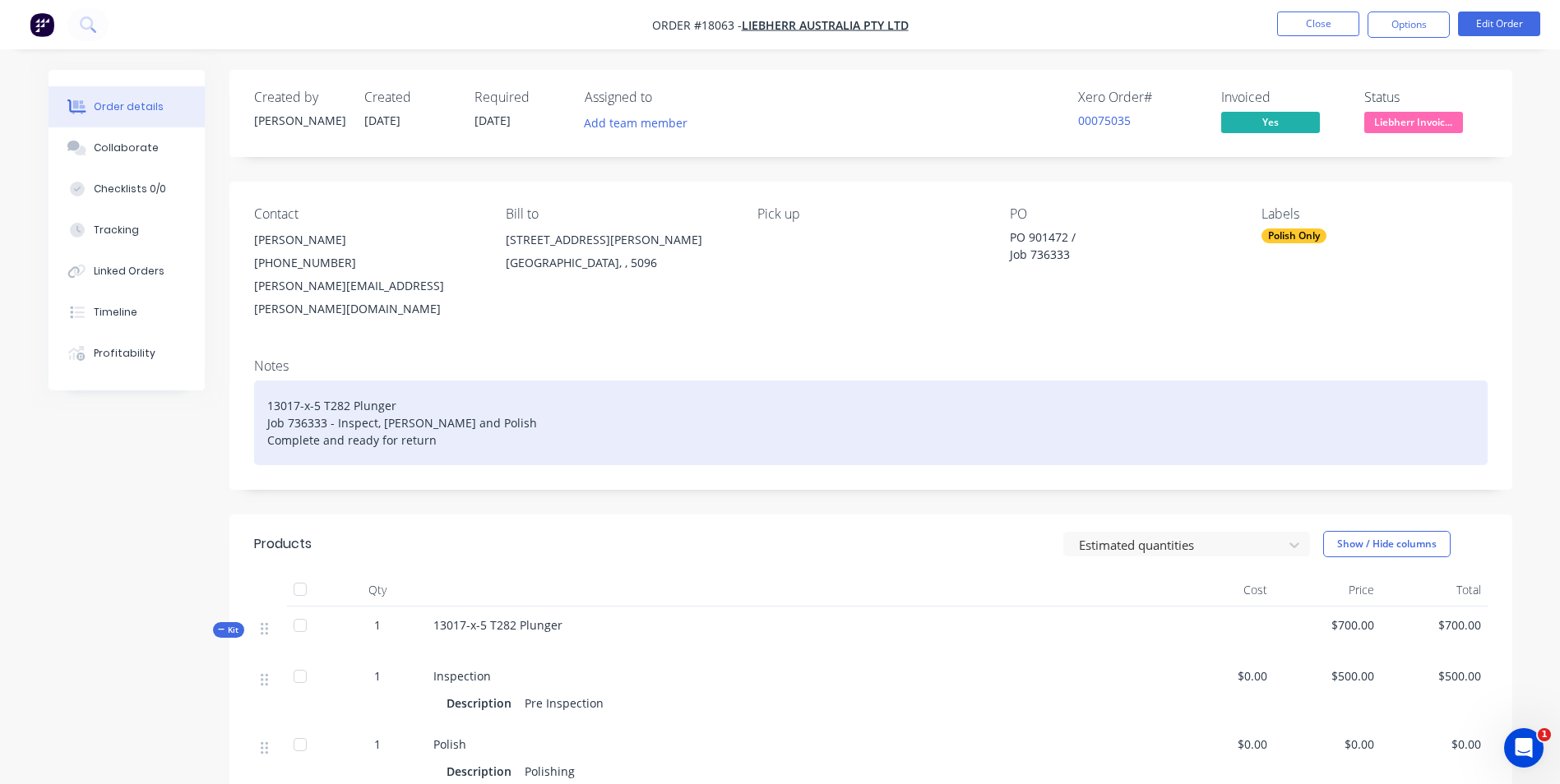
click at [1168, 381] on div "13017-x-5 T282 Plunger Job 736333 - Inspect, [PERSON_NAME] and Polish Complete …" at bounding box center [871, 423] width 1233 height 85
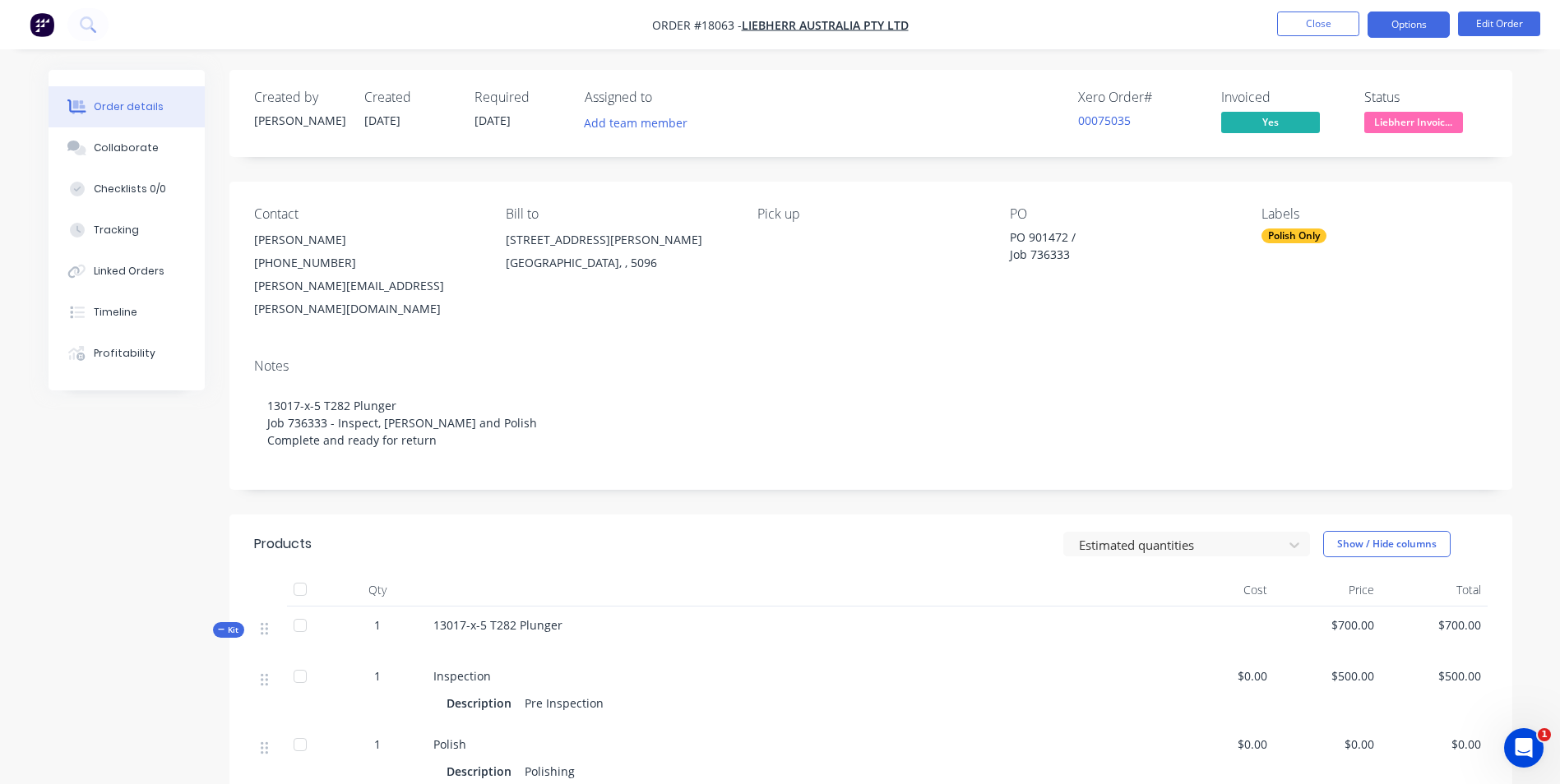
click at [1389, 29] on button "Options" at bounding box center [1408, 24] width 82 height 27
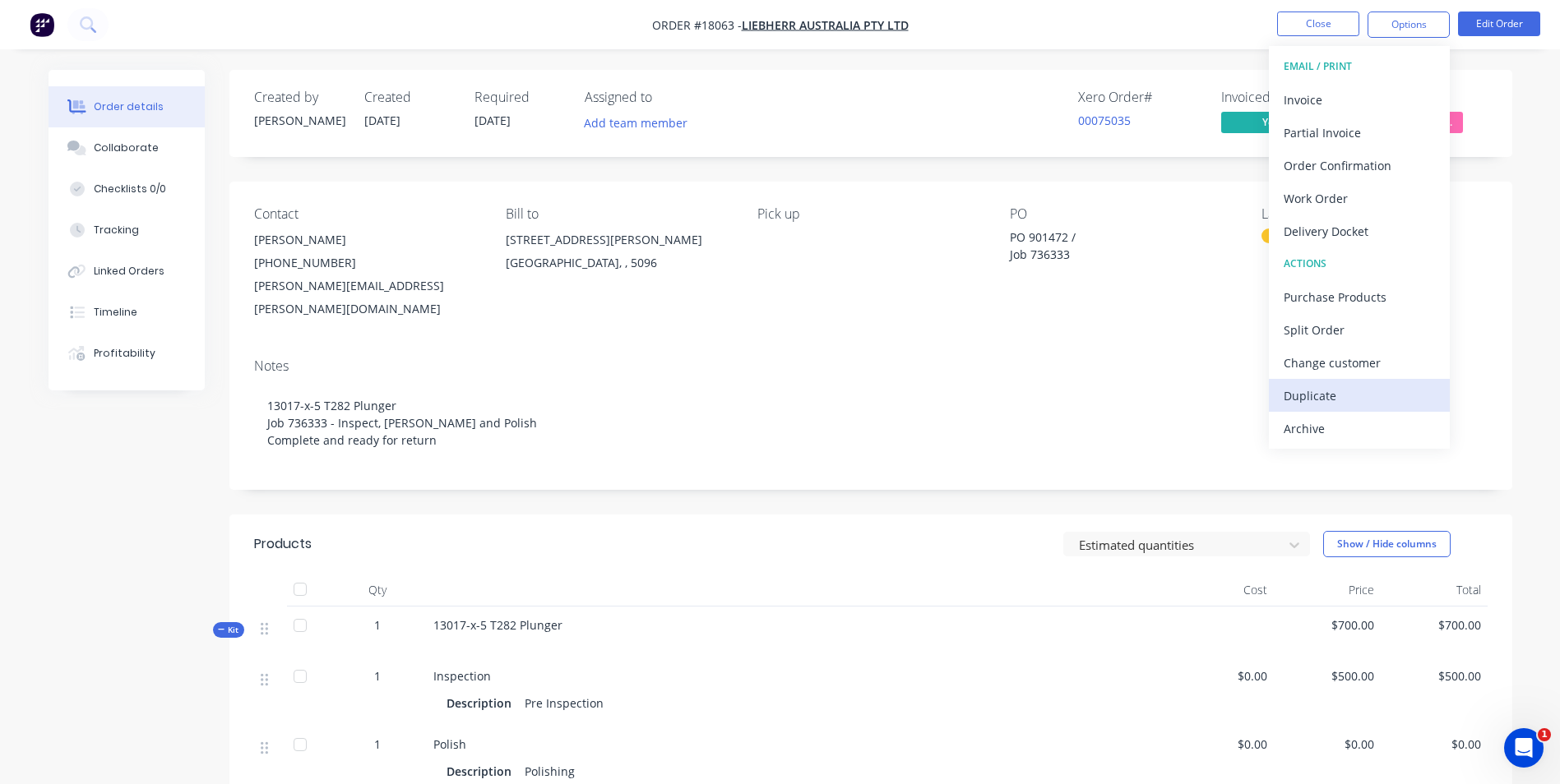
click at [1339, 395] on div "Duplicate" at bounding box center [1359, 395] width 152 height 24
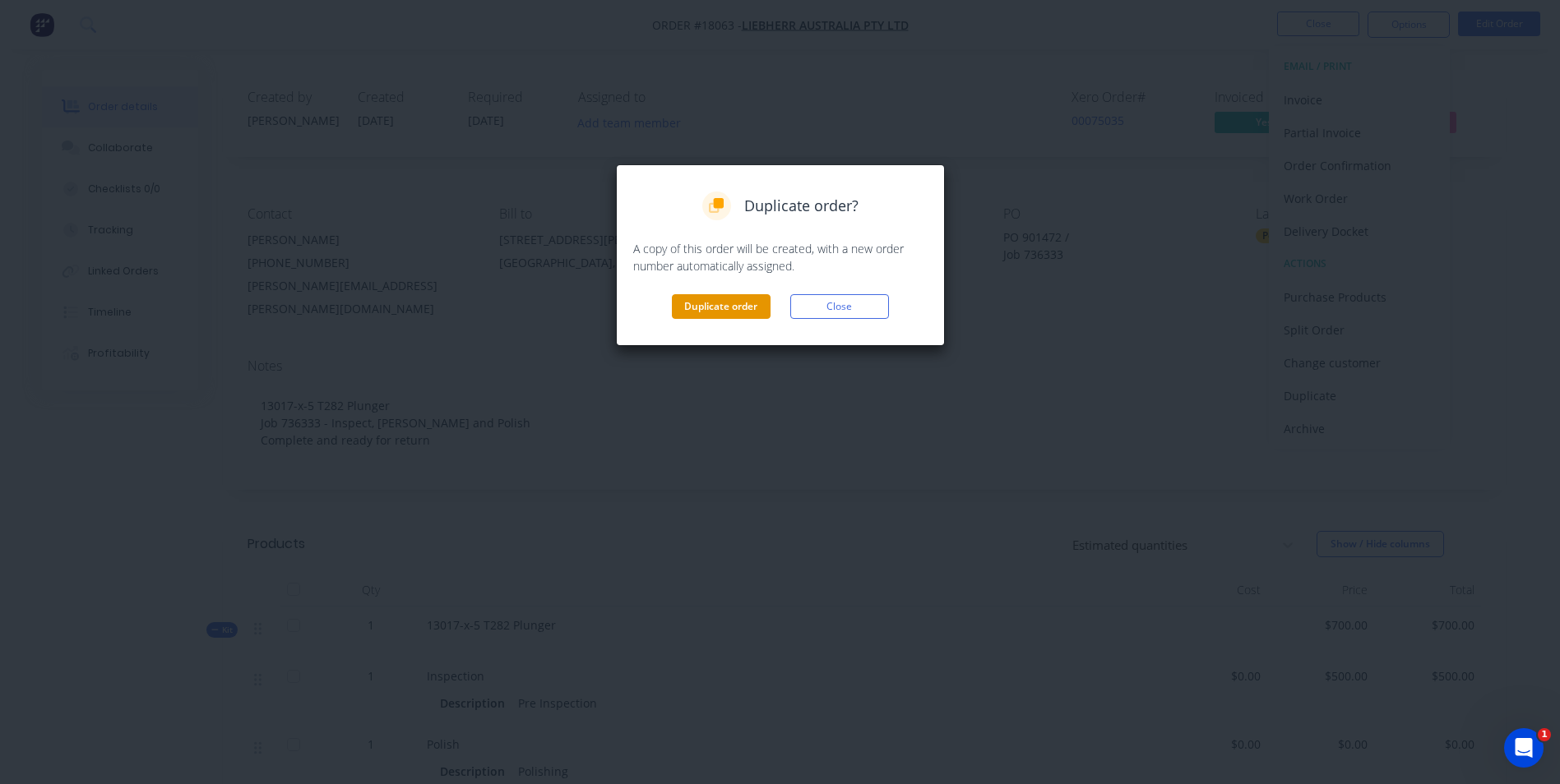
click at [721, 310] on button "Duplicate order" at bounding box center [721, 306] width 98 height 25
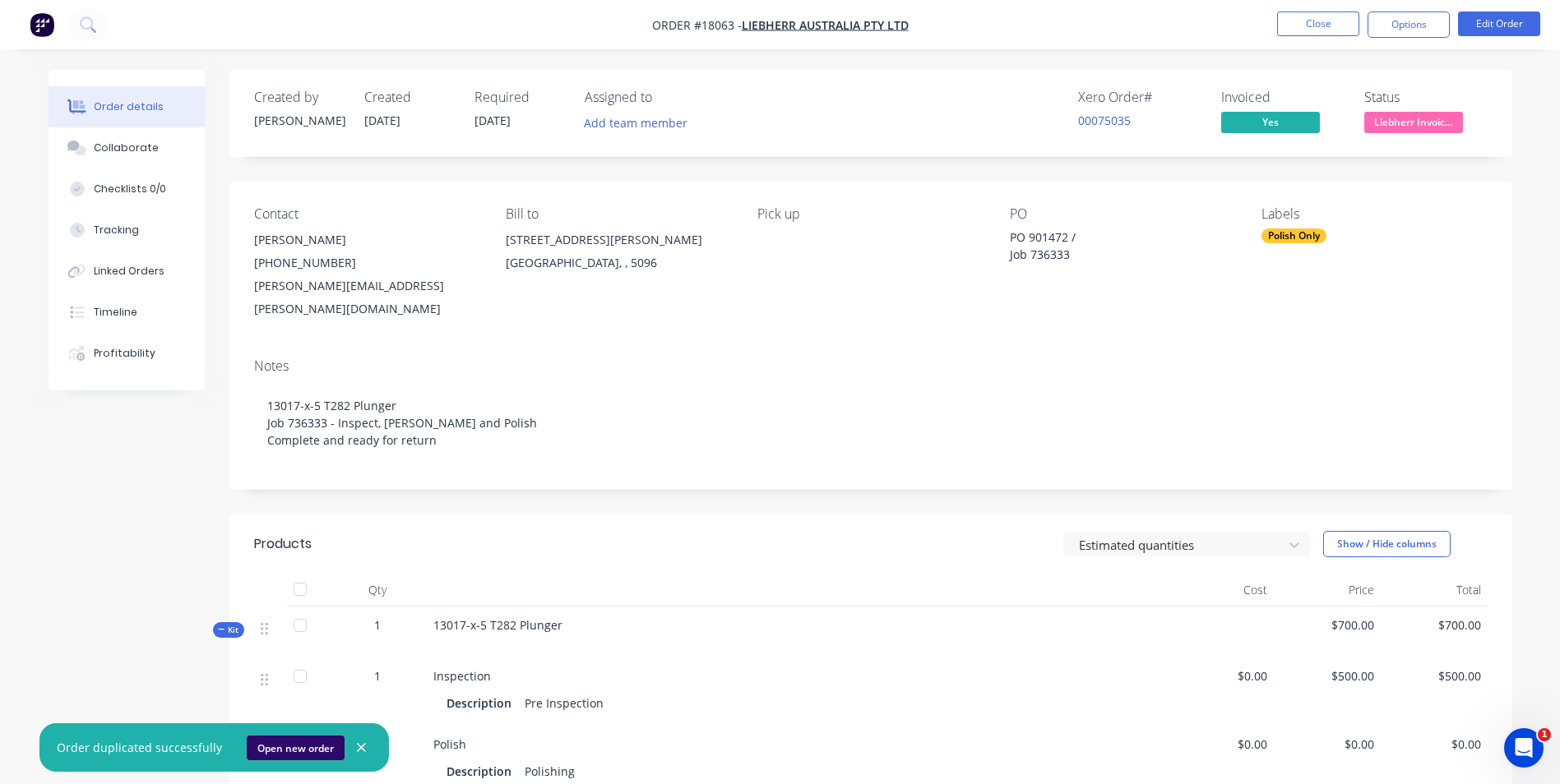
click at [301, 745] on button "Open new order" at bounding box center [295, 747] width 98 height 25
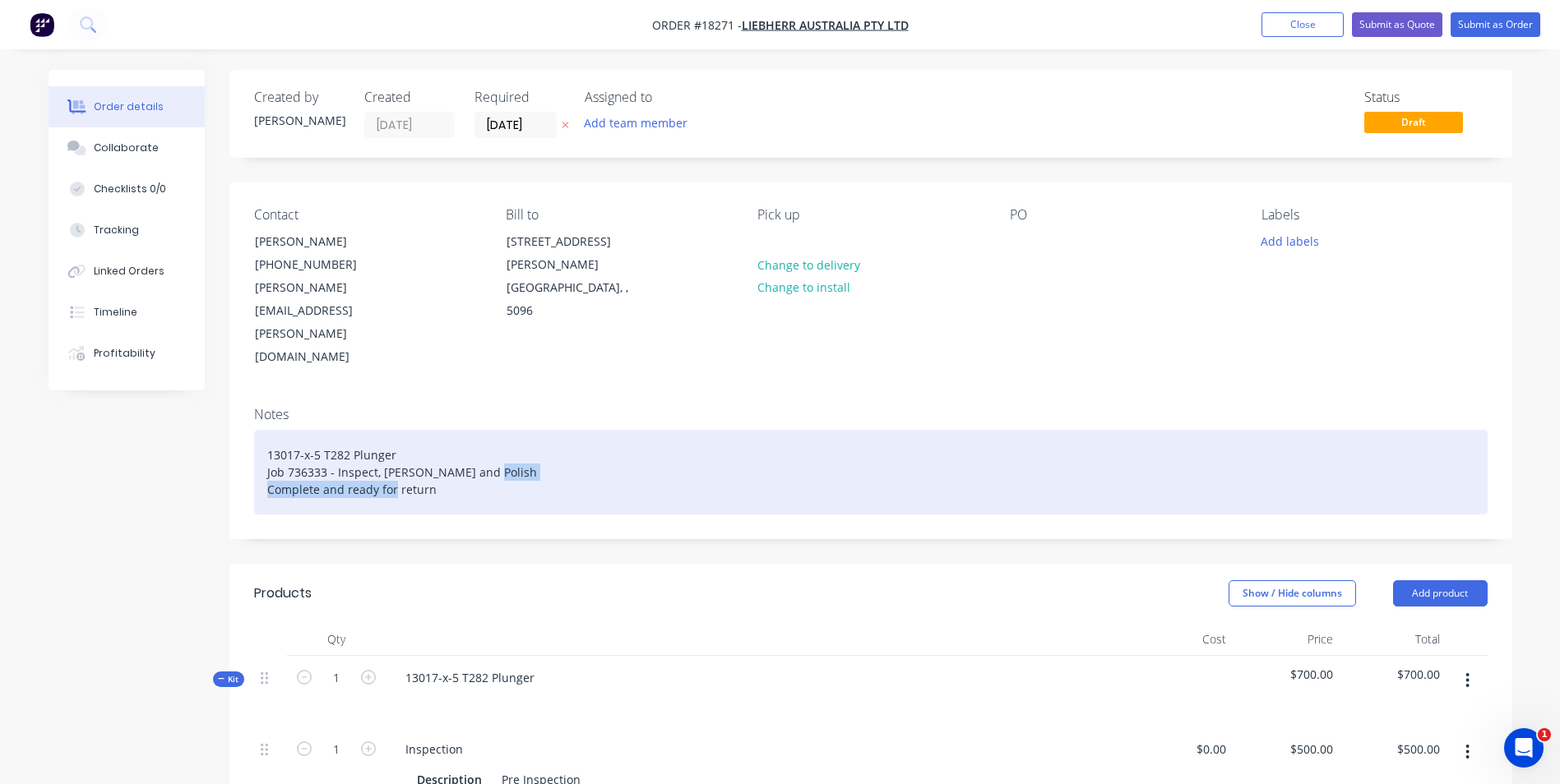
drag, startPoint x: 442, startPoint y: 421, endPoint x: 237, endPoint y: 425, distance: 205.0
click at [239, 425] on div "Notes 13017-x-5 T282 Plunger Job 736333 - Inspect, [PERSON_NAME] and Polish Com…" at bounding box center [871, 466] width 1283 height 145
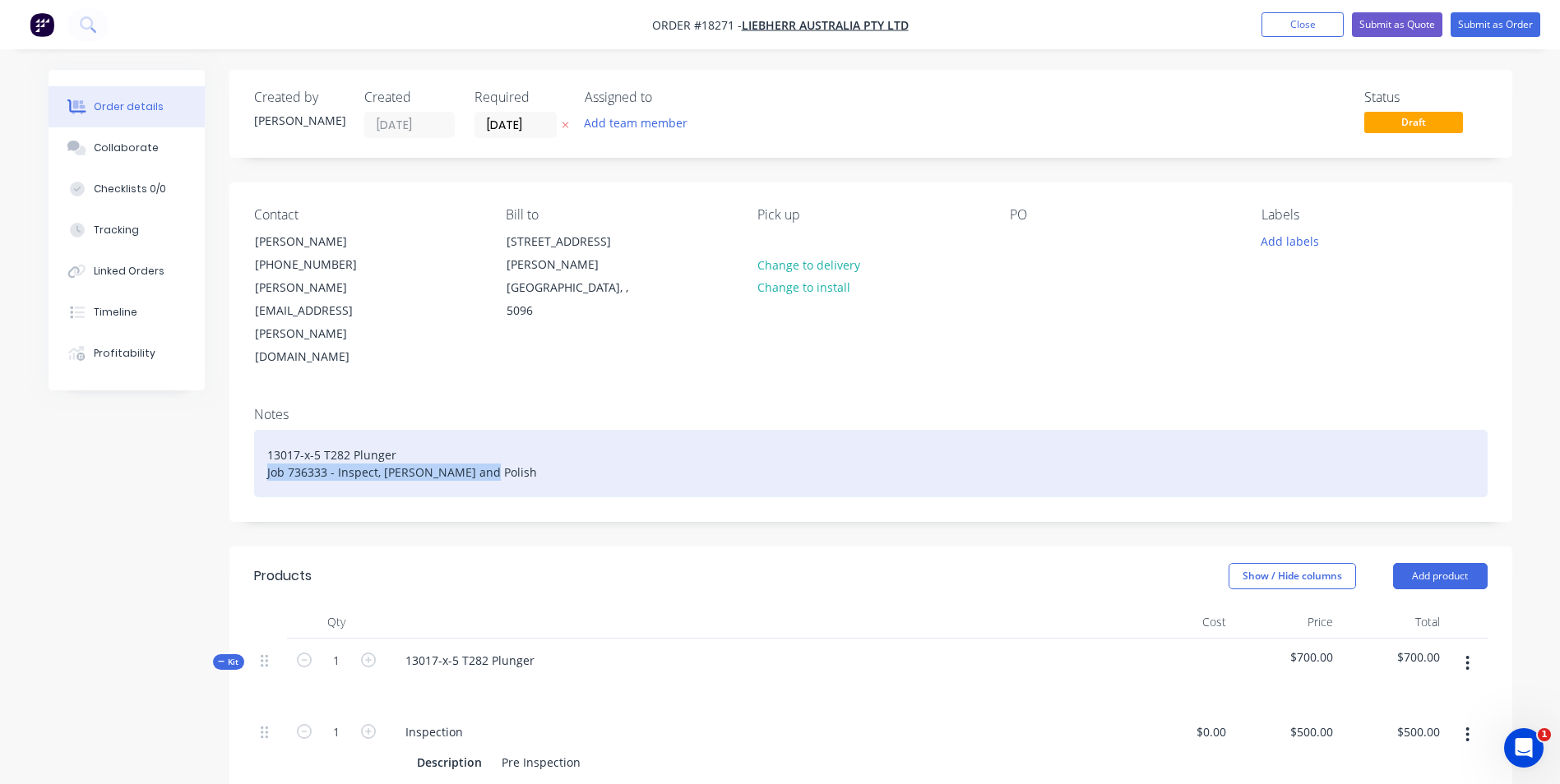
drag, startPoint x: 488, startPoint y: 402, endPoint x: 265, endPoint y: 407, distance: 223.1
click at [265, 430] on div "13017-x-5 T282 Plunger Job 736333 - Inspect, [PERSON_NAME] and Polish" at bounding box center [871, 463] width 1233 height 68
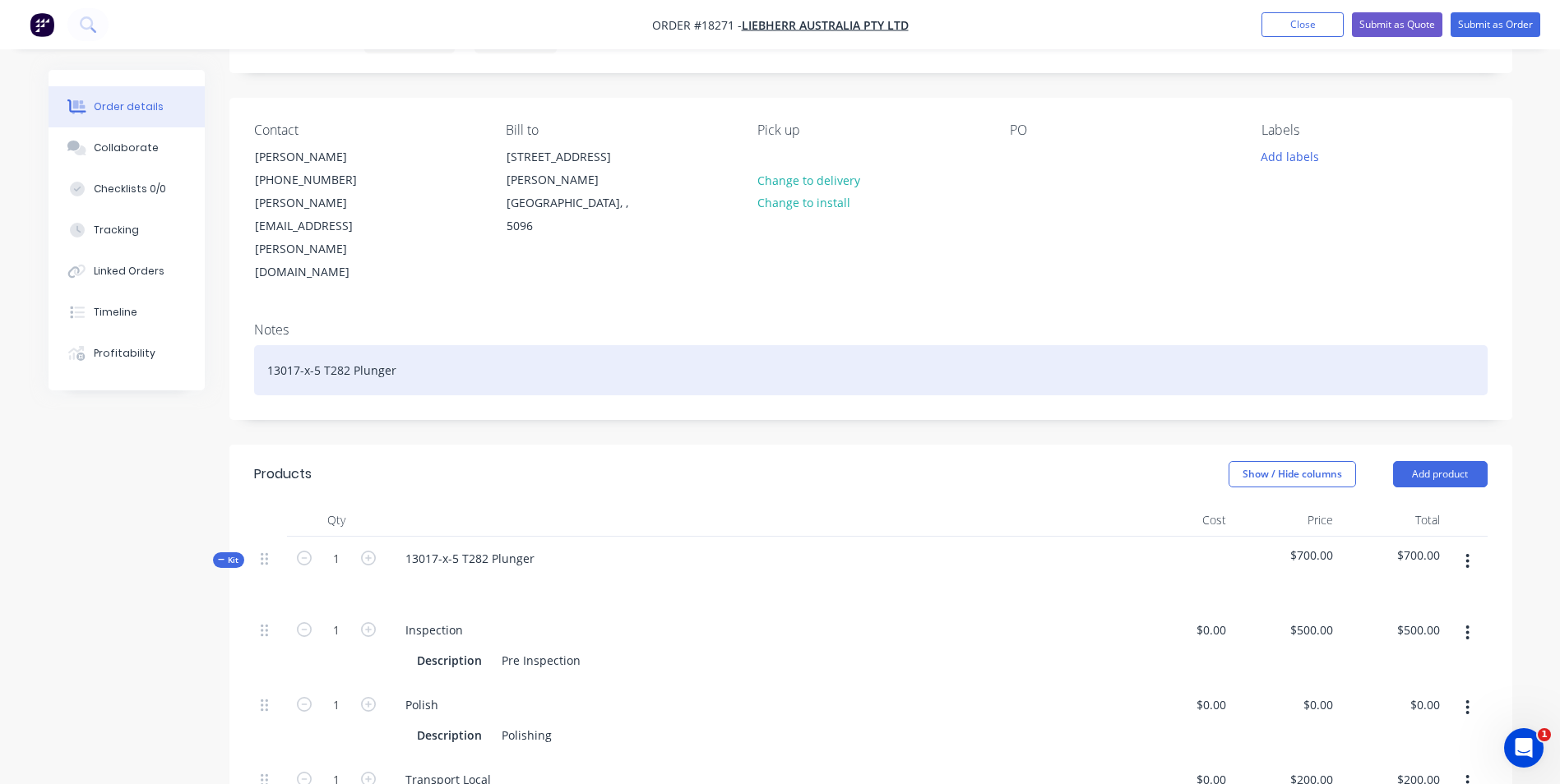
scroll to position [164, 0]
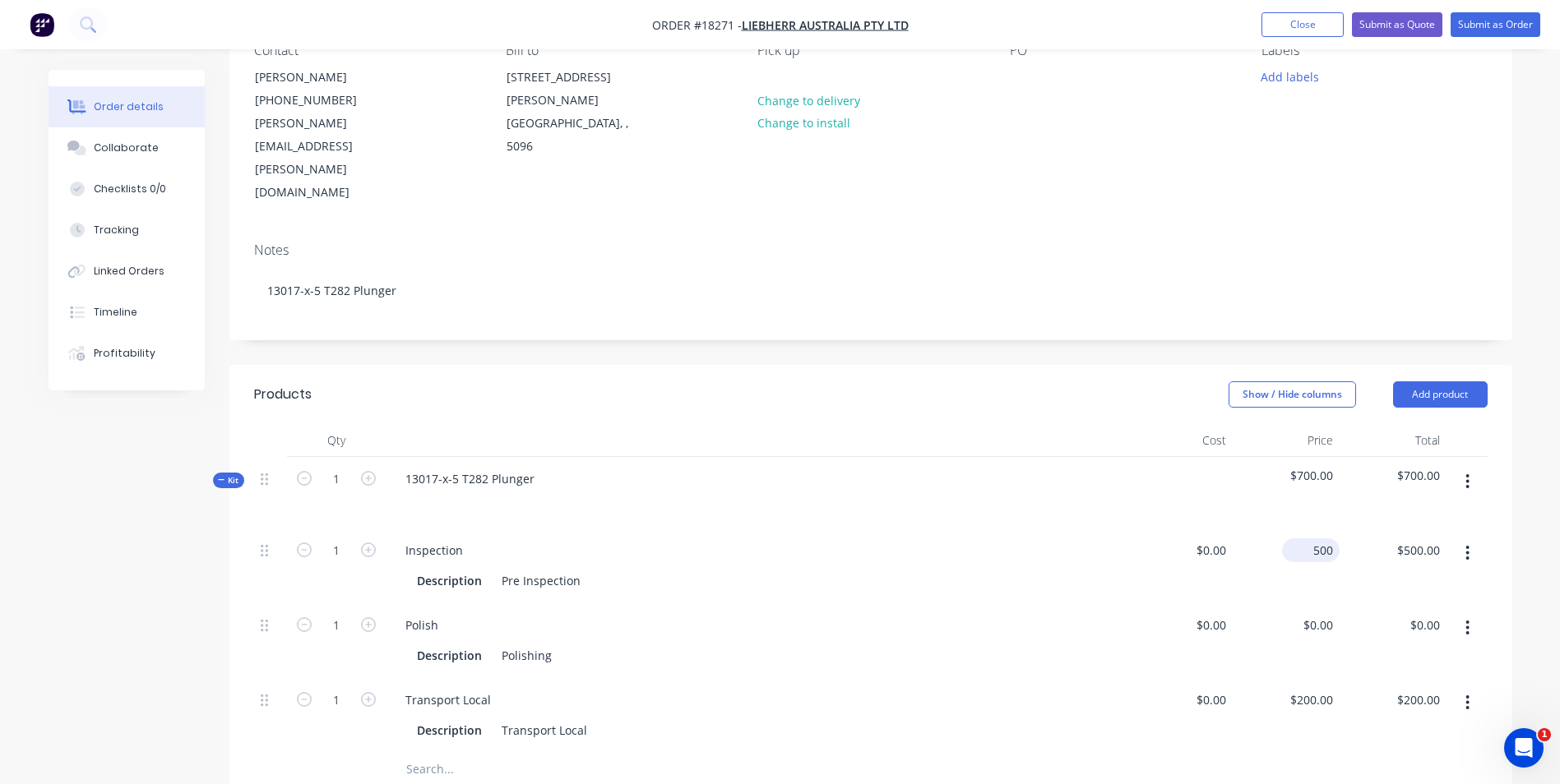
click at [1318, 538] on input "500" at bounding box center [1314, 550] width 51 height 24
type input "$0.00"
click at [1316, 688] on input "200" at bounding box center [1314, 700] width 51 height 24
type input "$0.00"
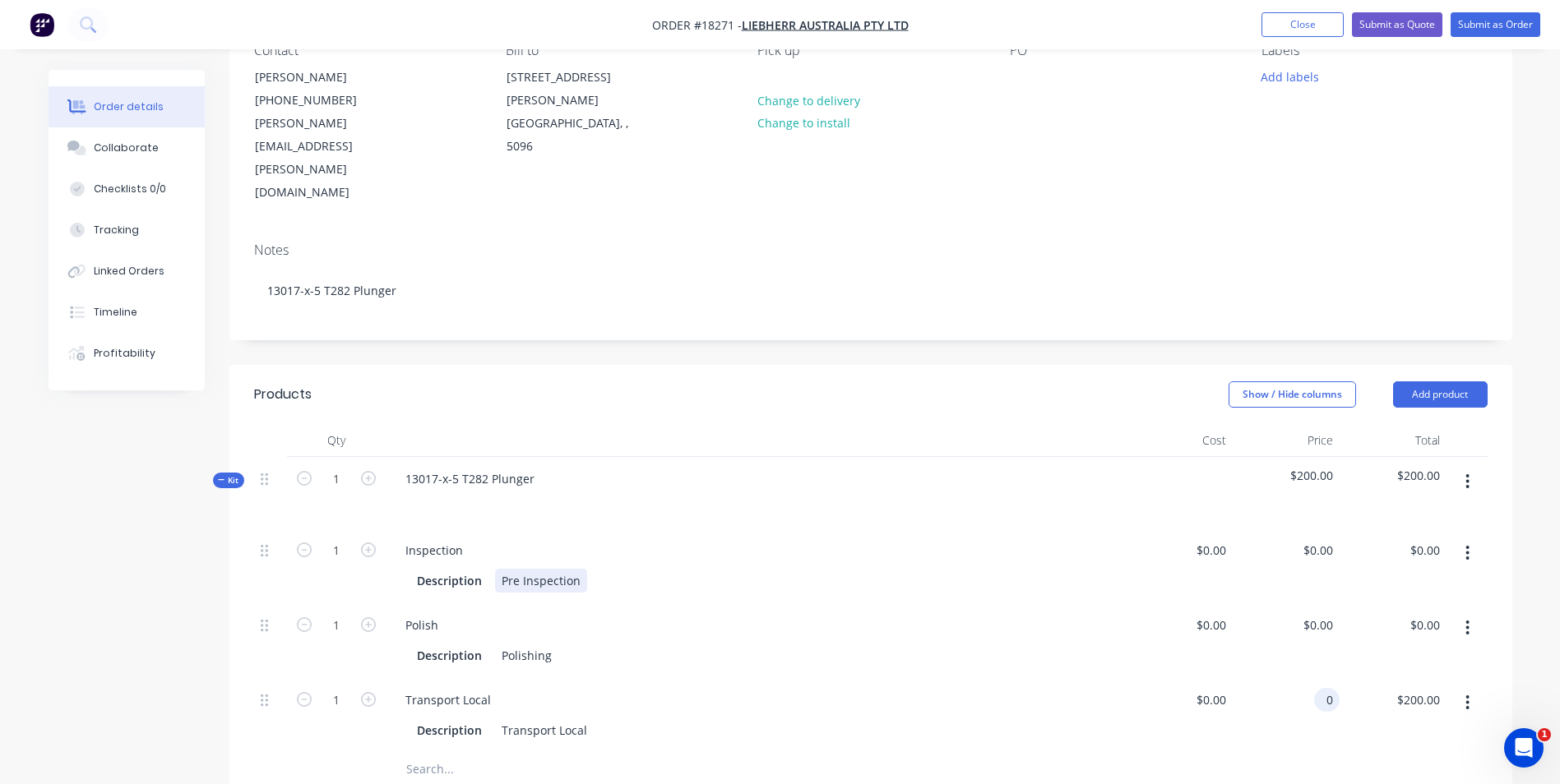
type input "$0.00"
click at [545, 569] on div "Pre Inspection" at bounding box center [541, 581] width 92 height 24
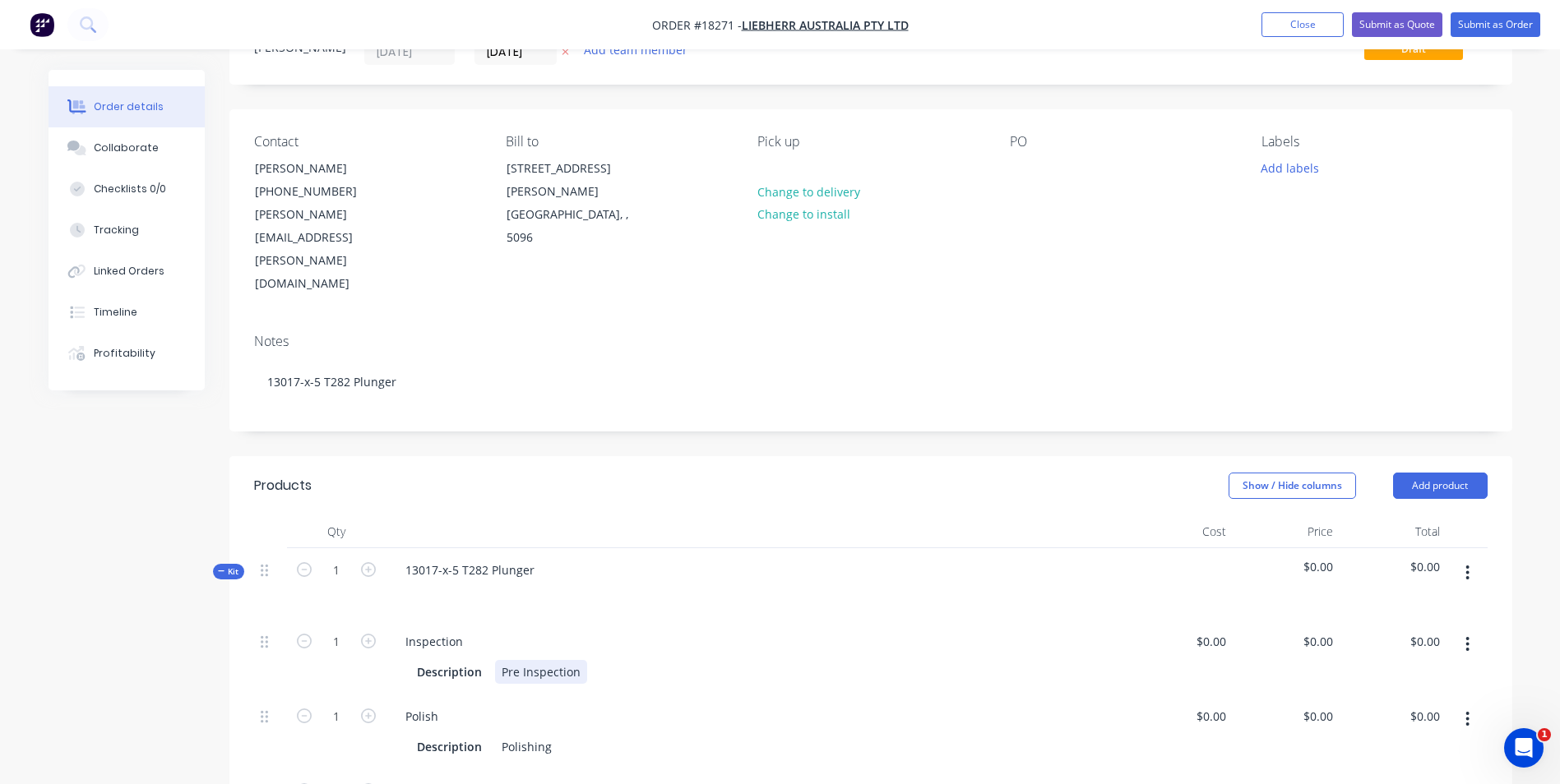
scroll to position [0, 0]
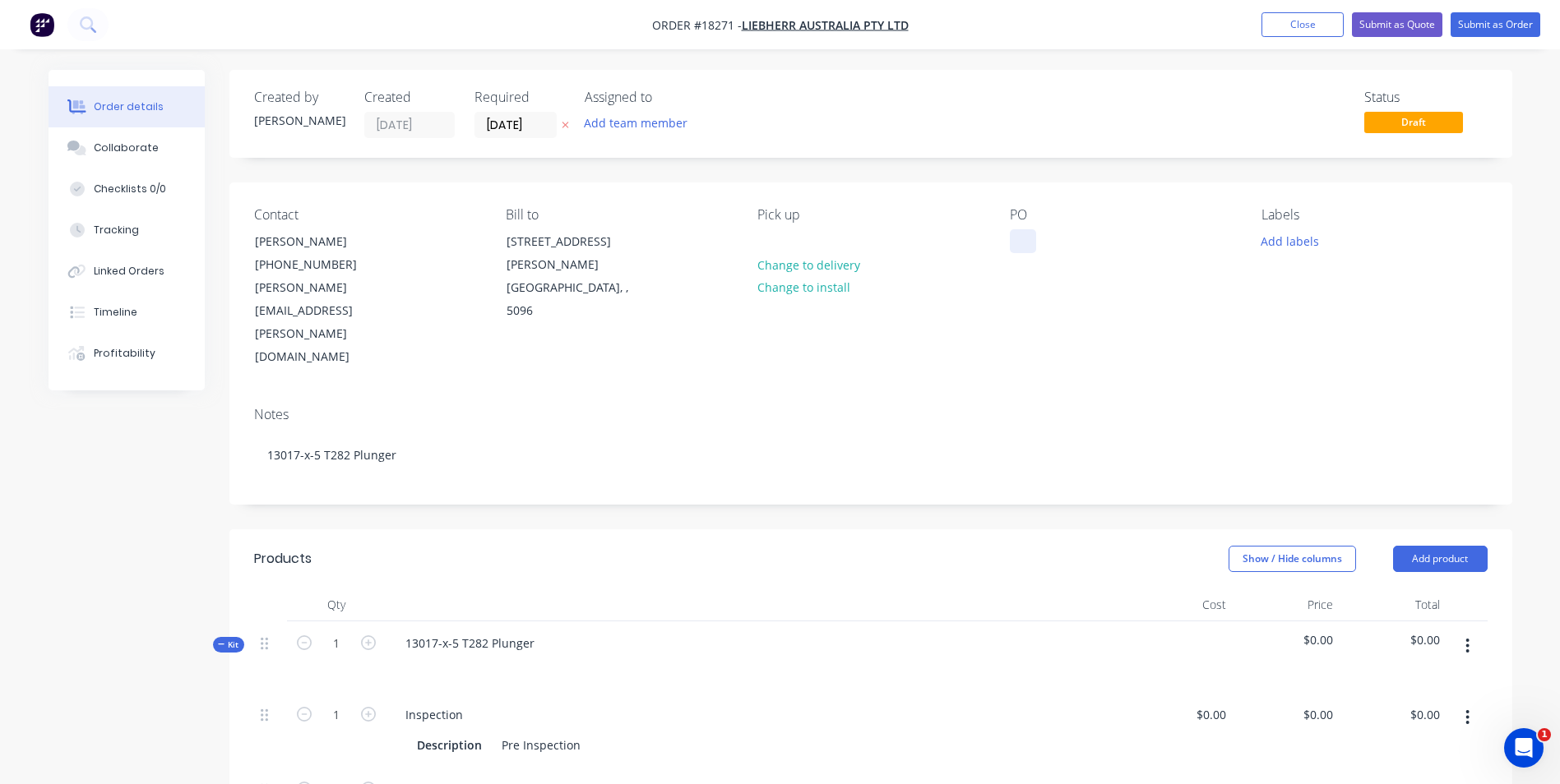
click at [1025, 238] on div at bounding box center [1022, 241] width 27 height 24
click at [1258, 233] on button "Add labels" at bounding box center [1290, 241] width 75 height 22
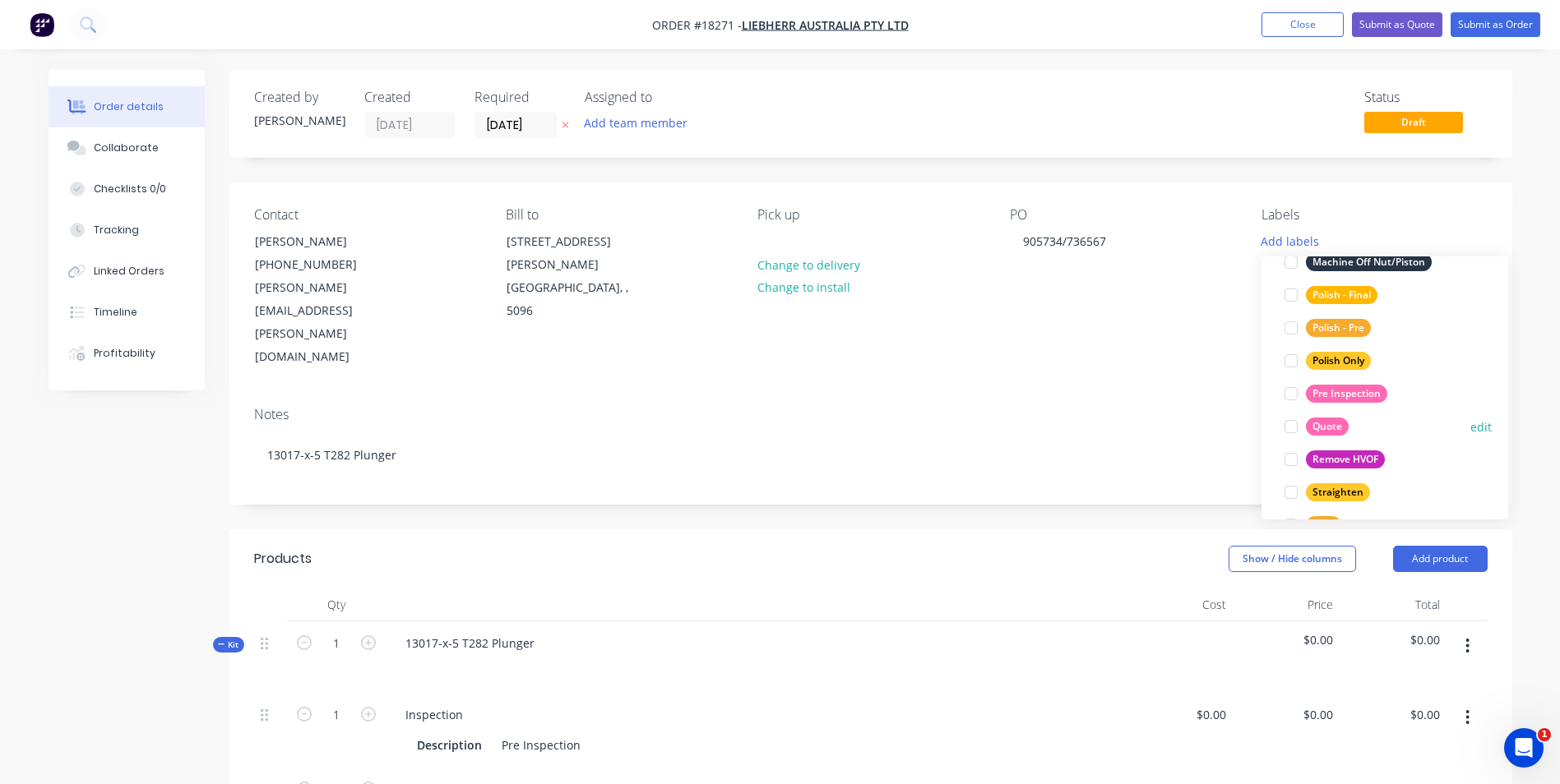
scroll to position [822, 0]
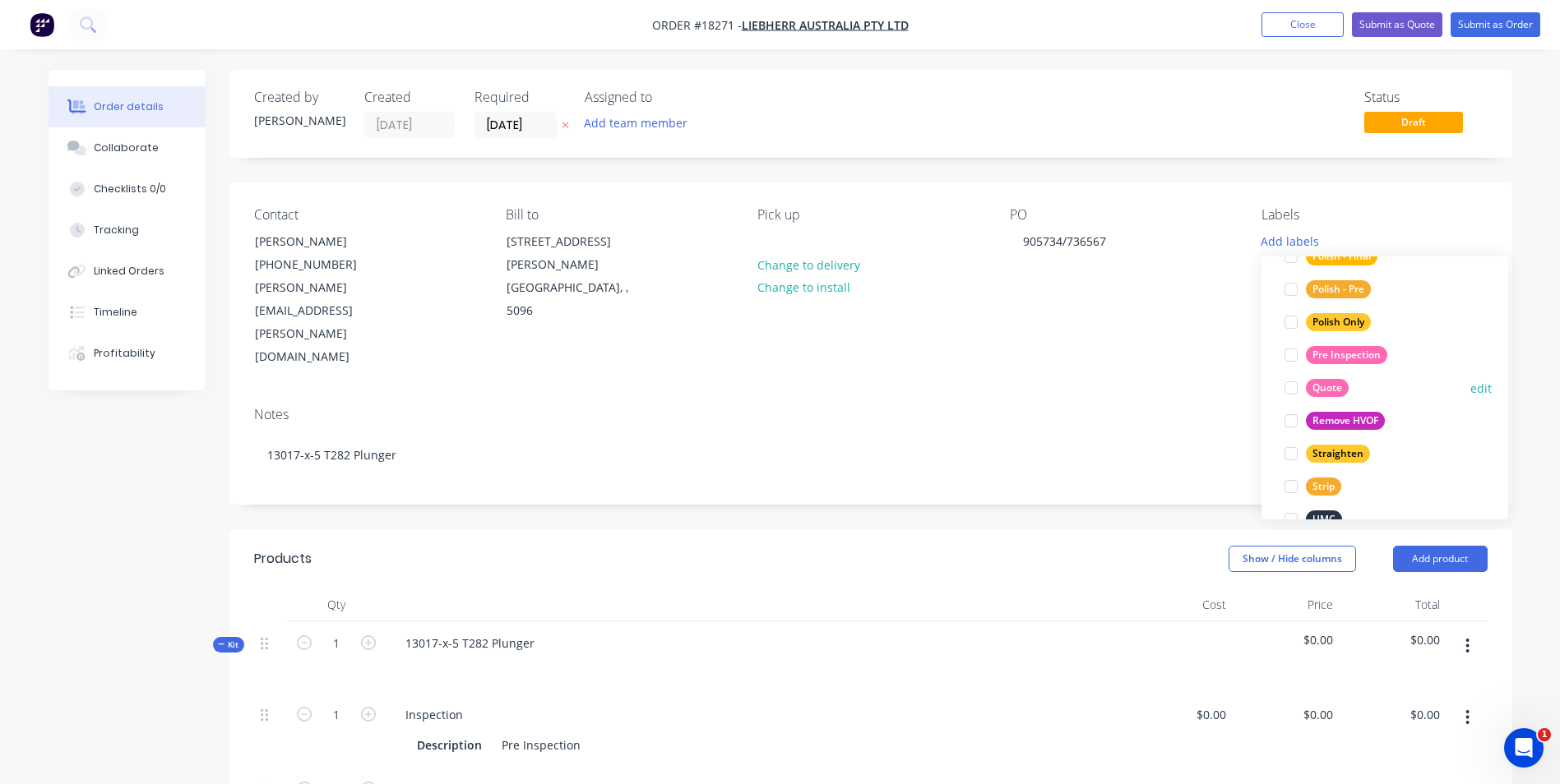
click at [1316, 383] on div "Quote" at bounding box center [1327, 388] width 43 height 18
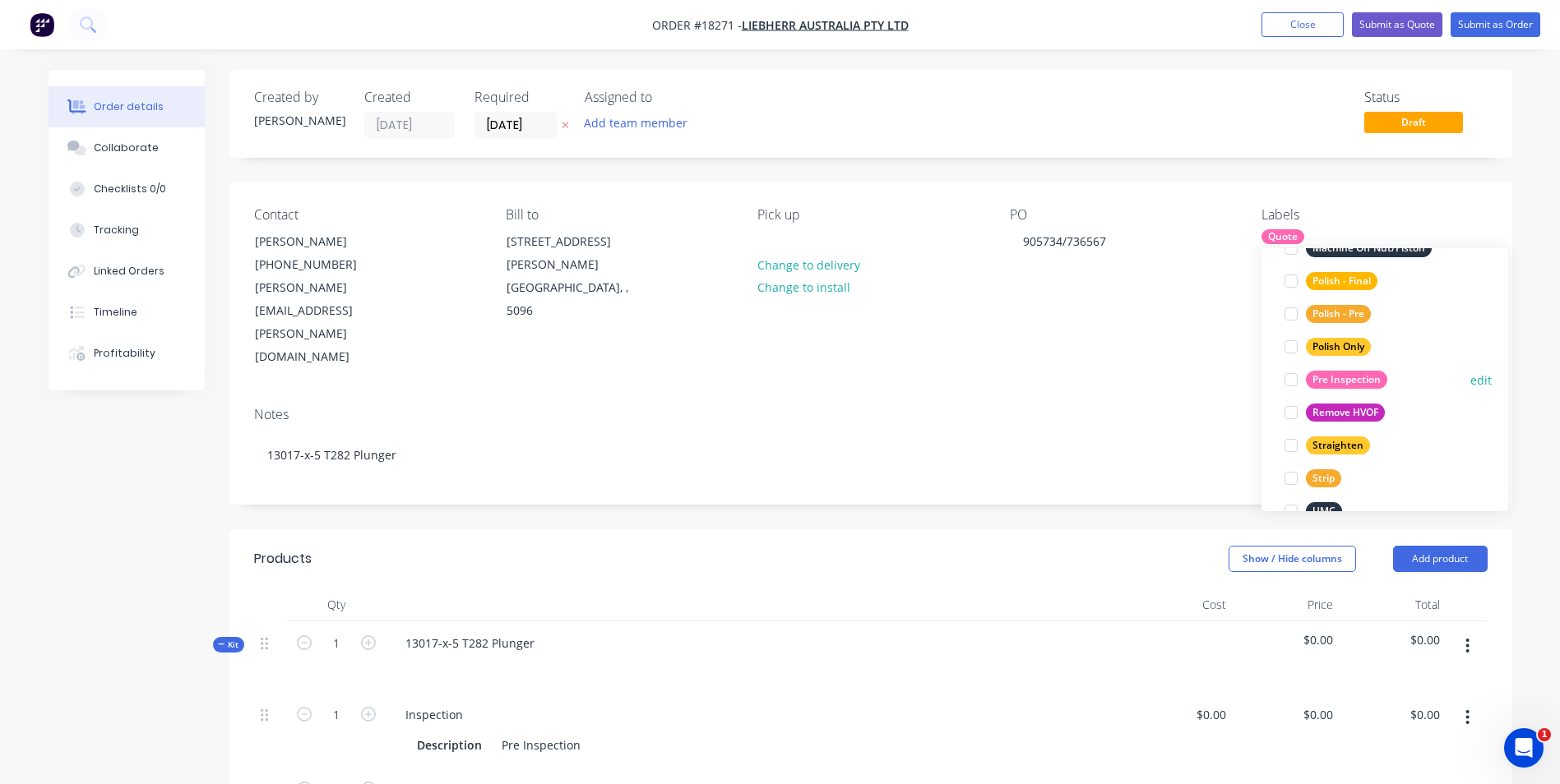
click at [1319, 378] on div "Pre Inspection" at bounding box center [1346, 379] width 81 height 18
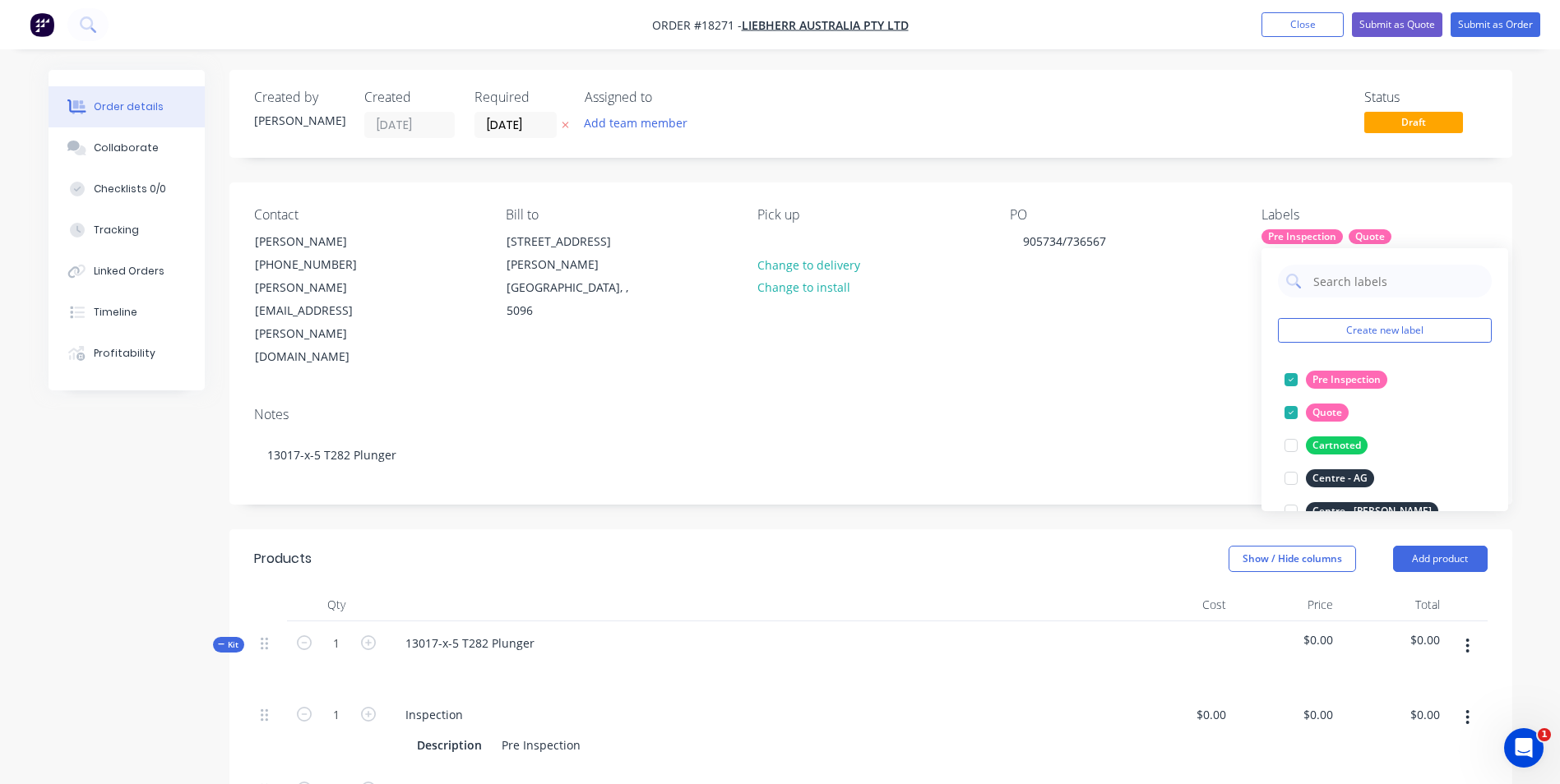
click at [992, 394] on div "Notes 13017-x-5 T282 Plunger" at bounding box center [871, 448] width 1283 height 110
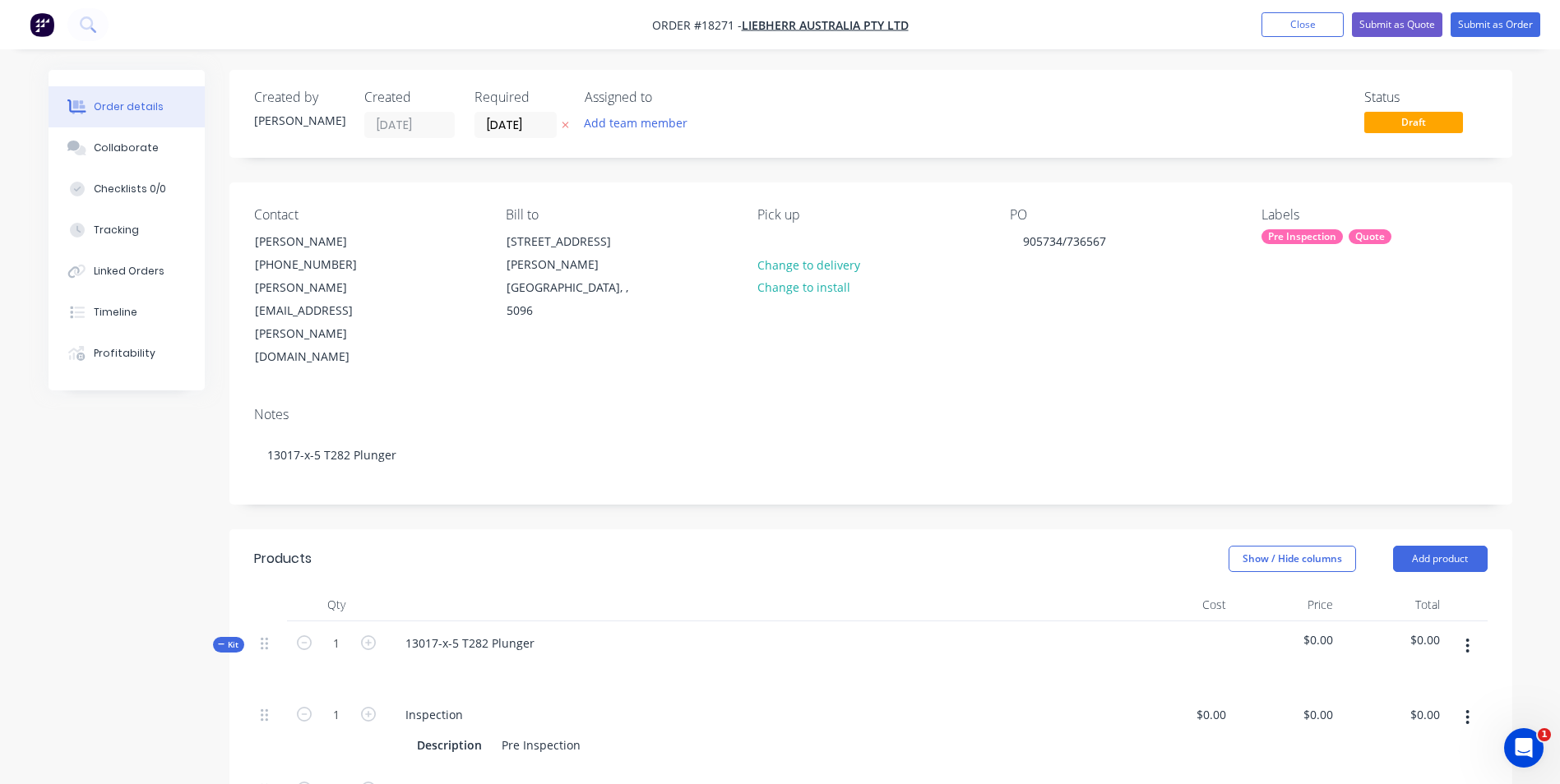
click at [816, 235] on div "Pick up Change to delivery Change to install" at bounding box center [869, 288] width 225 height 162
click at [786, 242] on div "Pick up Change to delivery Change to install" at bounding box center [869, 288] width 225 height 162
click at [1378, 30] on button "Submit as Quote" at bounding box center [1397, 24] width 91 height 25
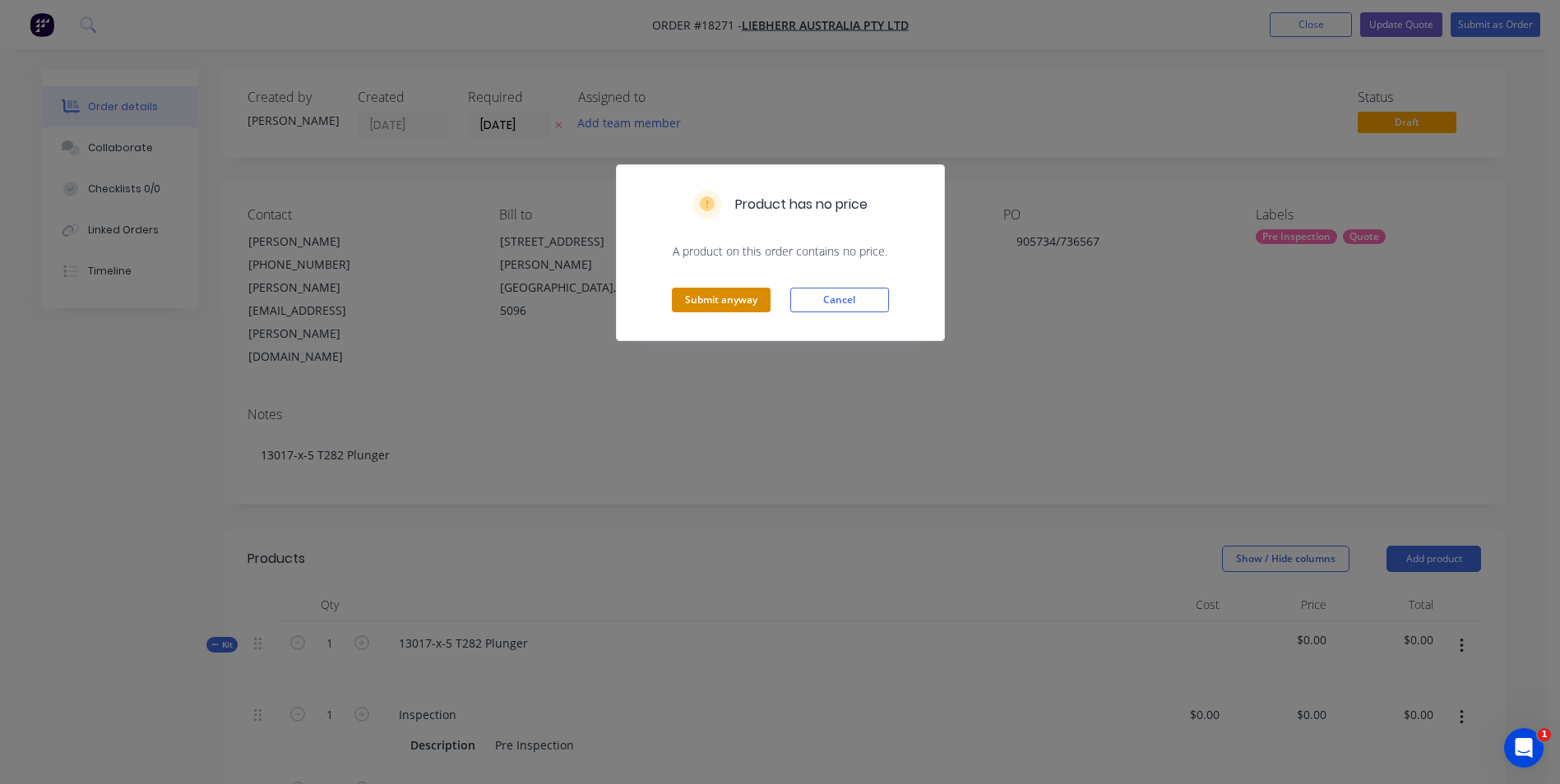
click at [736, 301] on button "Submit anyway" at bounding box center [721, 300] width 98 height 25
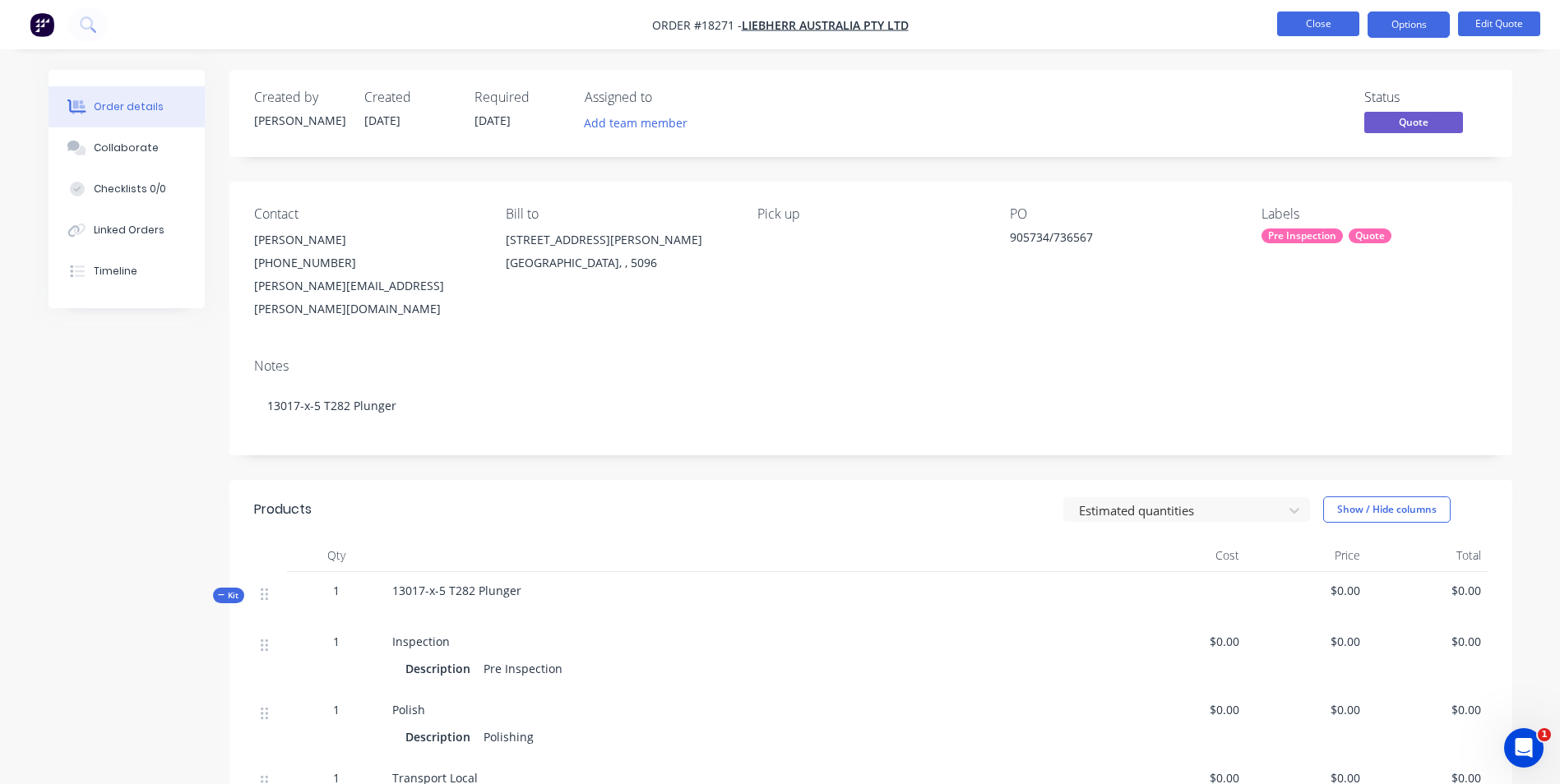
click at [1330, 25] on button "Close" at bounding box center [1318, 23] width 82 height 25
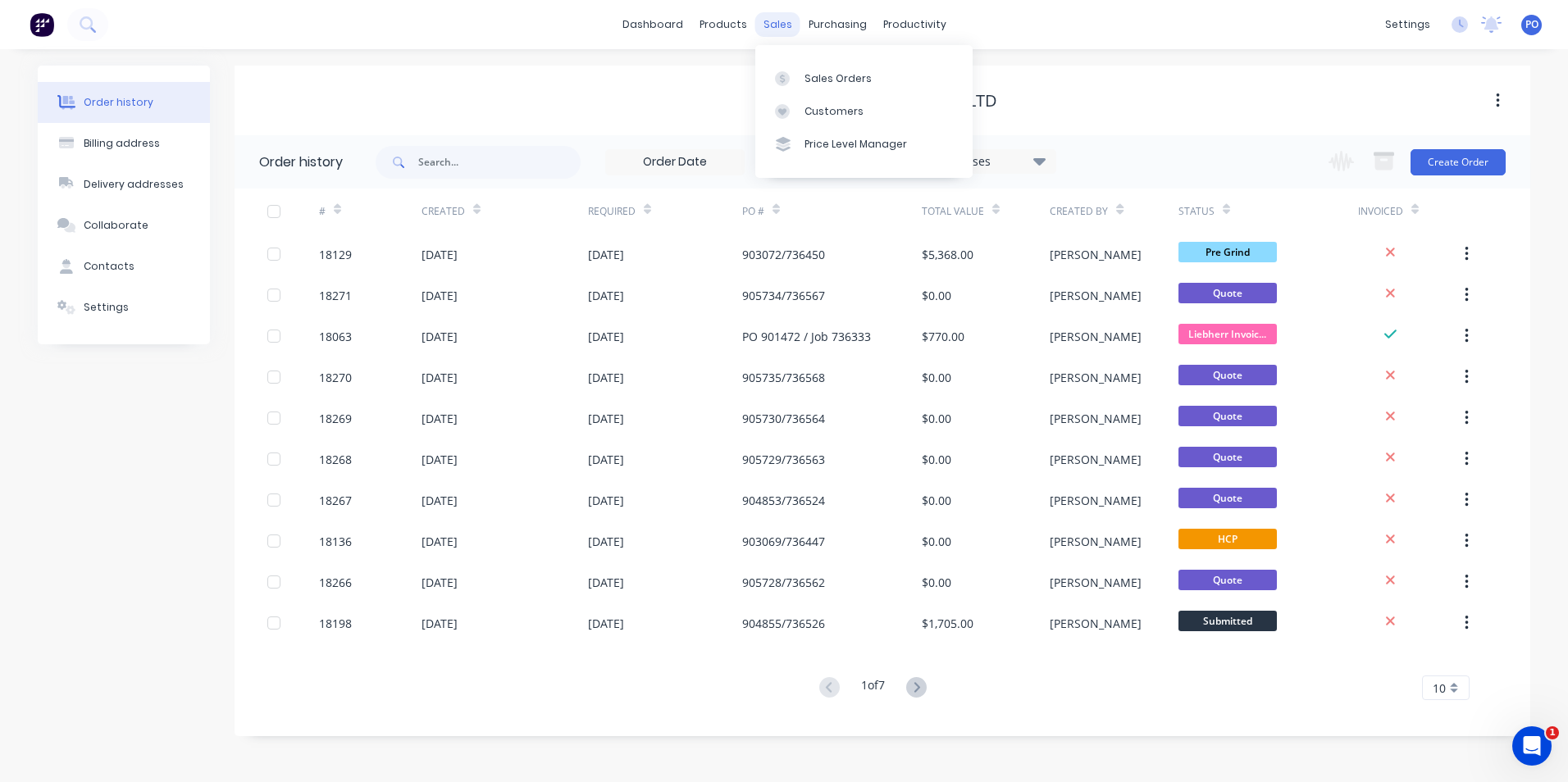
click at [778, 20] on div "sales" at bounding box center [777, 24] width 45 height 25
click at [807, 74] on div "Sales Orders" at bounding box center [838, 79] width 67 height 15
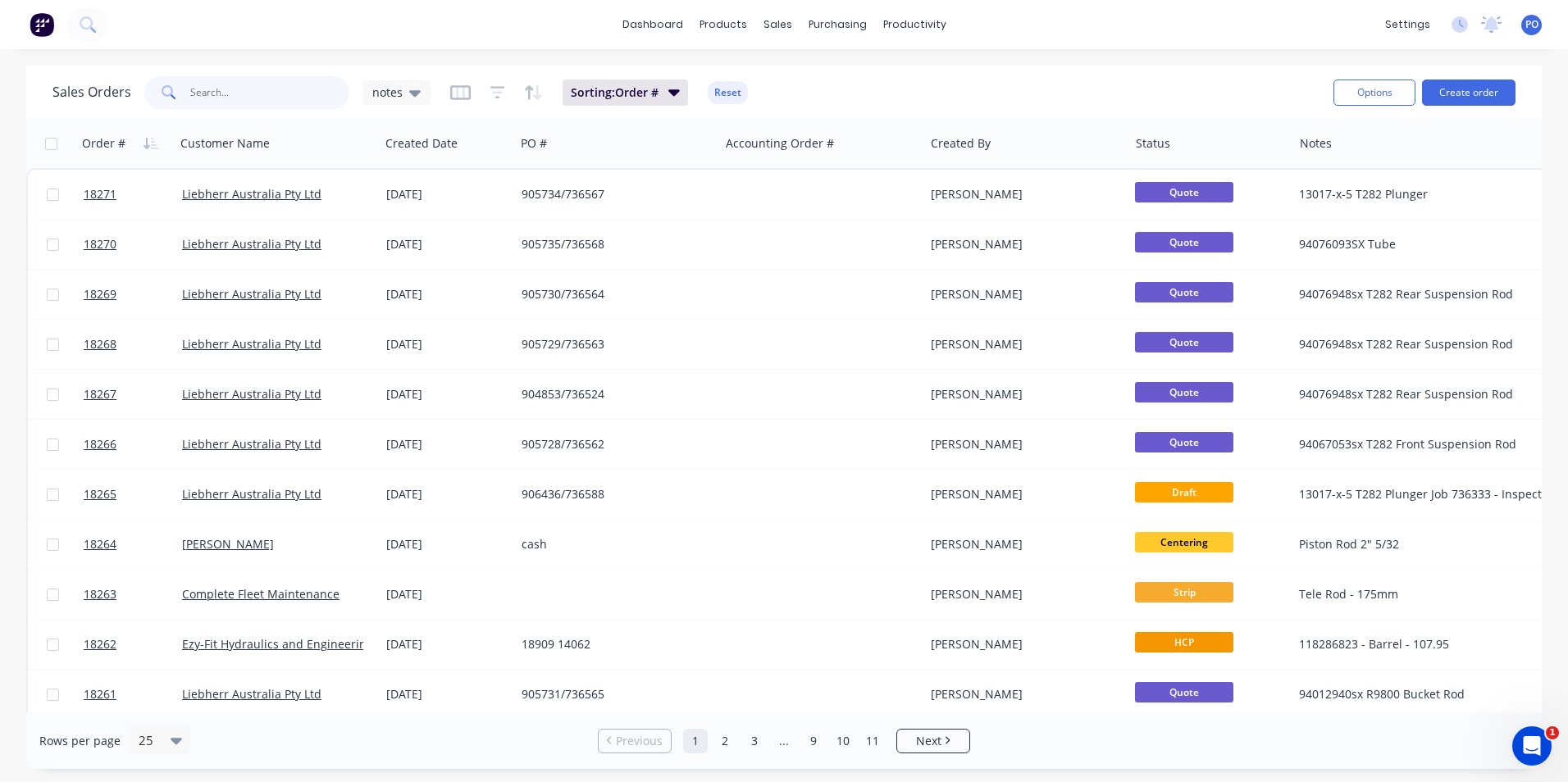
paste input "902353"
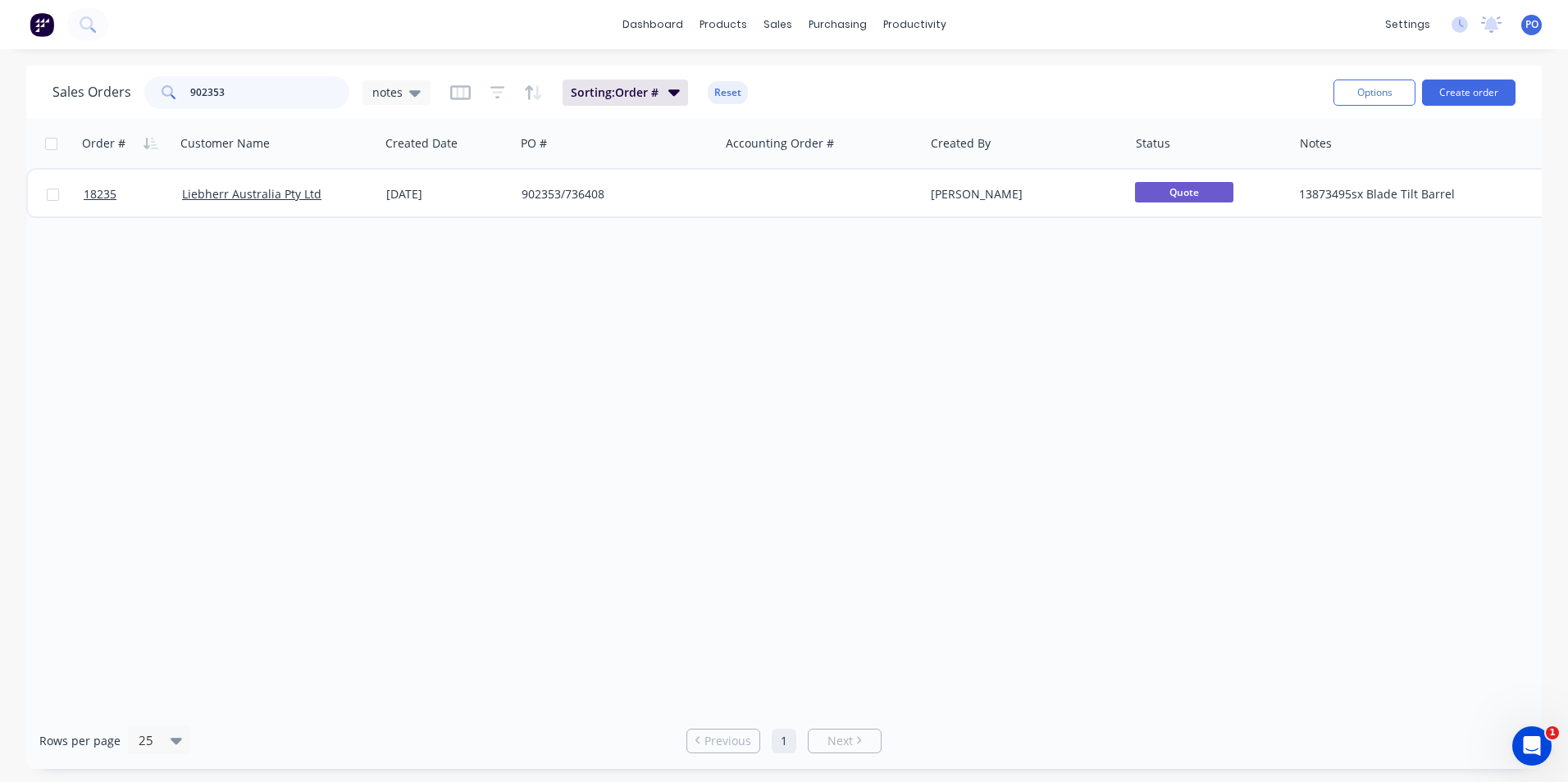
drag, startPoint x: 245, startPoint y: 92, endPoint x: 180, endPoint y: 90, distance: 65.0
click at [180, 90] on div "902353" at bounding box center [247, 92] width 205 height 32
paste input "5731"
drag, startPoint x: 224, startPoint y: 92, endPoint x: 182, endPoint y: 92, distance: 42.0
click at [182, 92] on div "905731" at bounding box center [247, 92] width 205 height 32
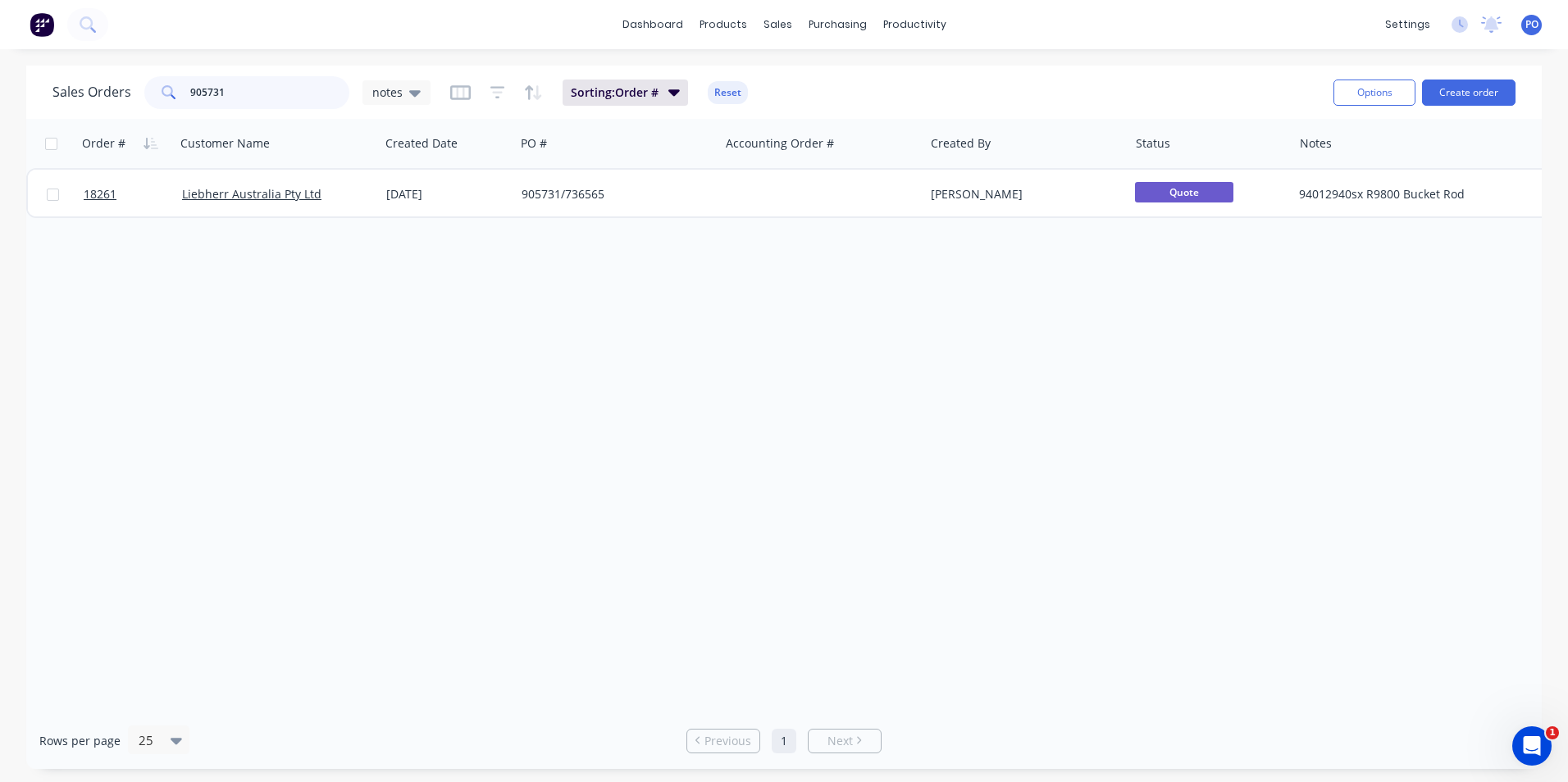
paste input "27"
drag, startPoint x: 225, startPoint y: 93, endPoint x: 187, endPoint y: 92, distance: 38.0
click at [187, 92] on div "905727" at bounding box center [247, 92] width 205 height 32
paste input "33"
drag, startPoint x: 215, startPoint y: 92, endPoint x: 189, endPoint y: 87, distance: 26.5
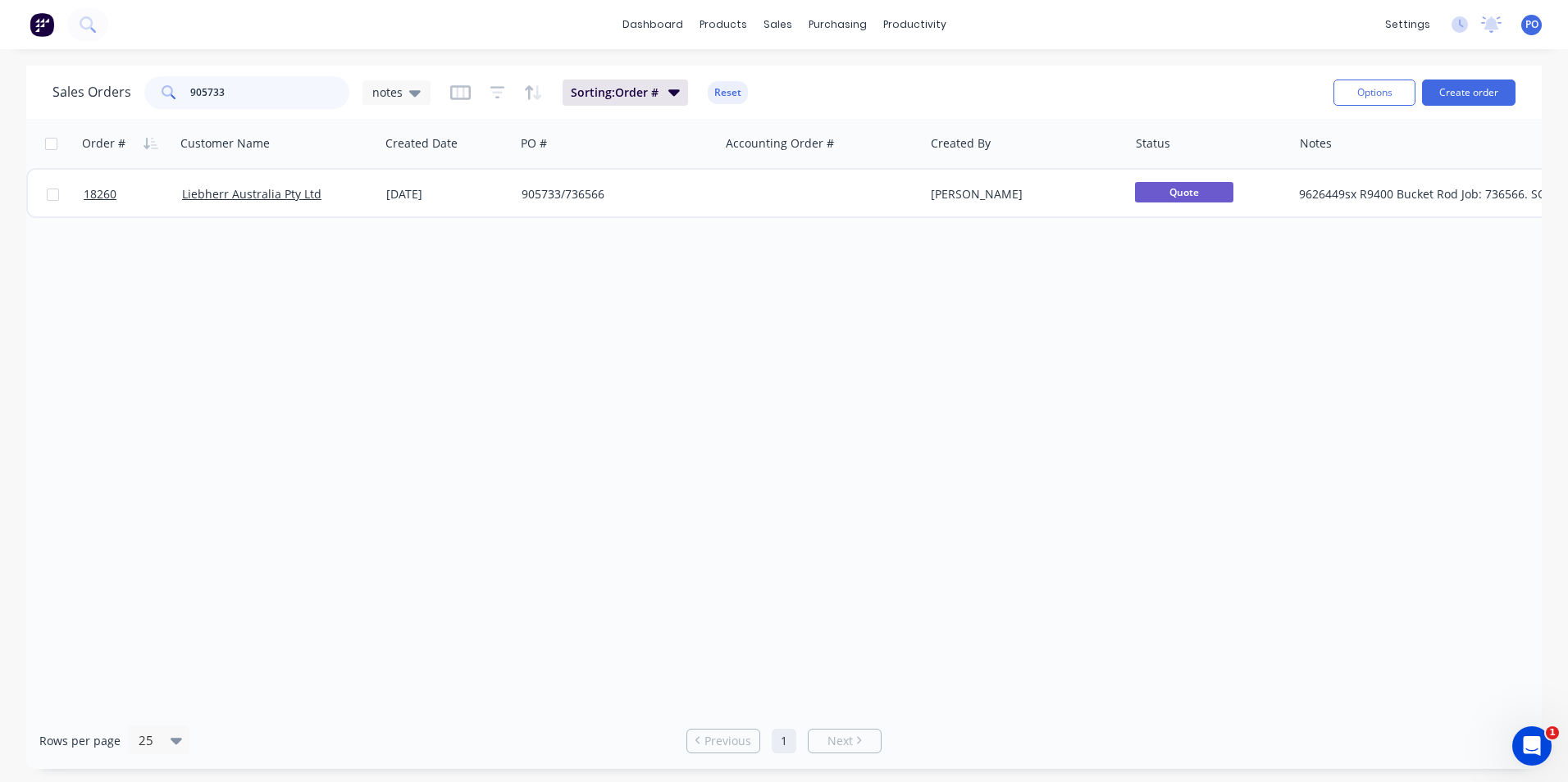
click at [178, 91] on div "905733" at bounding box center [247, 92] width 205 height 32
paste input "6"
type input "905736"
